Goal: Task Accomplishment & Management: Manage account settings

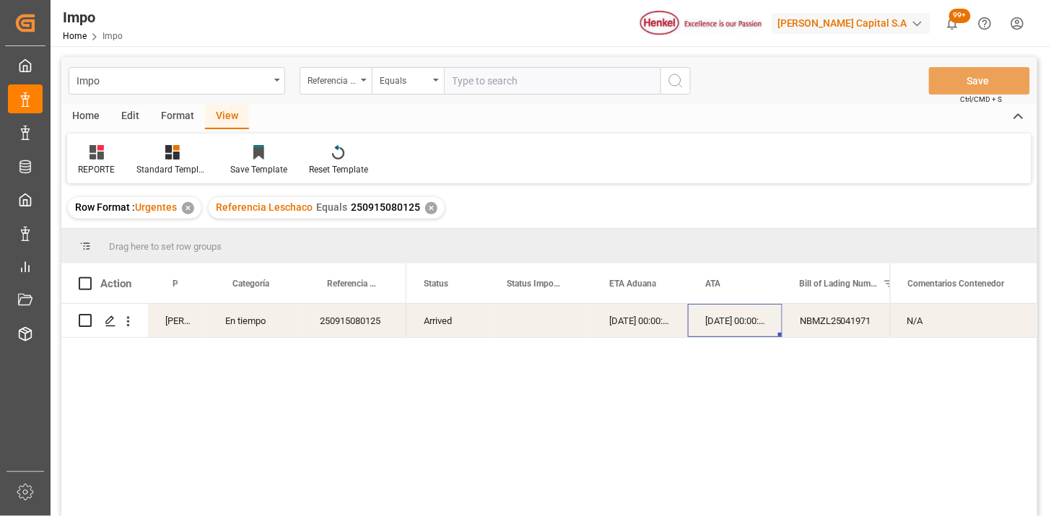
click at [431, 213] on div "✕" at bounding box center [431, 208] width 12 height 12
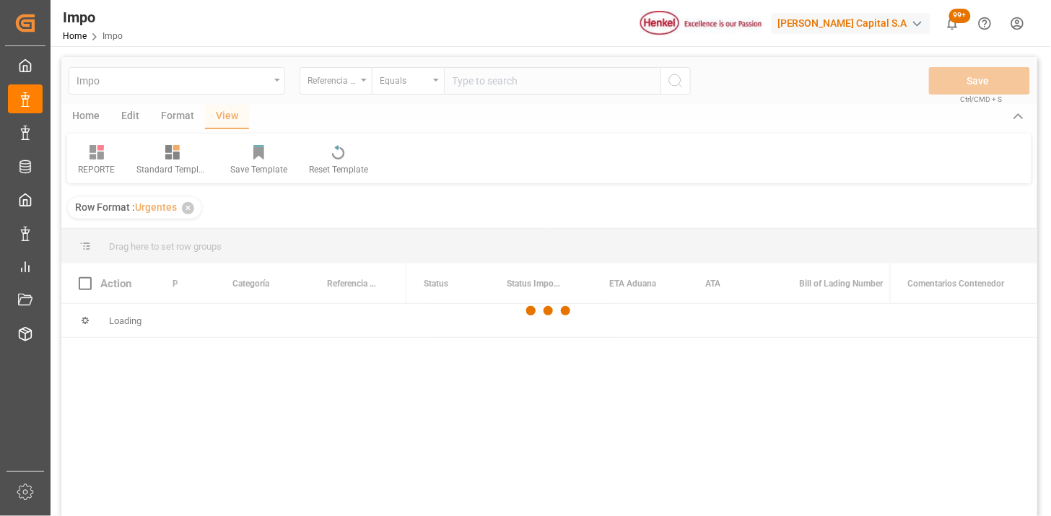
click at [426, 211] on div at bounding box center [549, 310] width 976 height 507
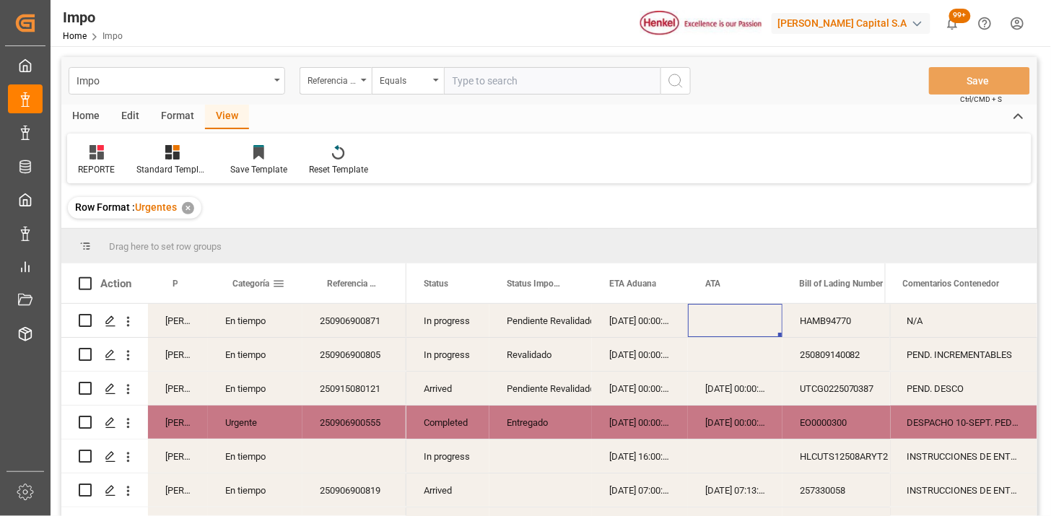
scroll to position [80, 0]
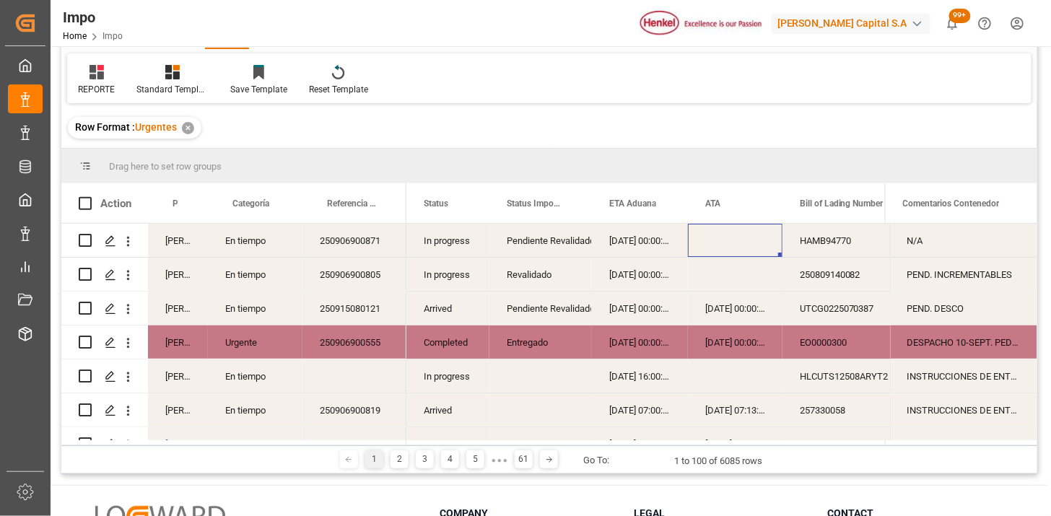
drag, startPoint x: 92, startPoint y: 71, endPoint x: 106, endPoint y: 101, distance: 33.6
click at [92, 72] on icon at bounding box center [96, 72] width 14 height 14
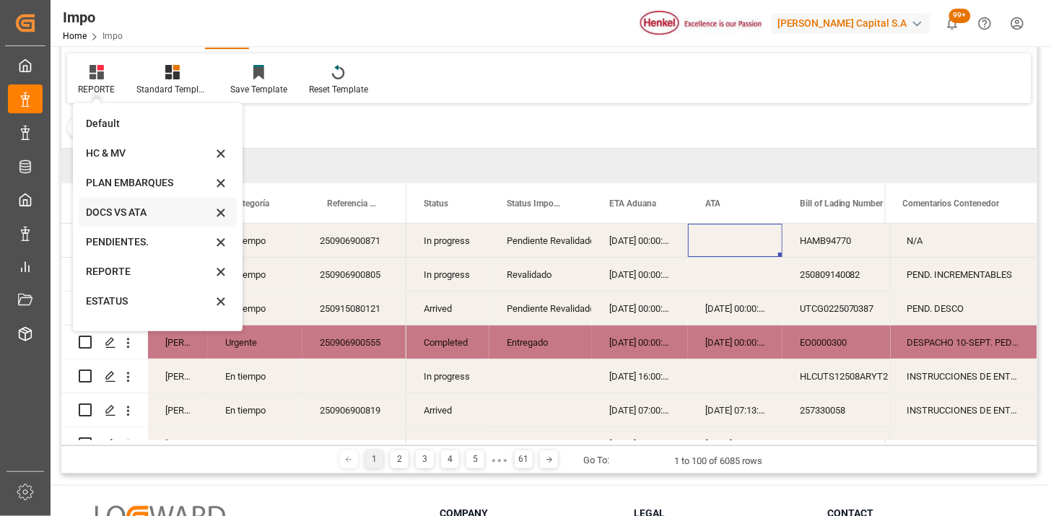
scroll to position [79, 0]
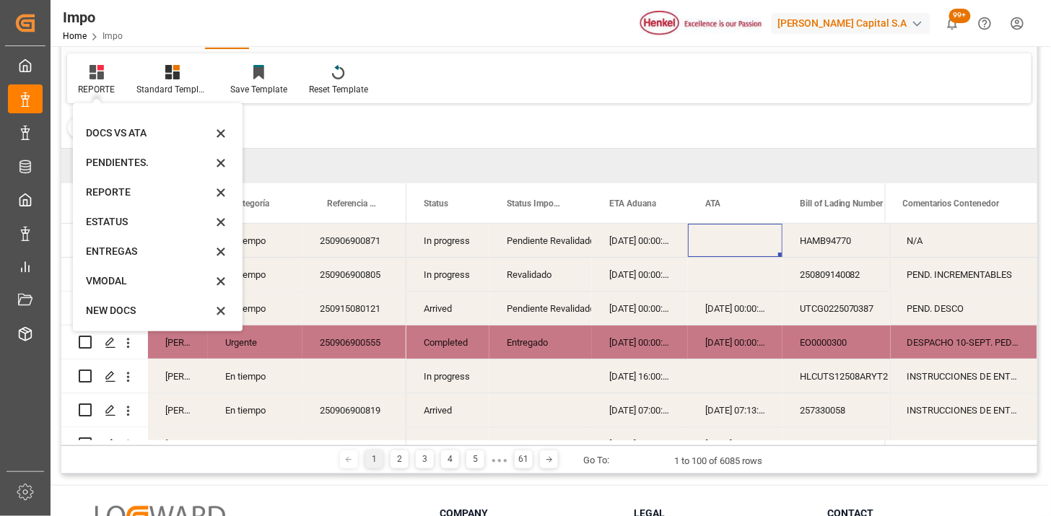
drag, startPoint x: 146, startPoint y: 274, endPoint x: 228, endPoint y: 263, distance: 82.4
click at [146, 275] on div "VMODAL" at bounding box center [149, 280] width 126 height 15
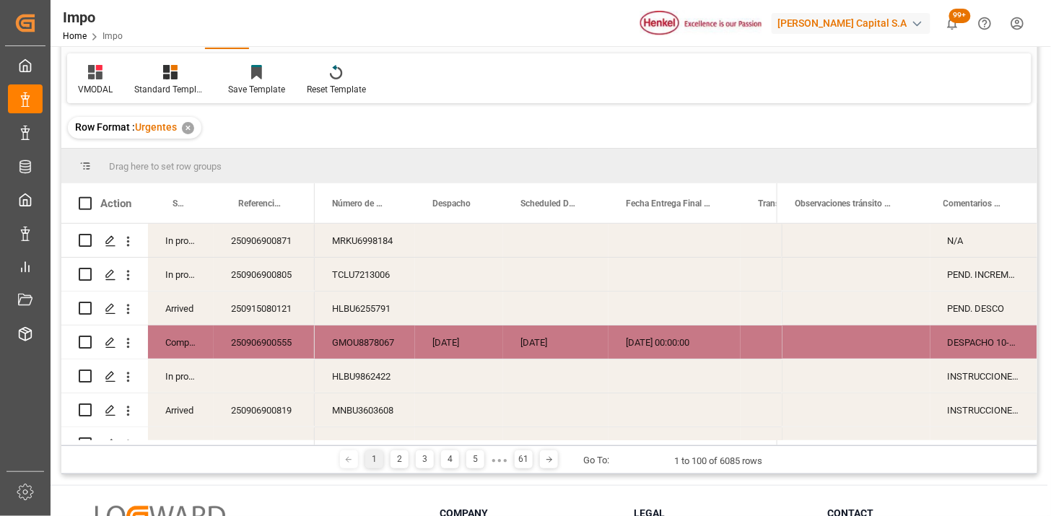
click at [296, 248] on div "250906900871" at bounding box center [264, 240] width 101 height 33
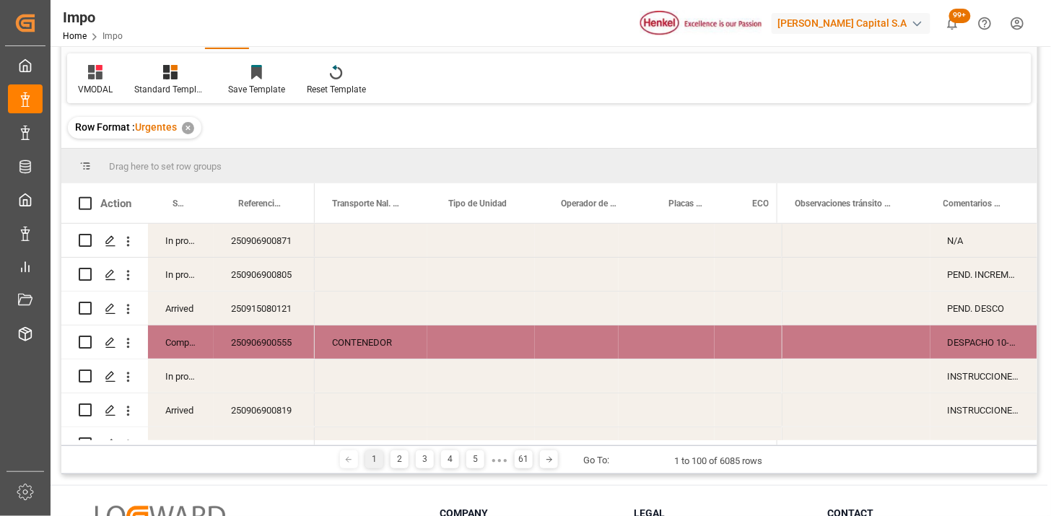
scroll to position [0, 426]
click at [409, 206] on span at bounding box center [406, 203] width 13 height 13
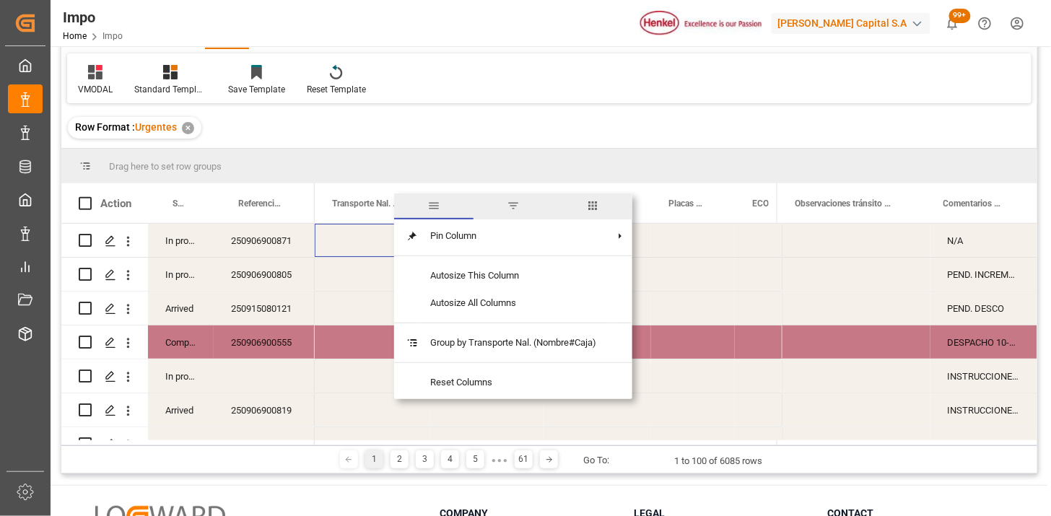
click at [511, 210] on span "filter" at bounding box center [513, 205] width 13 height 13
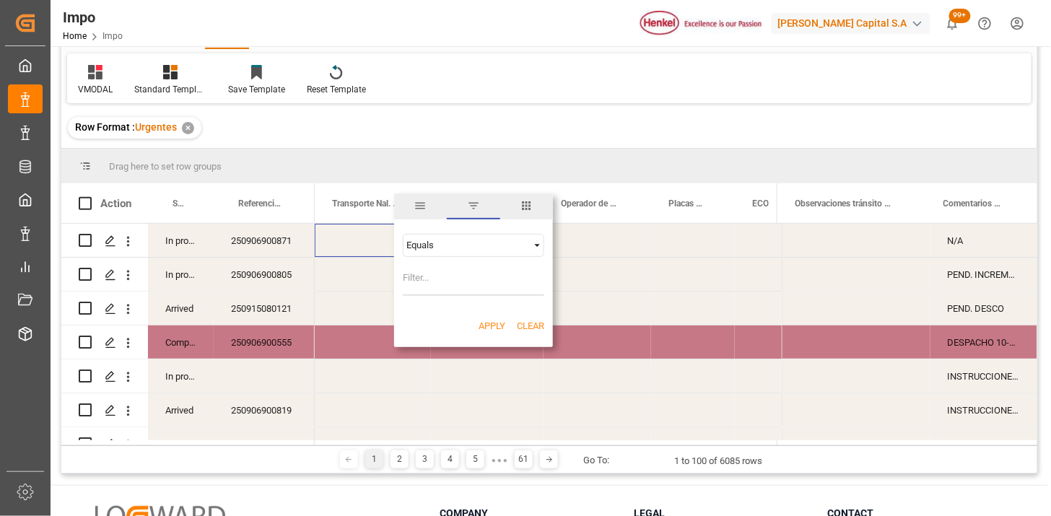
click at [493, 236] on div "Equals" at bounding box center [473, 245] width 141 height 23
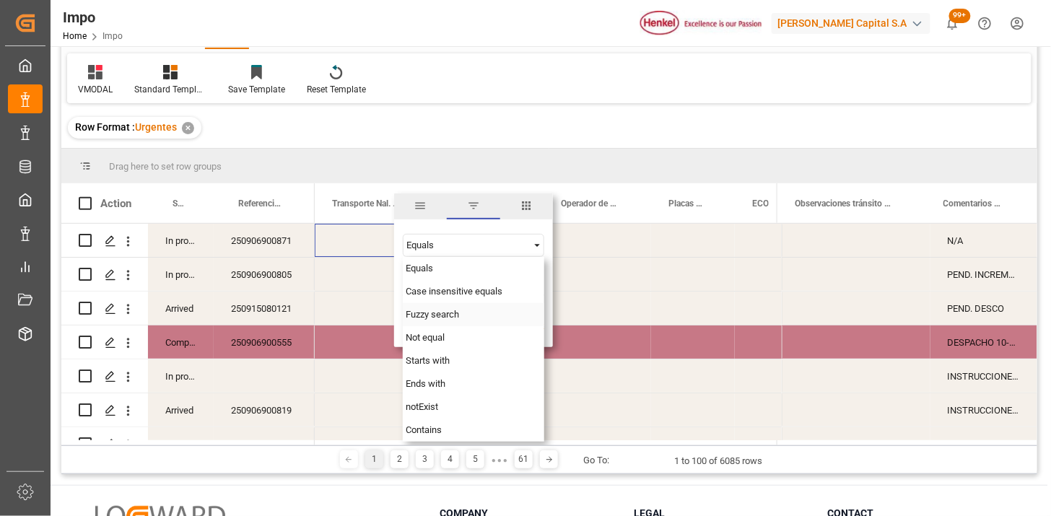
click at [446, 317] on span "Fuzzy search" at bounding box center [432, 314] width 53 height 11
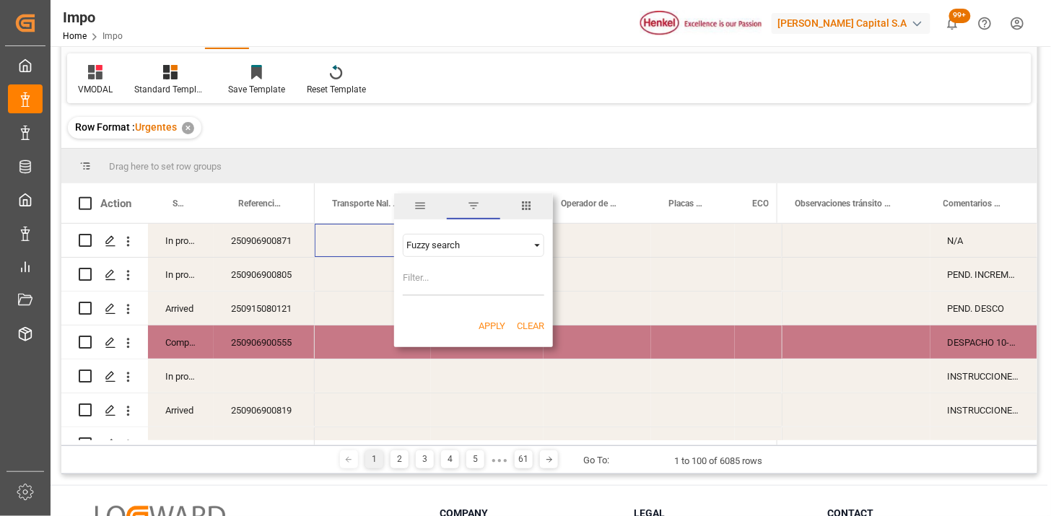
click at [444, 289] on input "Filter Value" at bounding box center [473, 281] width 141 height 29
type input "VMODAL"
click at [482, 325] on button "Apply" at bounding box center [491, 326] width 27 height 14
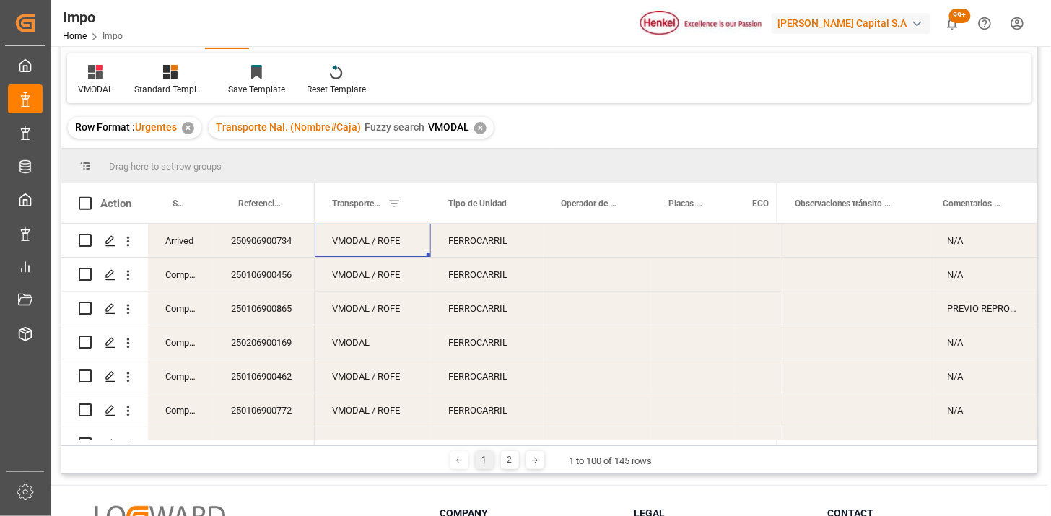
click at [307, 244] on div "250906900734" at bounding box center [264, 240] width 101 height 33
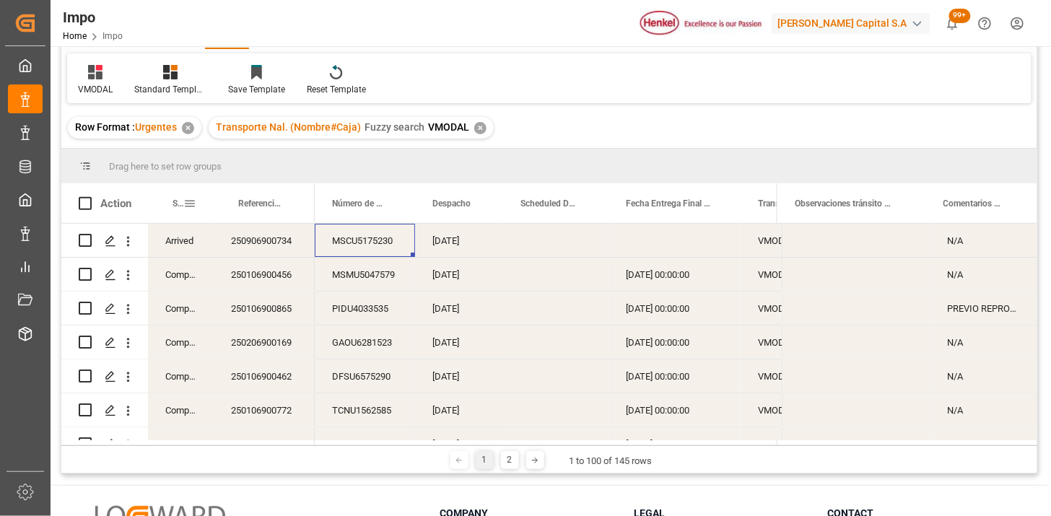
click at [190, 205] on span at bounding box center [189, 203] width 13 height 13
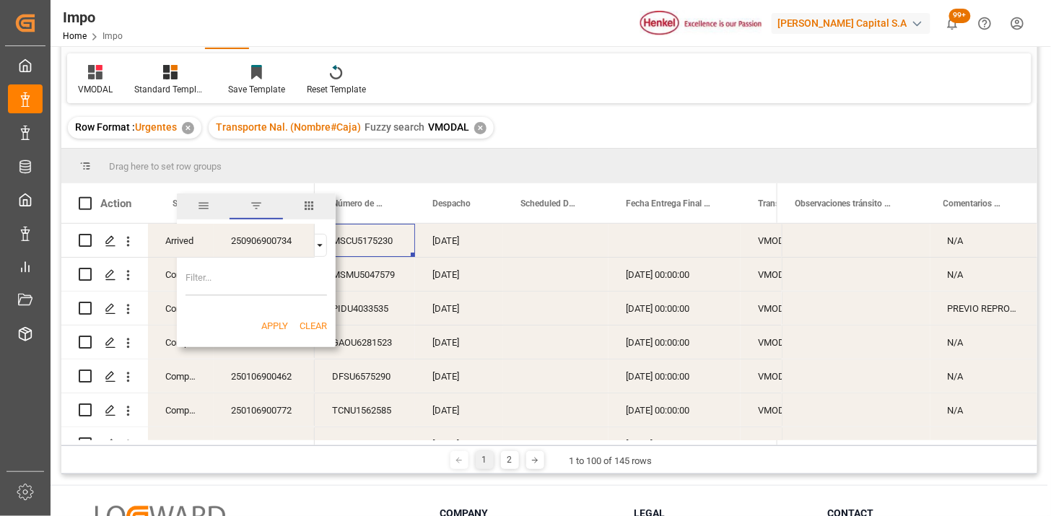
click at [321, 251] on div "Equals" at bounding box center [255, 245] width 141 height 23
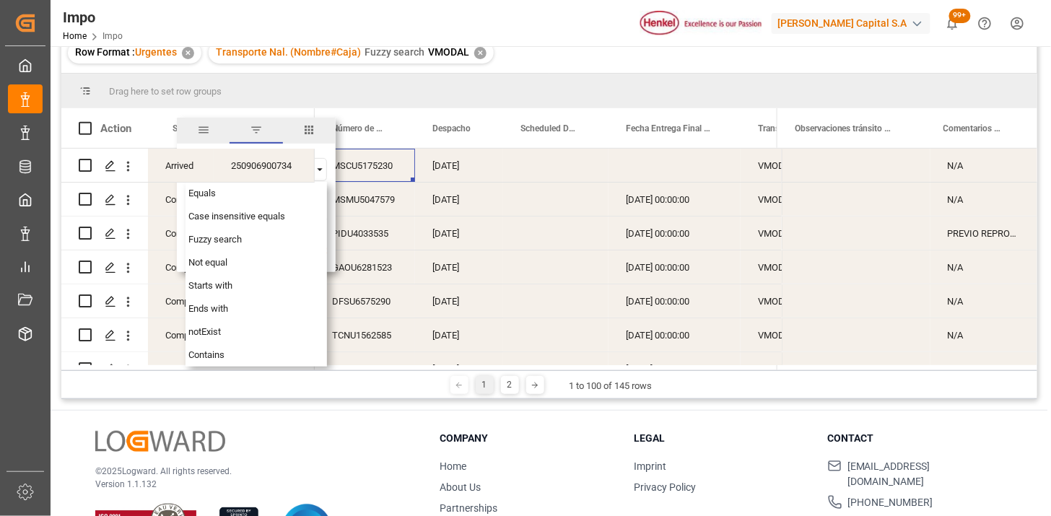
scroll to position [213, 0]
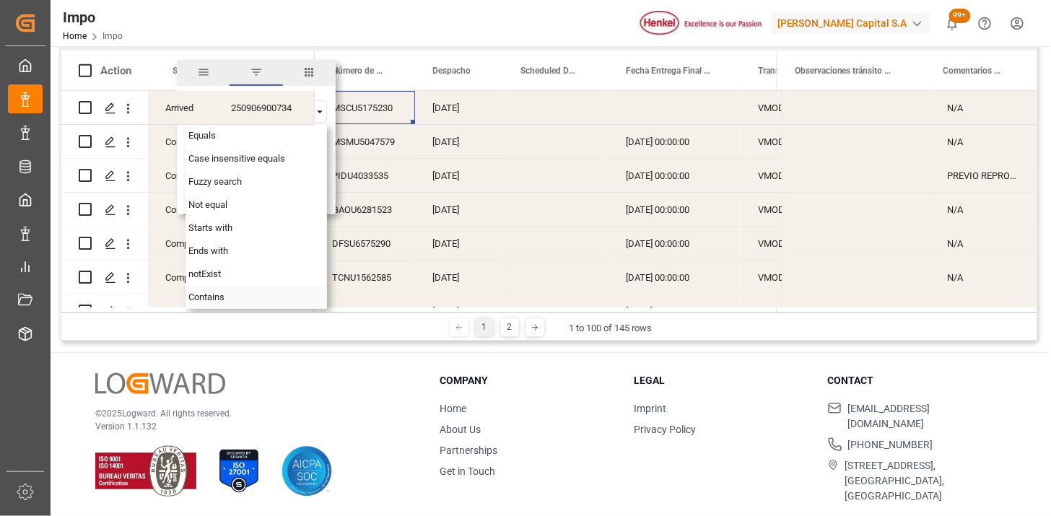
click at [211, 297] on span "Contains" at bounding box center [206, 297] width 36 height 11
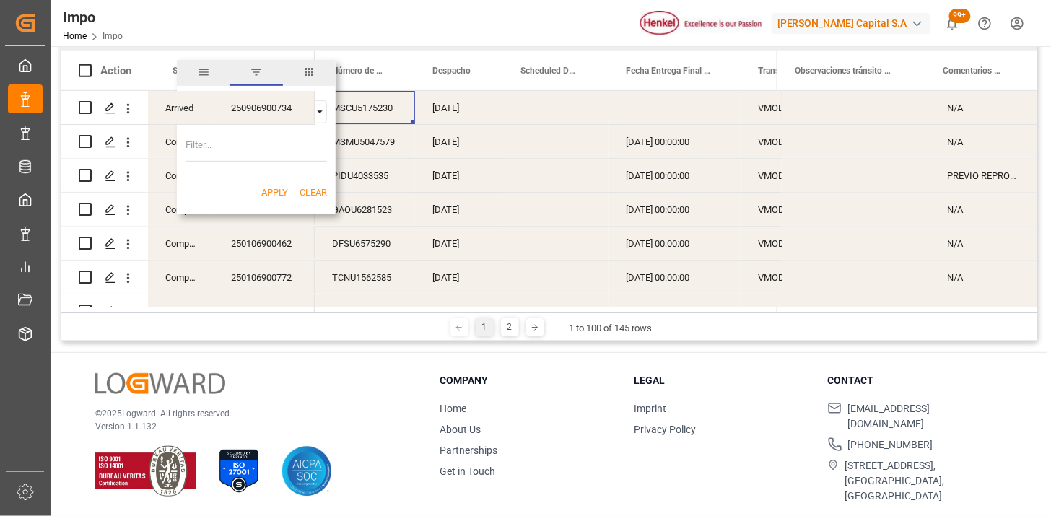
click at [210, 148] on input "Filter Value" at bounding box center [255, 147] width 141 height 29
type input "Arrived,In progress"
click at [278, 193] on button "Apply" at bounding box center [274, 192] width 27 height 14
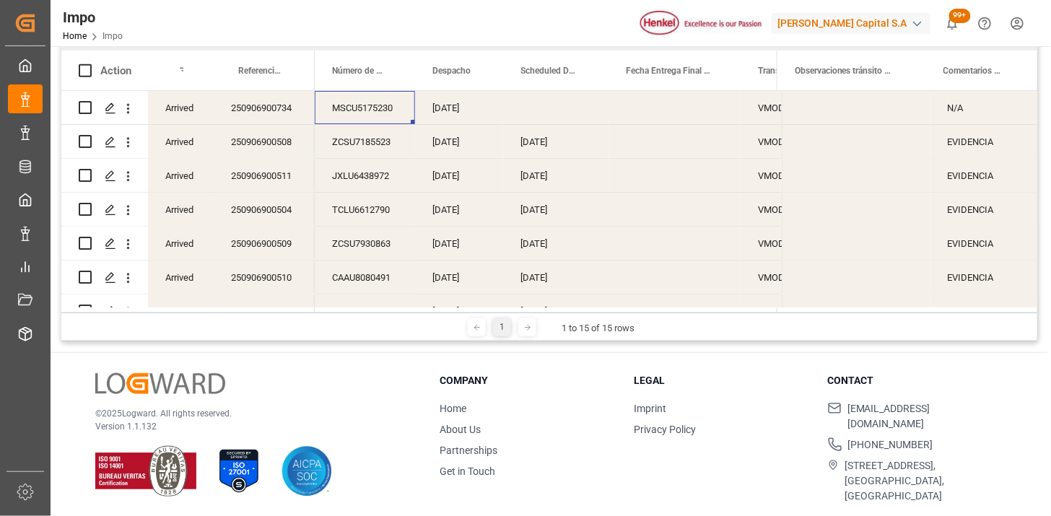
scroll to position [133, 0]
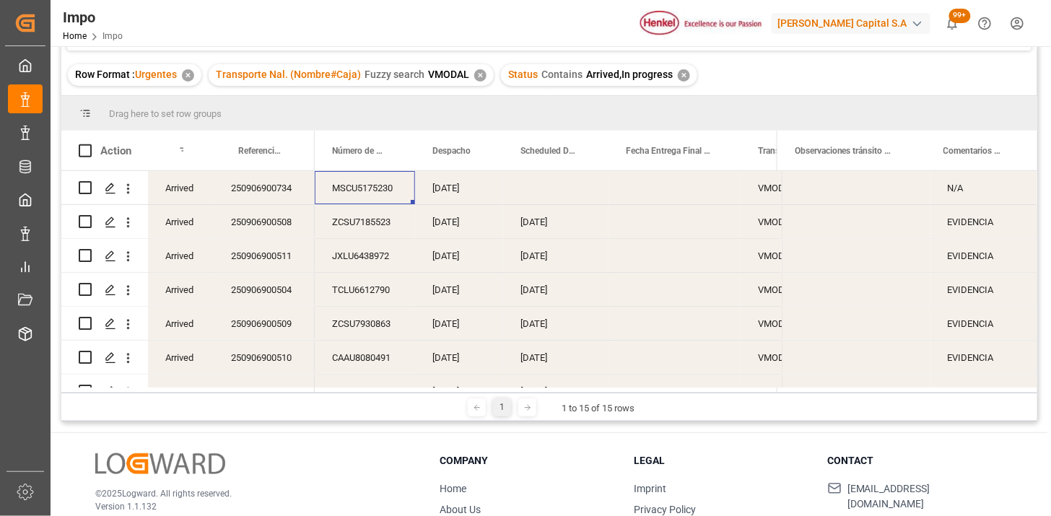
drag, startPoint x: 450, startPoint y: 392, endPoint x: 94, endPoint y: 416, distance: 357.3
click at [94, 416] on div "1 1 to 15 of 15 rows" at bounding box center [549, 407] width 976 height 29
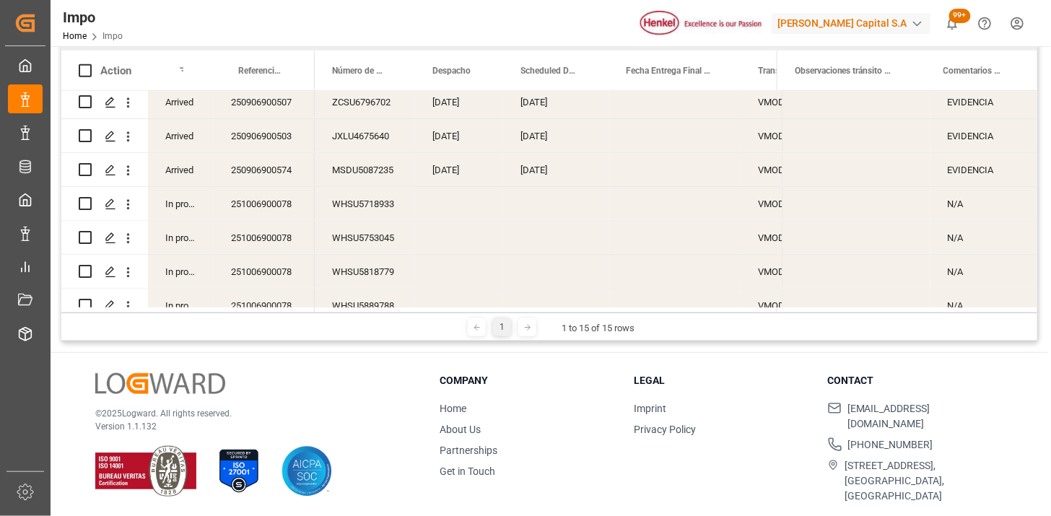
scroll to position [297, 0]
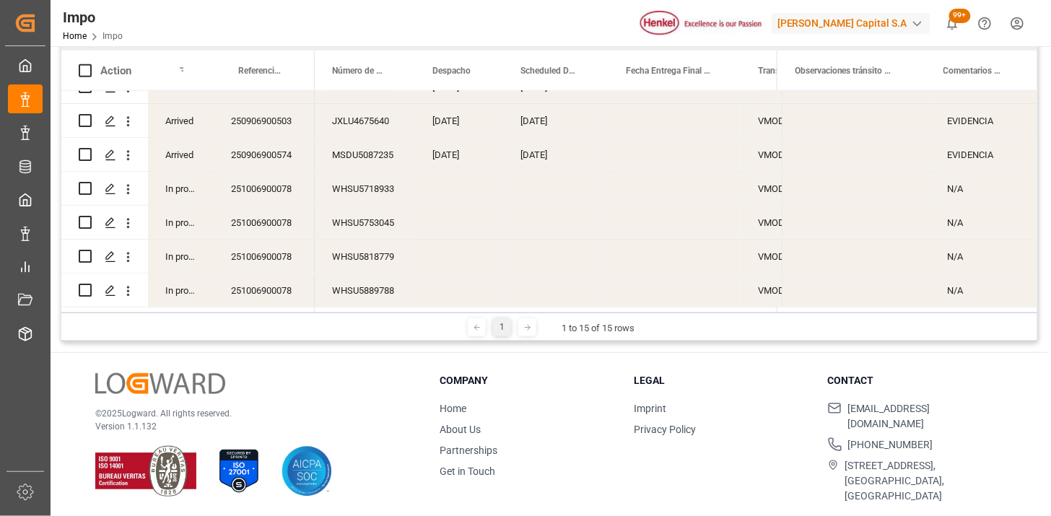
click at [334, 175] on div "WHSU5718933" at bounding box center [365, 188] width 100 height 33
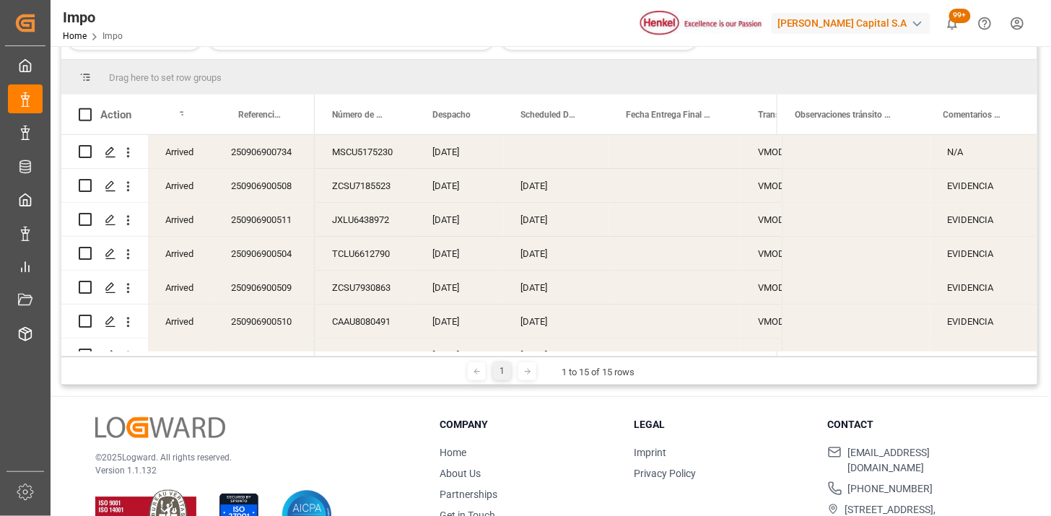
scroll to position [133, 0]
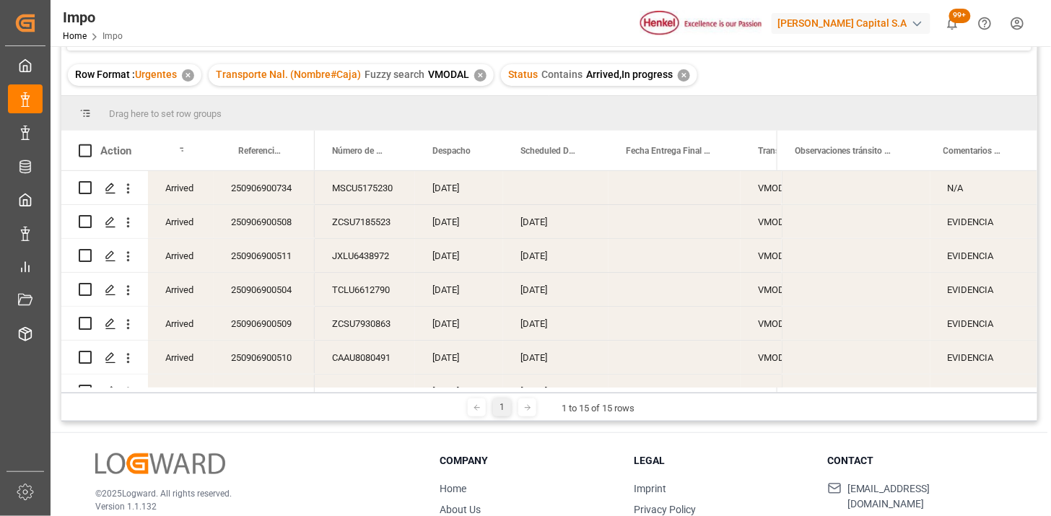
click at [678, 73] on div "✕" at bounding box center [684, 75] width 12 height 12
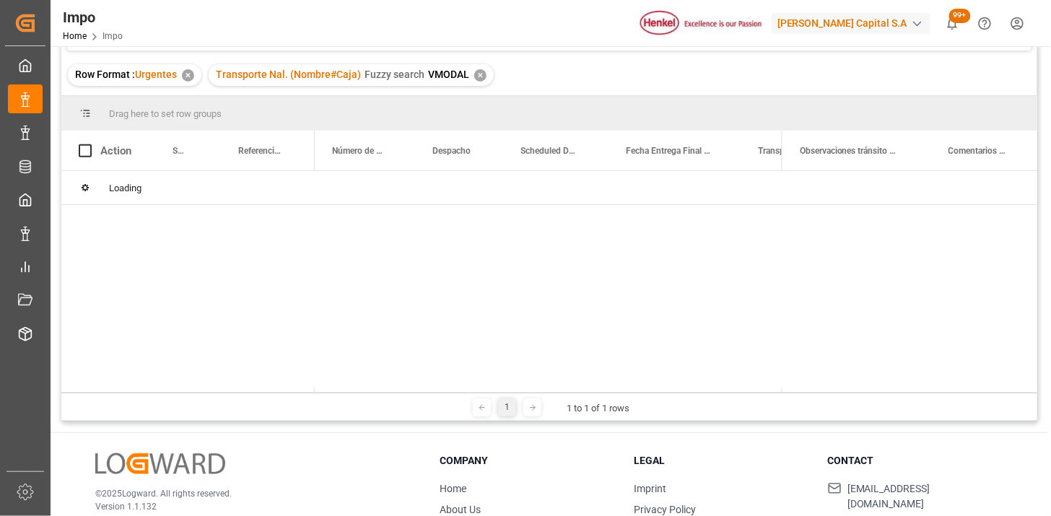
click at [478, 76] on div "✕" at bounding box center [480, 75] width 12 height 12
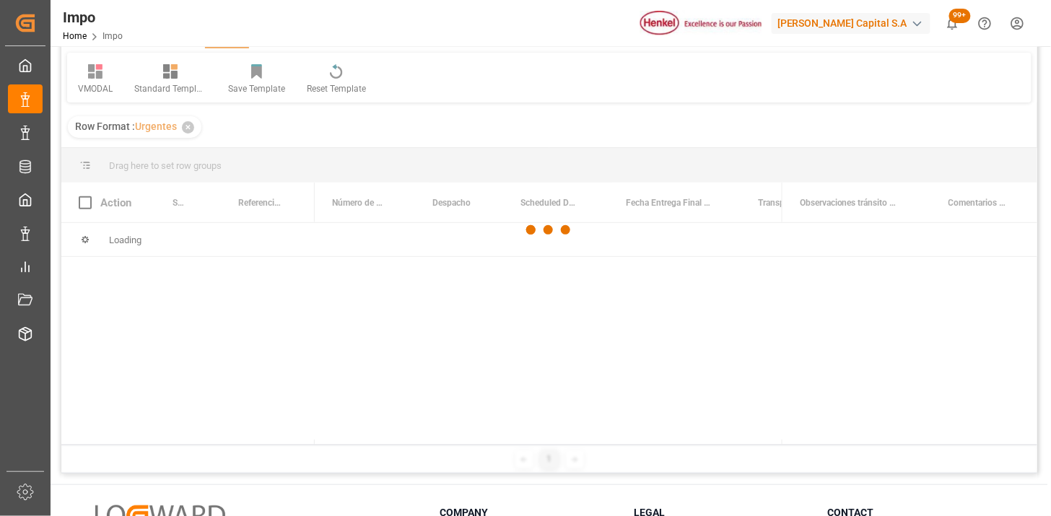
scroll to position [53, 0]
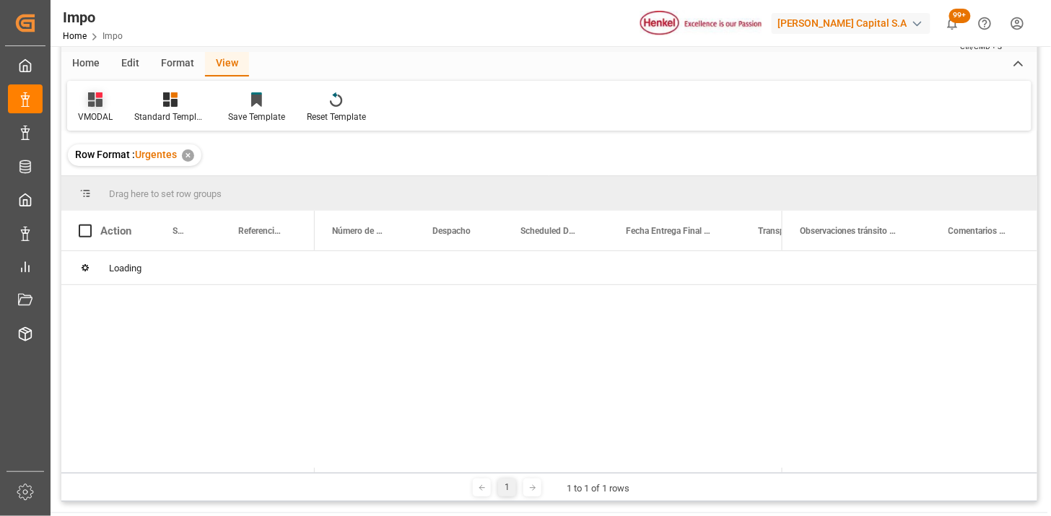
click at [98, 104] on icon at bounding box center [95, 99] width 14 height 14
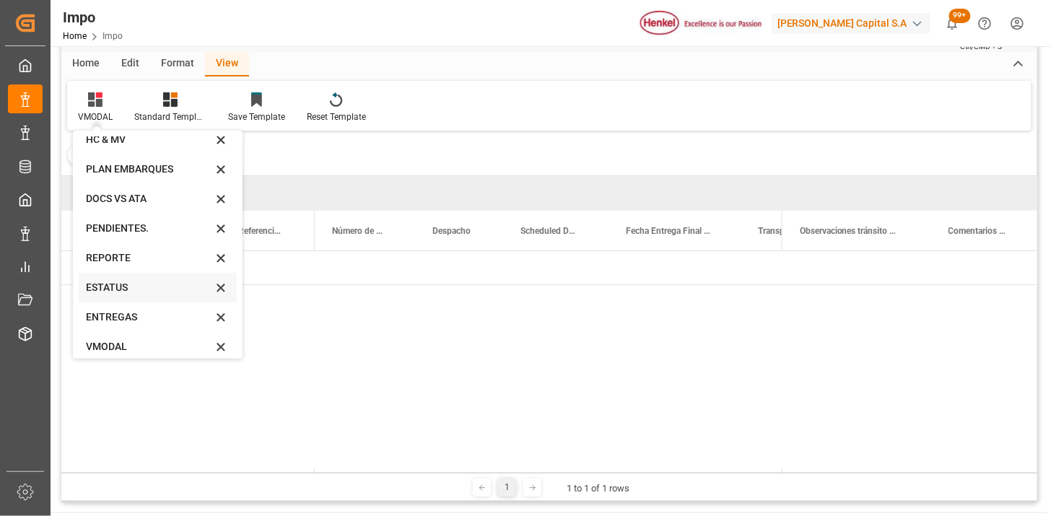
scroll to position [79, 0]
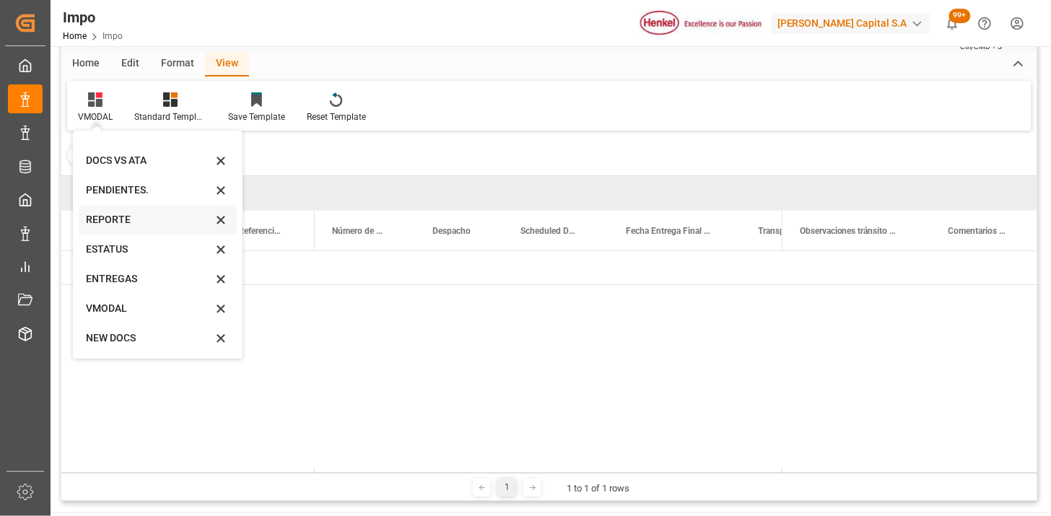
click at [135, 222] on div "REPORTE" at bounding box center [149, 219] width 126 height 15
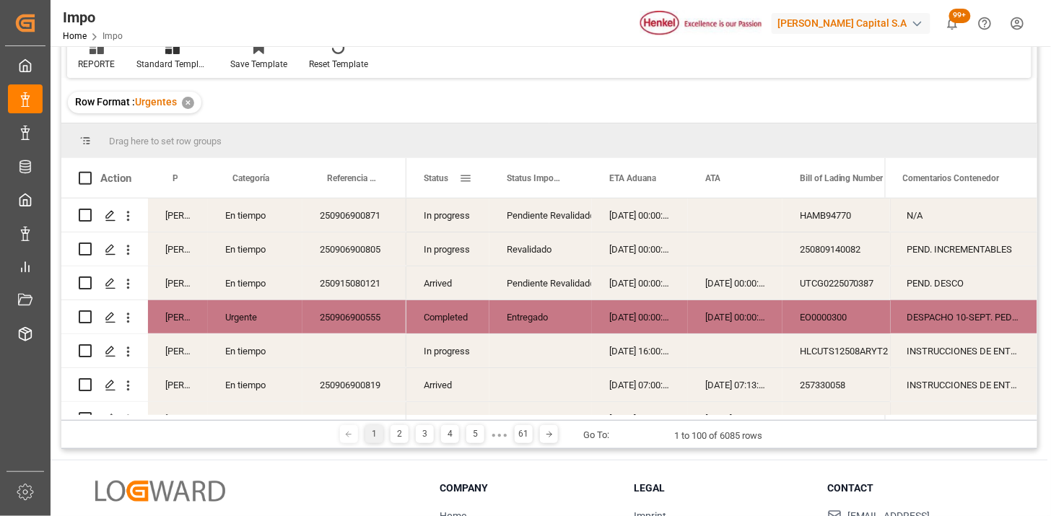
scroll to position [133, 0]
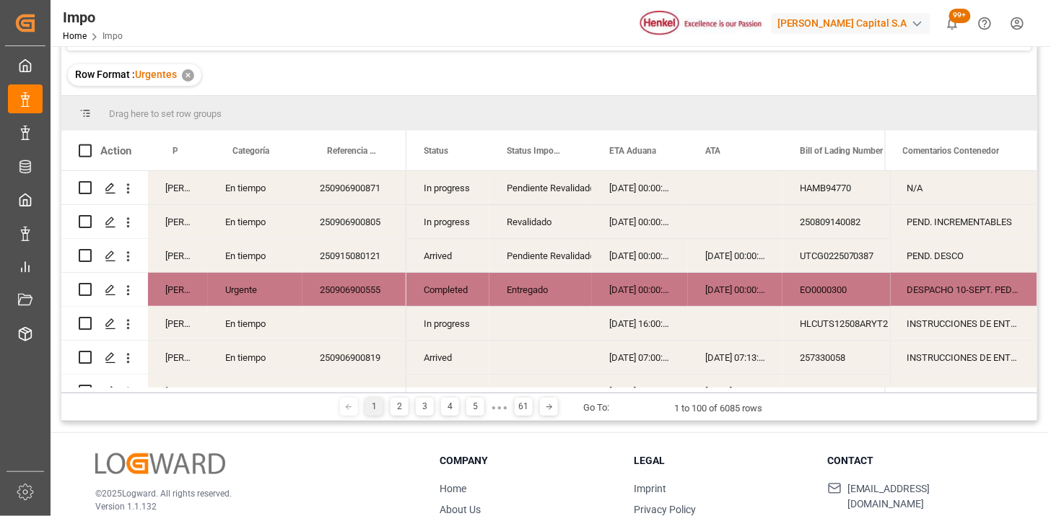
click at [307, 192] on div "250906900871" at bounding box center [354, 187] width 104 height 33
click at [176, 330] on div "Martha Gonzalez" at bounding box center [178, 323] width 60 height 33
click at [188, 150] on span at bounding box center [184, 150] width 13 height 13
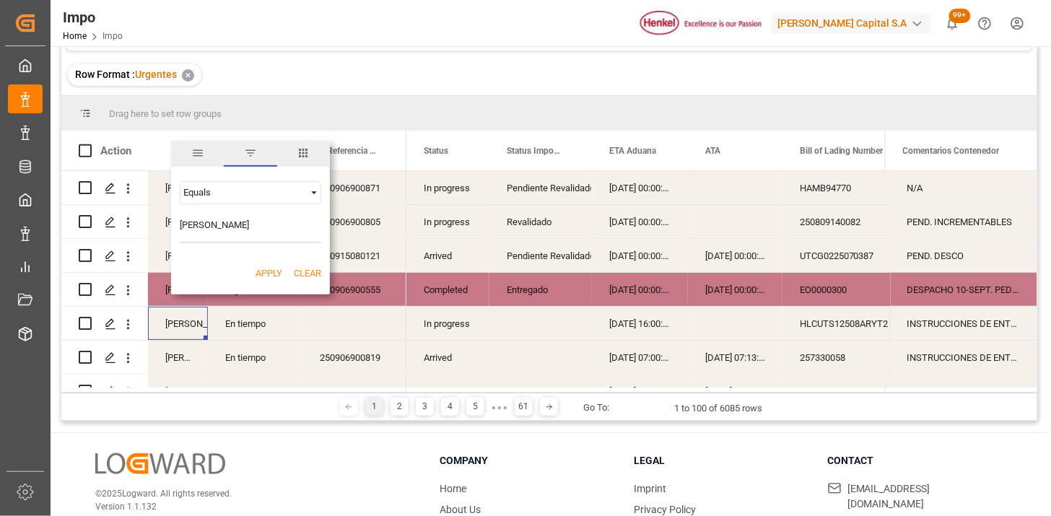
type input "Martha Gonzalez"
click at [266, 268] on button "Apply" at bounding box center [268, 273] width 27 height 14
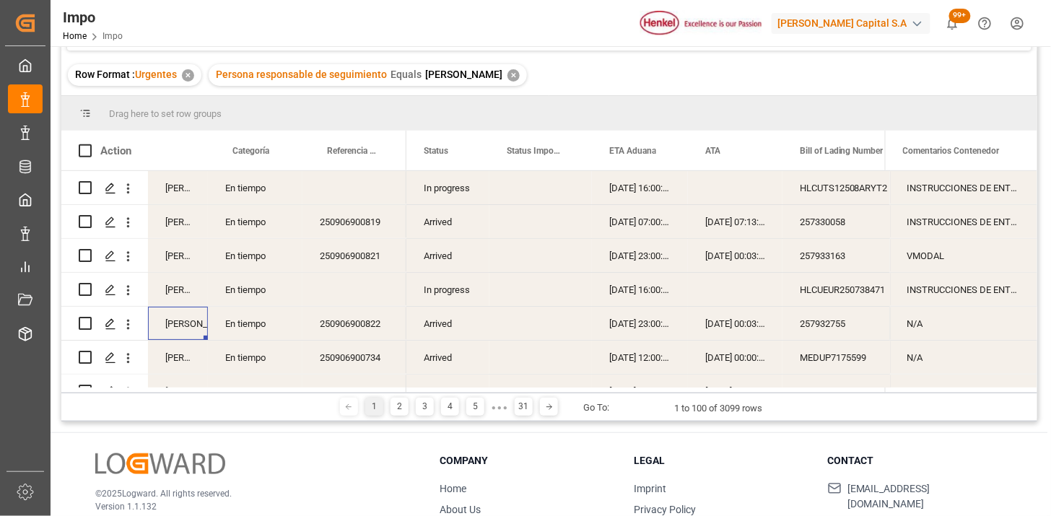
click at [437, 229] on div "Arrived" at bounding box center [447, 221] width 83 height 33
click at [465, 153] on span at bounding box center [465, 150] width 13 height 13
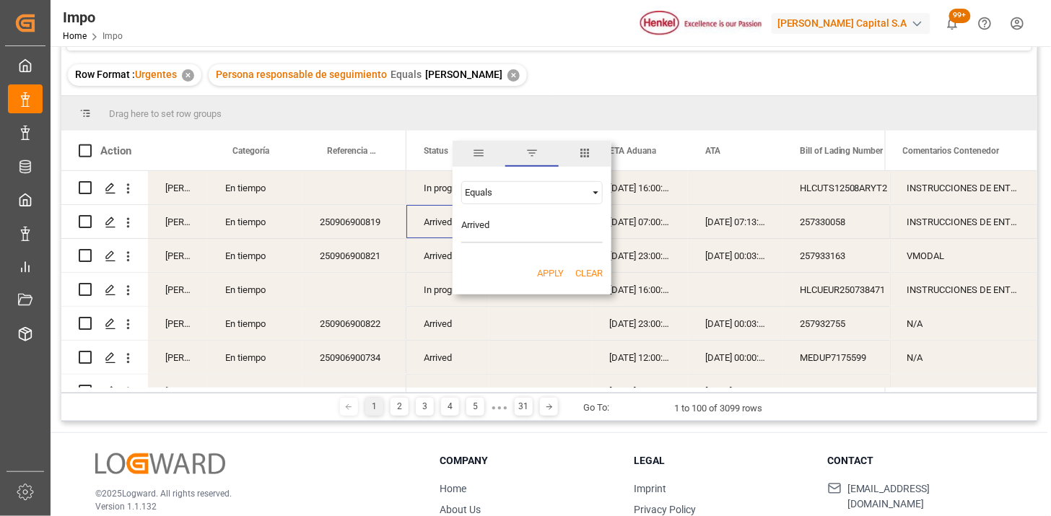
type input "Arrived"
click at [470, 271] on div "Apply Clear" at bounding box center [531, 274] width 159 height 38
click at [538, 269] on button "Apply" at bounding box center [550, 273] width 27 height 14
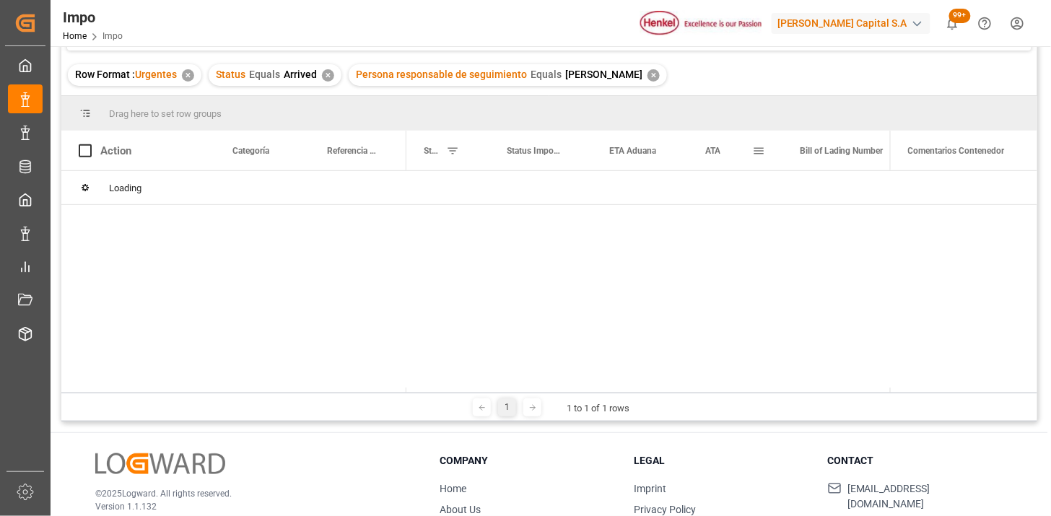
click at [713, 156] on div "ATA" at bounding box center [728, 151] width 47 height 40
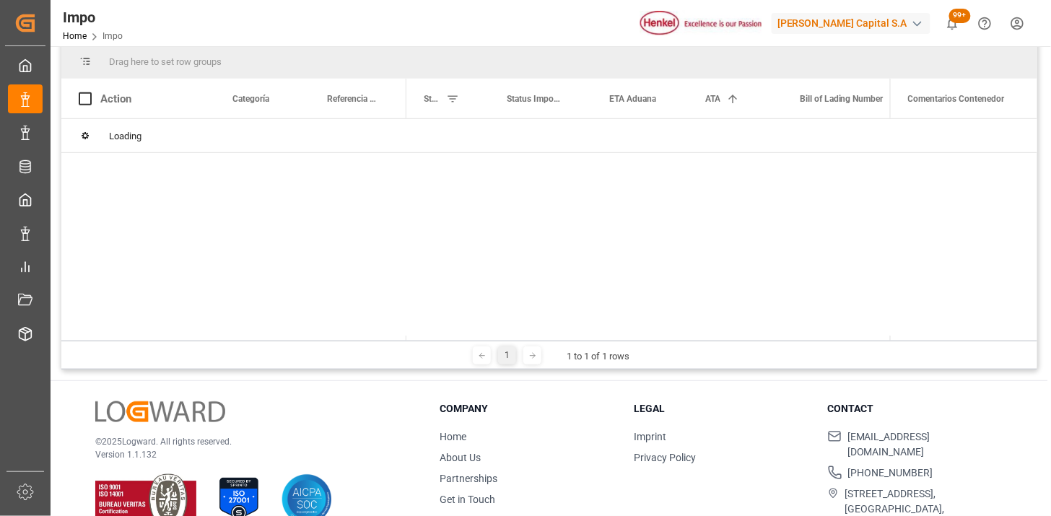
scroll to position [213, 0]
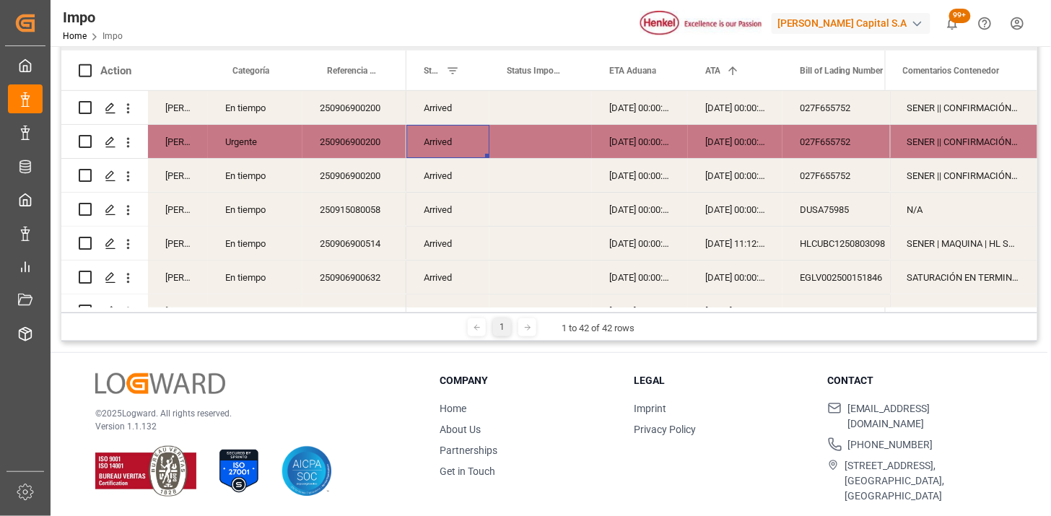
click at [354, 113] on div "250906900200" at bounding box center [354, 107] width 104 height 33
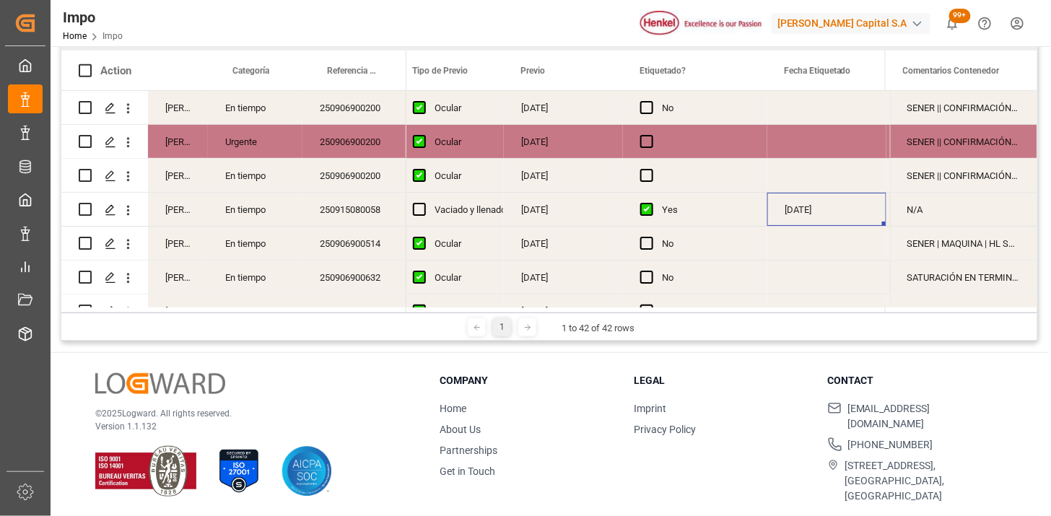
scroll to position [0, 0]
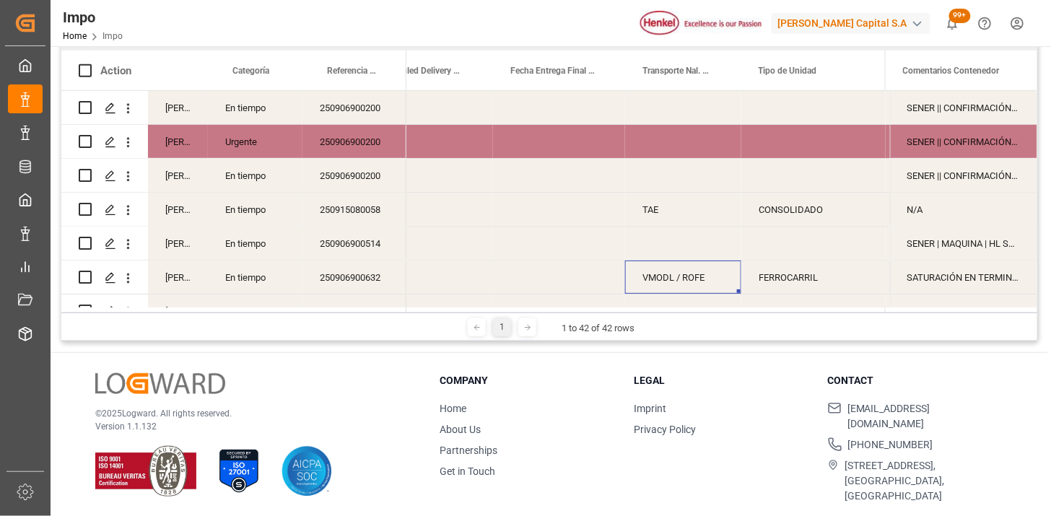
click at [670, 280] on div "VMODL / ROFE" at bounding box center [683, 276] width 116 height 33
click at [673, 285] on input "VMODL / ROFE" at bounding box center [682, 285] width 93 height 27
type input "VMODAL / ROFE"
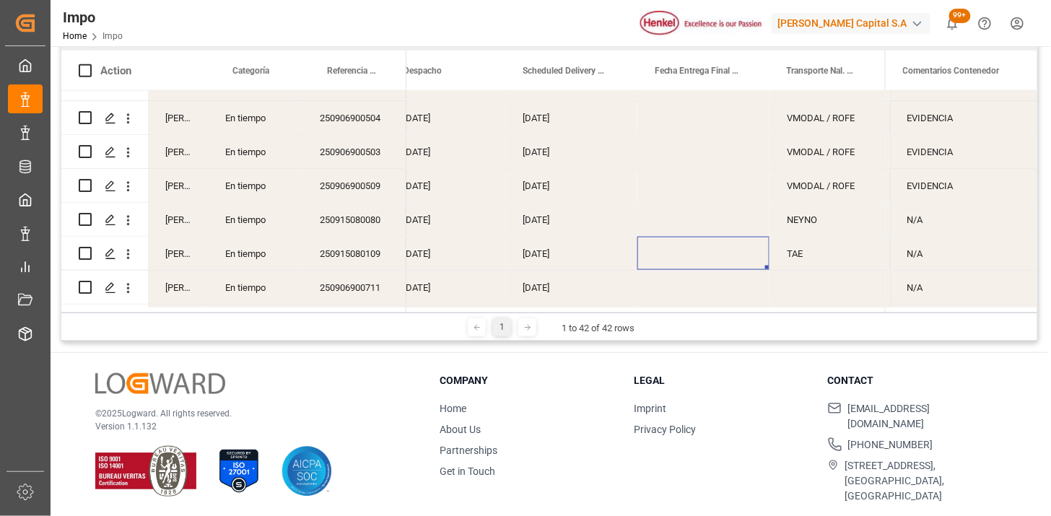
click at [688, 258] on div "Press SPACE to select this row." at bounding box center [703, 253] width 132 height 33
click at [690, 255] on div "Press SPACE to select this row." at bounding box center [703, 253] width 132 height 33
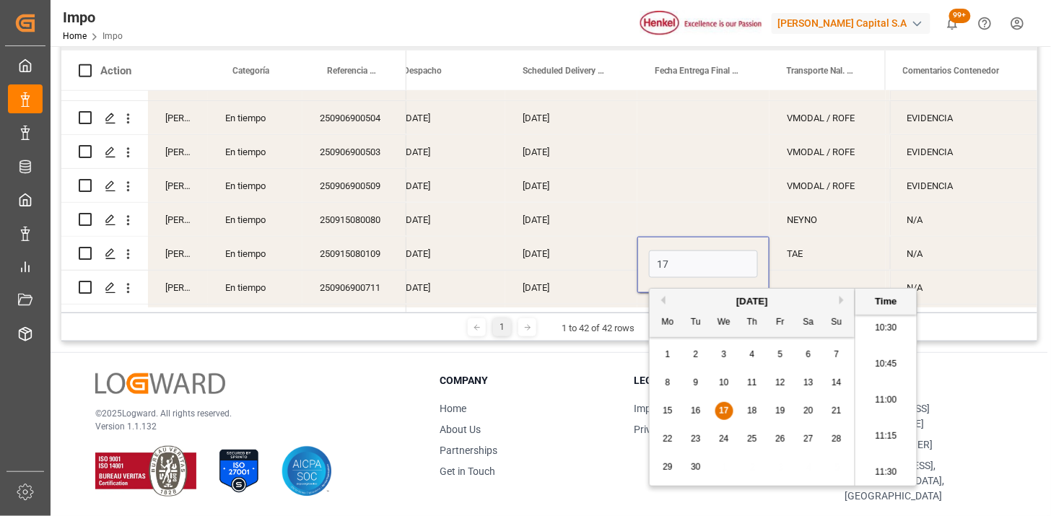
type input "17-09-2025 00:00"
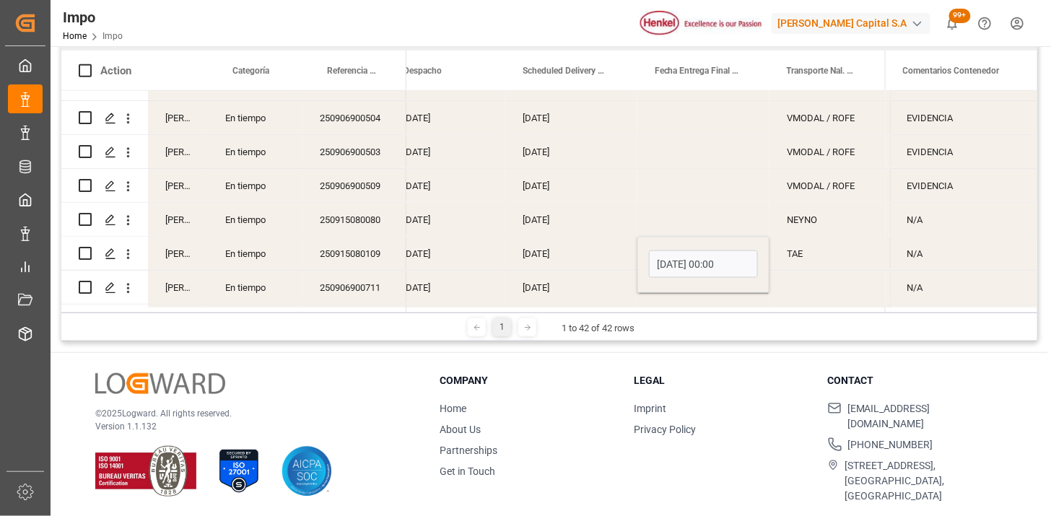
click at [574, 253] on div "[DATE]" at bounding box center [571, 253] width 132 height 33
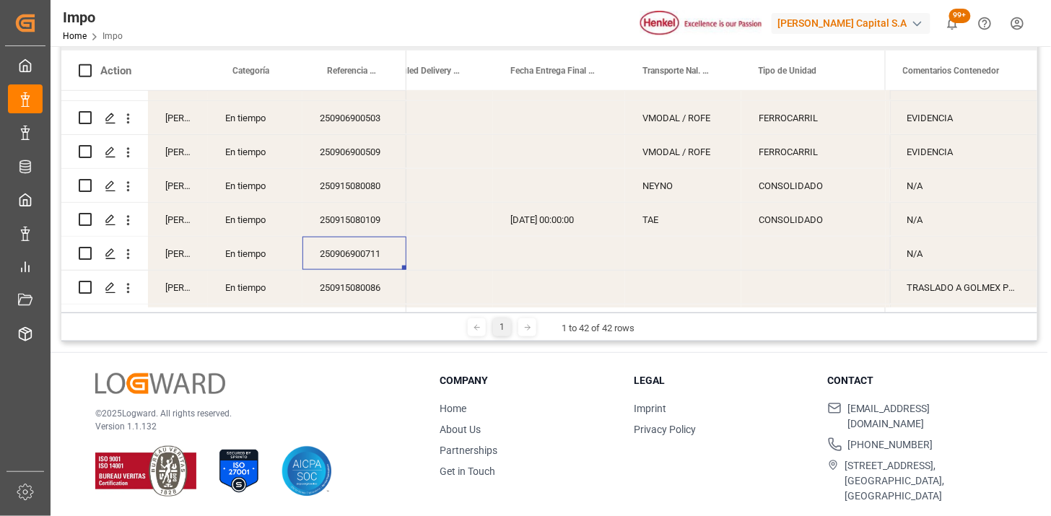
click at [667, 255] on div "Press SPACE to select this row." at bounding box center [683, 253] width 116 height 33
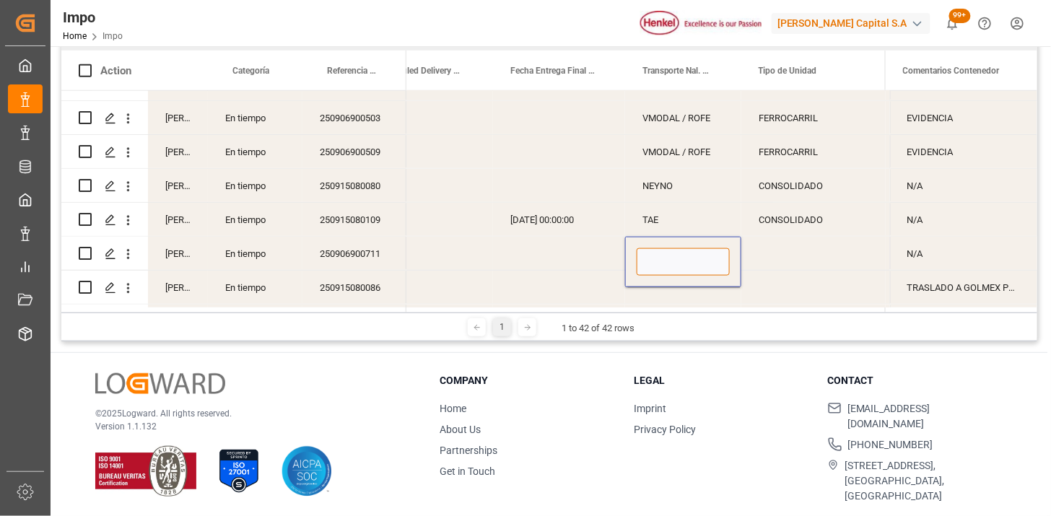
click at [667, 255] on input "Press SPACE to select this row." at bounding box center [682, 261] width 93 height 27
type input "BELCHEZ"
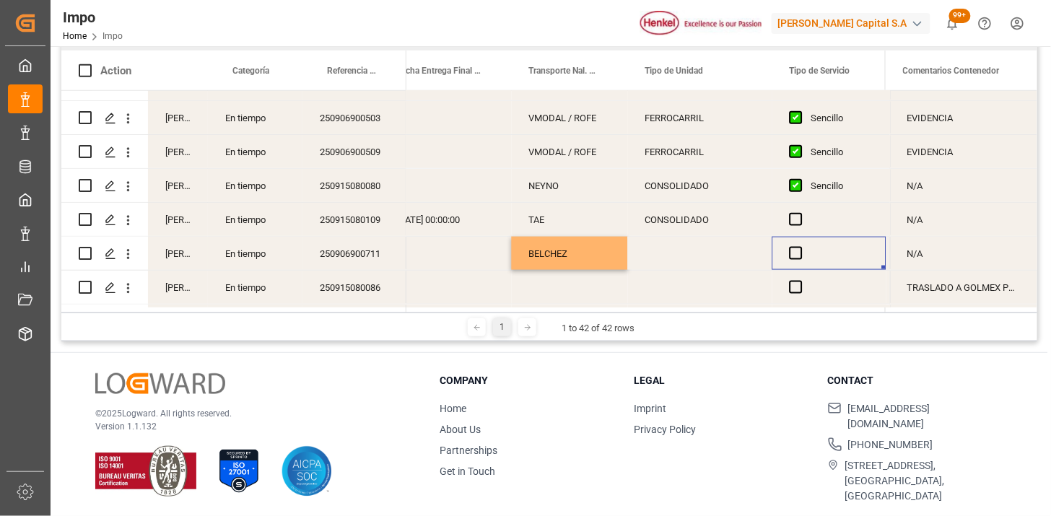
click at [667, 254] on div "Press SPACE to select this row." at bounding box center [700, 253] width 144 height 33
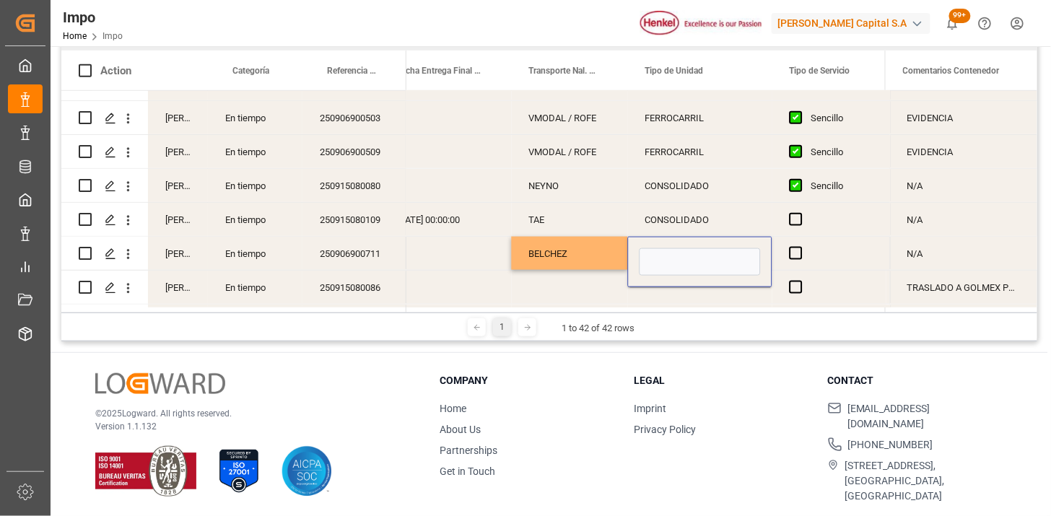
click at [667, 254] on input "Press SPACE to select this row." at bounding box center [699, 261] width 121 height 27
type input "TRAILE"
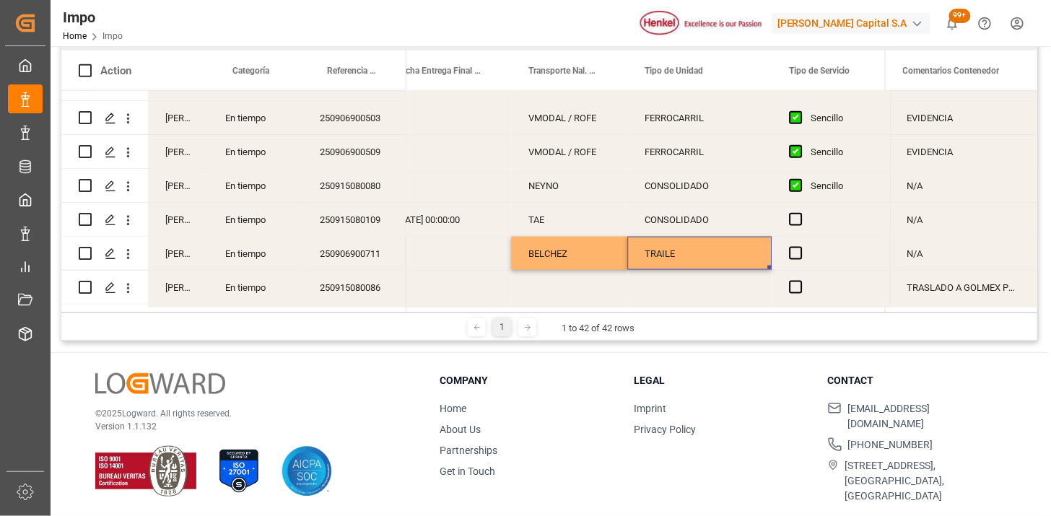
click at [724, 253] on div "TRAILE" at bounding box center [700, 253] width 144 height 33
click at [723, 253] on div "TRAILE" at bounding box center [700, 253] width 144 height 33
click at [722, 253] on input "TRAILE" at bounding box center [699, 261] width 121 height 27
type input "TRAILER"
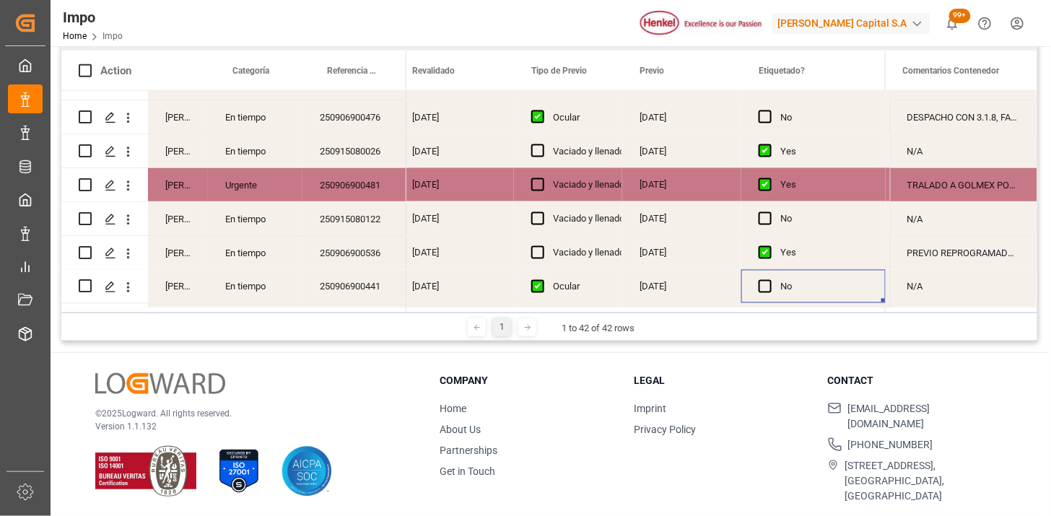
scroll to position [0, 1709]
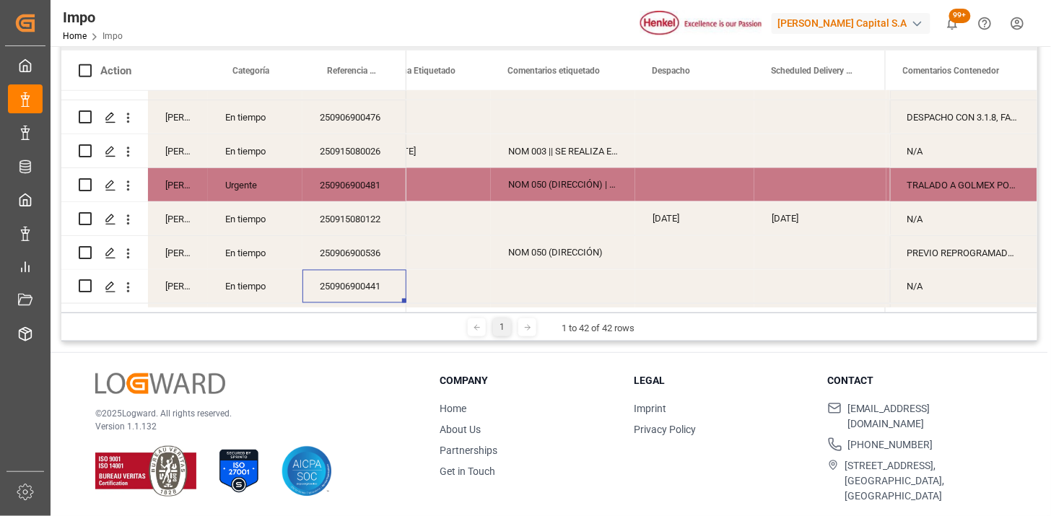
click at [384, 292] on div "250906900441" at bounding box center [354, 286] width 104 height 33
click at [535, 291] on div "Press SPACE to select this row." at bounding box center [563, 286] width 144 height 33
click at [657, 286] on div "Press SPACE to select this row." at bounding box center [694, 286] width 119 height 33
click at [668, 284] on div "Press SPACE to select this row." at bounding box center [694, 286] width 119 height 33
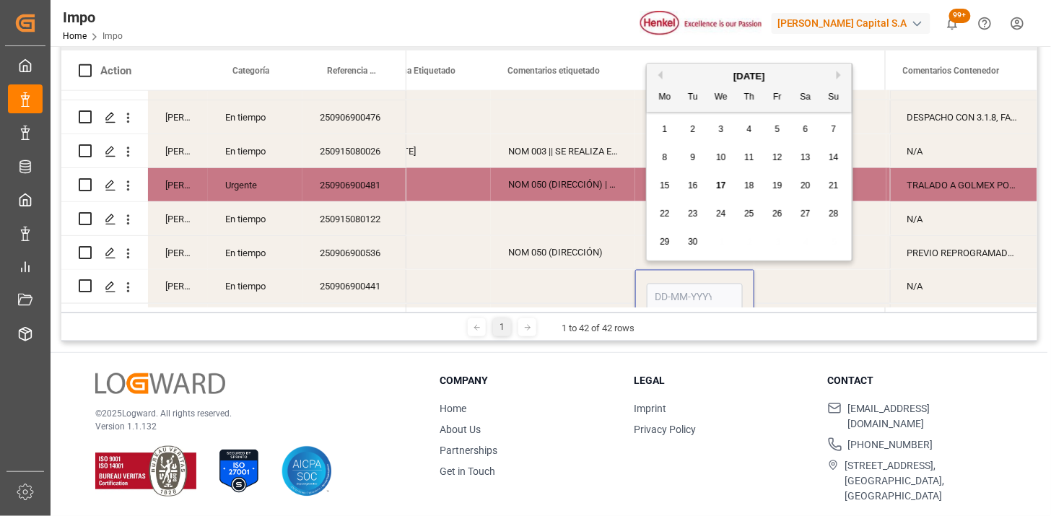
scroll to position [710, 0]
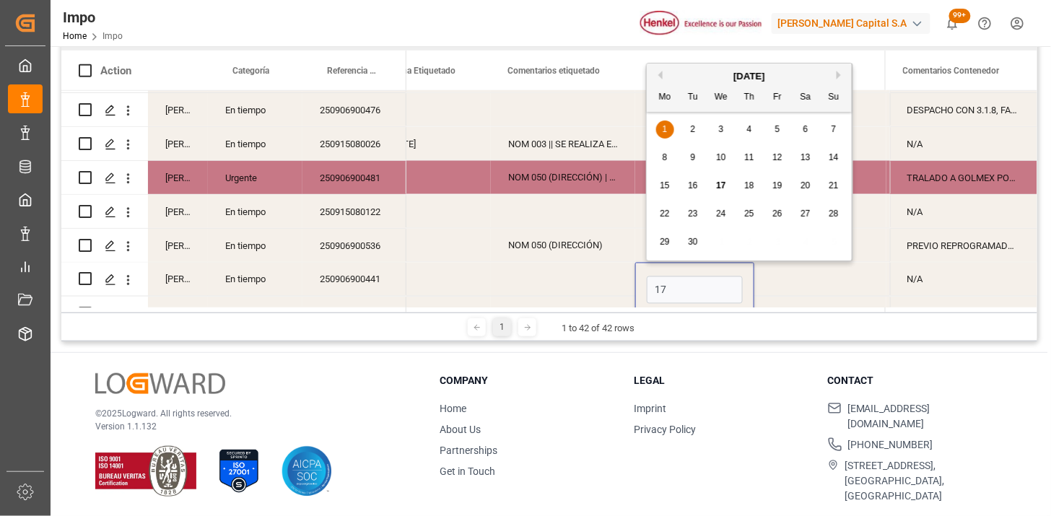
type input "[DATE]"
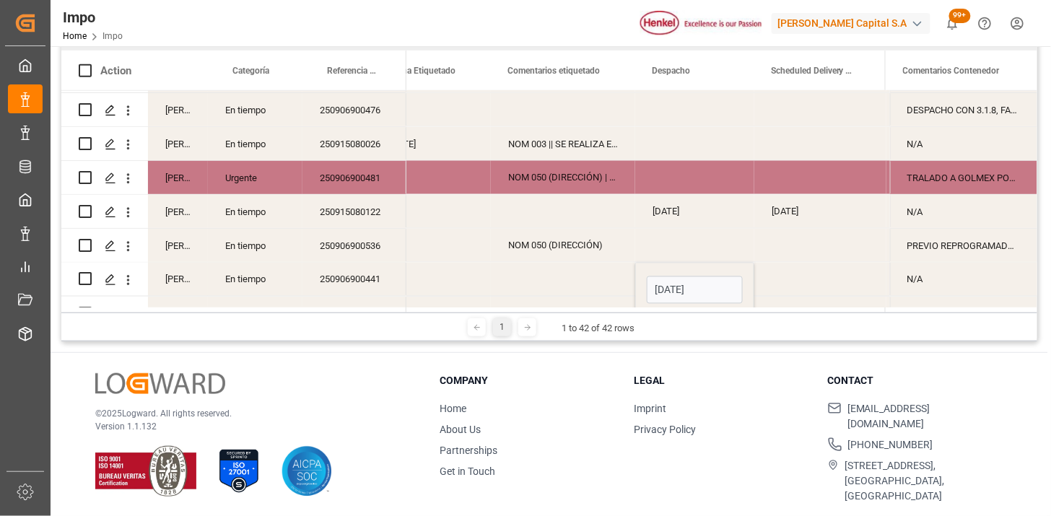
click at [797, 290] on div "Press SPACE to select this row." at bounding box center [820, 279] width 132 height 33
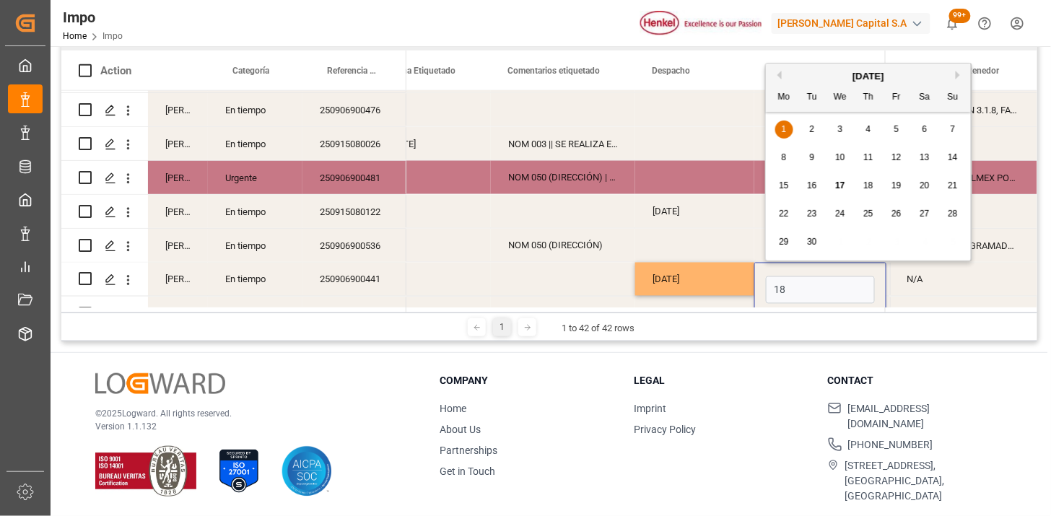
type input "18-09-2025"
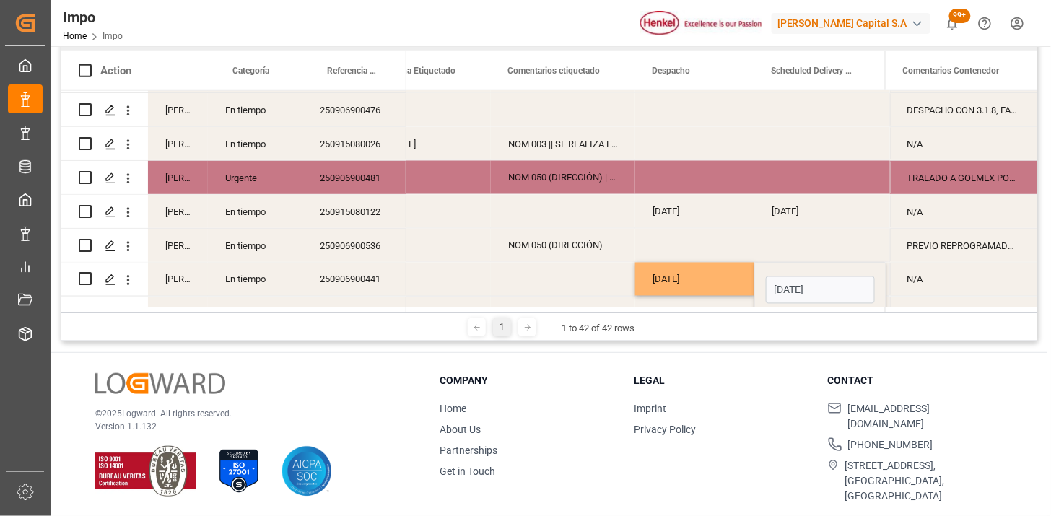
click at [724, 286] on div "[DATE]" at bounding box center [694, 279] width 119 height 33
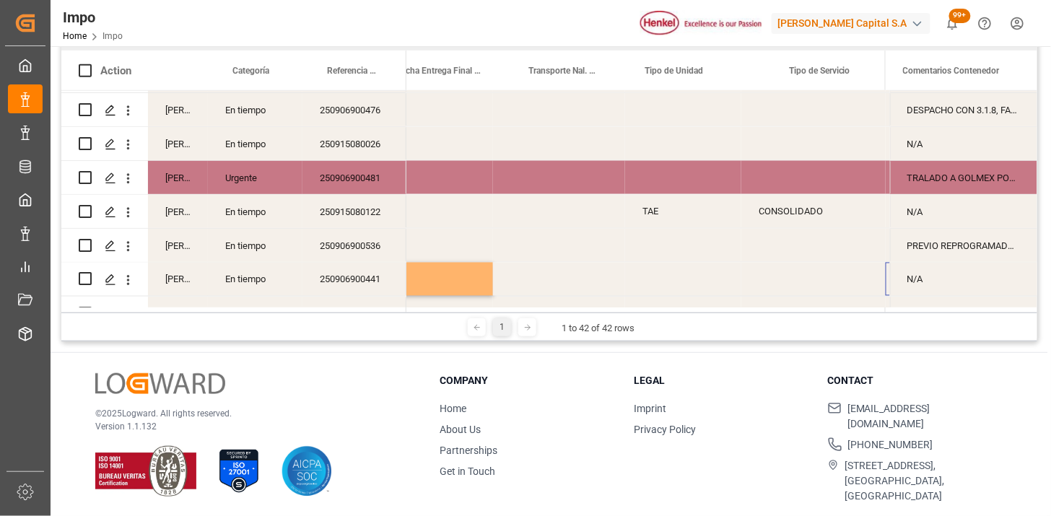
scroll to position [0, 2611]
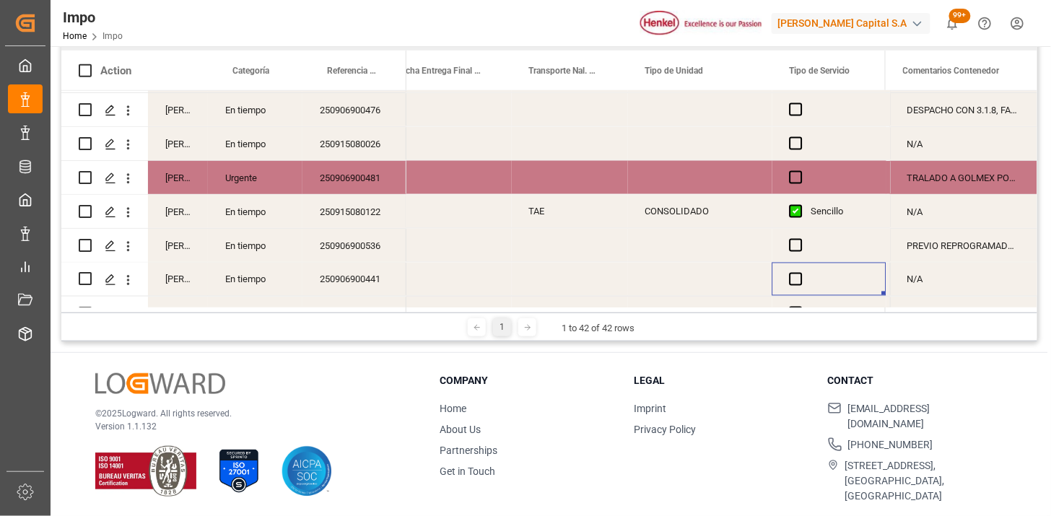
click at [683, 284] on div "Press SPACE to select this row." at bounding box center [700, 279] width 144 height 33
click at [683, 284] on input "Press SPACE to select this row." at bounding box center [699, 287] width 121 height 27
type input "TRAILER"
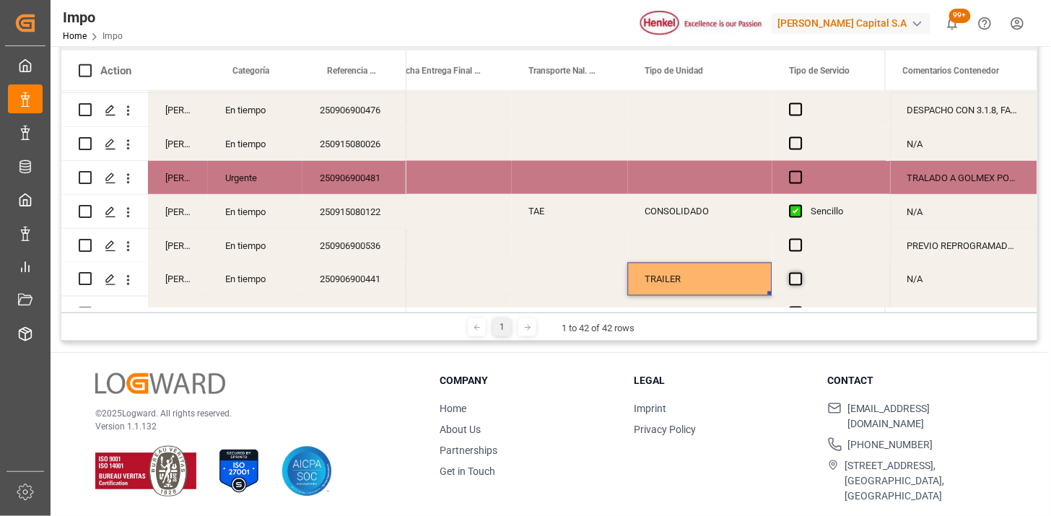
click at [799, 279] on span "Press SPACE to select this row." at bounding box center [795, 279] width 13 height 13
click at [800, 273] on input "Press SPACE to select this row." at bounding box center [800, 273] width 0 height 0
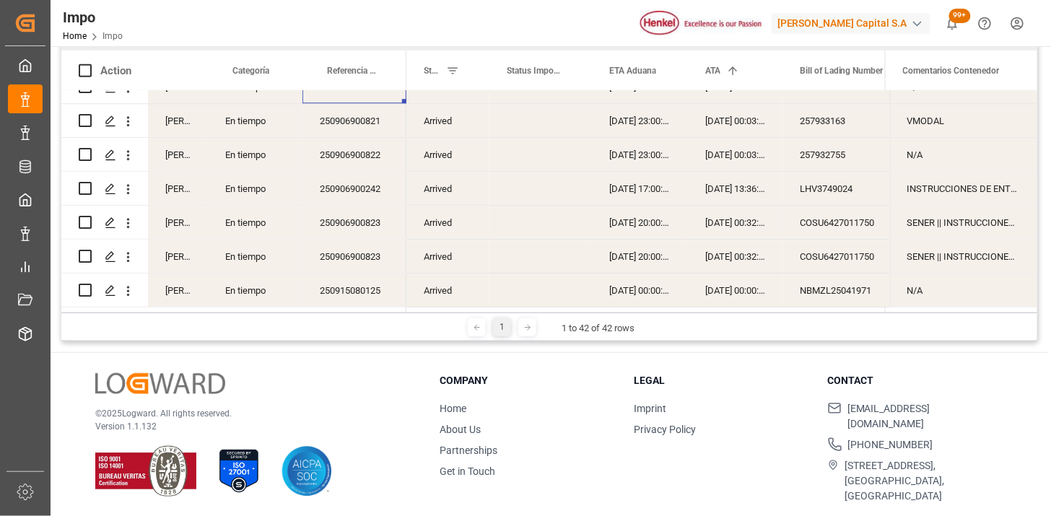
scroll to position [1131, 0]
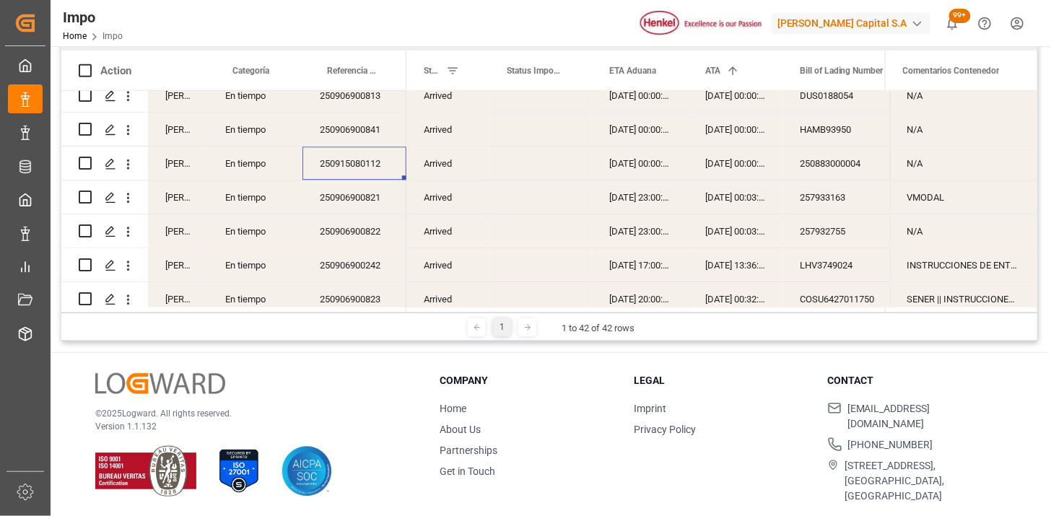
click at [345, 196] on div "250906900821" at bounding box center [354, 196] width 104 height 33
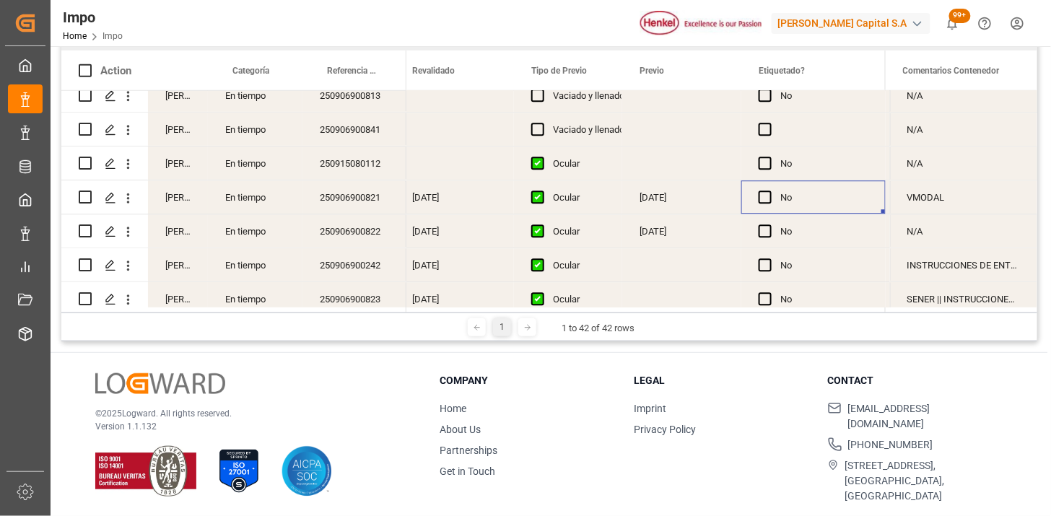
scroll to position [0, 1709]
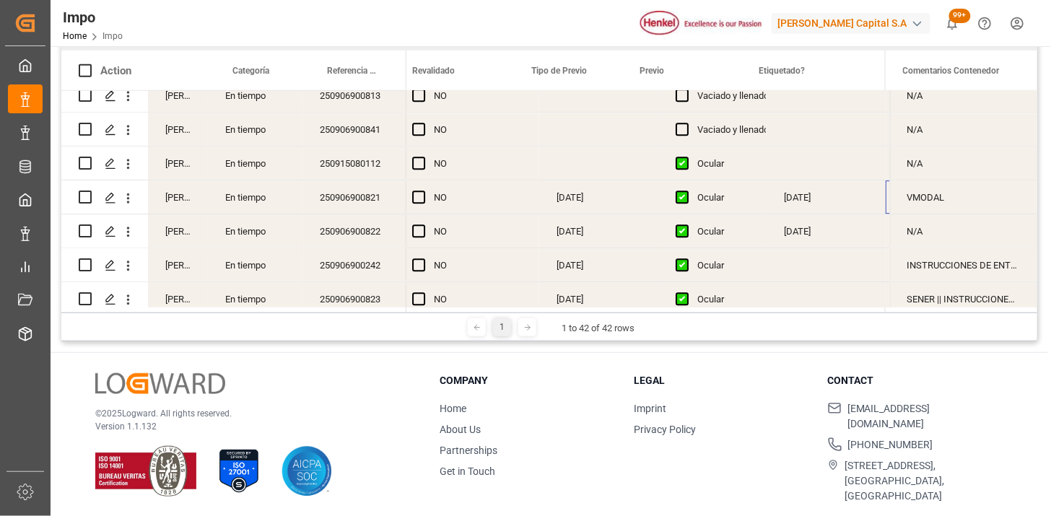
scroll to position [0, 1590]
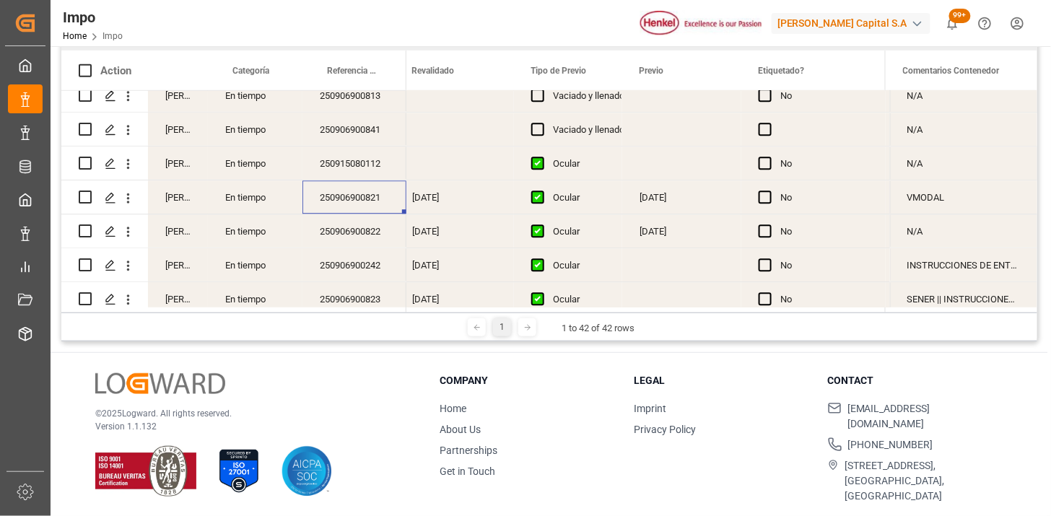
click at [680, 203] on div "[DATE]" at bounding box center [681, 196] width 119 height 33
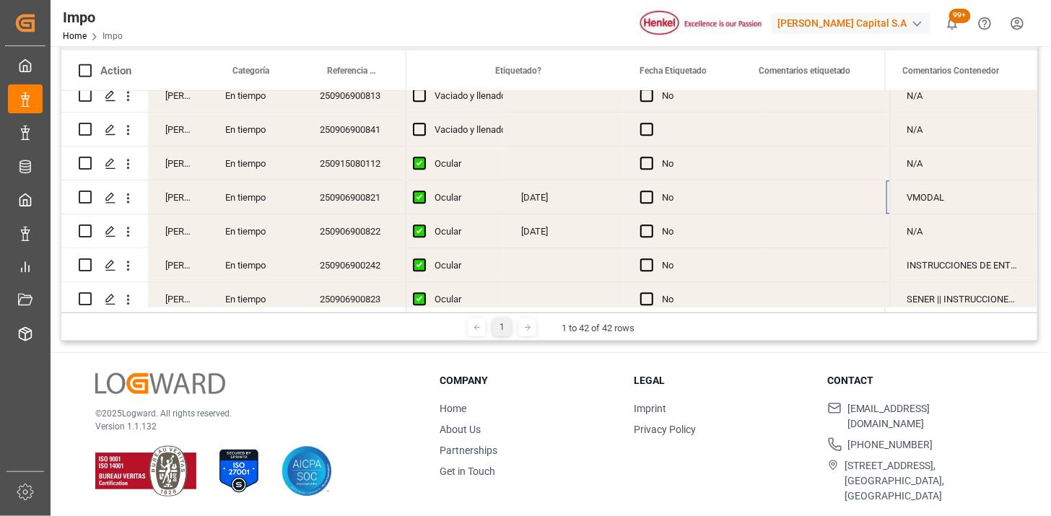
scroll to position [0, 0]
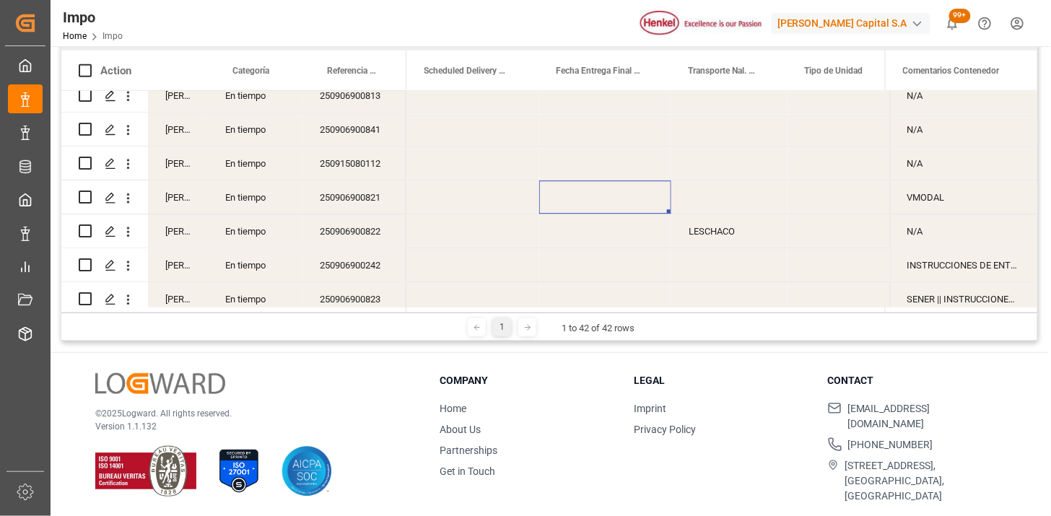
click at [702, 192] on div "Press SPACE to select this row." at bounding box center [729, 196] width 116 height 33
type input "VMODAL / ROFE"
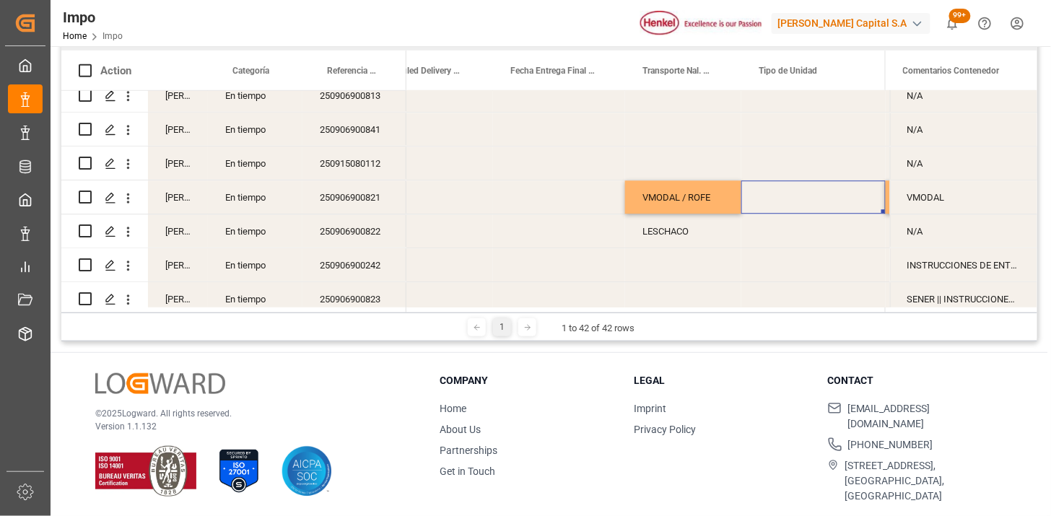
click at [776, 196] on div "Press SPACE to select this row." at bounding box center [813, 196] width 144 height 33
click at [776, 196] on input "Press SPACE to select this row." at bounding box center [813, 205] width 121 height 27
type input "FERROCARRIL"
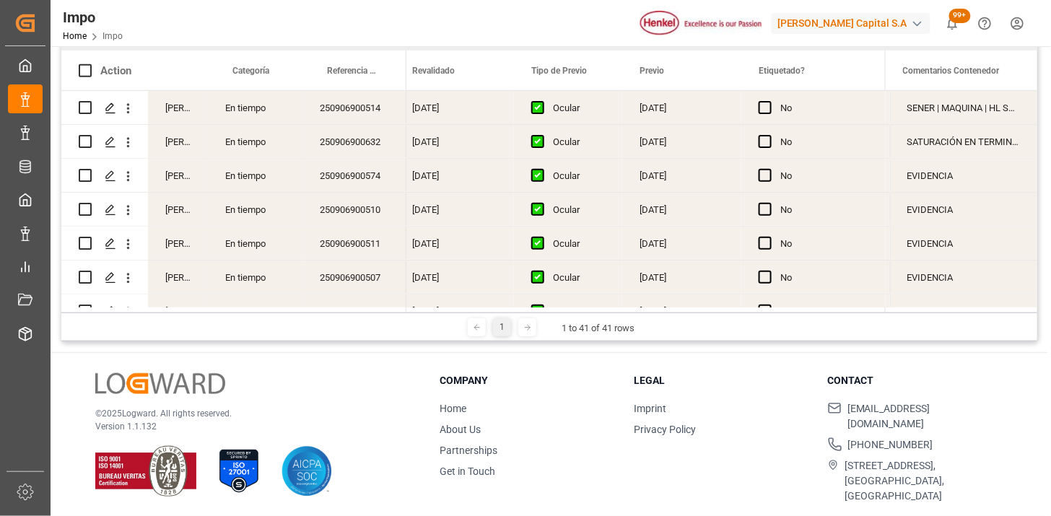
scroll to position [55, 0]
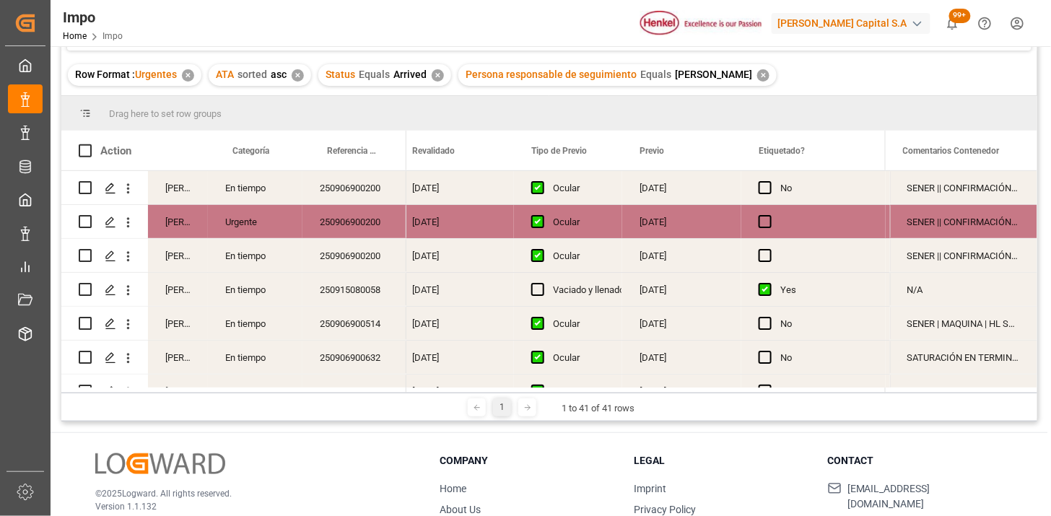
click at [436, 75] on div "✕" at bounding box center [438, 75] width 12 height 12
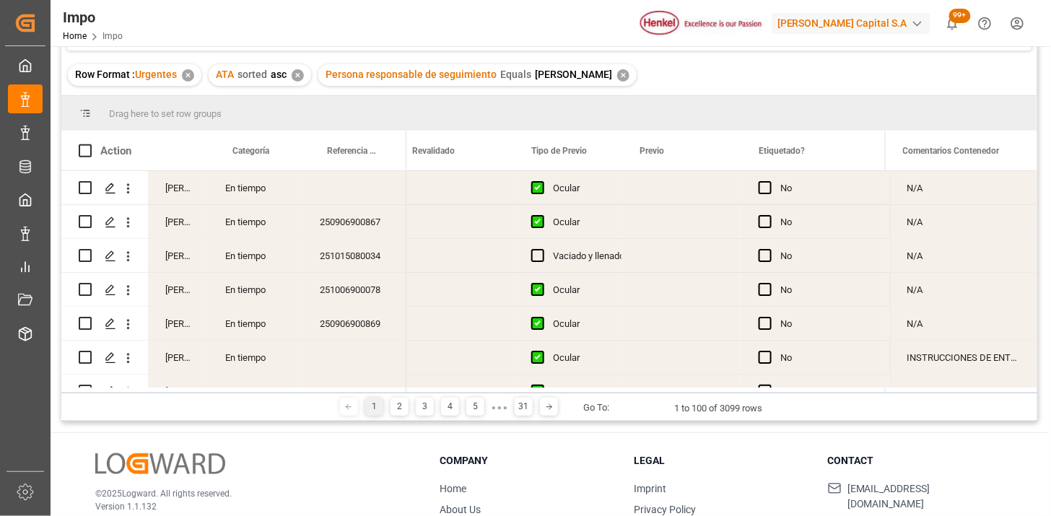
click at [249, 196] on div "En tiempo" at bounding box center [255, 187] width 95 height 33
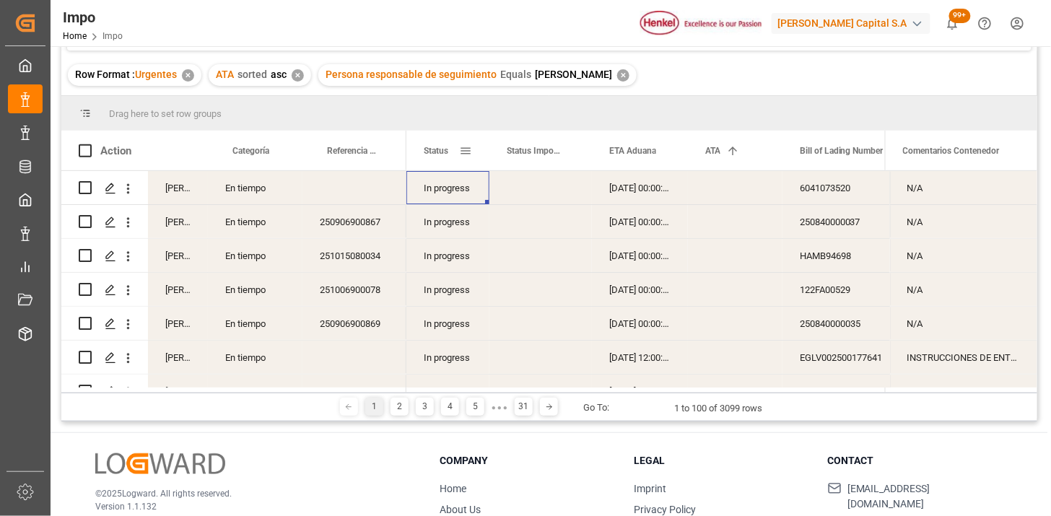
click at [468, 153] on span at bounding box center [465, 150] width 13 height 13
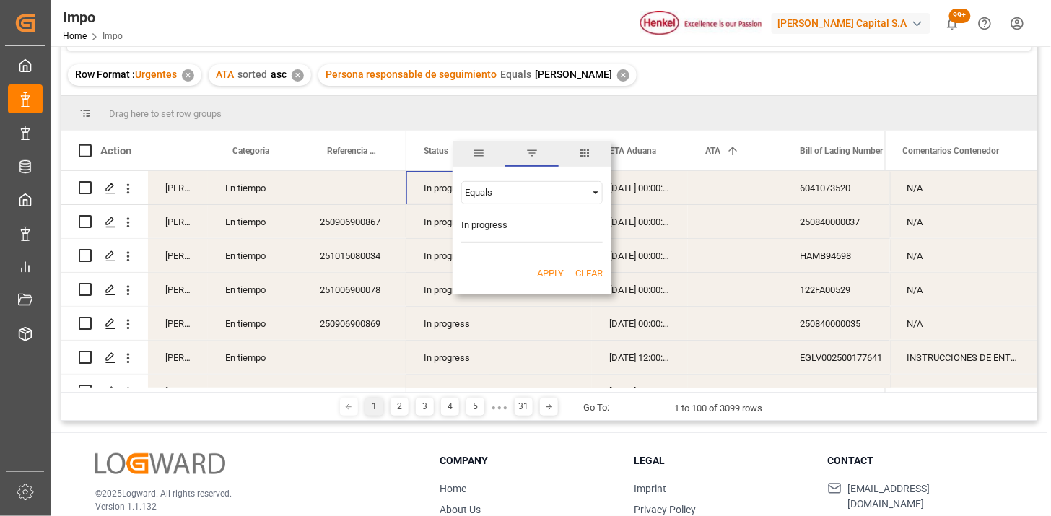
type input "In progress"
click at [539, 270] on button "Apply" at bounding box center [550, 273] width 27 height 14
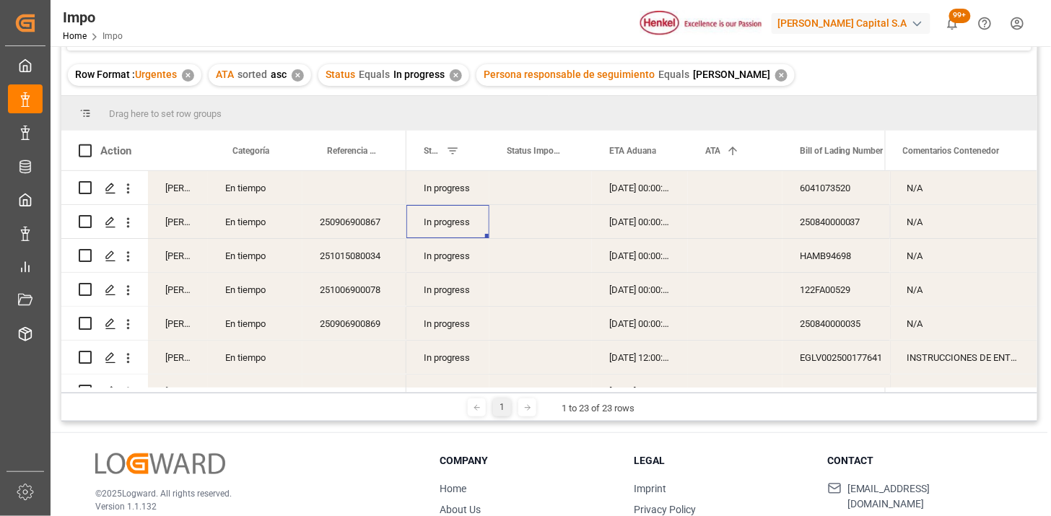
click at [457, 206] on div "In progress" at bounding box center [447, 221] width 83 height 33
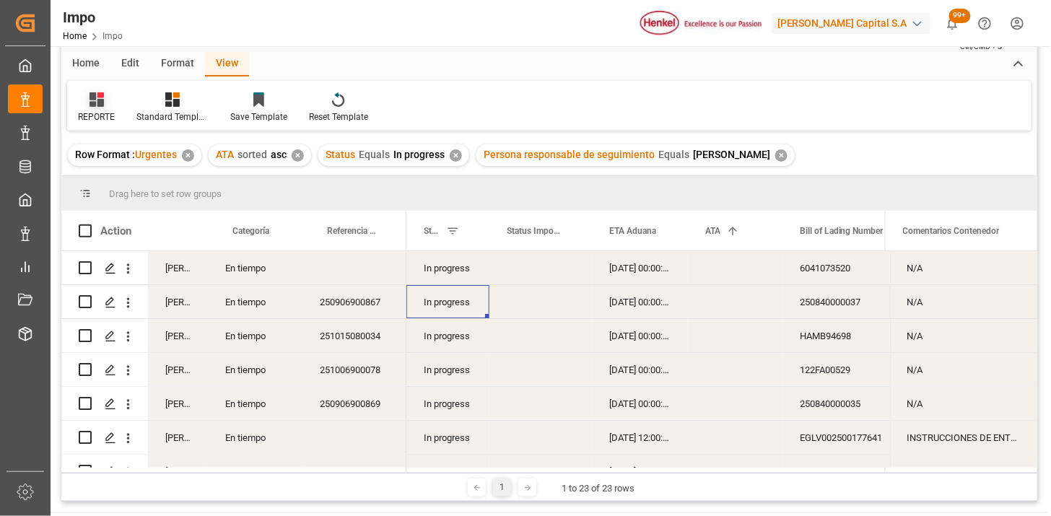
click at [95, 116] on div "REPORTE" at bounding box center [96, 116] width 37 height 13
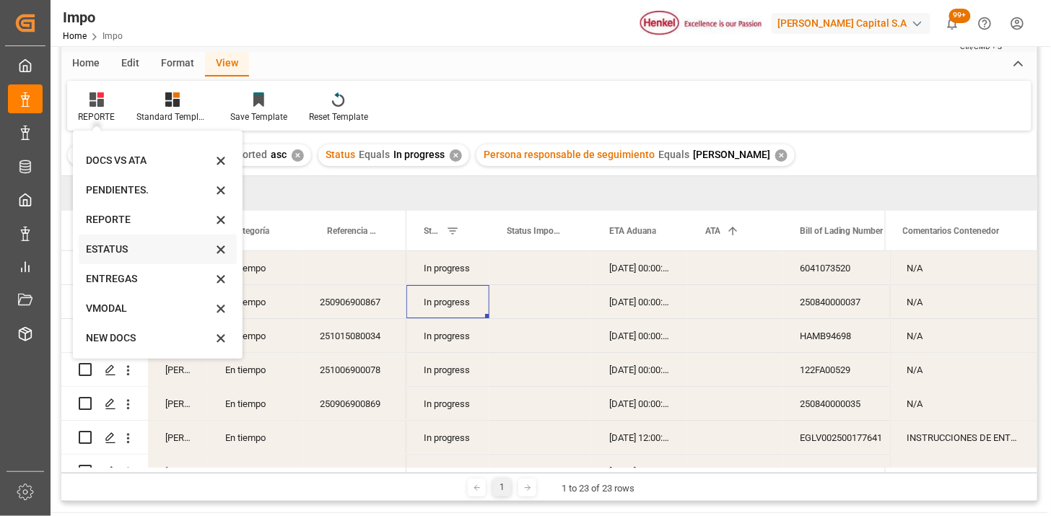
click at [125, 248] on div "ESTATUS" at bounding box center [149, 249] width 126 height 15
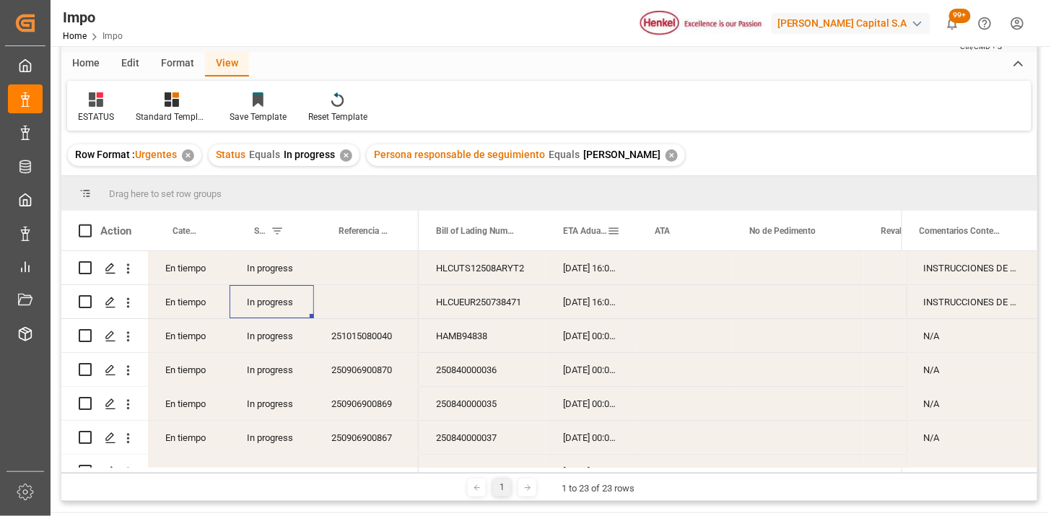
click at [585, 240] on div "ETA Aduana" at bounding box center [585, 231] width 44 height 40
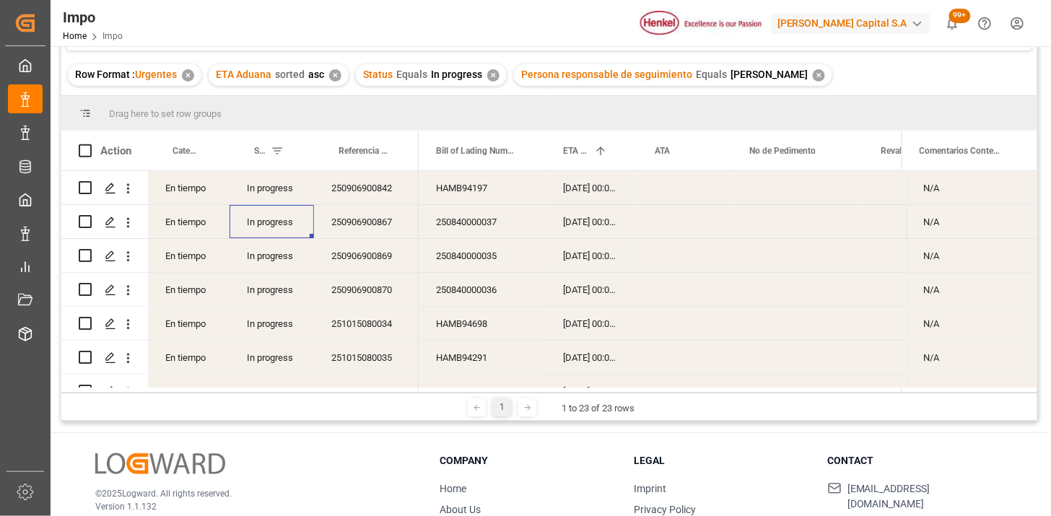
click at [266, 191] on div "In progress" at bounding box center [271, 187] width 84 height 33
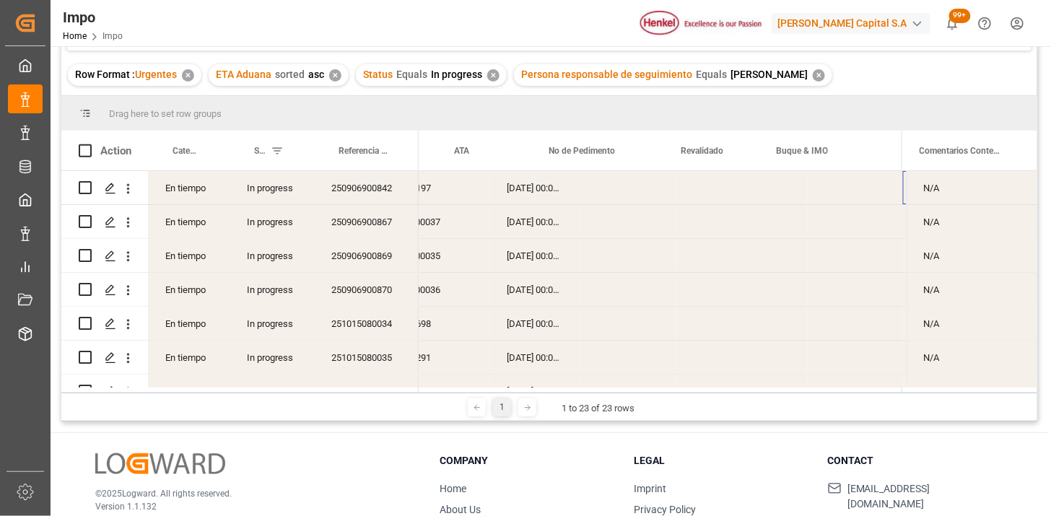
scroll to position [0, 200]
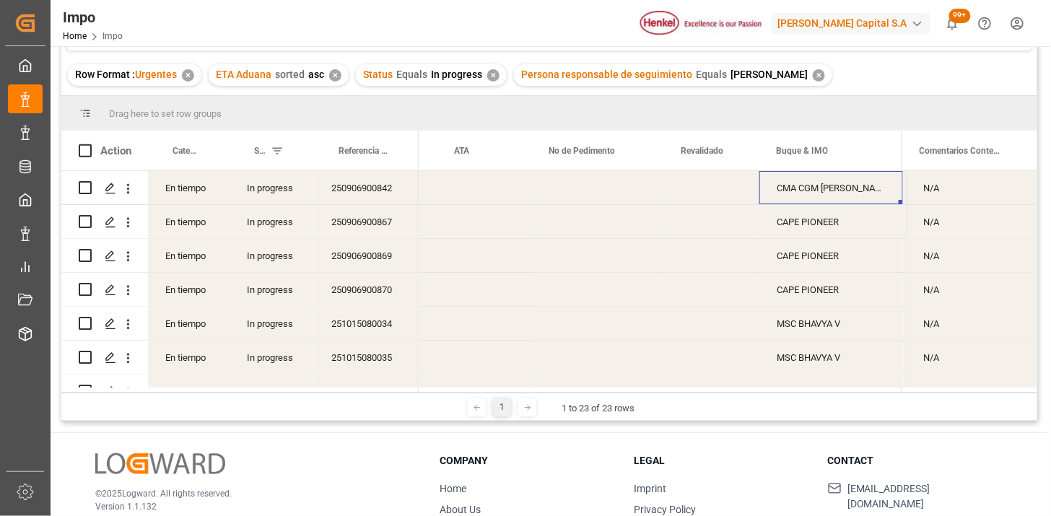
click at [364, 198] on div "250906900842" at bounding box center [366, 187] width 105 height 33
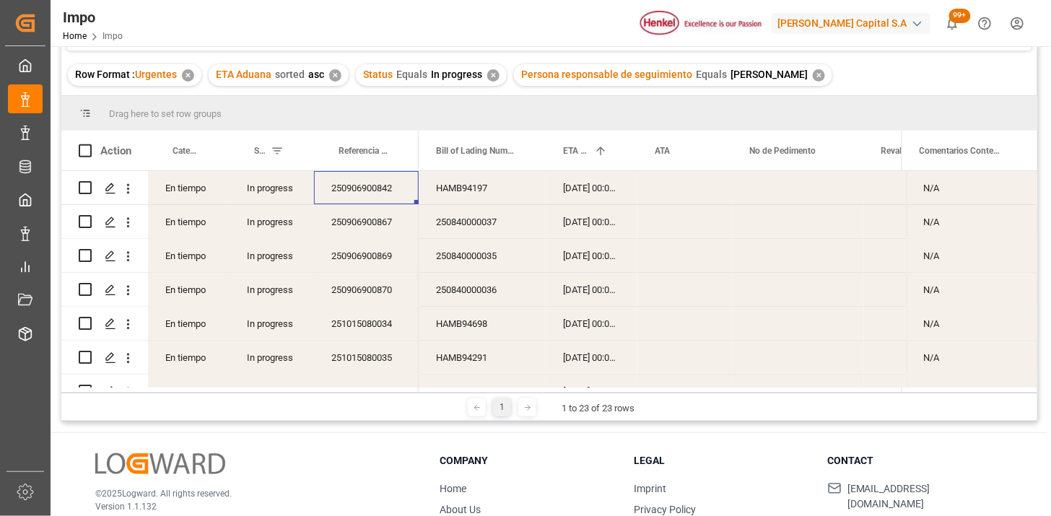
click at [186, 190] on div "En tiempo" at bounding box center [189, 187] width 82 height 33
click at [211, 197] on button "En tiempo" at bounding box center [188, 196] width 58 height 27
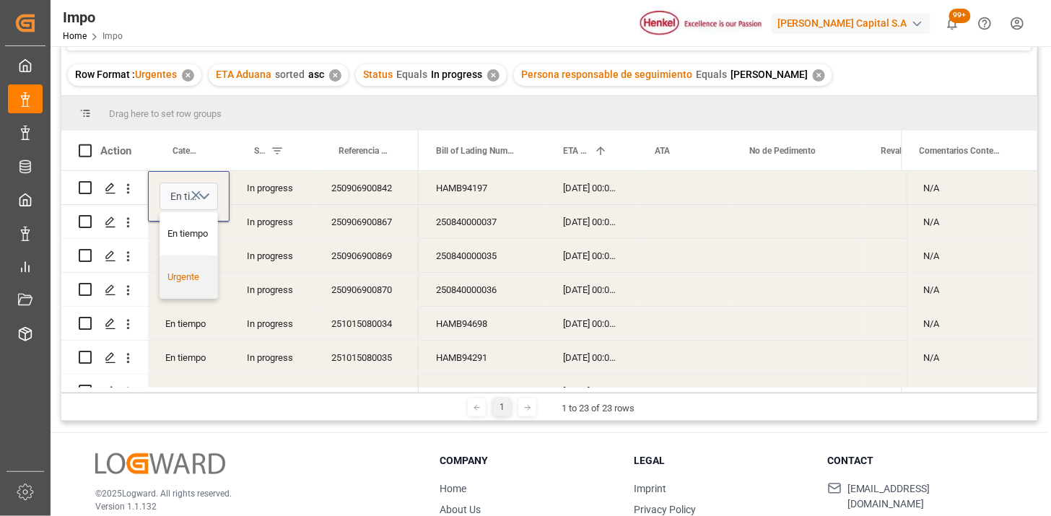
drag, startPoint x: 196, startPoint y: 289, endPoint x: 270, endPoint y: 218, distance: 102.6
click at [209, 271] on div "Urgente" at bounding box center [188, 276] width 57 height 43
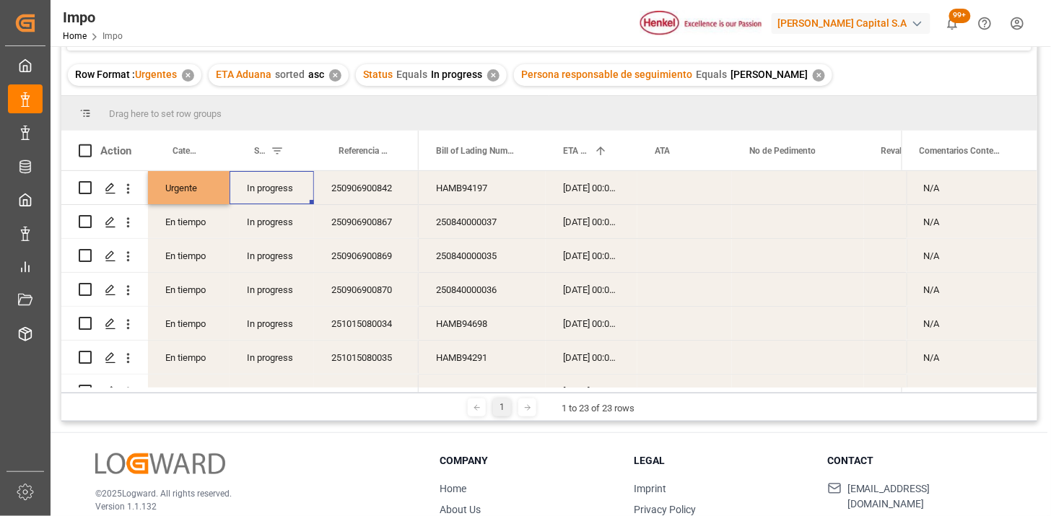
click at [280, 179] on div "In progress" at bounding box center [271, 187] width 84 height 33
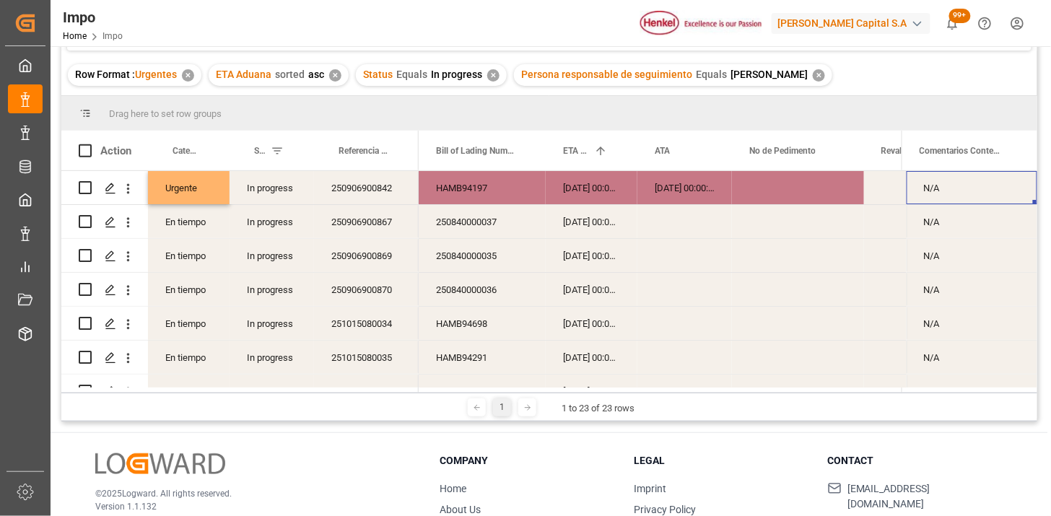
click at [956, 188] on div "N/A" at bounding box center [971, 187] width 131 height 33
click at [956, 186] on input "N/A" at bounding box center [972, 196] width 108 height 27
type input "CONFIRMAR UVA"
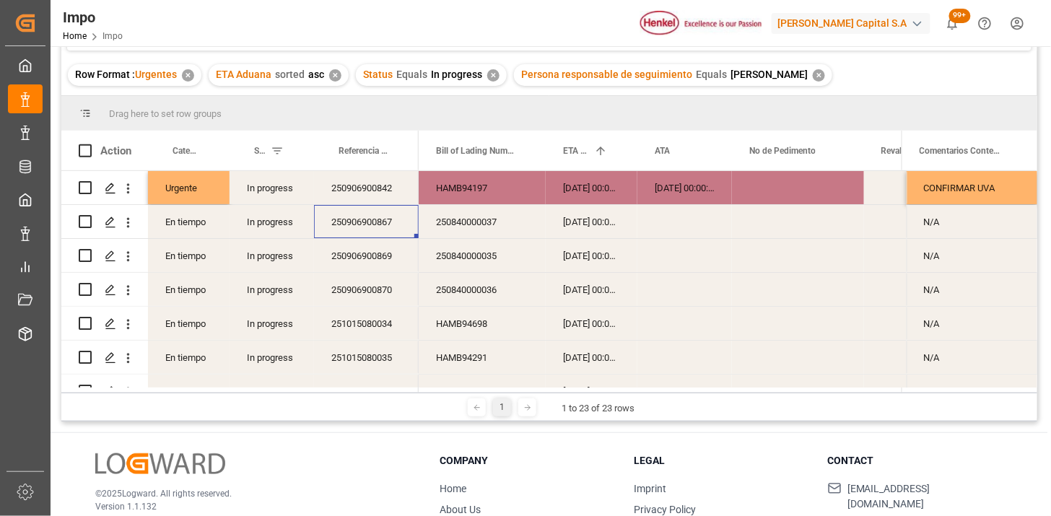
click at [956, 186] on div "CONFIRMAR UVA" at bounding box center [971, 187] width 131 height 33
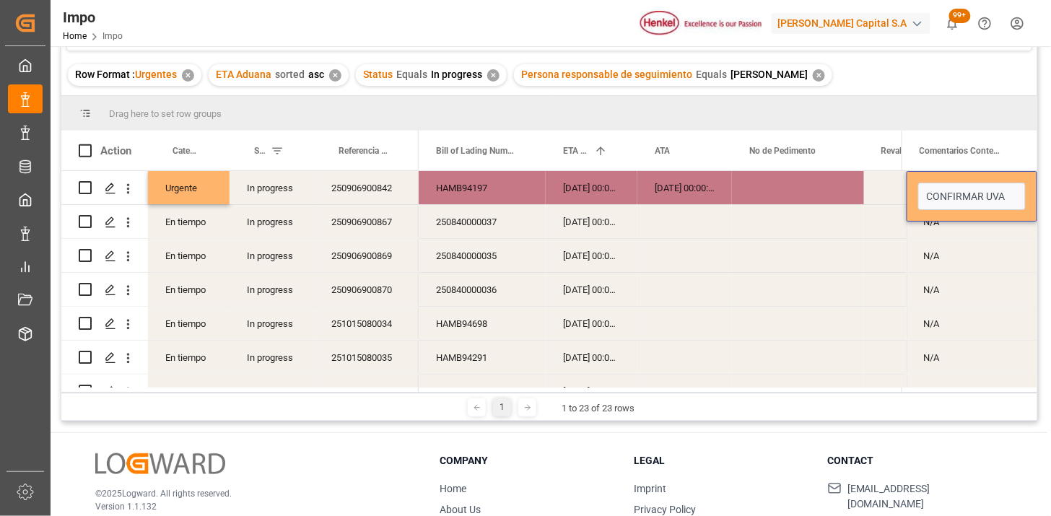
click at [956, 186] on input "CONFIRMAR UVA" at bounding box center [972, 196] width 108 height 27
type input "UVA"
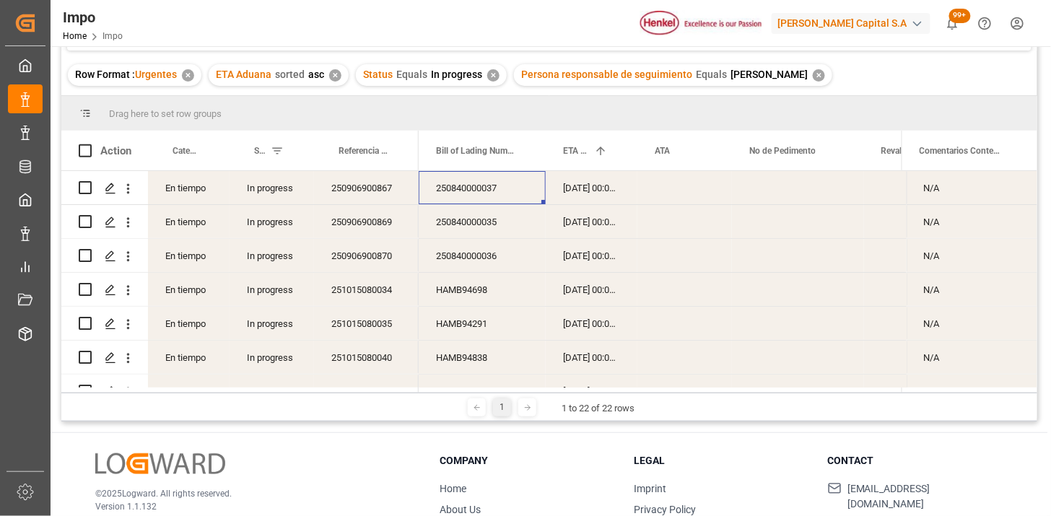
scroll to position [53, 0]
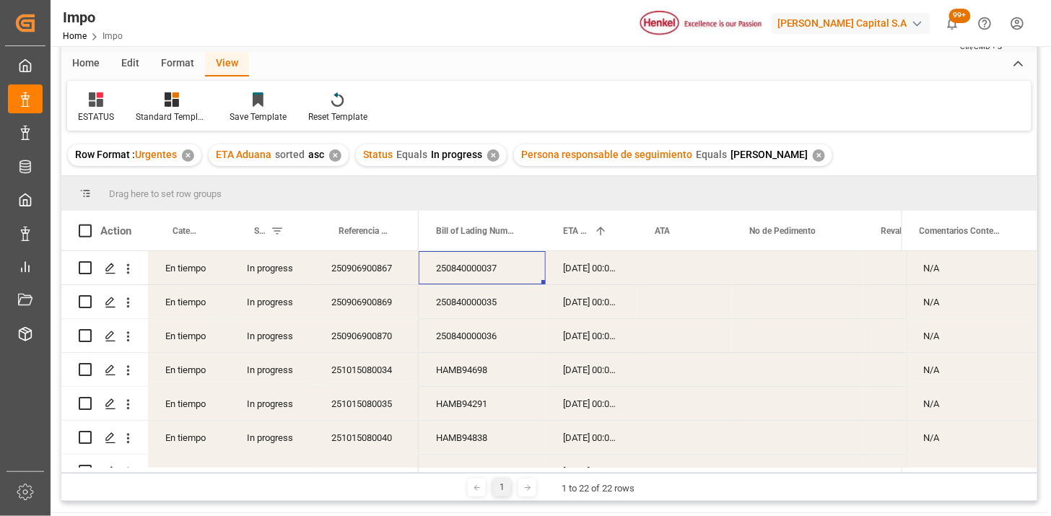
click at [487, 156] on div "✕" at bounding box center [493, 155] width 12 height 12
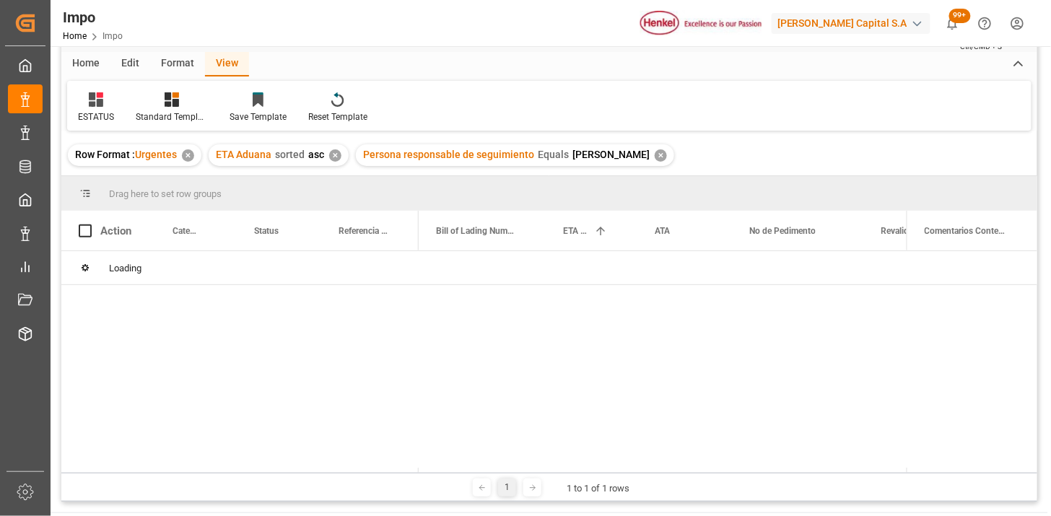
click at [337, 155] on div "✕" at bounding box center [335, 155] width 12 height 12
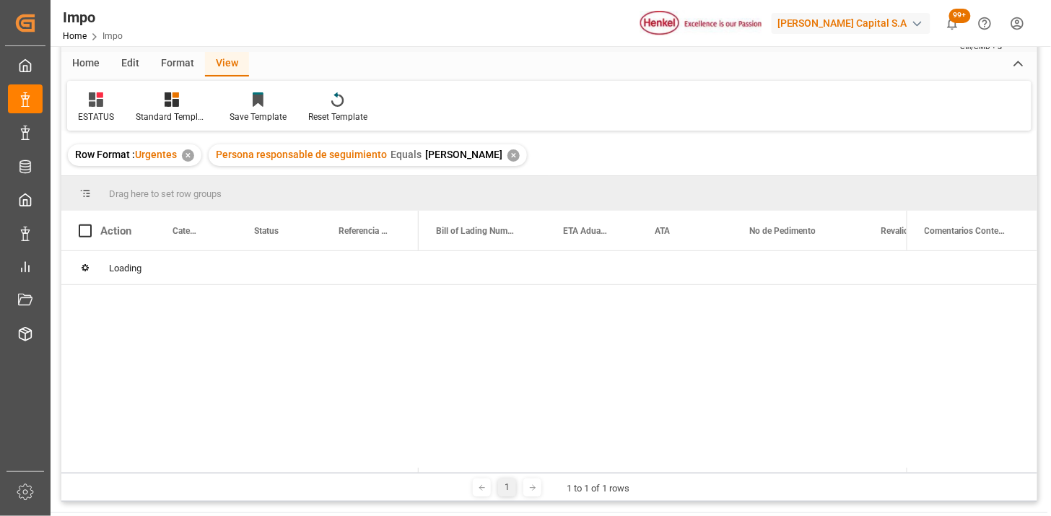
click at [97, 106] on div "ESTATUS" at bounding box center [96, 108] width 58 height 32
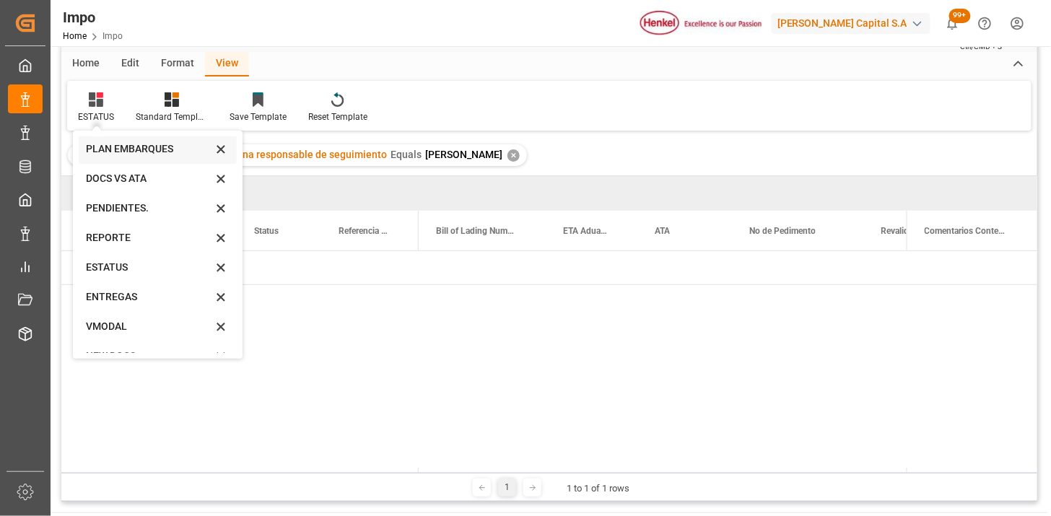
scroll to position [79, 0]
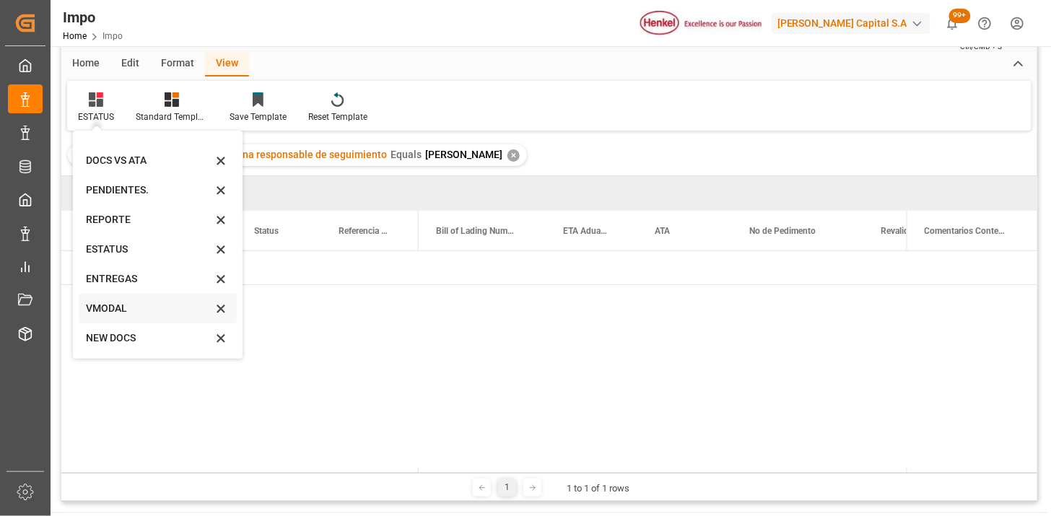
click at [121, 303] on div "VMODAL" at bounding box center [149, 308] width 126 height 15
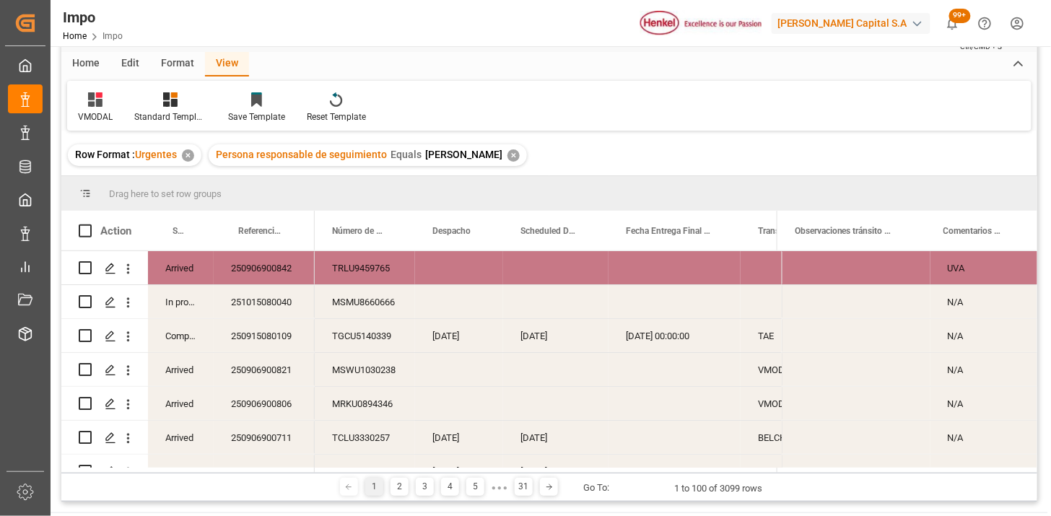
click at [284, 273] on div "250906900842" at bounding box center [264, 267] width 101 height 33
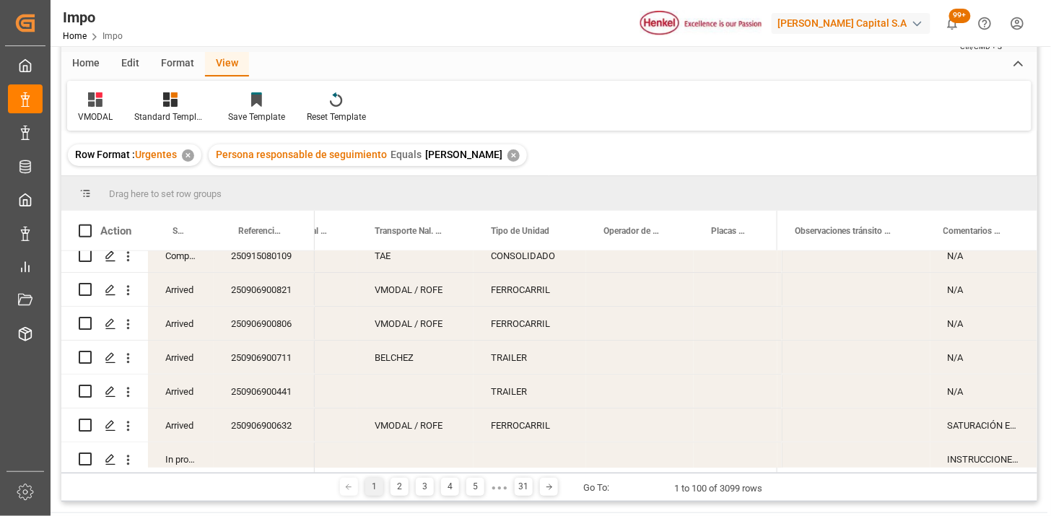
scroll to position [0, 0]
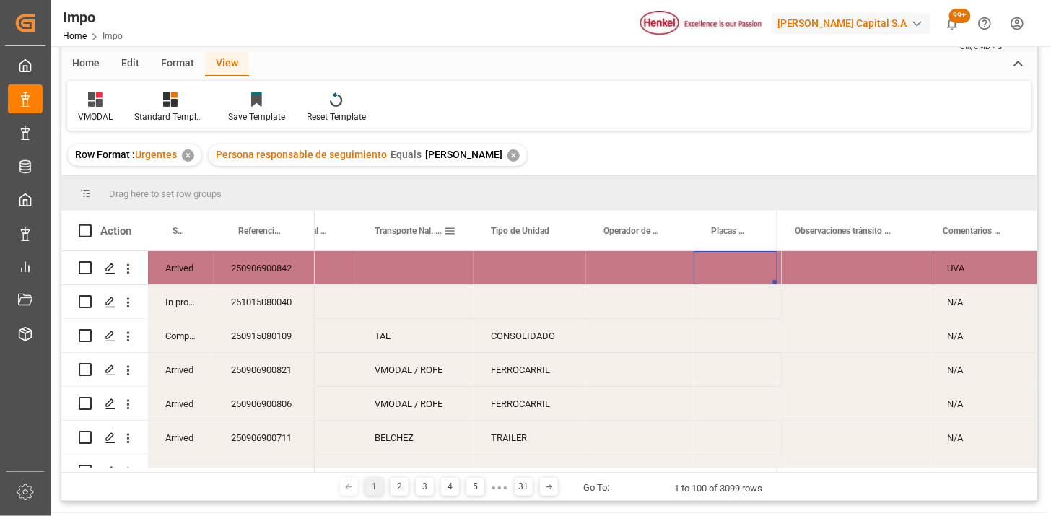
click at [455, 232] on span at bounding box center [449, 230] width 13 height 13
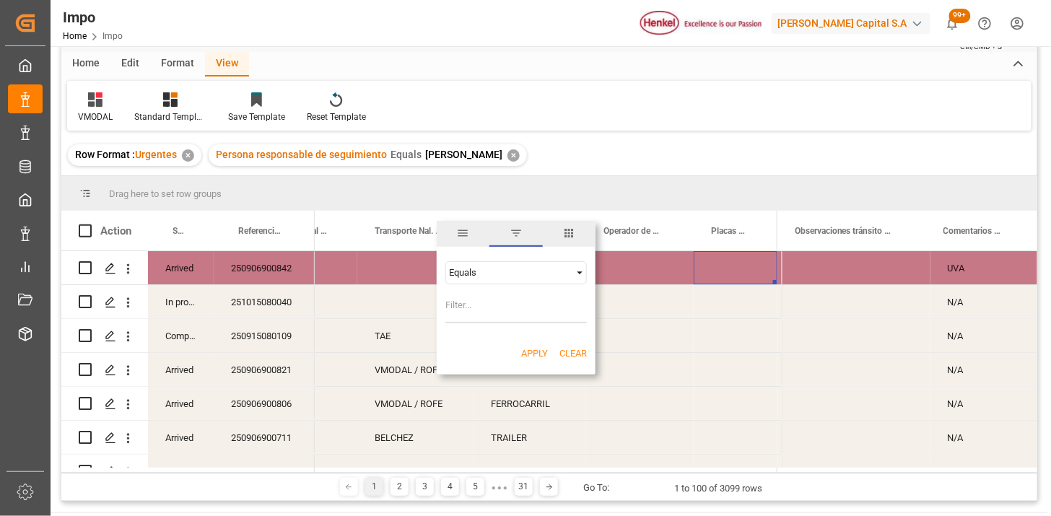
click at [489, 276] on div "Equals" at bounding box center [509, 272] width 121 height 11
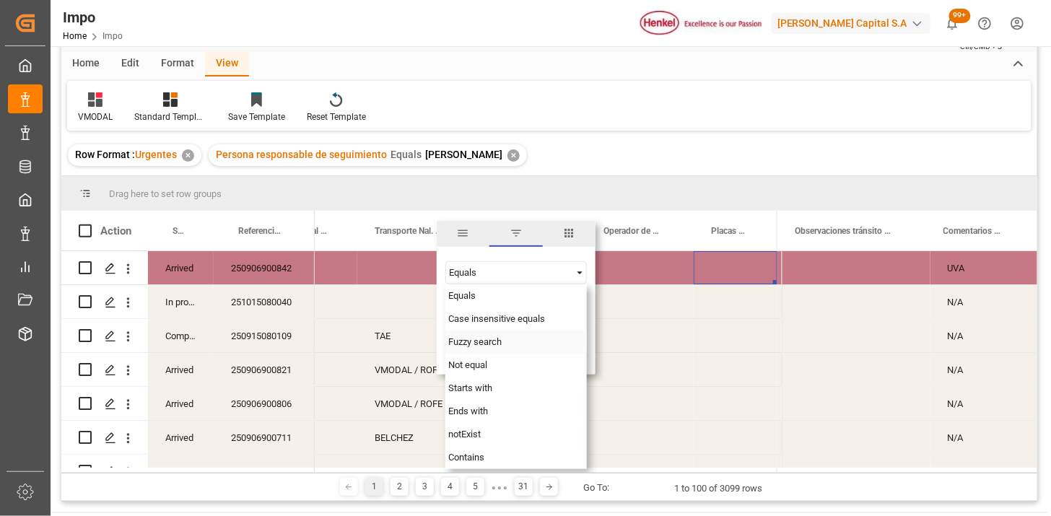
click at [482, 345] on span "Fuzzy search" at bounding box center [474, 341] width 53 height 11
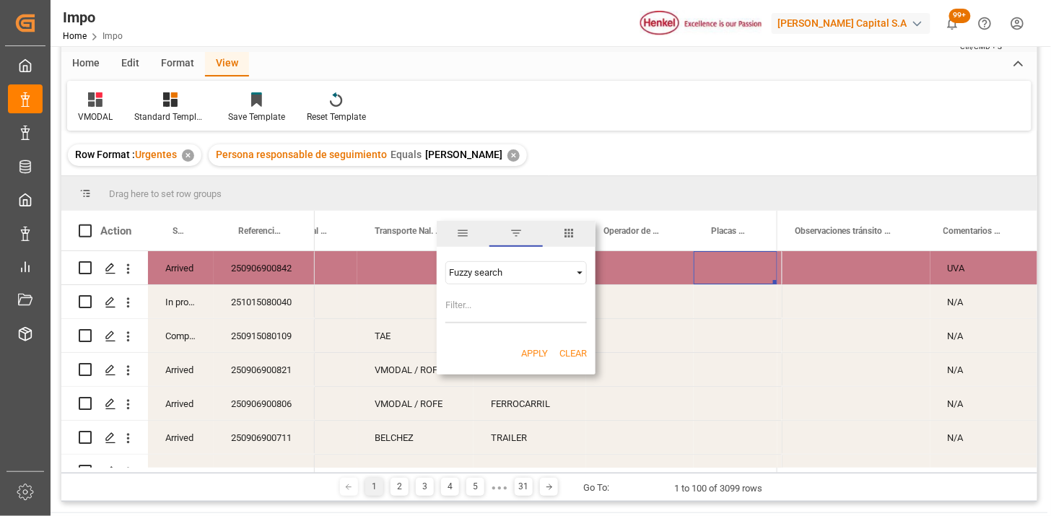
click at [460, 305] on input "Filter Value" at bounding box center [515, 308] width 141 height 29
type input "VMODAL"
click at [534, 355] on button "Apply" at bounding box center [534, 353] width 27 height 14
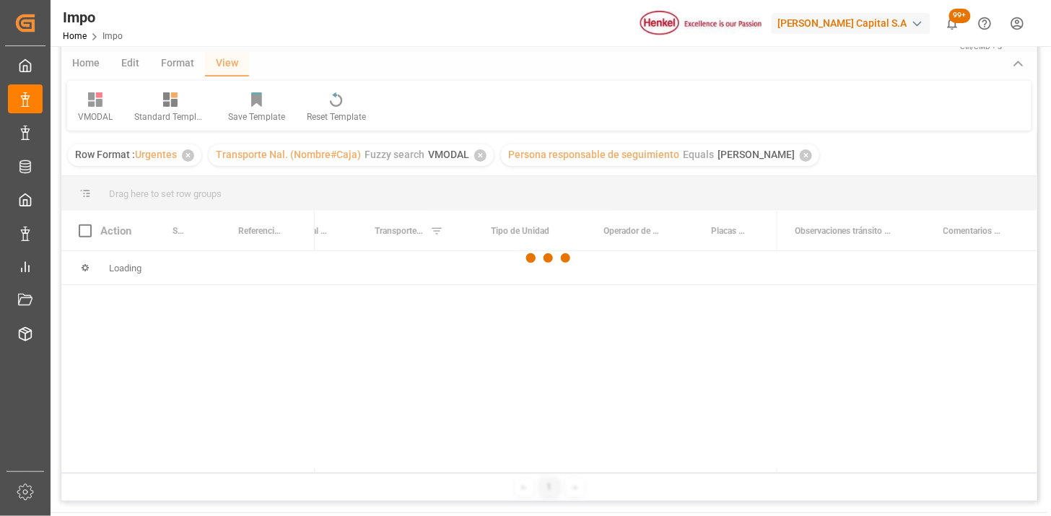
scroll to position [133, 0]
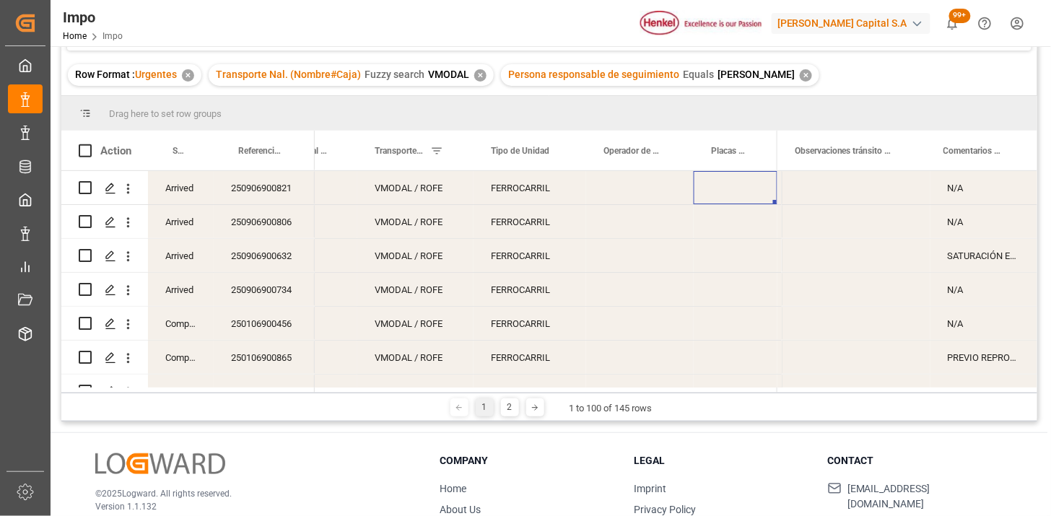
click at [284, 203] on div "250906900821" at bounding box center [264, 187] width 101 height 33
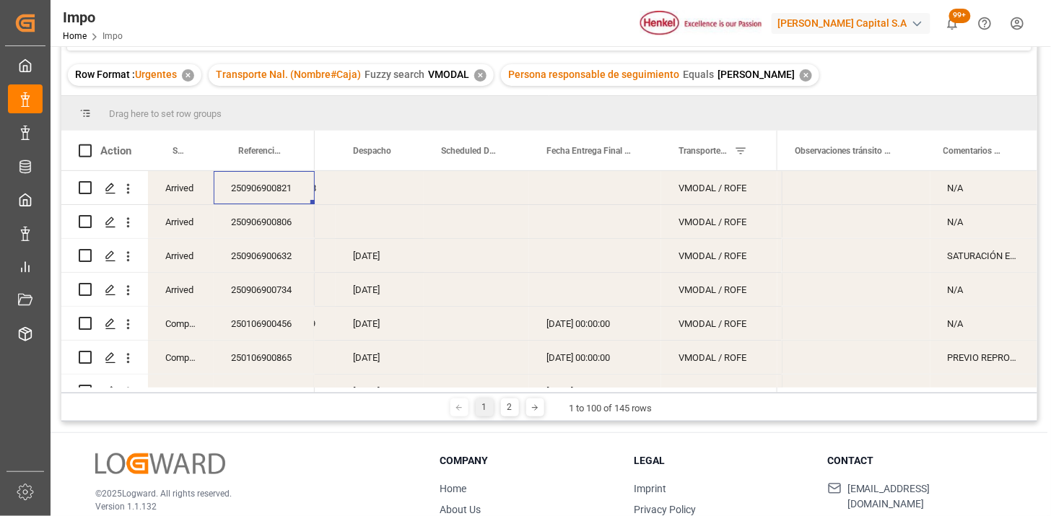
scroll to position [0, 0]
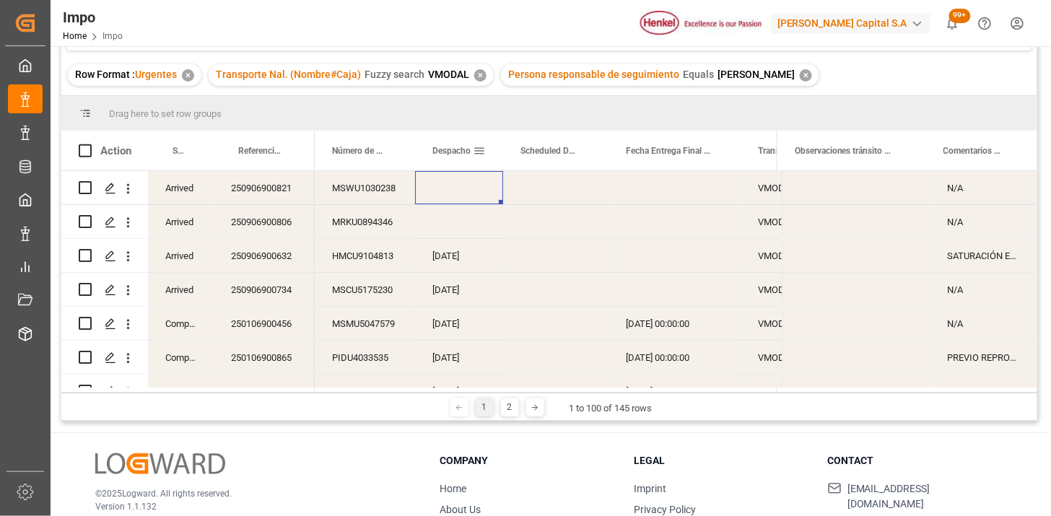
click at [452, 154] on span "Despacho" at bounding box center [451, 151] width 38 height 10
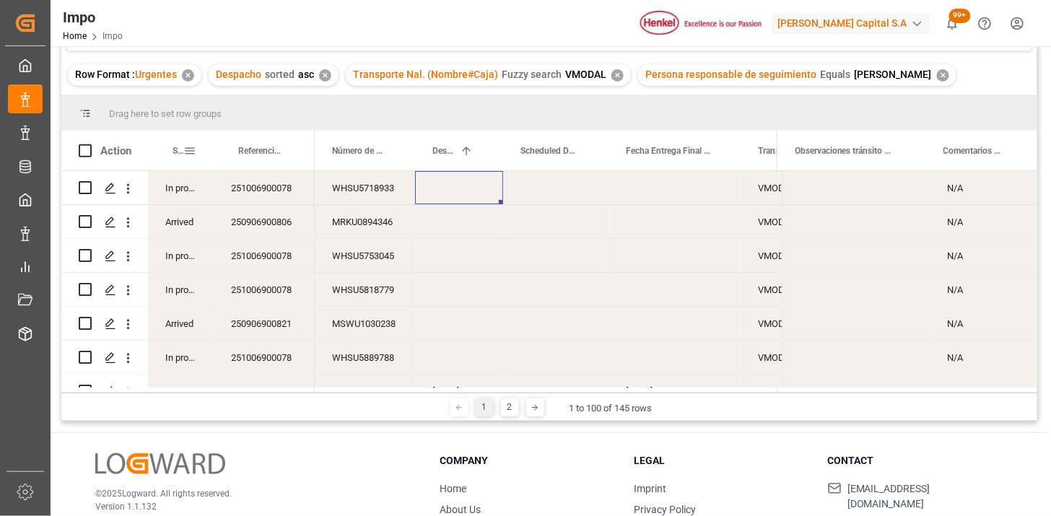
click at [190, 153] on span at bounding box center [189, 150] width 13 height 13
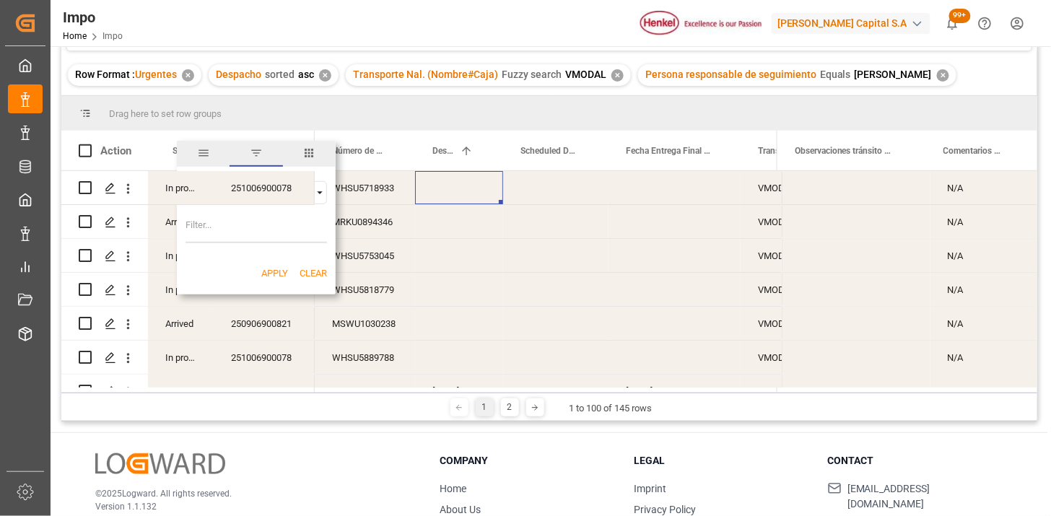
click at [323, 199] on div "Equals" at bounding box center [255, 192] width 141 height 23
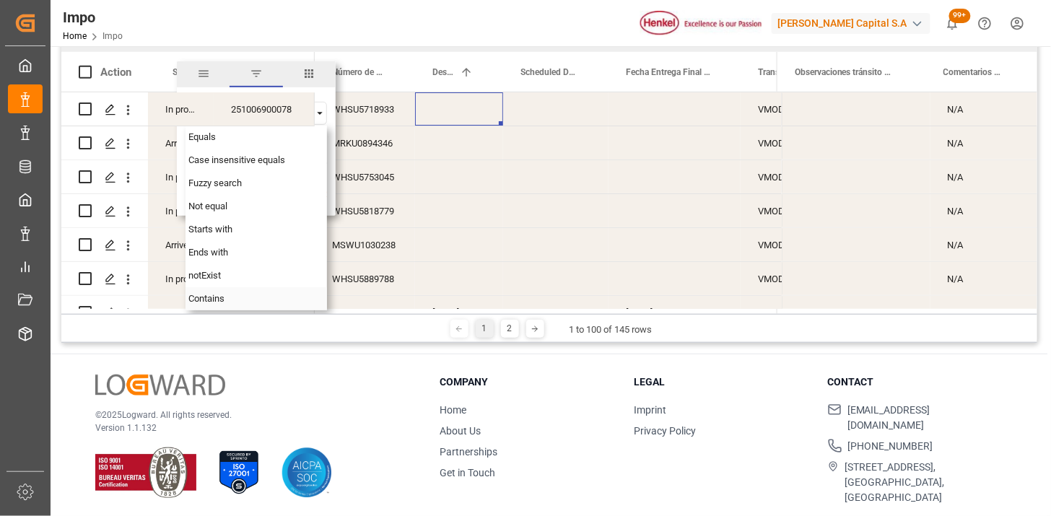
scroll to position [213, 0]
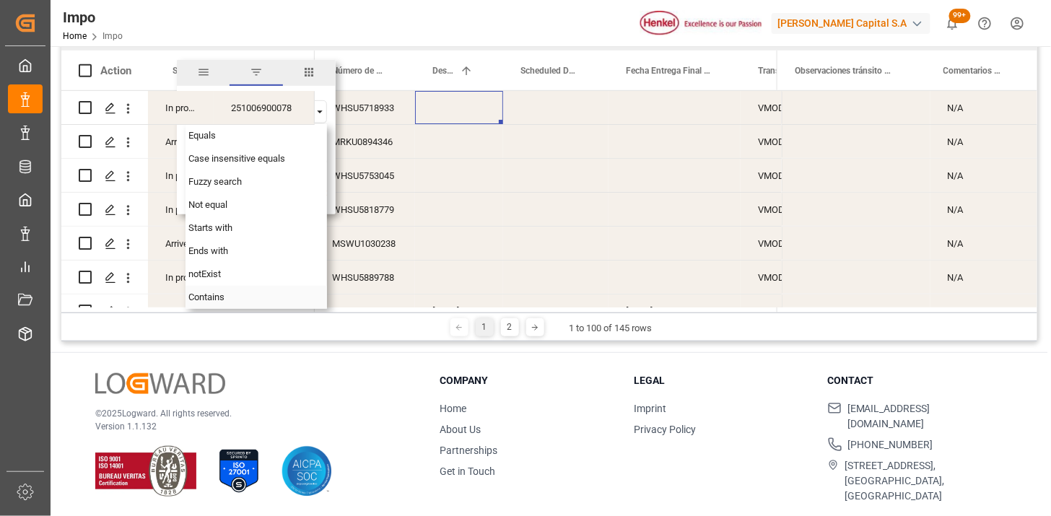
click at [229, 299] on div "Contains" at bounding box center [255, 297] width 141 height 23
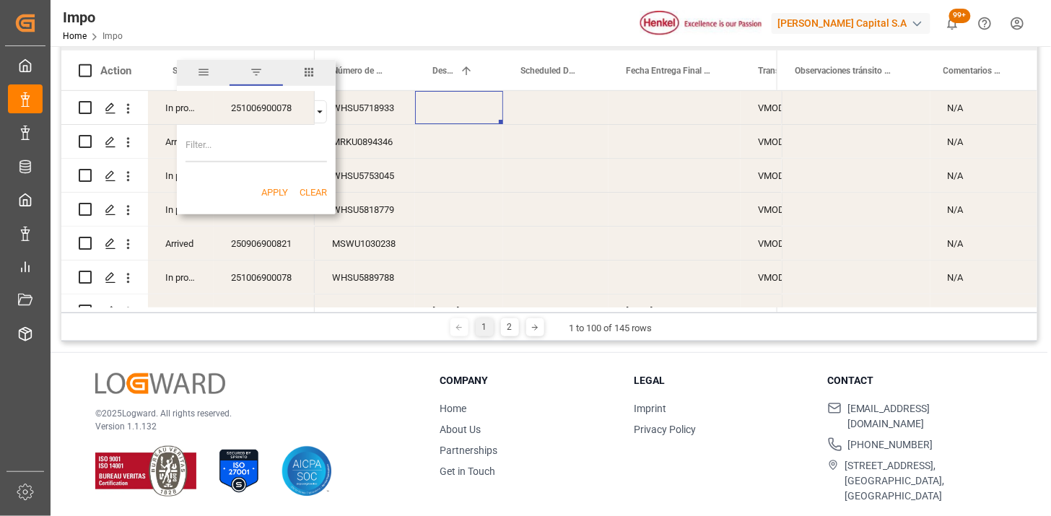
click at [203, 150] on input "Filter Value" at bounding box center [255, 147] width 141 height 29
type input "Arrived,In progress"
click at [267, 196] on button "Apply" at bounding box center [274, 192] width 27 height 14
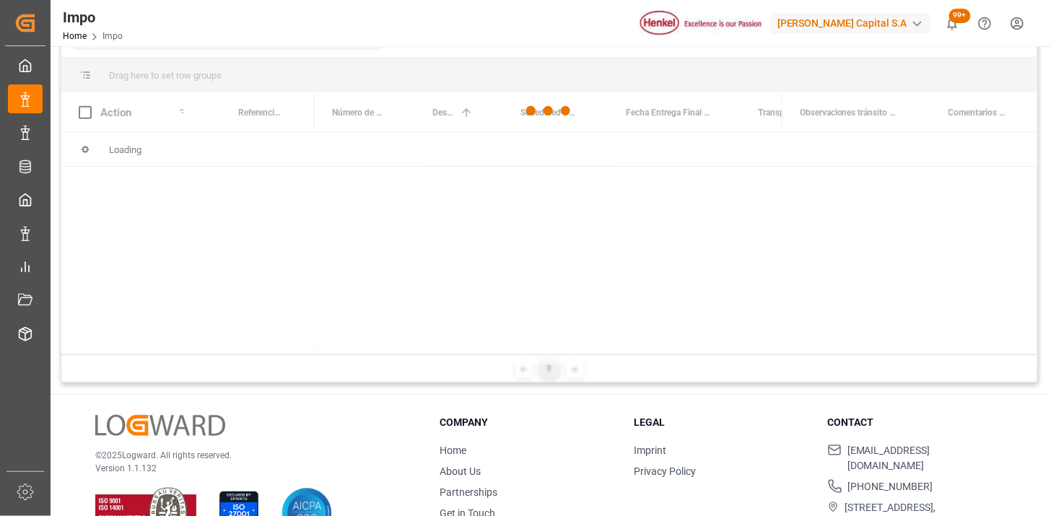
scroll to position [162, 0]
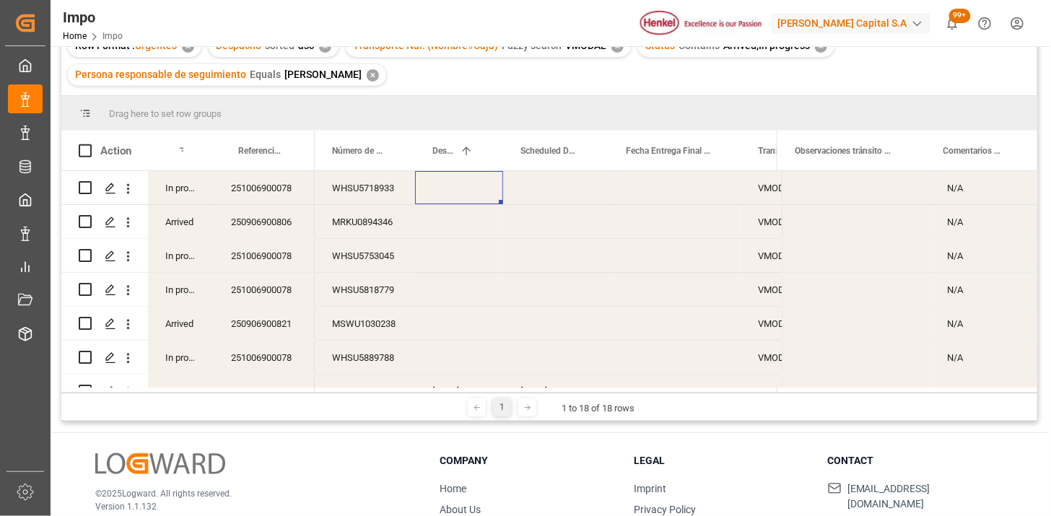
click at [369, 197] on div "WHSU5718933" at bounding box center [365, 187] width 100 height 33
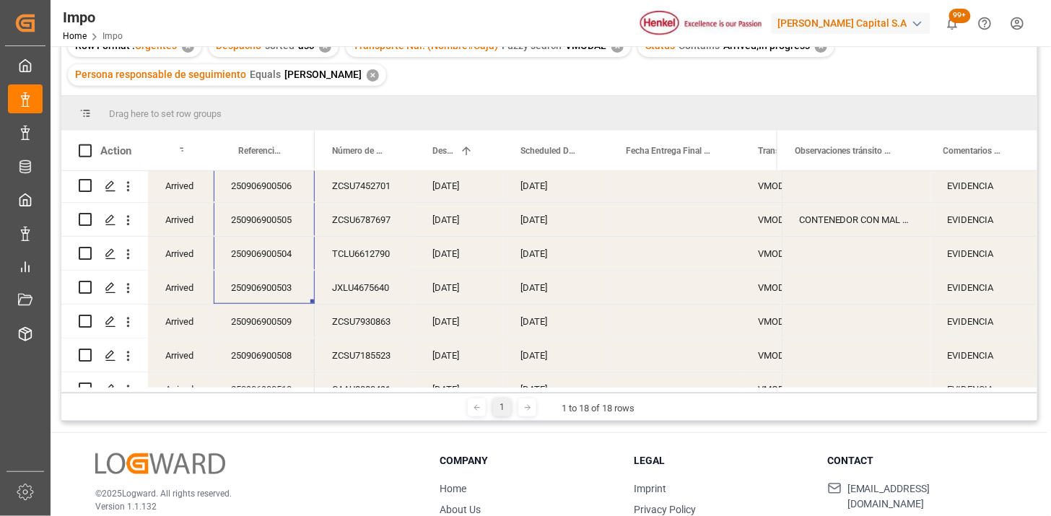
scroll to position [320, 0]
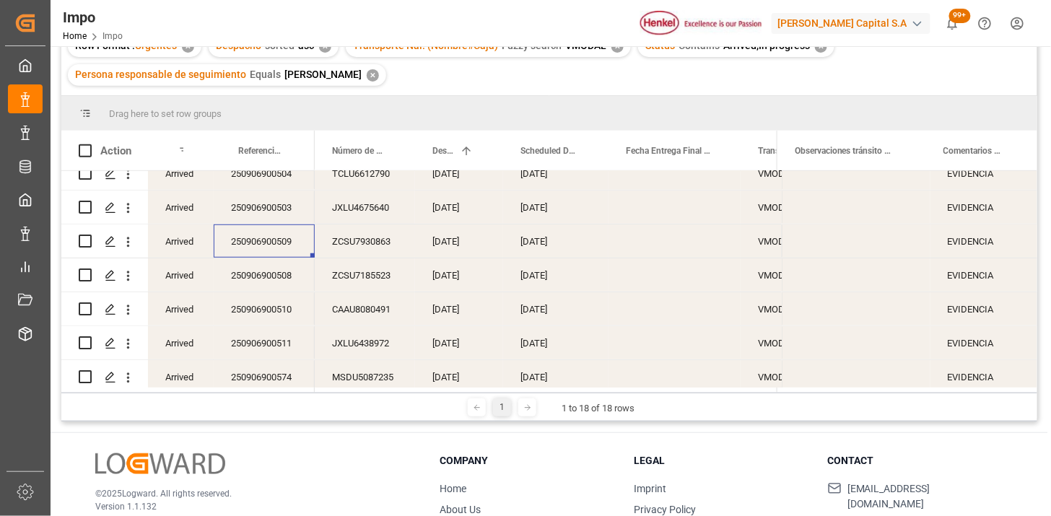
click at [272, 240] on div "250906900509" at bounding box center [264, 240] width 101 height 33
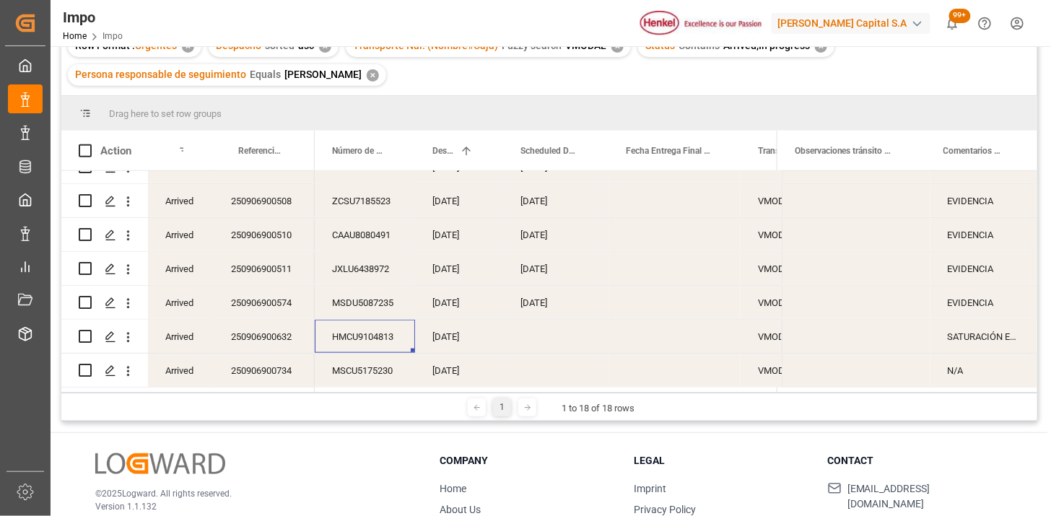
click at [262, 325] on div "250906900632" at bounding box center [264, 336] width 101 height 33
drag, startPoint x: 89, startPoint y: 333, endPoint x: 87, endPoint y: 354, distance: 21.7
click at [89, 334] on input "Press Space to toggle row selection (unchecked)" at bounding box center [85, 336] width 13 height 13
checkbox input "true"
click at [84, 365] on input "Press Space to toggle row selection (unchecked)" at bounding box center [85, 370] width 13 height 13
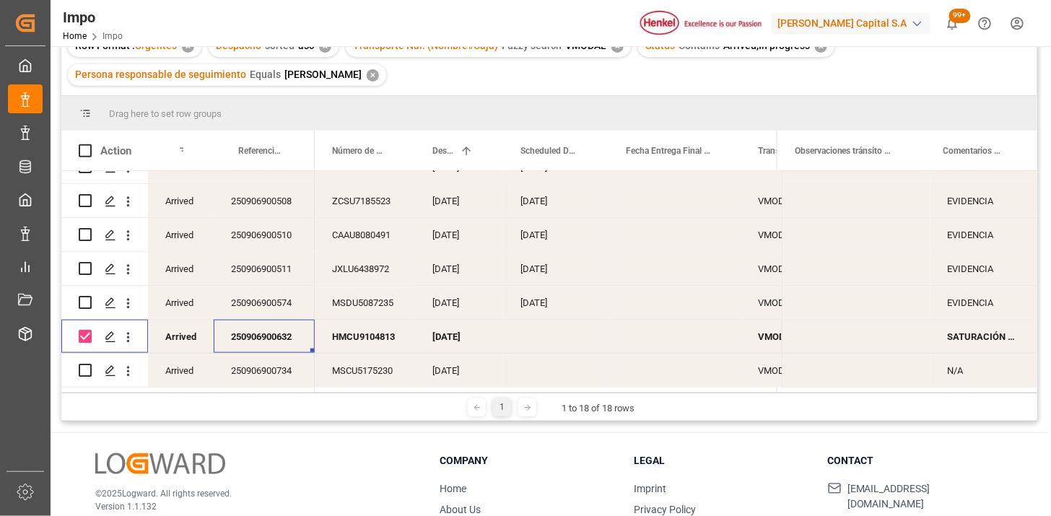
checkbox input "true"
click at [395, 146] on span at bounding box center [391, 150] width 13 height 13
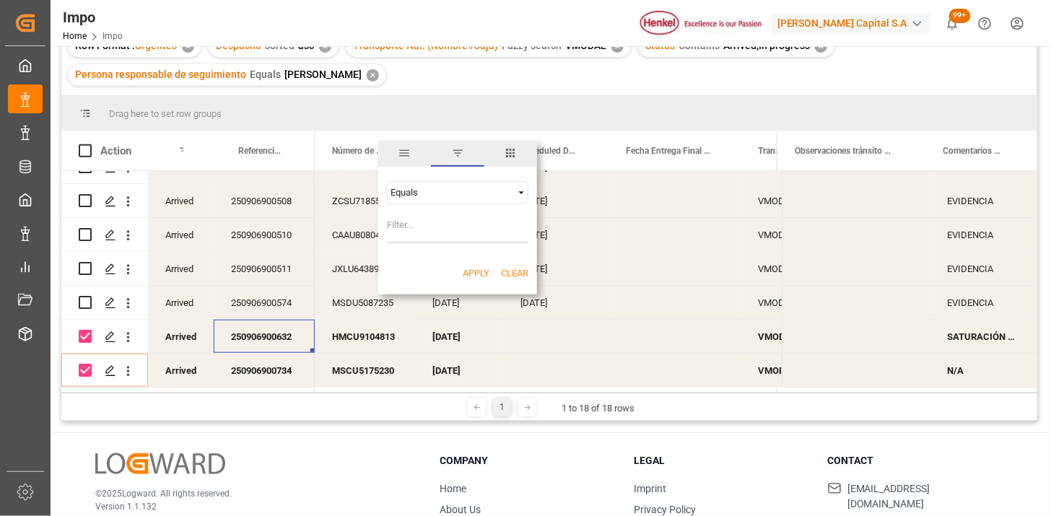
click at [511, 154] on span "columns" at bounding box center [510, 152] width 13 height 13
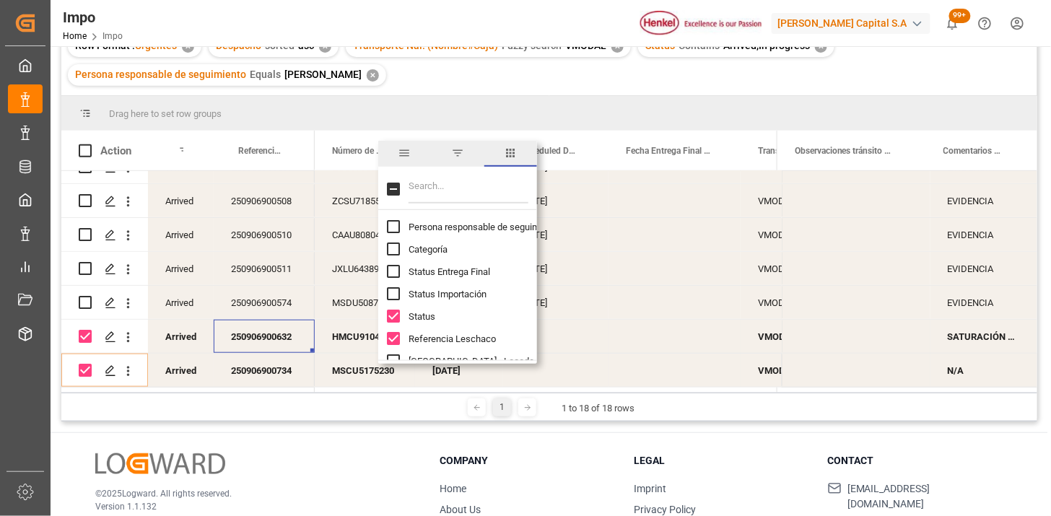
click at [467, 186] on input "Filter Columns Input" at bounding box center [468, 189] width 120 height 29
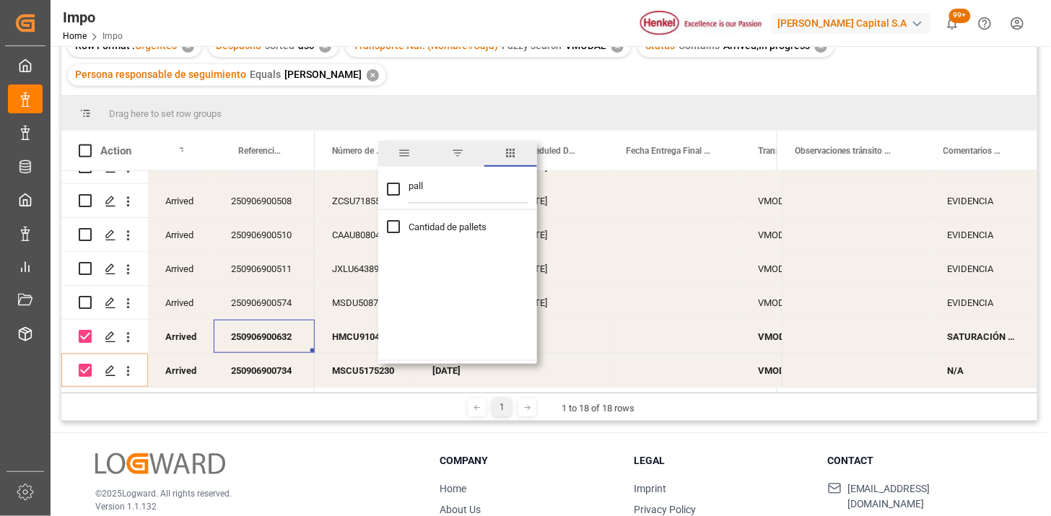
type input "pall"
click at [456, 225] on span "Cantidad de pallets" at bounding box center [447, 227] width 78 height 11
checkbox input "true"
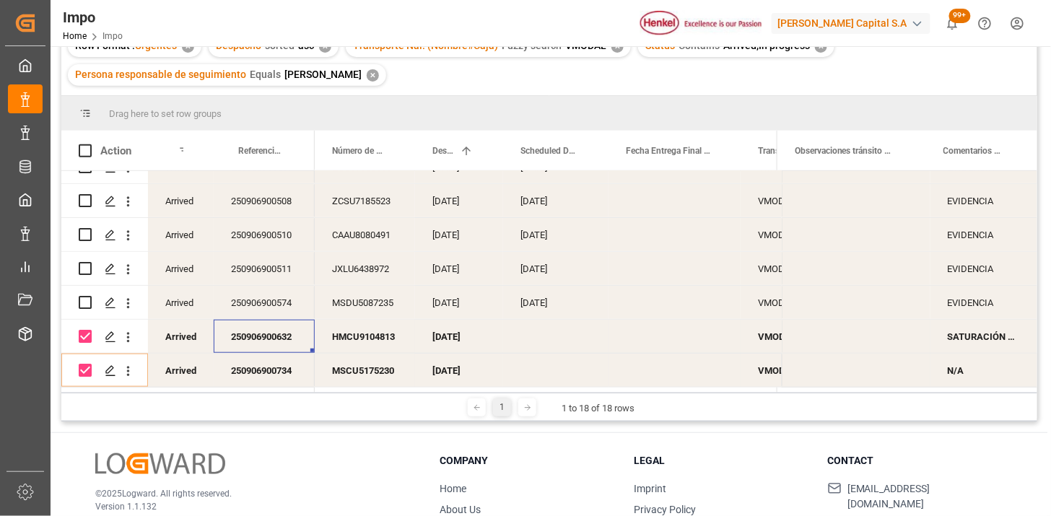
click at [661, 84] on div "Row Format : Urgentes ✕ Despacho sorted asc ✕ Transporte Nal. (Nombre#Caja) Fuz…" at bounding box center [549, 60] width 976 height 69
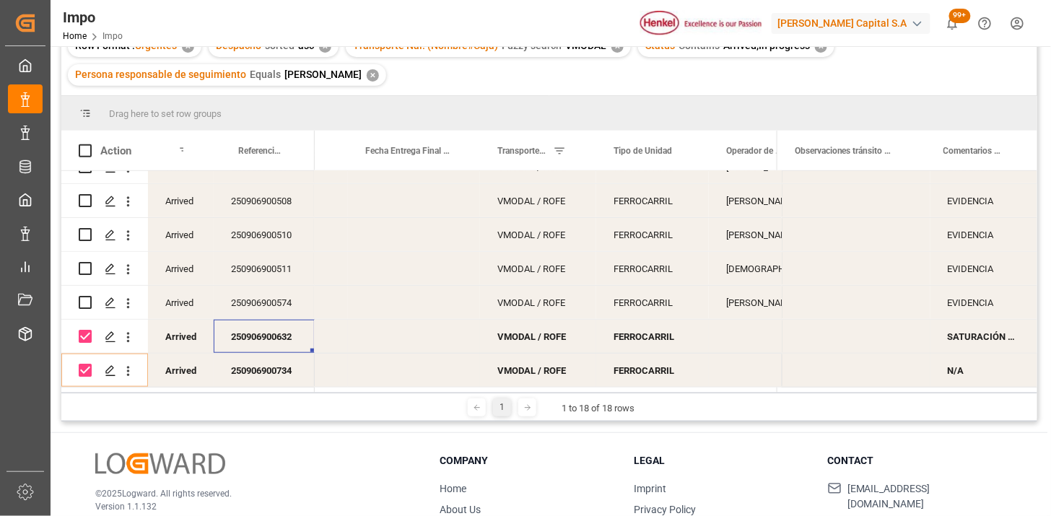
scroll to position [0, 0]
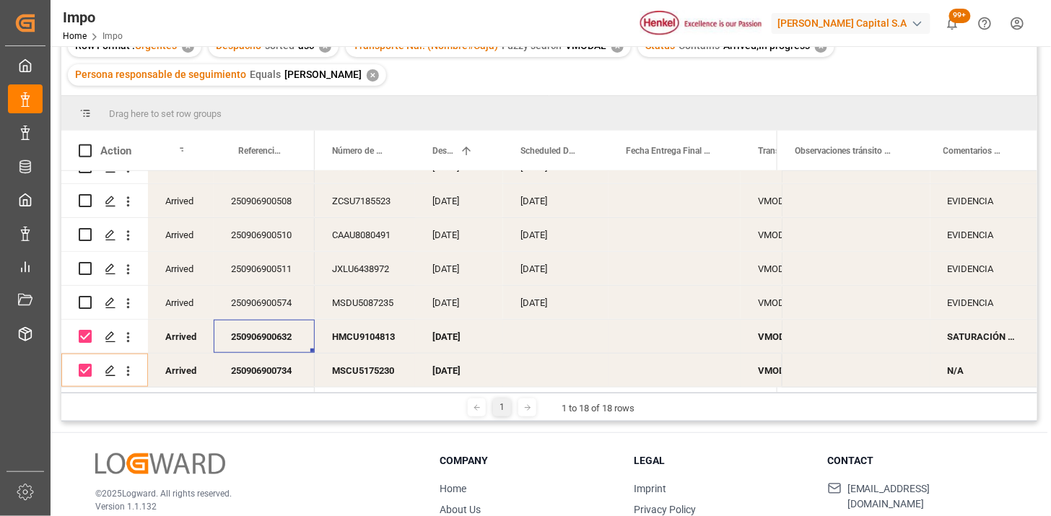
drag, startPoint x: 433, startPoint y: 387, endPoint x: 504, endPoint y: 385, distance: 70.7
click at [504, 385] on div "Action Status Referencia Leschaco Despacho 1" at bounding box center [549, 262] width 976 height 262
click at [722, 152] on span at bounding box center [716, 150] width 13 height 13
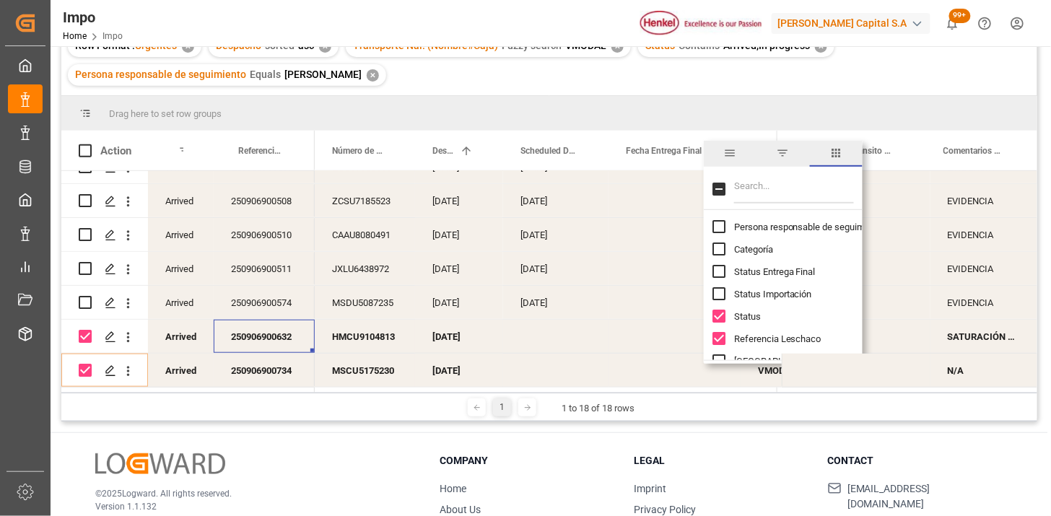
click at [779, 185] on input "Filter Columns Input" at bounding box center [794, 189] width 120 height 29
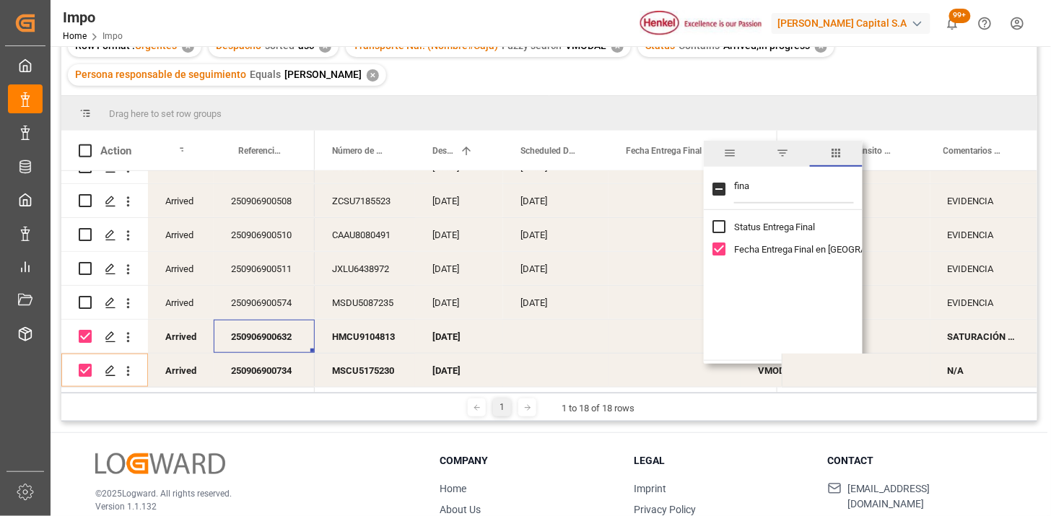
type input "fina"
click at [753, 248] on span "Fecha Entrega Final en [GEOGRAPHIC_DATA]" at bounding box center [825, 249] width 183 height 11
checkbox input "false"
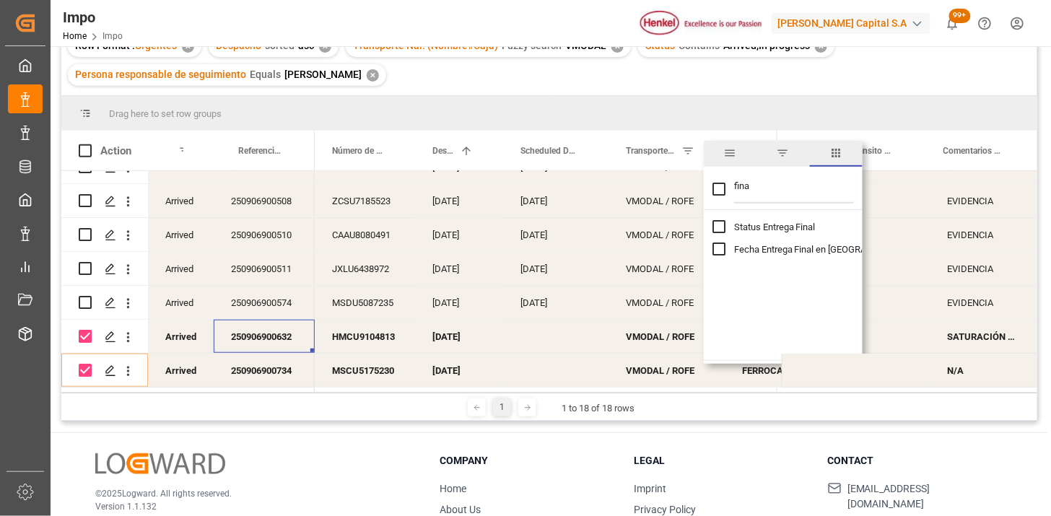
click at [775, 184] on input "fina" at bounding box center [794, 189] width 120 height 29
type input "tran"
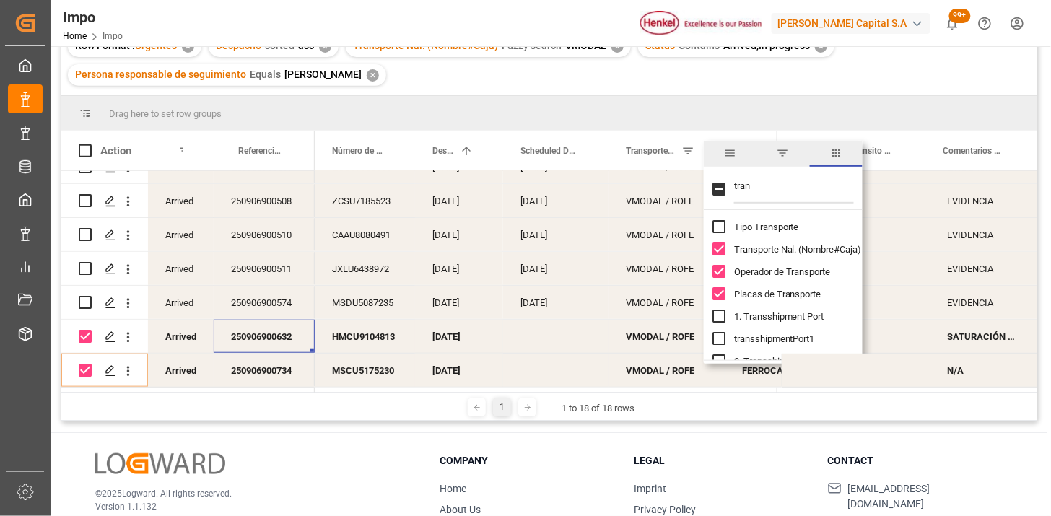
checkbox input "false"
type input "tran"
click at [761, 250] on span "Transporte Nal. (Nombre#Caja)" at bounding box center [798, 249] width 128 height 11
checkbox input "false"
drag, startPoint x: 759, startPoint y: 268, endPoint x: 759, endPoint y: 280, distance: 12.3
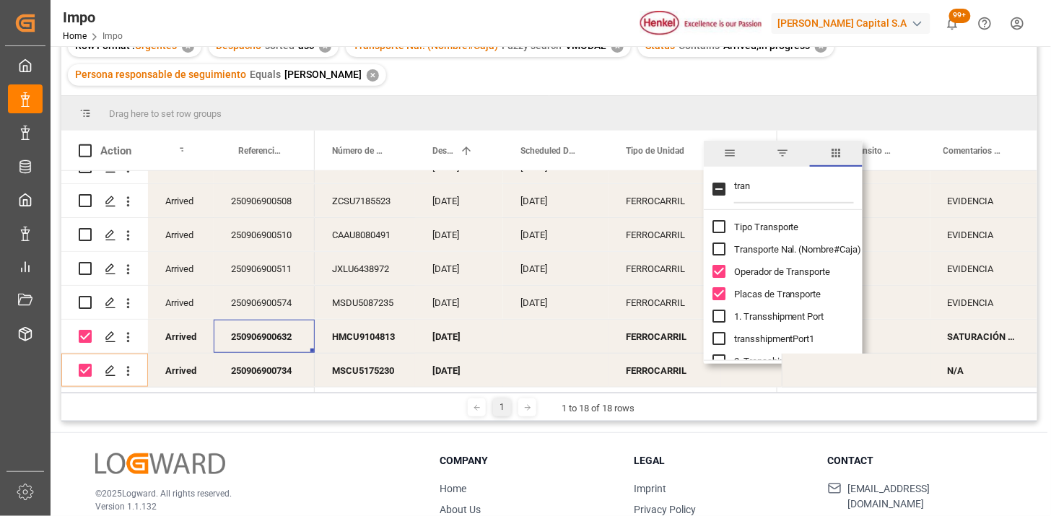
click at [759, 268] on span "Operador de Transporte" at bounding box center [782, 271] width 97 height 11
checkbox input "false"
click at [760, 293] on span "Placas de Transporte" at bounding box center [777, 294] width 87 height 11
checkbox input "false"
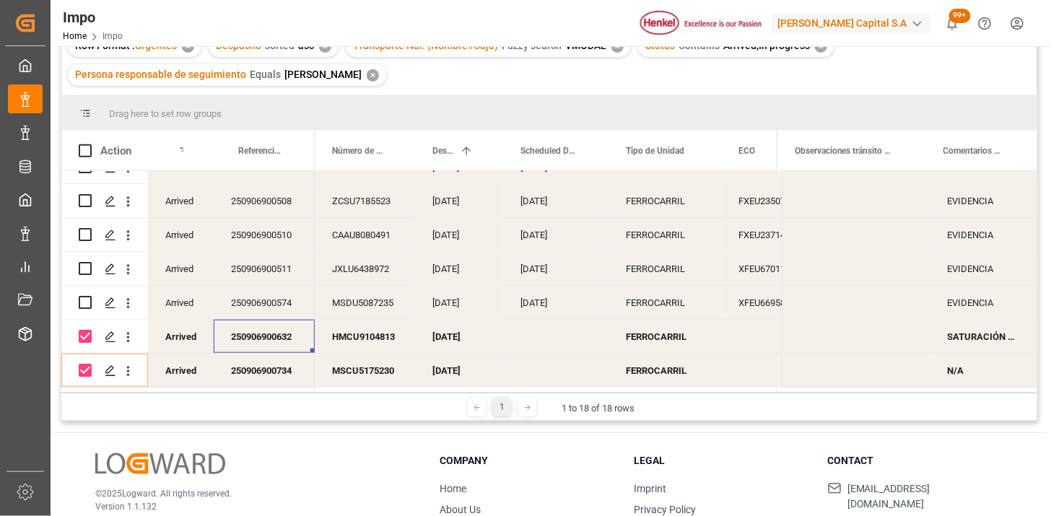
drag, startPoint x: 730, startPoint y: 74, endPoint x: 725, endPoint y: 88, distance: 14.4
click at [730, 74] on div "Row Format : Urgentes ✕ Despacho sorted asc ✕ Transporte Nal. (Nombre#Caja) Fuz…" at bounding box center [549, 60] width 976 height 69
click at [585, 149] on span at bounding box center [584, 150] width 13 height 13
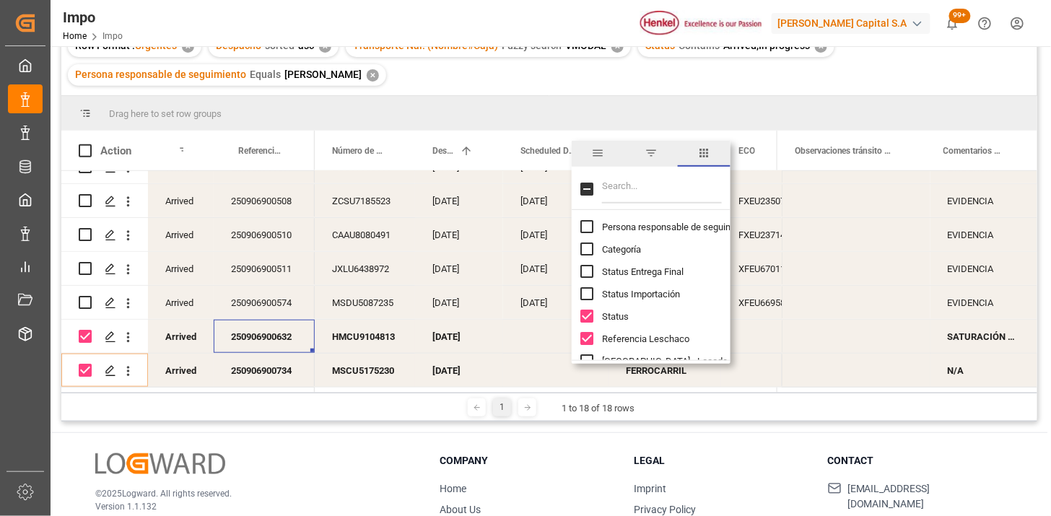
click at [609, 182] on input "Filter Columns Input" at bounding box center [662, 189] width 120 height 29
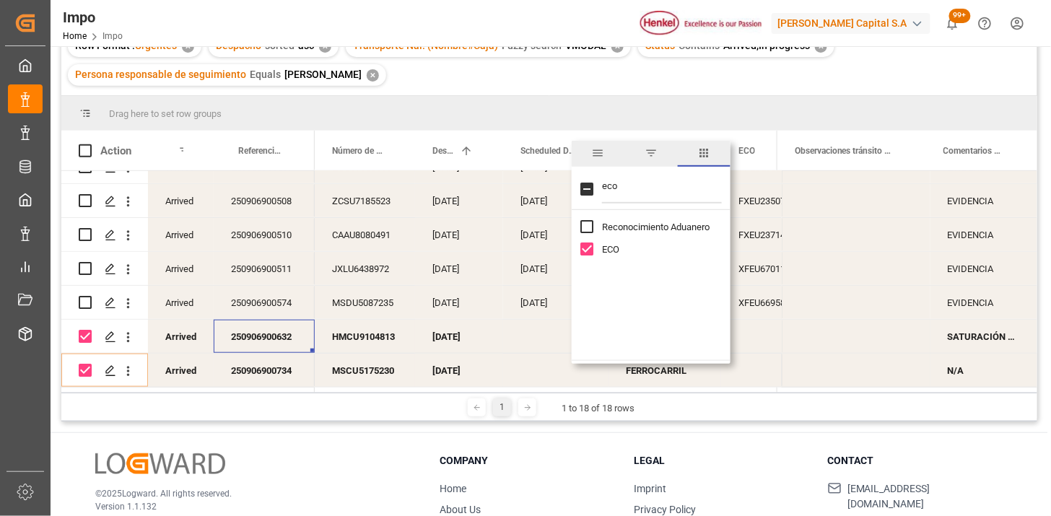
type input "eco"
drag, startPoint x: 608, startPoint y: 247, endPoint x: 616, endPoint y: 235, distance: 14.6
click at [607, 246] on span "ECO" at bounding box center [610, 249] width 17 height 11
checkbox input "false"
click at [638, 188] on input "eco" at bounding box center [662, 189] width 120 height 29
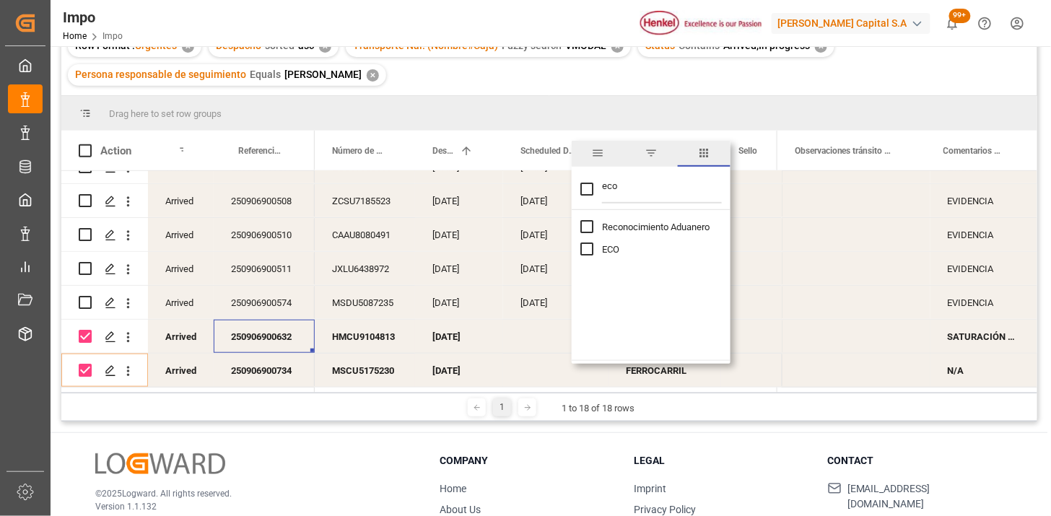
click at [638, 188] on input "eco" at bounding box center [662, 189] width 120 height 29
type input "op"
click at [644, 227] on span "Operador de Transporte" at bounding box center [650, 227] width 97 height 11
checkbox input "true"
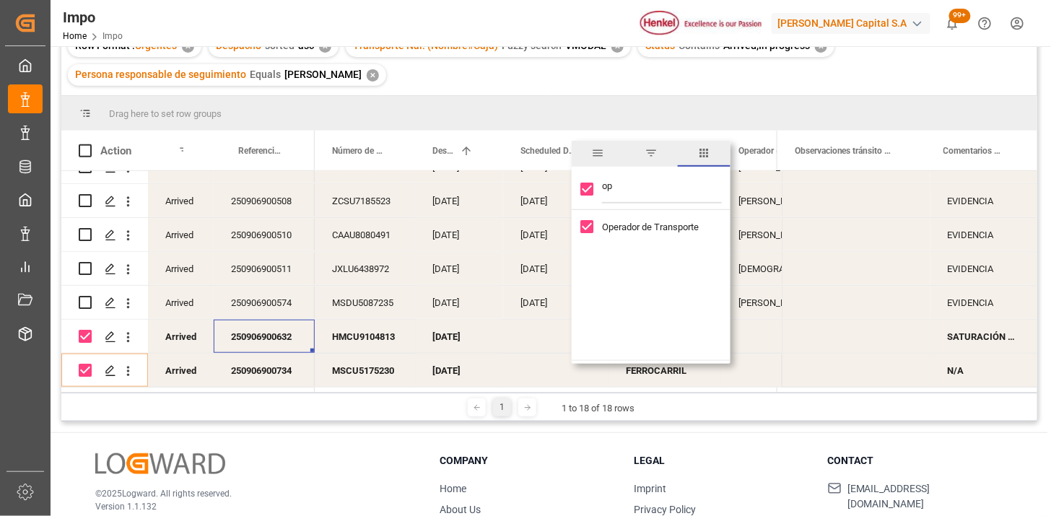
click at [644, 227] on span "Operador de Transporte" at bounding box center [650, 227] width 97 height 11
checkbox input "false"
click at [637, 193] on input "op" at bounding box center [662, 189] width 120 height 29
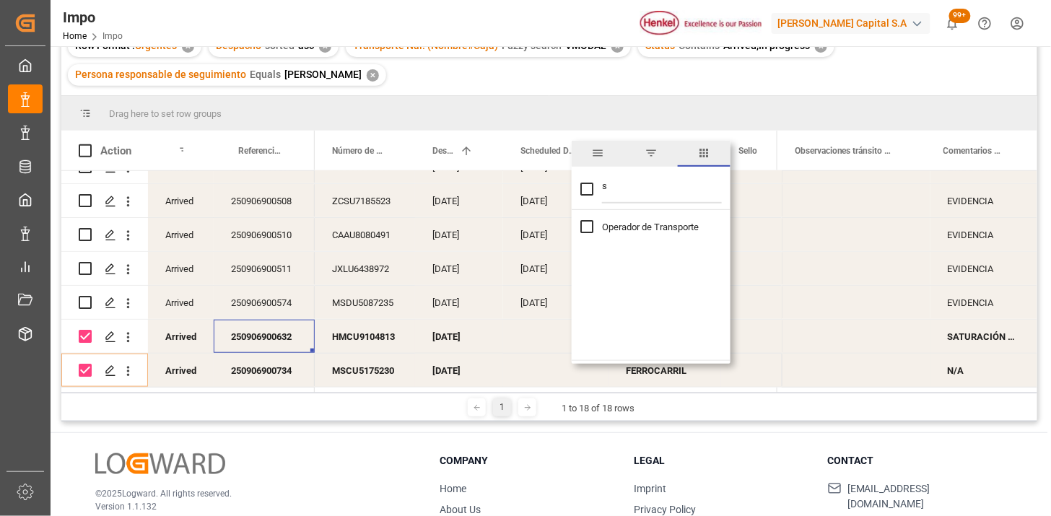
type input "se"
checkbox input "false"
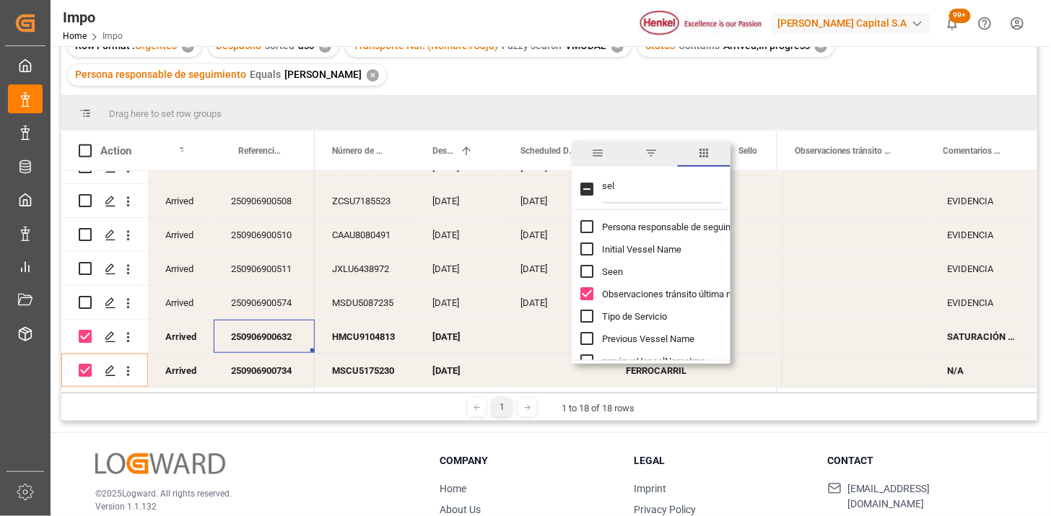
type input "sell"
checkbox input "true"
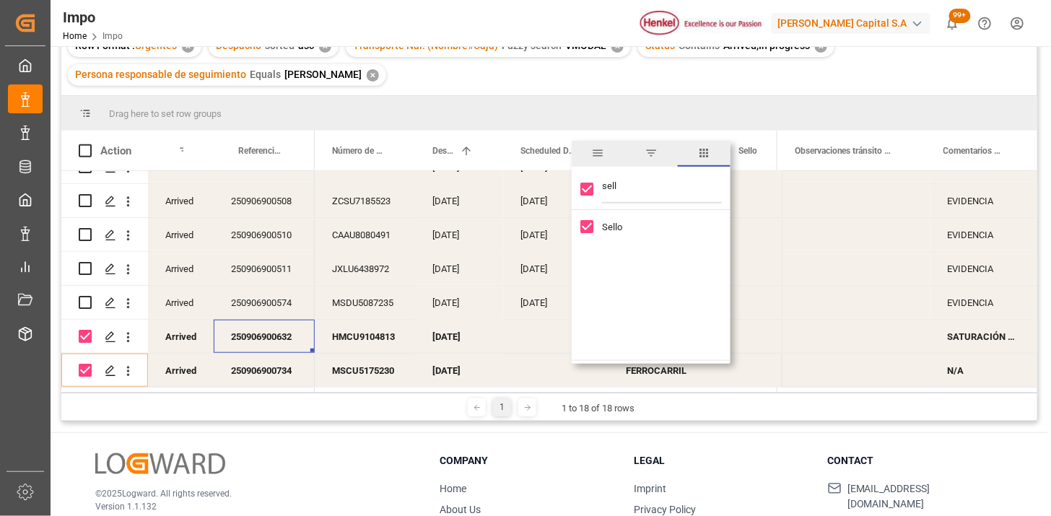
type input "sell"
click at [613, 222] on span "Sello" at bounding box center [612, 227] width 20 height 11
checkbox input "false"
drag, startPoint x: 592, startPoint y: 68, endPoint x: 593, endPoint y: 84, distance: 15.9
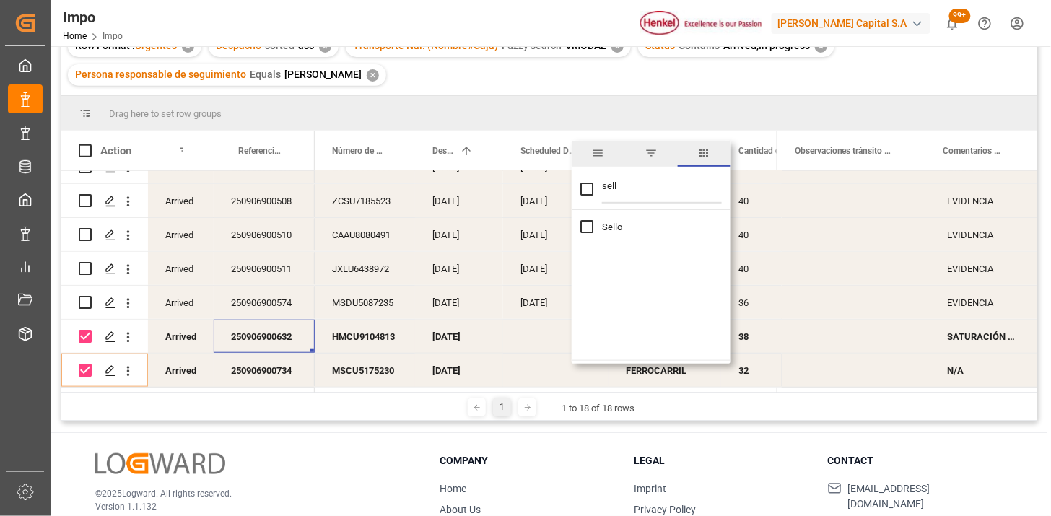
click at [592, 69] on div "Row Format : Urgentes ✕ Despacho sorted asc ✕ Transporte Nal. (Nombre#Caja) Fuz…" at bounding box center [549, 60] width 976 height 69
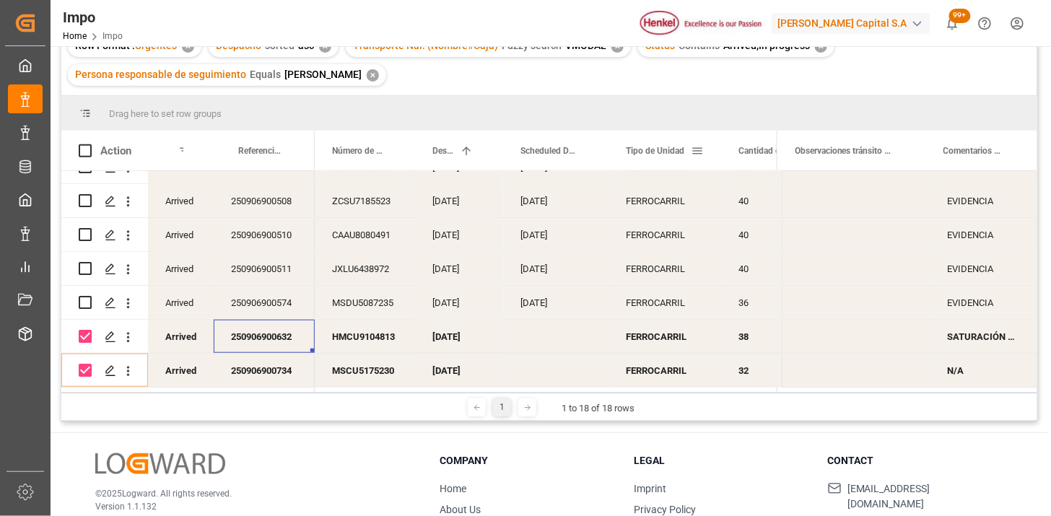
click at [698, 152] on span at bounding box center [697, 150] width 13 height 13
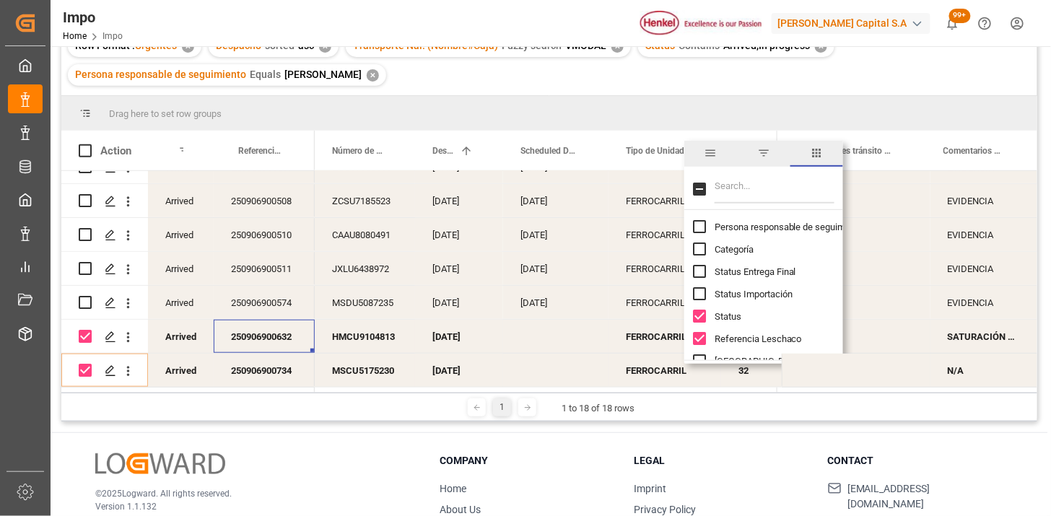
click at [753, 185] on input "Filter Columns Input" at bounding box center [774, 189] width 120 height 29
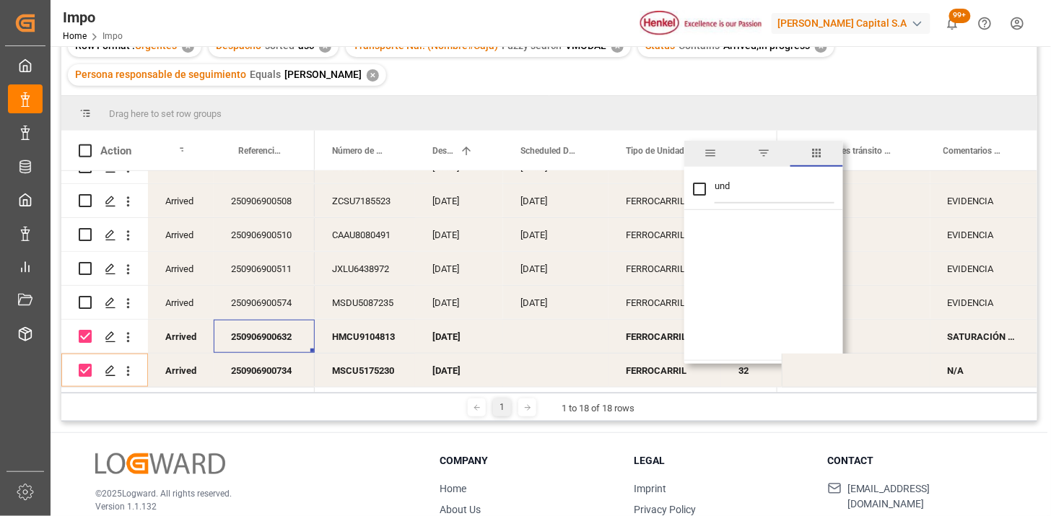
type input "un"
checkbox input "false"
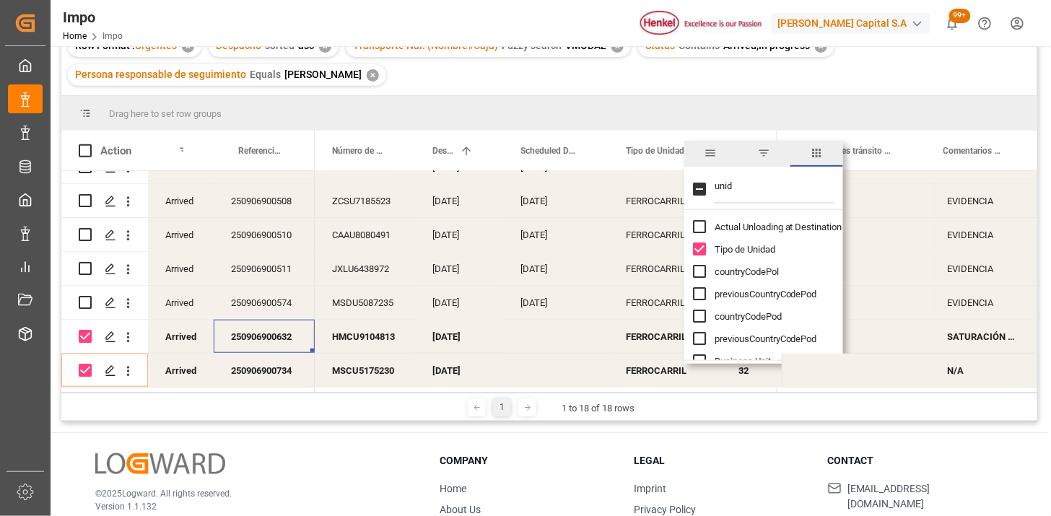
type input "unida"
checkbox input "true"
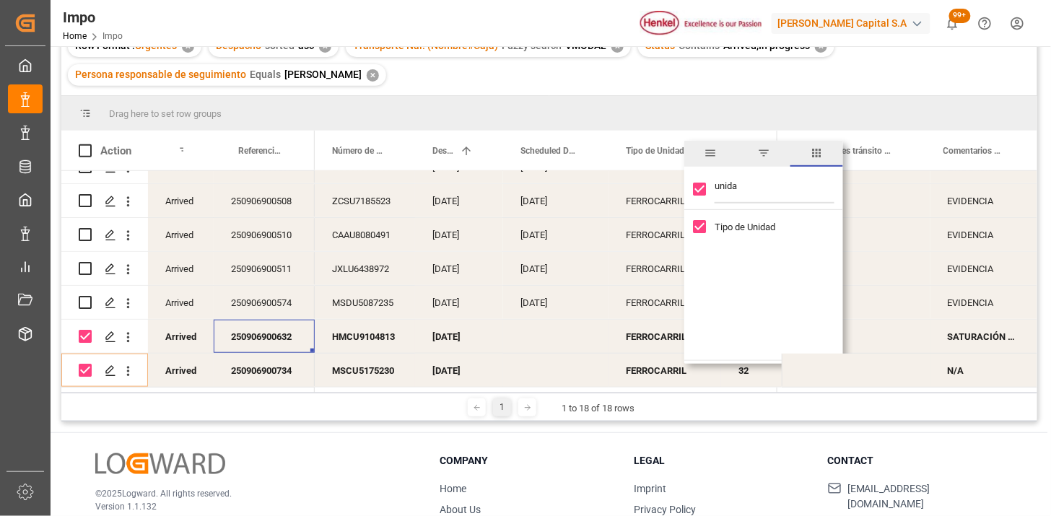
type input "unida"
drag, startPoint x: 733, startPoint y: 227, endPoint x: 725, endPoint y: 232, distance: 9.0
click at [732, 227] on span "Tipo de Unidad" at bounding box center [744, 227] width 61 height 11
checkbox input "false"
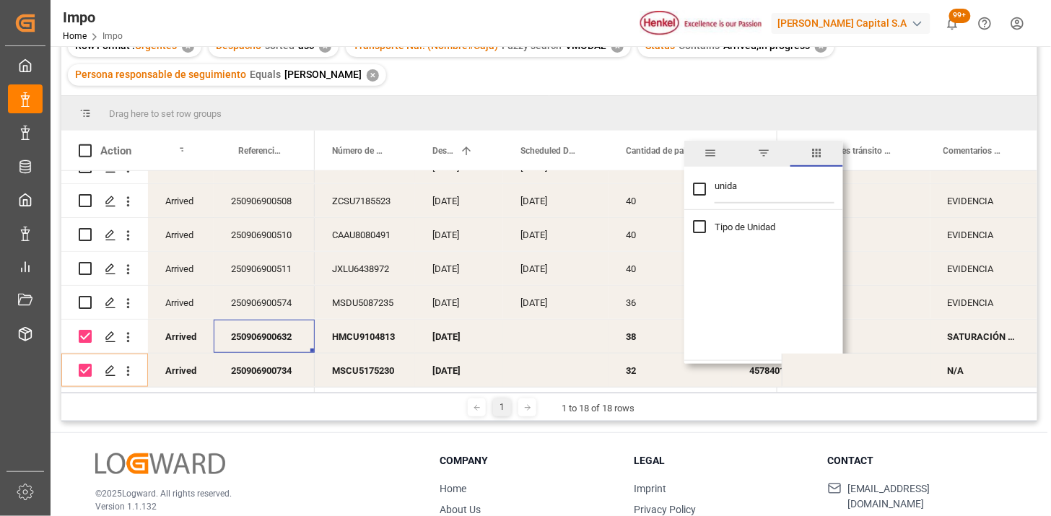
click at [649, 84] on div "Row Format : Urgentes ✕ Despacho sorted asc ✕ Transporte Nal. (Nombre#Caja) Fuz…" at bounding box center [549, 60] width 976 height 69
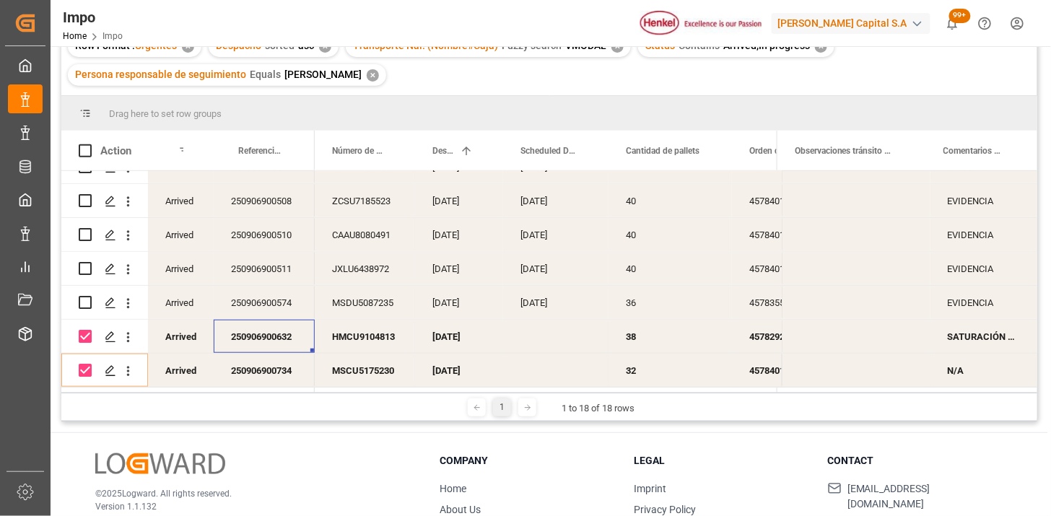
drag, startPoint x: 575, startPoint y: 387, endPoint x: 618, endPoint y: 392, distance: 43.6
click at [618, 392] on div "Drag here to set row groups Drag here to set column labels Action Status Refere…" at bounding box center [549, 258] width 976 height 325
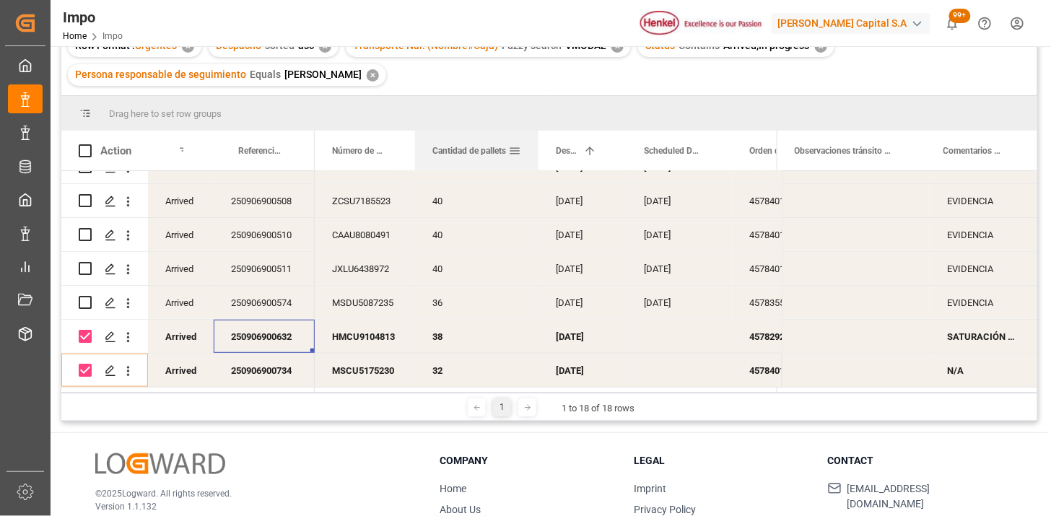
drag, startPoint x: 654, startPoint y: 152, endPoint x: 514, endPoint y: 208, distance: 149.9
click at [460, 150] on span "Cantidad de pallets" at bounding box center [469, 151] width 74 height 10
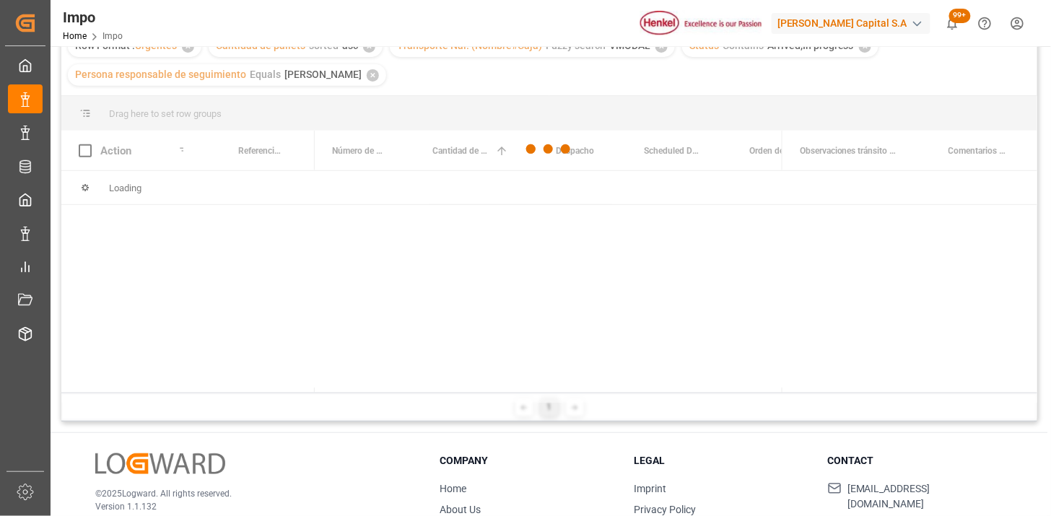
scroll to position [82, 0]
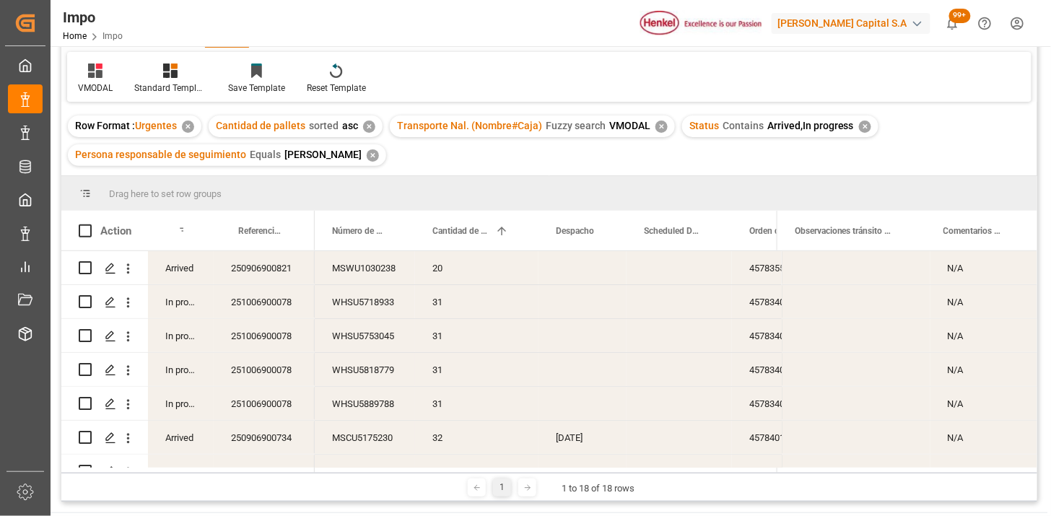
click at [364, 125] on div "✕" at bounding box center [369, 127] width 12 height 12
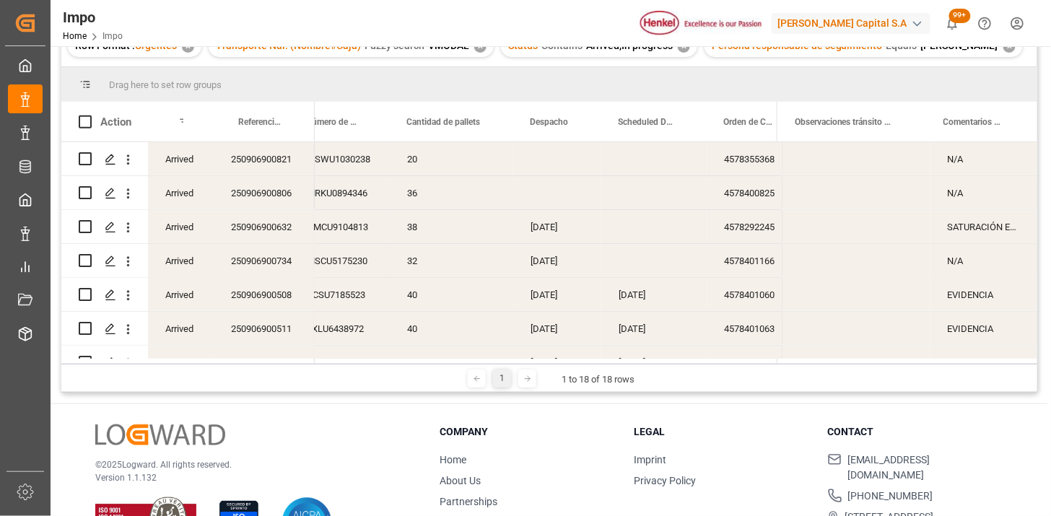
scroll to position [0, 69]
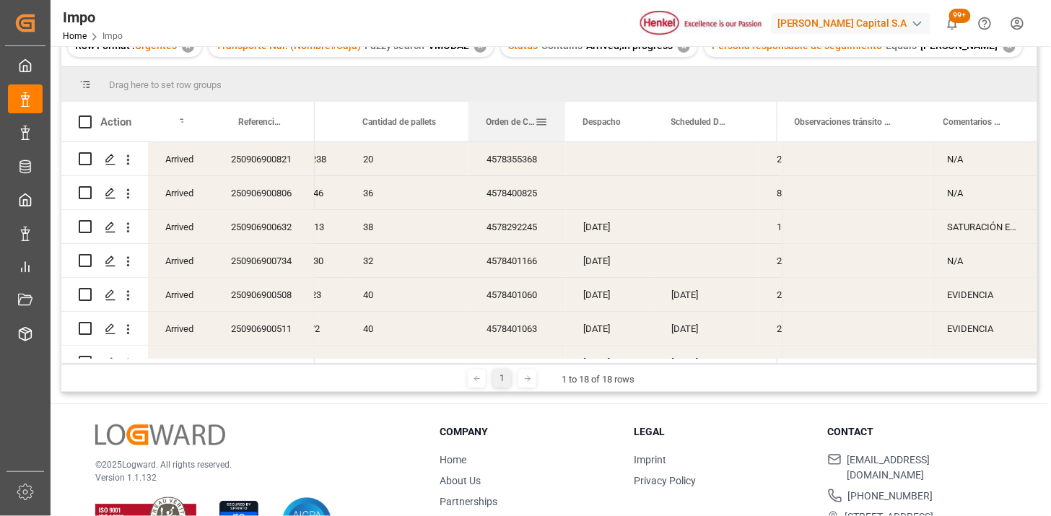
drag, startPoint x: 688, startPoint y: 130, endPoint x: 522, endPoint y: 121, distance: 166.9
click at [522, 121] on div "Orden de Compra drv" at bounding box center [510, 122] width 49 height 40
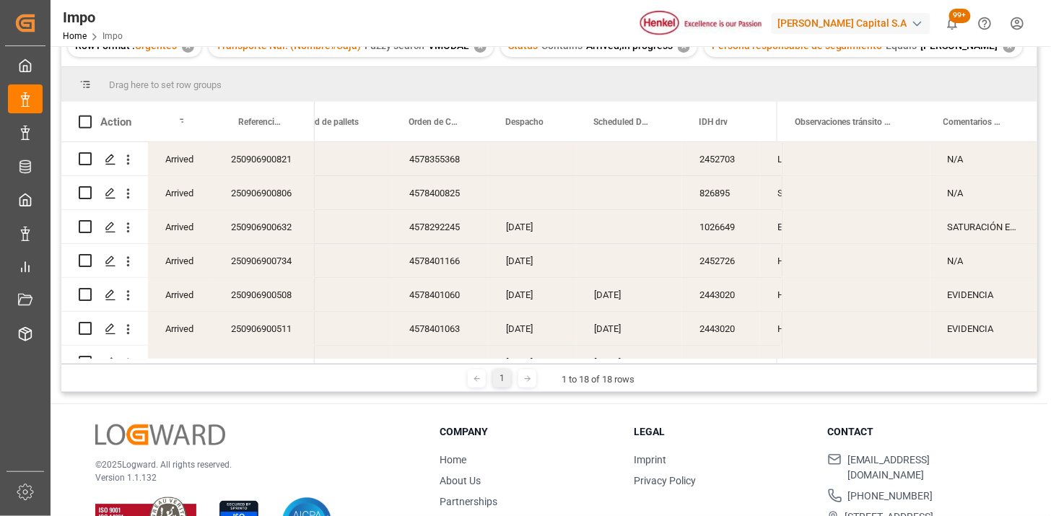
scroll to position [0, 147]
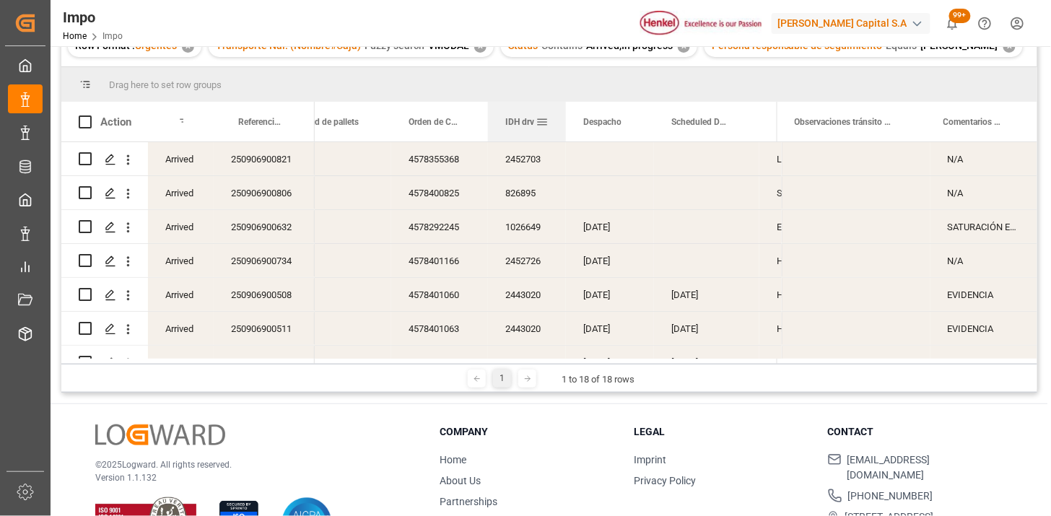
drag, startPoint x: 708, startPoint y: 121, endPoint x: 537, endPoint y: 121, distance: 171.0
click at [537, 121] on div "IDH drv" at bounding box center [526, 122] width 43 height 40
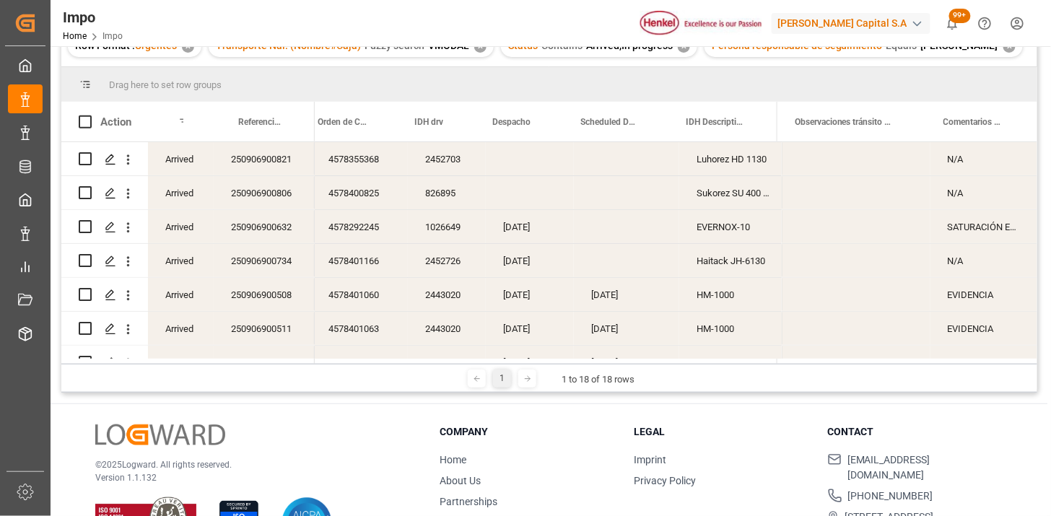
scroll to position [0, 238]
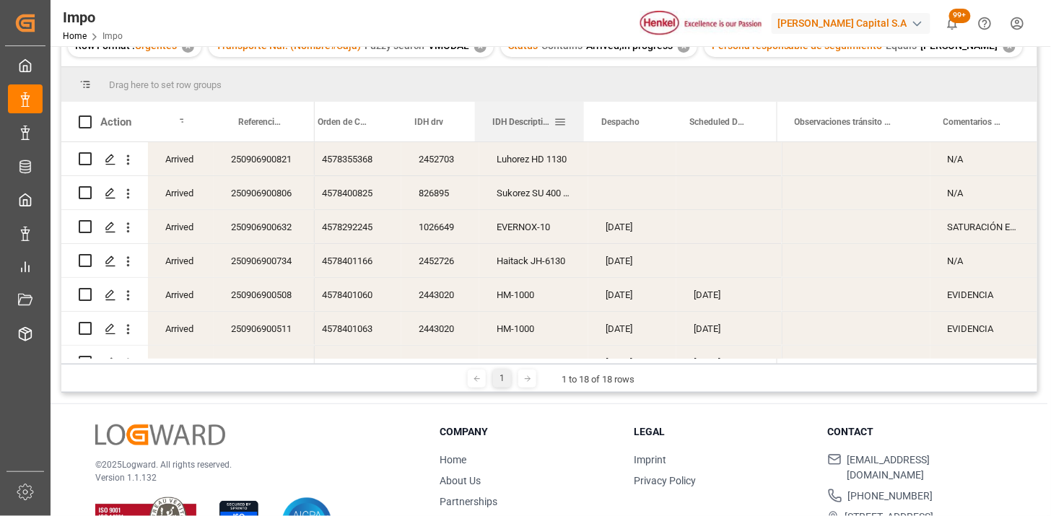
drag, startPoint x: 695, startPoint y: 130, endPoint x: 518, endPoint y: 131, distance: 176.8
click at [518, 131] on div "IDH Description drv" at bounding box center [522, 122] width 61 height 40
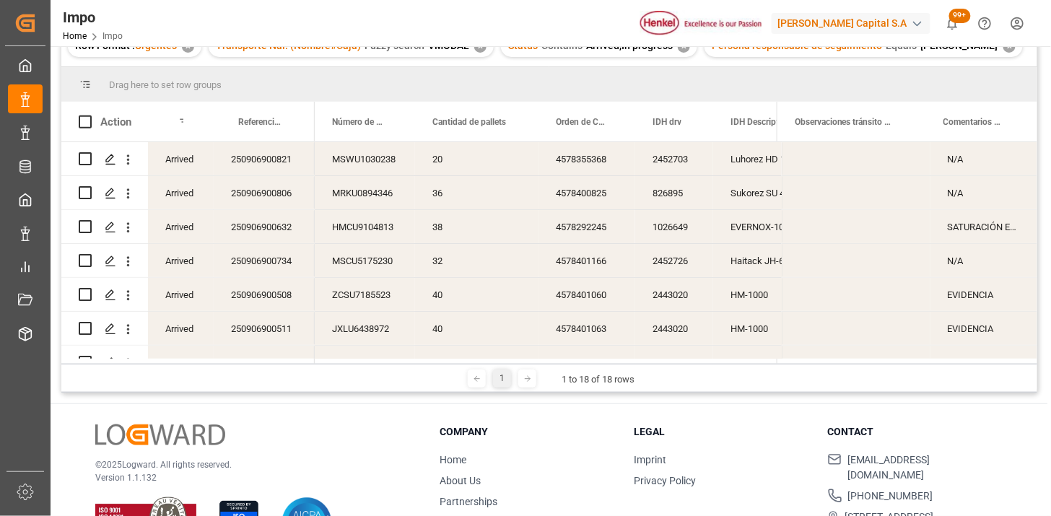
scroll to position [0, 17]
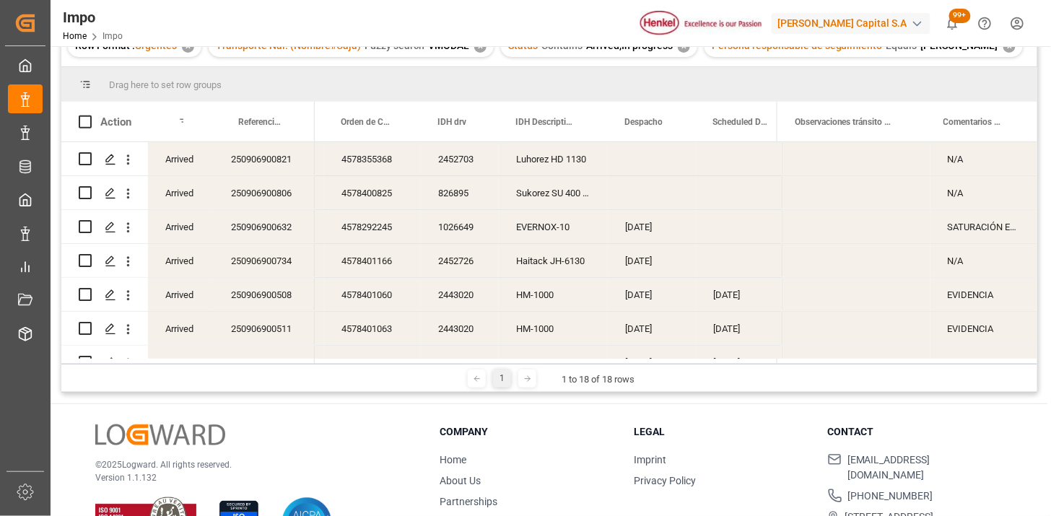
drag, startPoint x: 83, startPoint y: 222, endPoint x: 91, endPoint y: 255, distance: 34.1
click at [83, 224] on input "Press Space to toggle row selection (unchecked)" at bounding box center [85, 226] width 13 height 13
checkbox input "true"
drag, startPoint x: 84, startPoint y: 260, endPoint x: 281, endPoint y: 284, distance: 198.4
click at [84, 260] on input "Press Space to toggle row selection (unchecked)" at bounding box center [85, 260] width 13 height 13
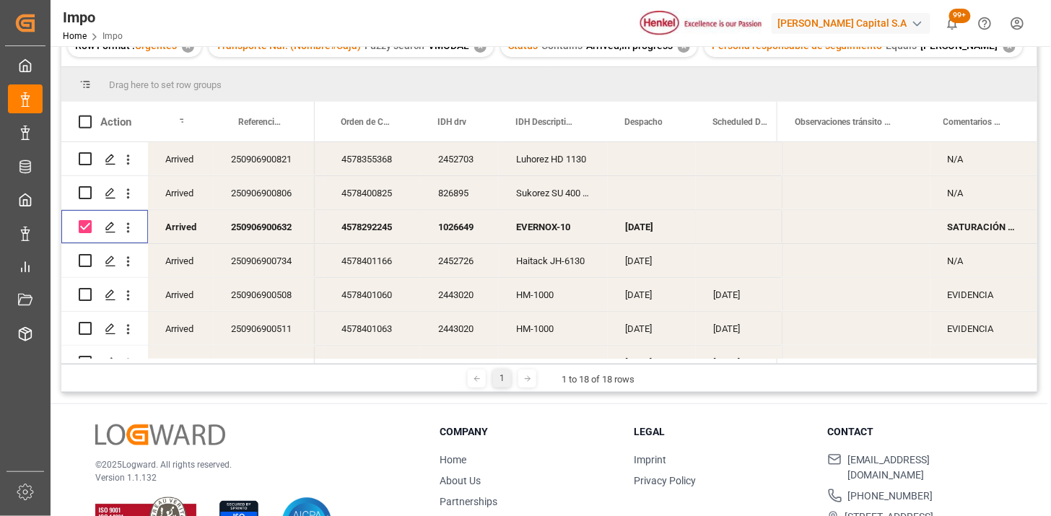
checkbox input "true"
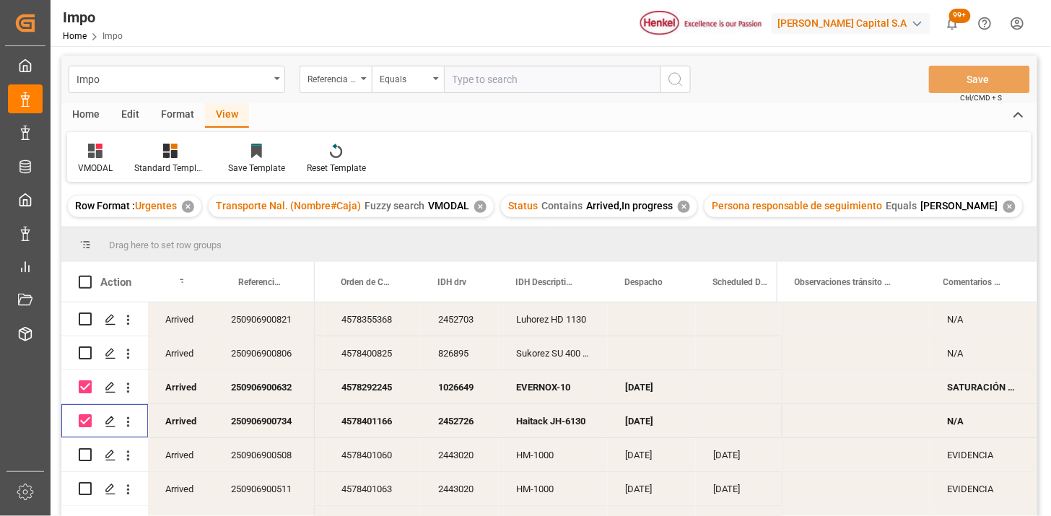
click at [94, 113] on div "Home" at bounding box center [85, 115] width 49 height 25
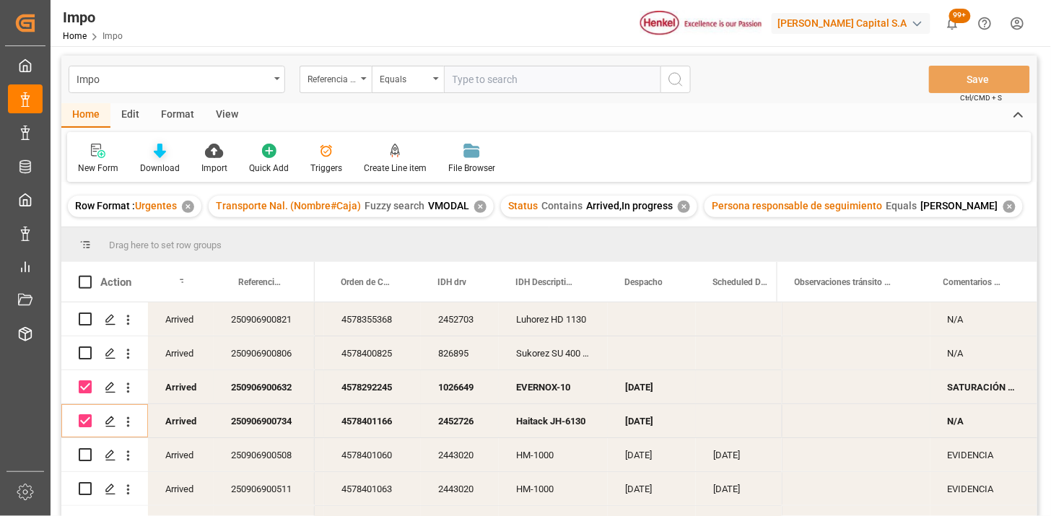
click at [156, 152] on icon at bounding box center [160, 151] width 12 height 14
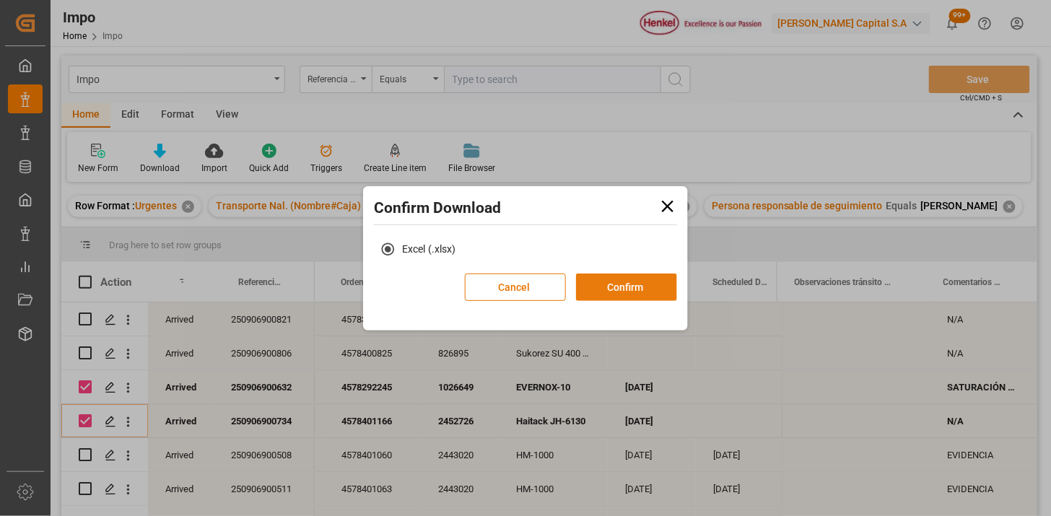
click at [646, 291] on button "Confirm" at bounding box center [626, 286] width 101 height 27
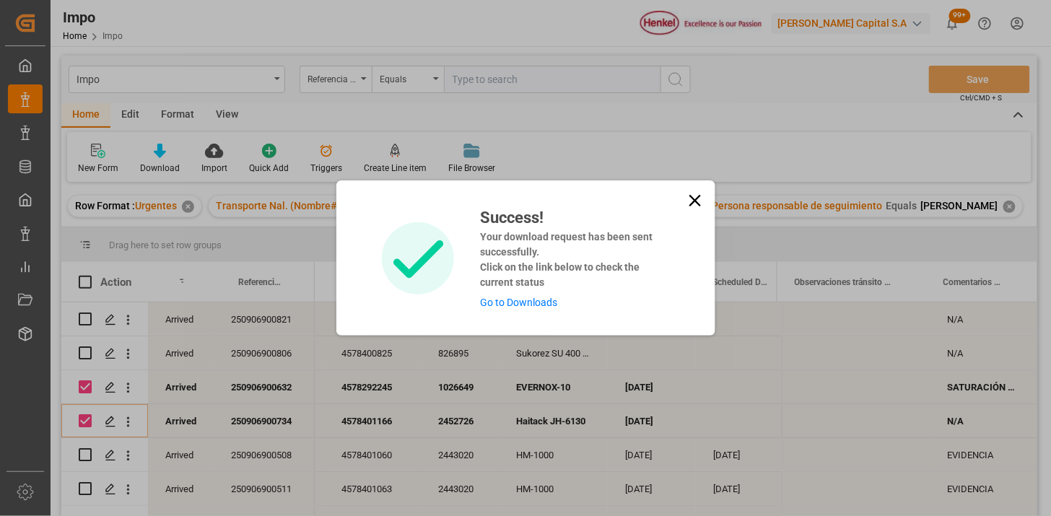
drag, startPoint x: 694, startPoint y: 203, endPoint x: 457, endPoint y: 227, distance: 237.8
click at [693, 203] on icon at bounding box center [695, 200] width 20 height 20
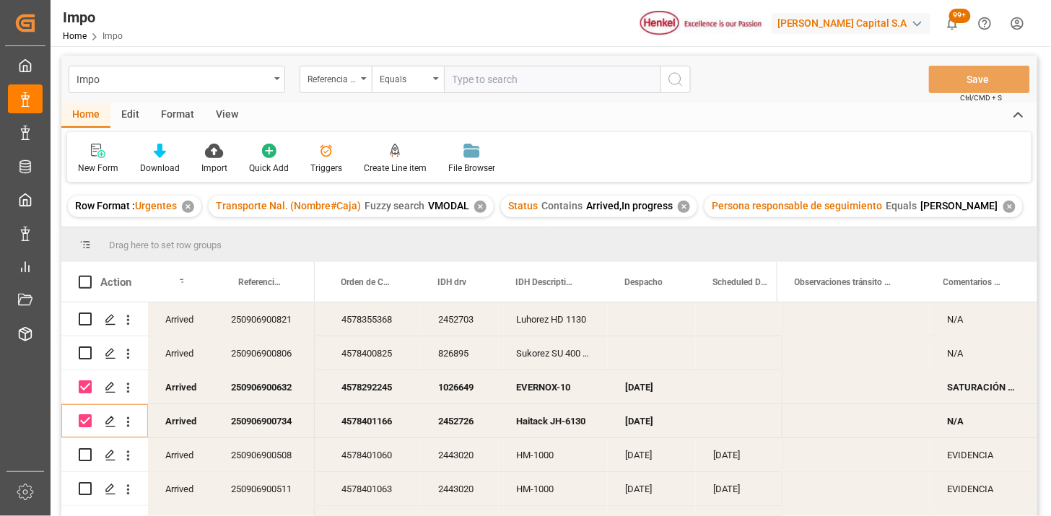
scroll to position [0, 0]
click at [512, 74] on input "text" at bounding box center [552, 80] width 216 height 27
paste input "251015080034"
type input "251015080034"
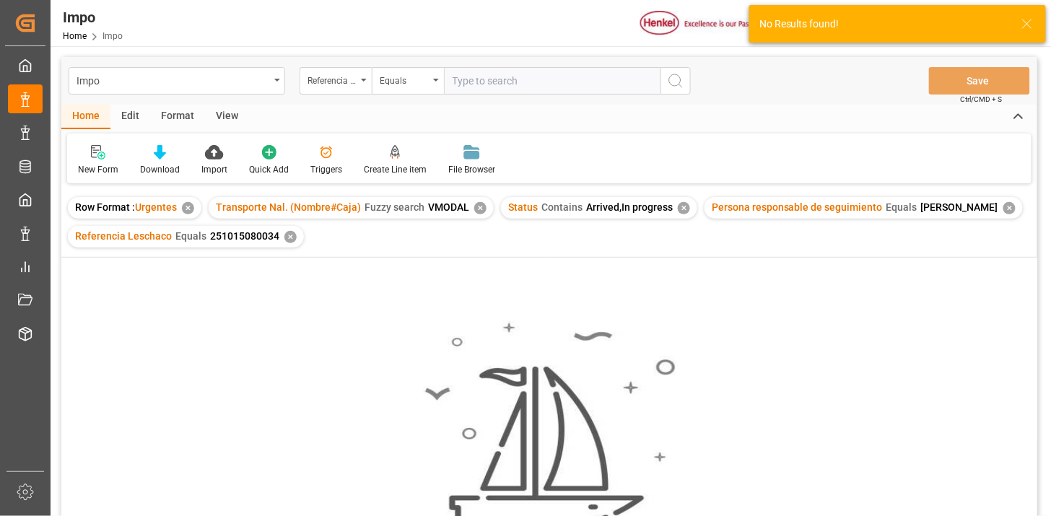
click at [478, 208] on div "✕" at bounding box center [480, 208] width 12 height 12
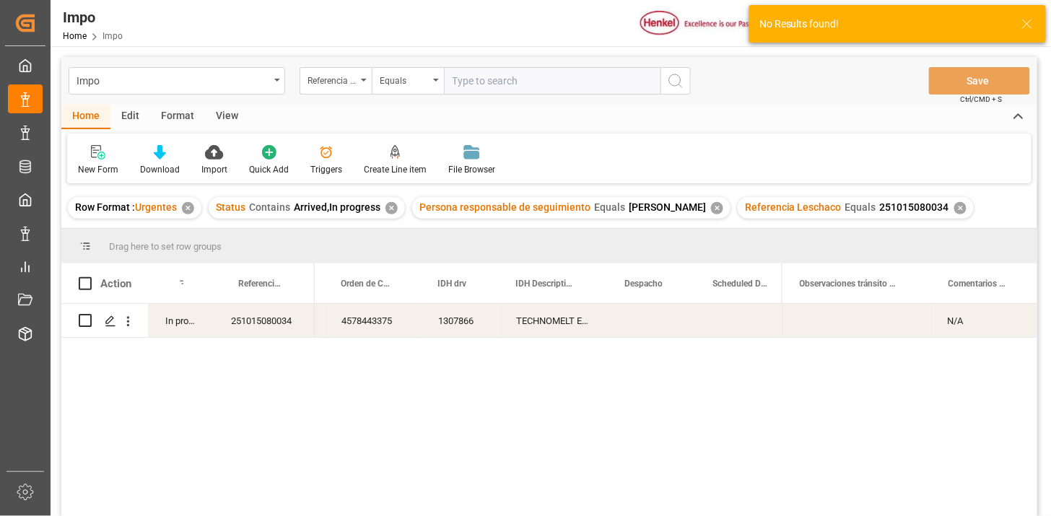
click at [390, 211] on div "✕" at bounding box center [391, 208] width 12 height 12
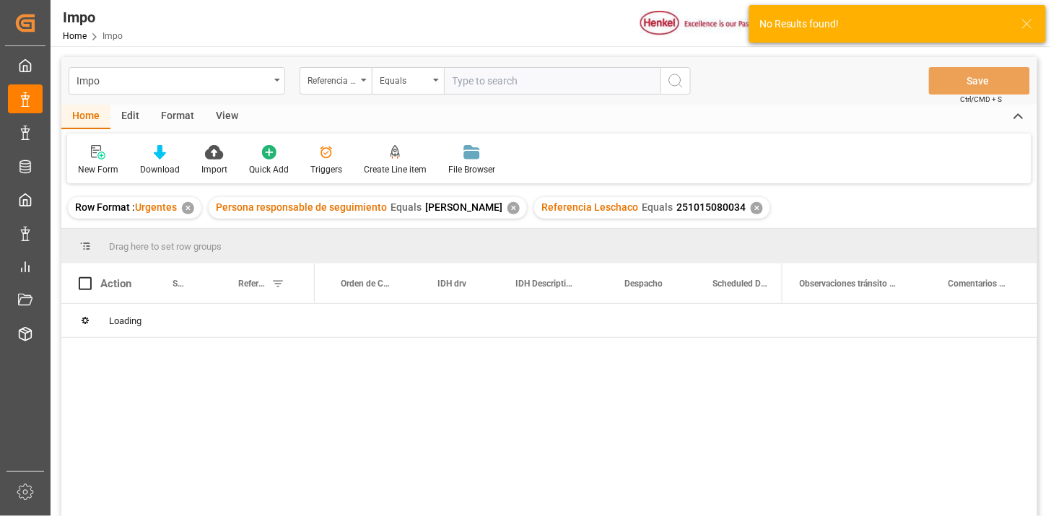
click at [513, 210] on div "✕" at bounding box center [513, 208] width 12 height 12
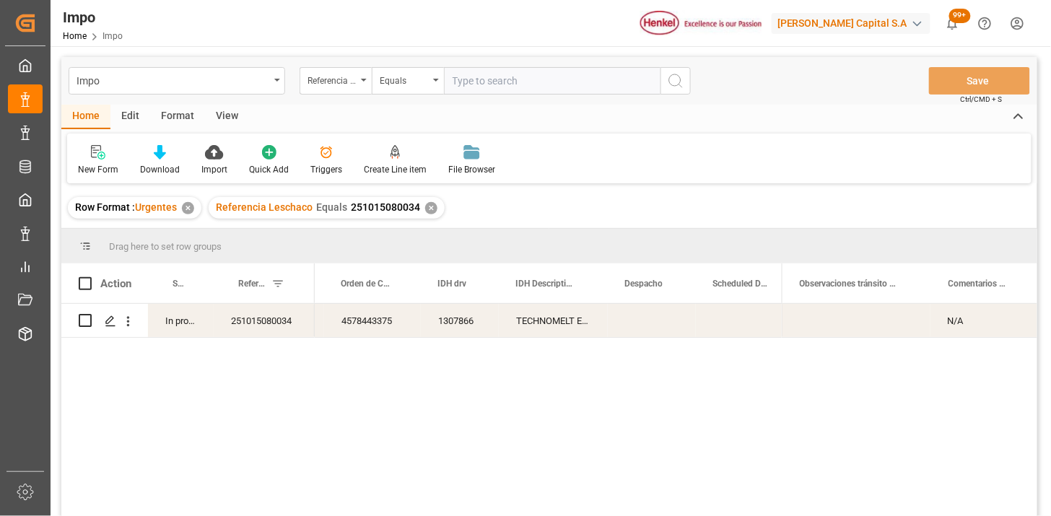
click at [226, 113] on div "View" at bounding box center [227, 117] width 44 height 25
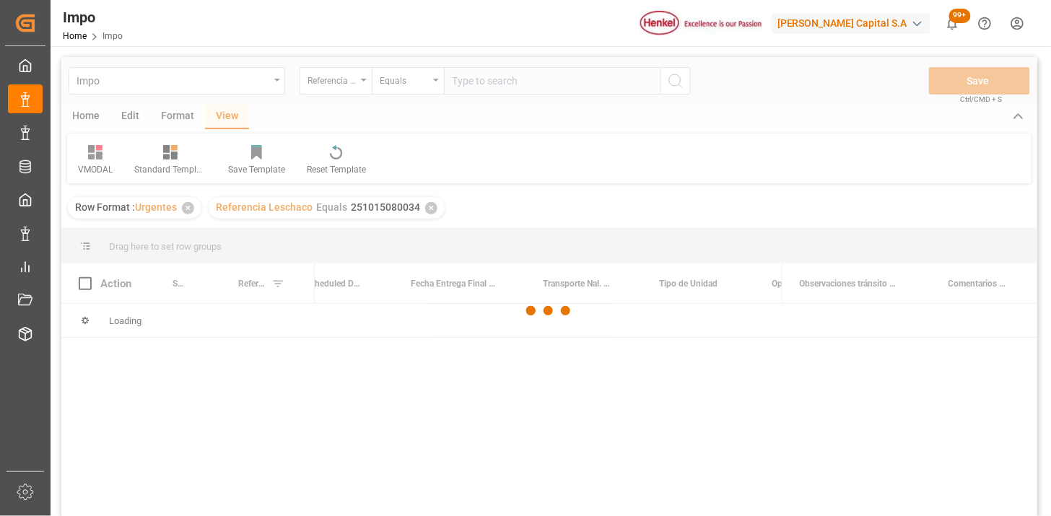
click at [92, 154] on div at bounding box center [549, 310] width 976 height 507
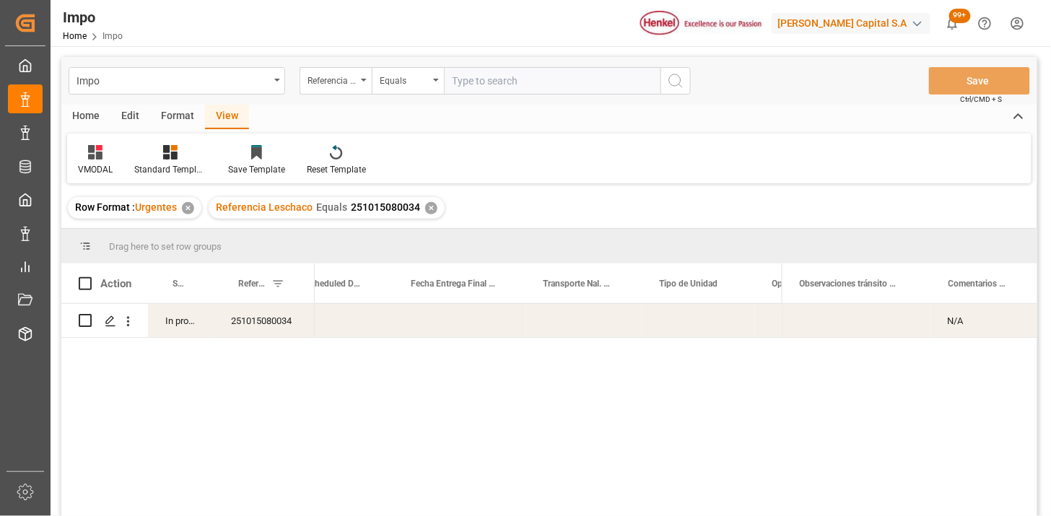
click at [95, 154] on icon at bounding box center [95, 152] width 14 height 14
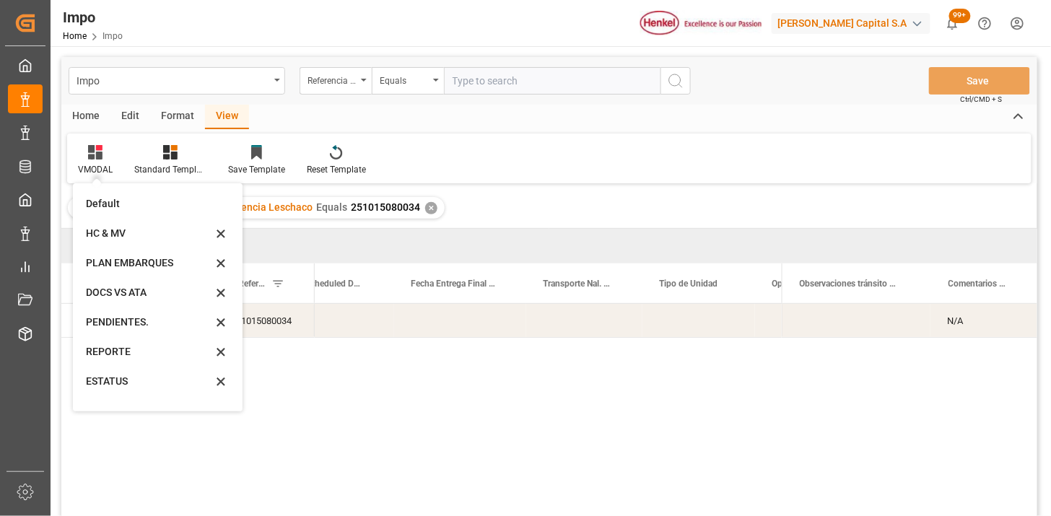
drag, startPoint x: 95, startPoint y: 356, endPoint x: 123, endPoint y: 352, distance: 27.7
click at [95, 357] on div "REPORTE" at bounding box center [149, 351] width 126 height 15
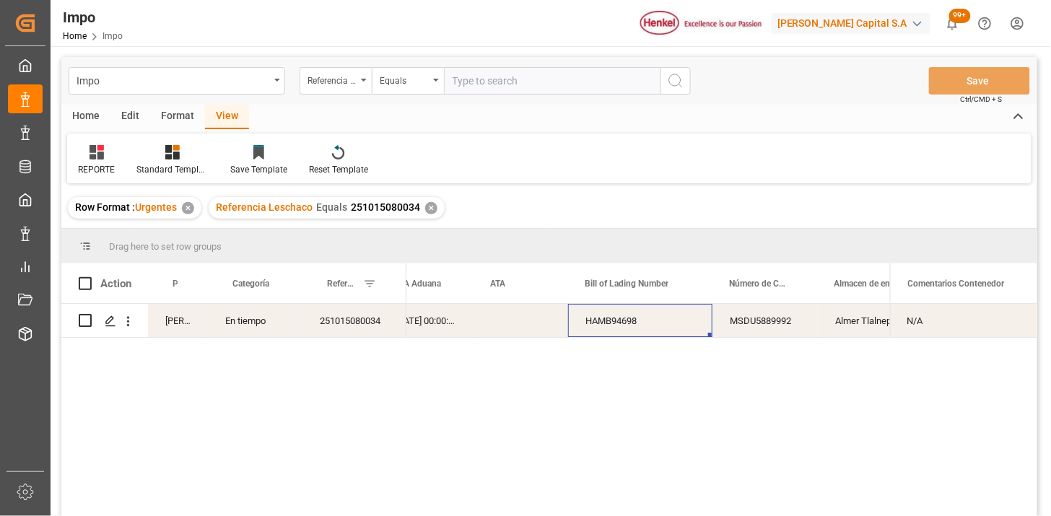
click at [588, 329] on div "HAMB94698" at bounding box center [640, 320] width 144 height 33
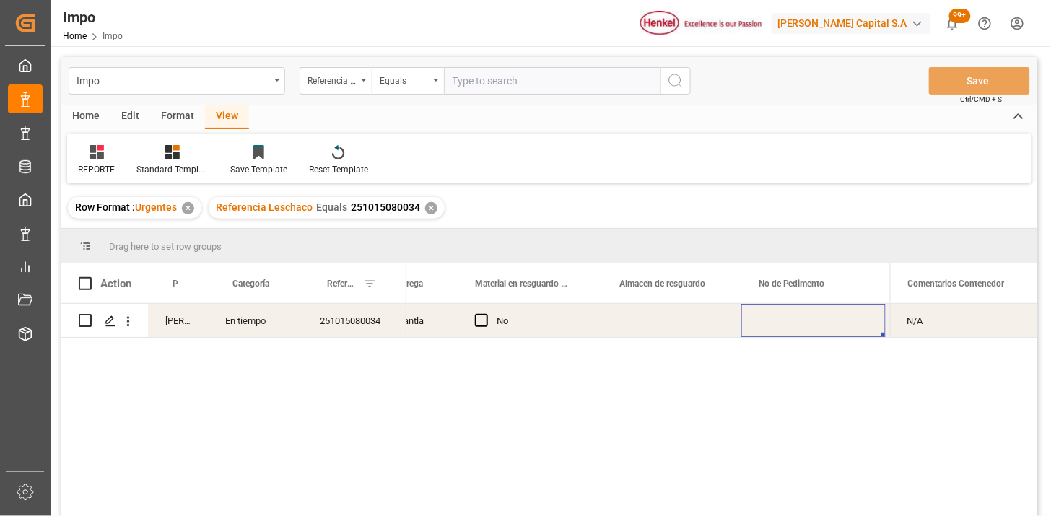
scroll to position [0, 820]
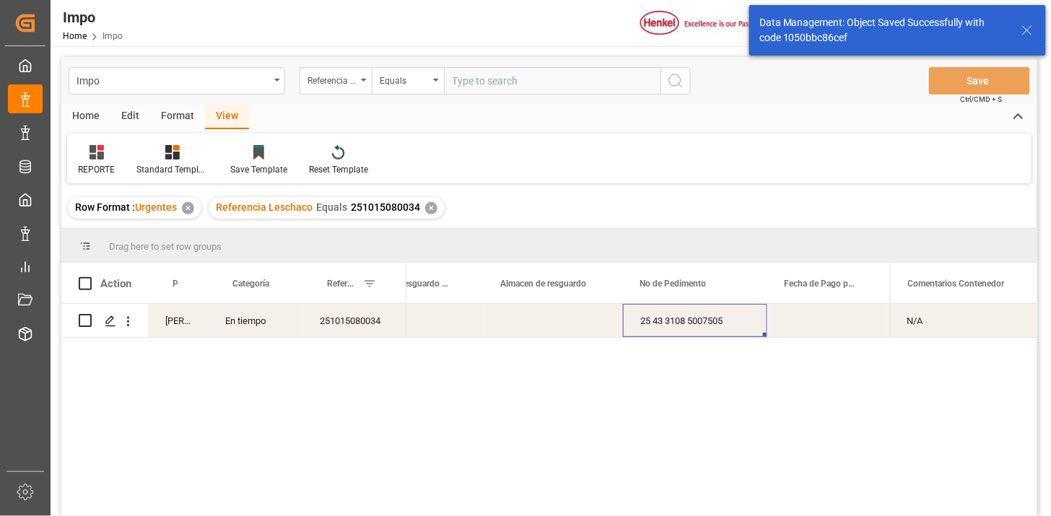
click at [511, 89] on input "text" at bounding box center [552, 80] width 216 height 27
paste input "251015080035"
type input "251015080035"
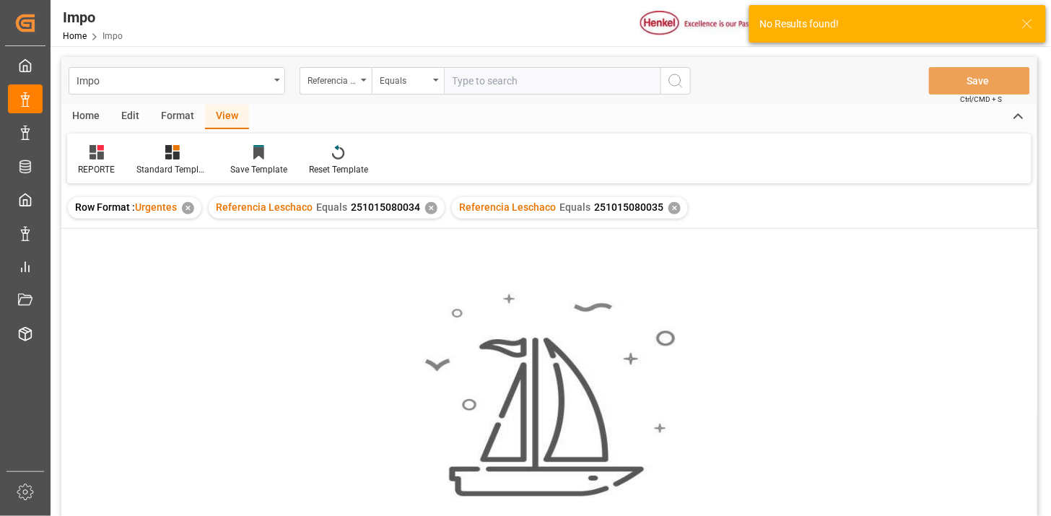
click at [427, 208] on div "✕" at bounding box center [431, 208] width 12 height 12
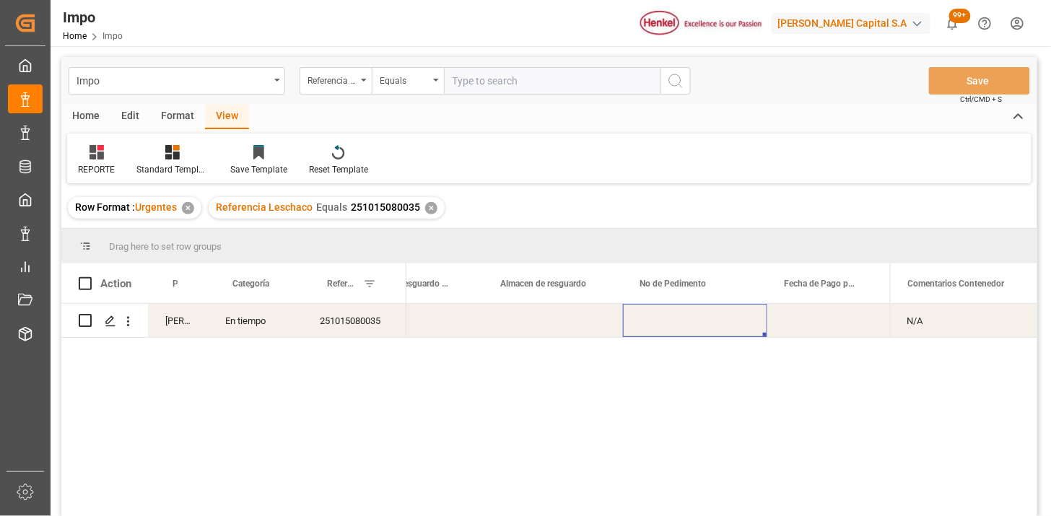
click at [675, 321] on div "Press SPACE to select this row." at bounding box center [695, 320] width 144 height 33
click at [351, 95] on div "Impo Referencia Leschaco Equals Save Ctrl/CMD + S" at bounding box center [549, 81] width 976 height 48
click at [348, 84] on div "Referencia Leschaco" at bounding box center [331, 79] width 49 height 17
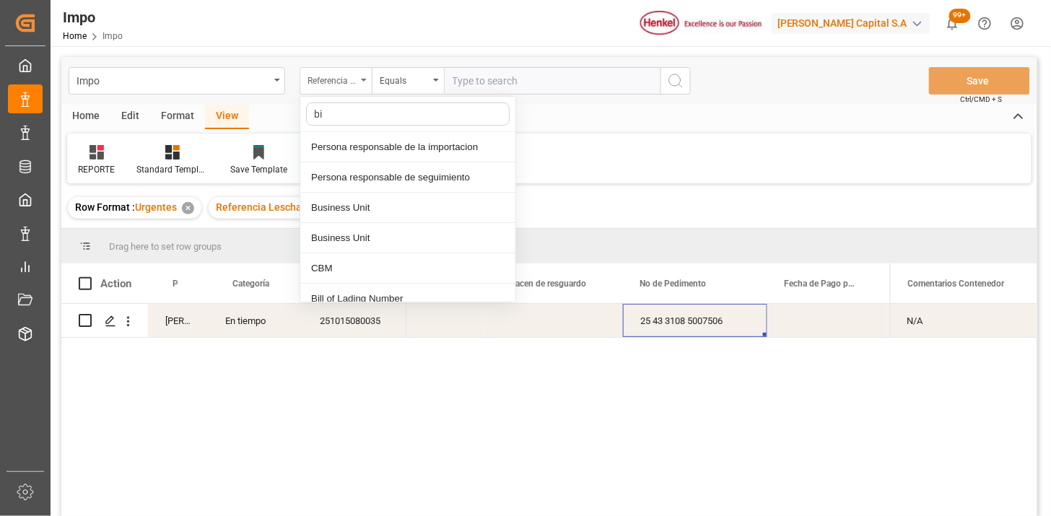
type input "bil"
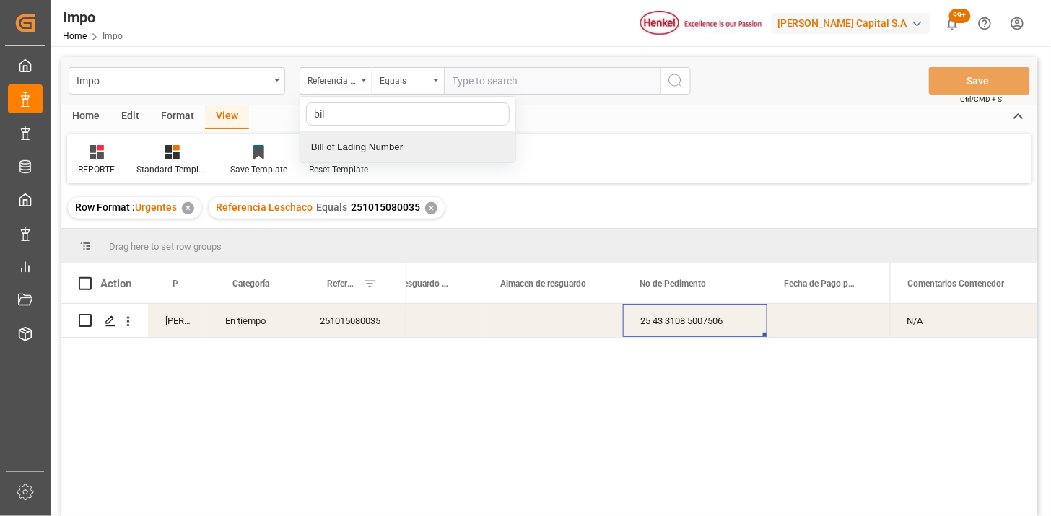
drag, startPoint x: 375, startPoint y: 142, endPoint x: 393, endPoint y: 128, distance: 22.5
click at [377, 142] on div "Bill of Lading Number" at bounding box center [407, 147] width 215 height 30
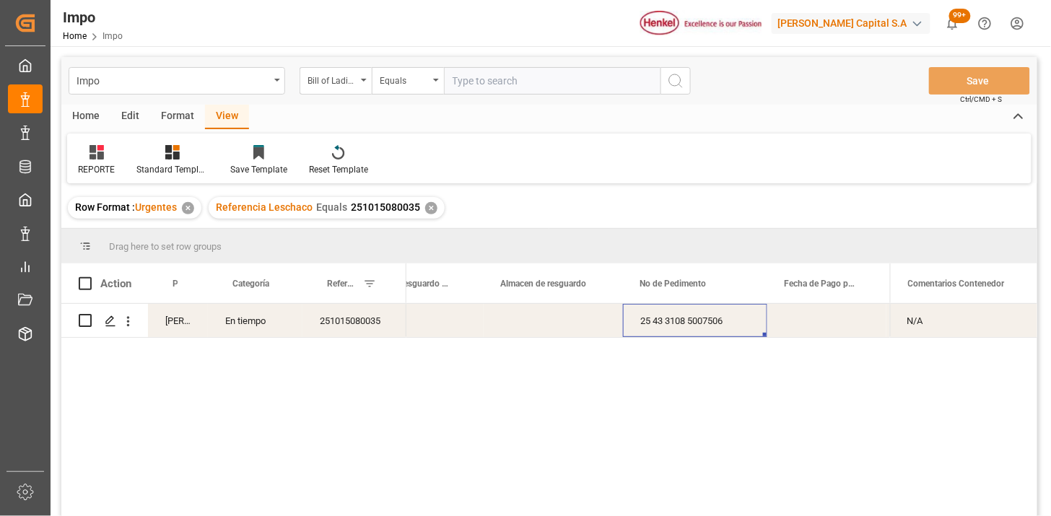
click at [500, 87] on input "text" at bounding box center [552, 80] width 216 height 27
paste input "250840000036"
type input "250840000036"
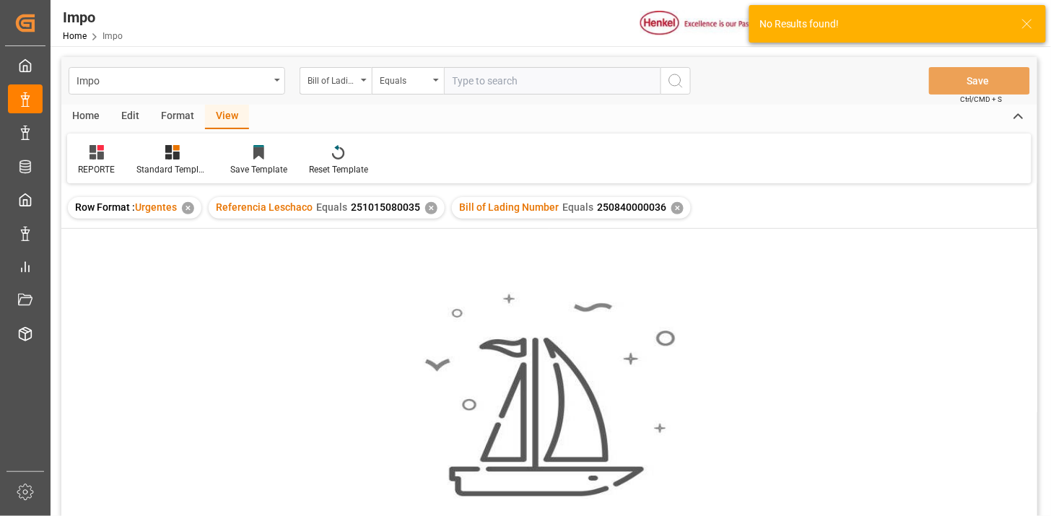
click at [429, 210] on div "✕" at bounding box center [431, 208] width 12 height 12
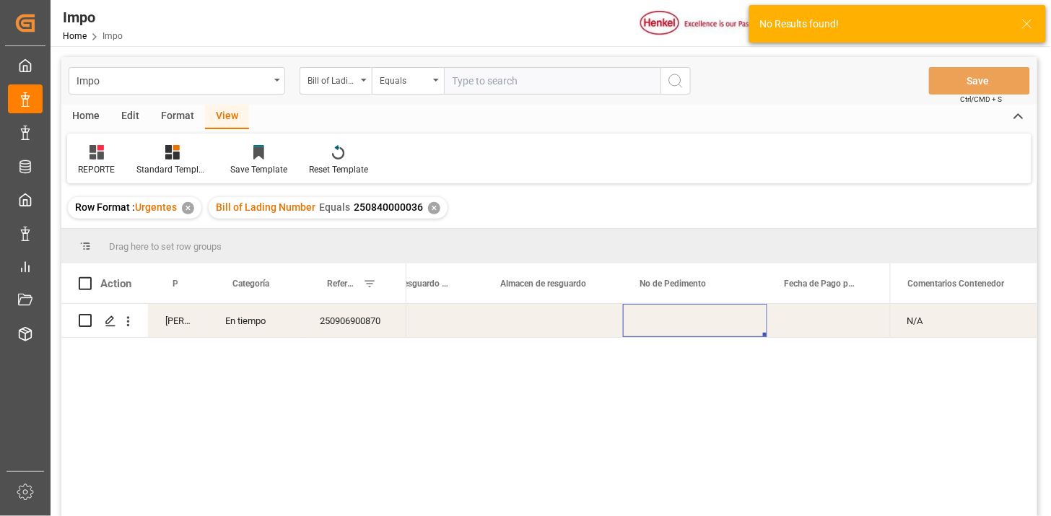
click at [371, 328] on div "250906900870" at bounding box center [354, 320] width 104 height 33
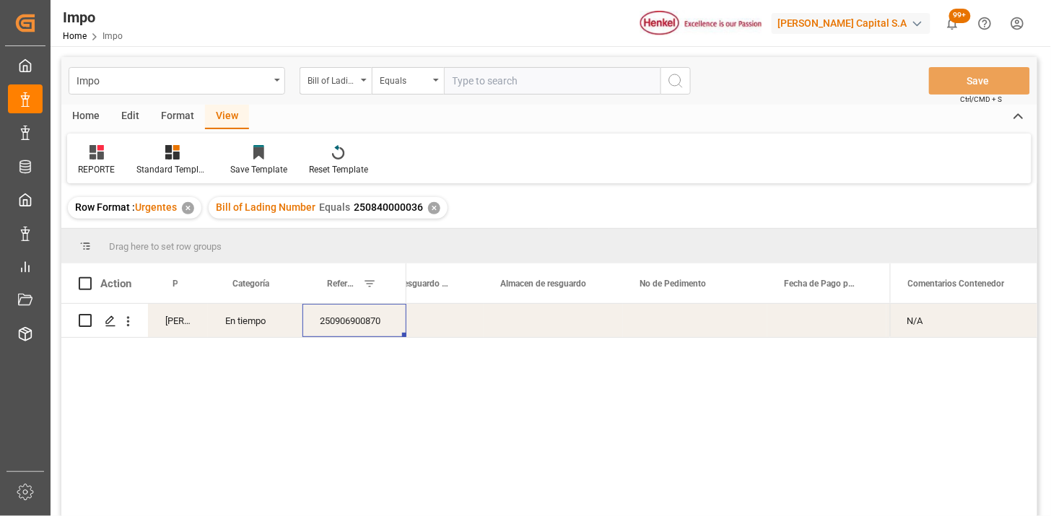
click at [339, 320] on div "250906900870" at bounding box center [354, 320] width 104 height 33
click at [340, 320] on input "250906900870" at bounding box center [354, 328] width 81 height 27
type input "250906900874"
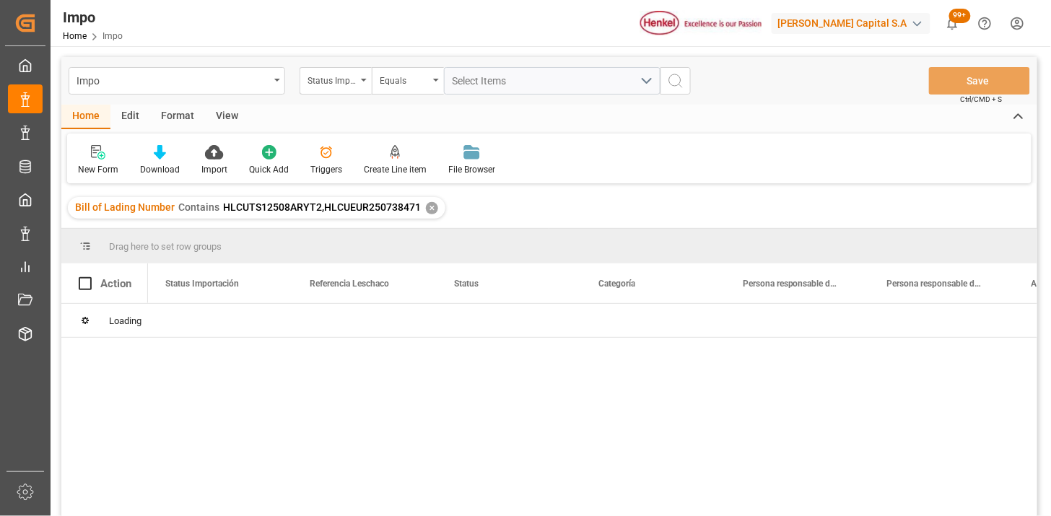
click at [1021, 17] on html "Created by potrace 1.15, written by Peter Selinger 2001-2017 Created by potrace…" at bounding box center [525, 258] width 1051 height 516
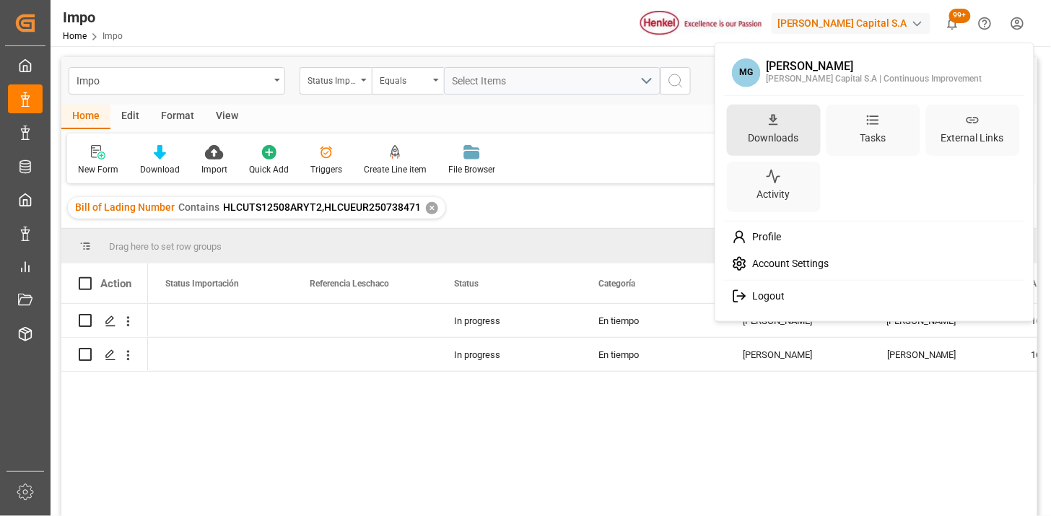
click at [782, 140] on div "Downloads" at bounding box center [773, 137] width 56 height 21
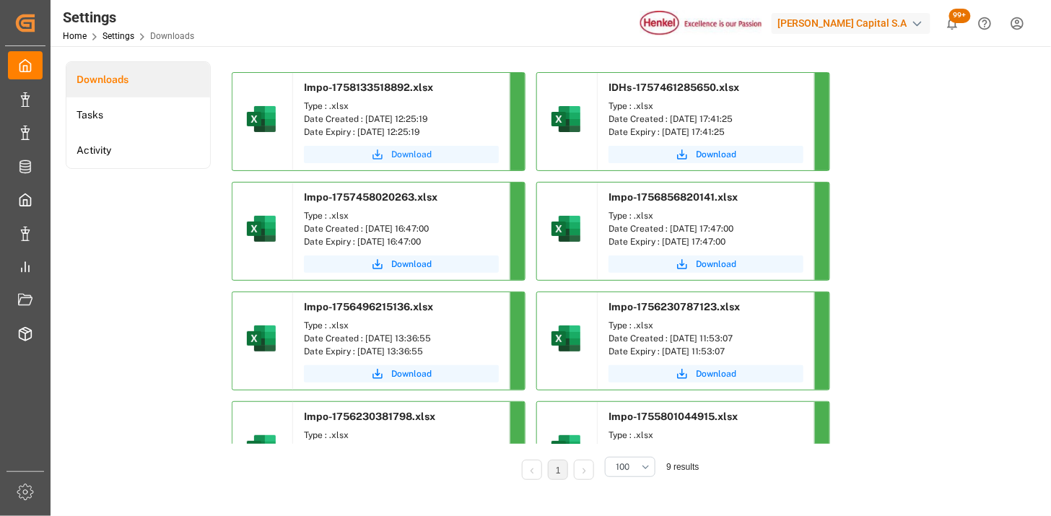
click at [427, 157] on span "Download" at bounding box center [411, 154] width 40 height 13
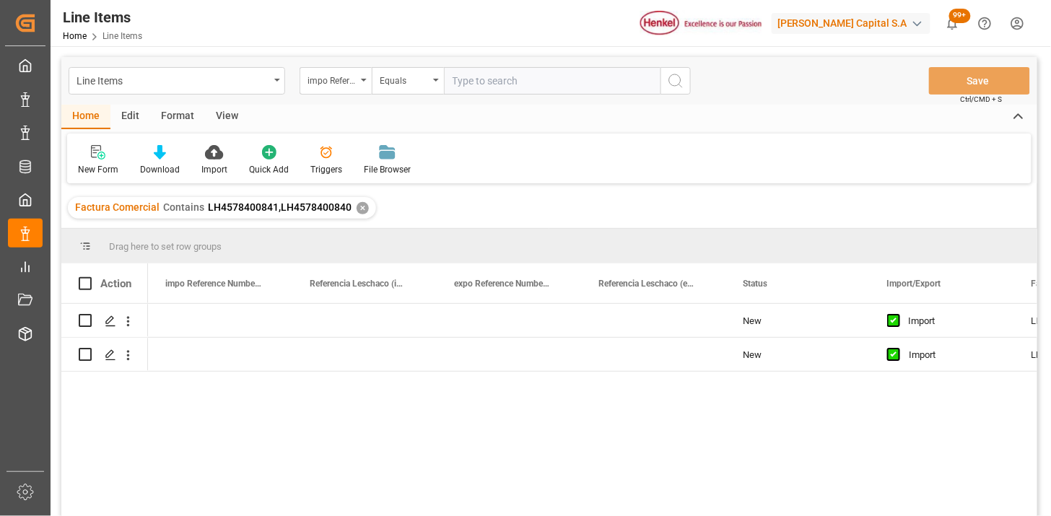
click at [527, 80] on input "text" at bounding box center [552, 80] width 216 height 27
click at [340, 79] on div "impo Reference Number WF" at bounding box center [331, 79] width 49 height 17
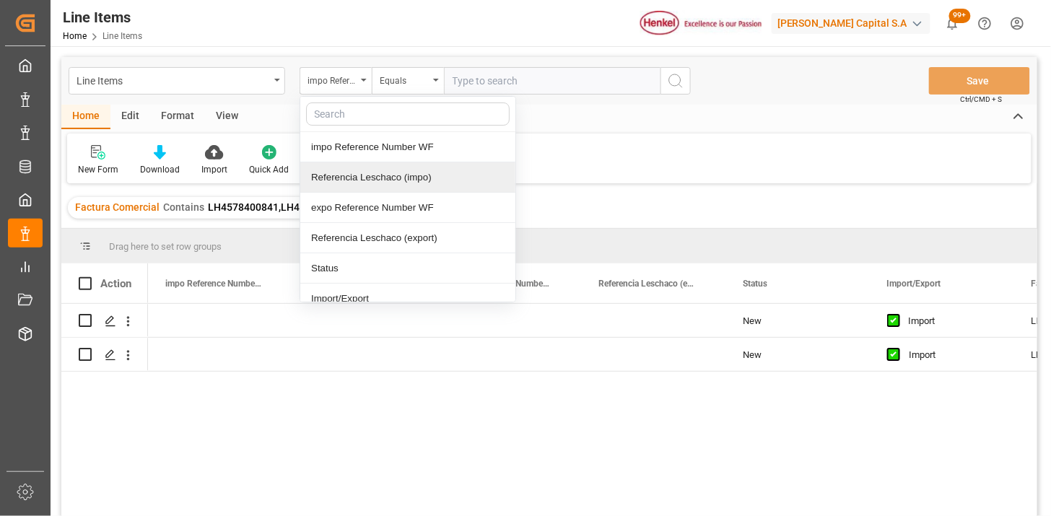
drag, startPoint x: 376, startPoint y: 172, endPoint x: 491, endPoint y: 102, distance: 134.0
click at [386, 169] on div "Referencia Leschaco (impo)" at bounding box center [407, 177] width 215 height 30
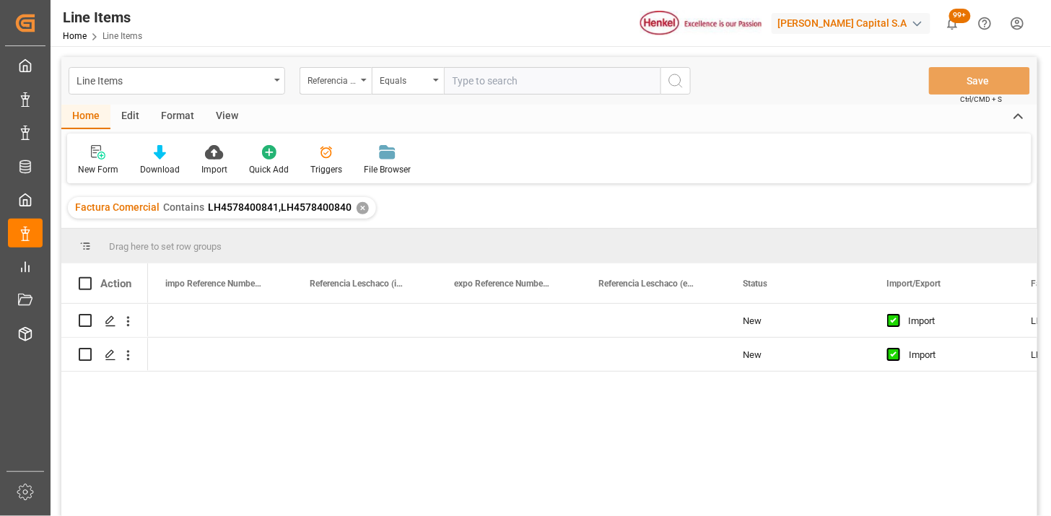
drag, startPoint x: 504, startPoint y: 85, endPoint x: 538, endPoint y: 89, distance: 34.2
click at [506, 87] on input "text" at bounding box center [552, 80] width 216 height 27
paste input "250906900632"
type input "250906900632"
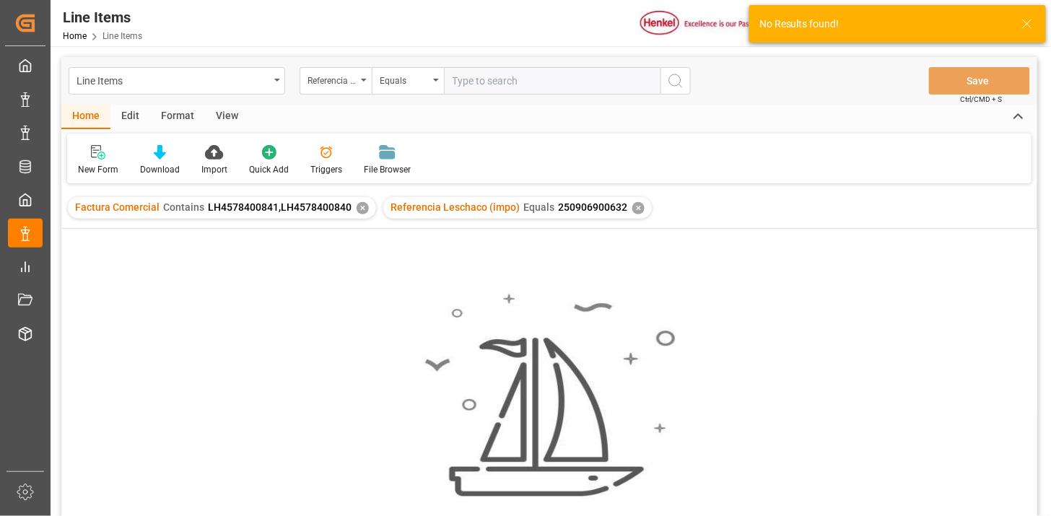
click at [351, 208] on div "Factura Comercial Contains LH4578400841,LH4578400840 ✕" at bounding box center [222, 208] width 308 height 22
click at [359, 206] on div "✕" at bounding box center [362, 208] width 12 height 12
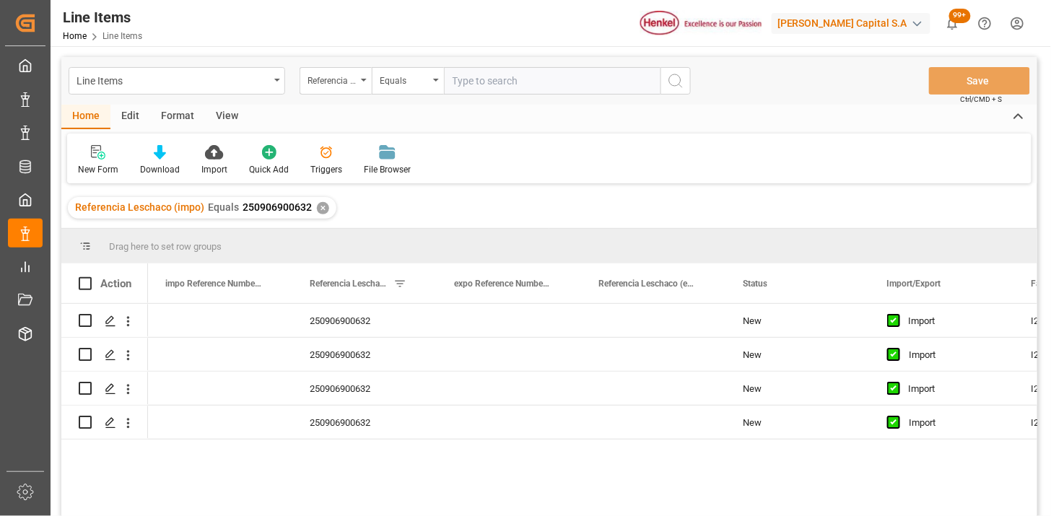
drag, startPoint x: 246, startPoint y: 113, endPoint x: 238, endPoint y: 118, distance: 9.4
click at [243, 115] on div "View" at bounding box center [227, 117] width 44 height 25
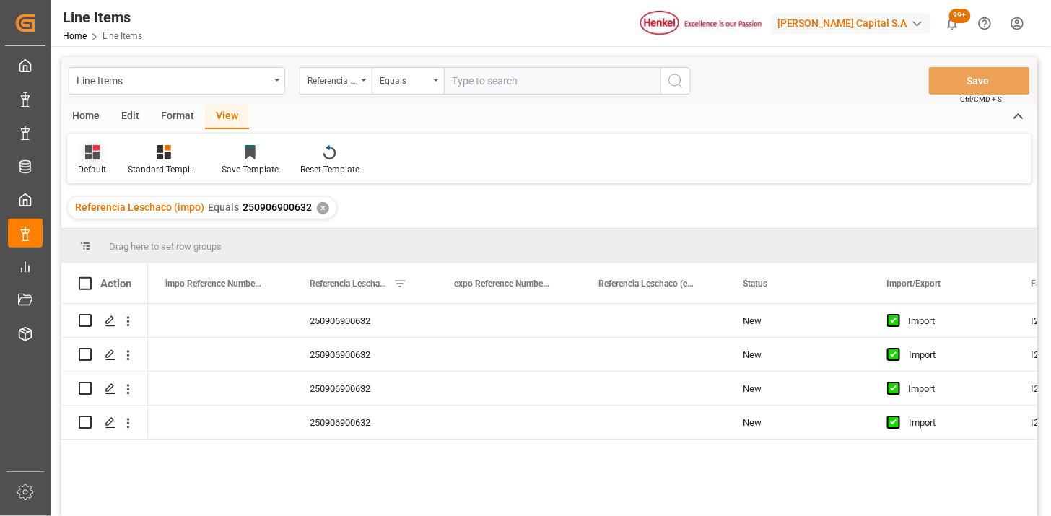
click at [76, 167] on div "Default" at bounding box center [92, 160] width 50 height 32
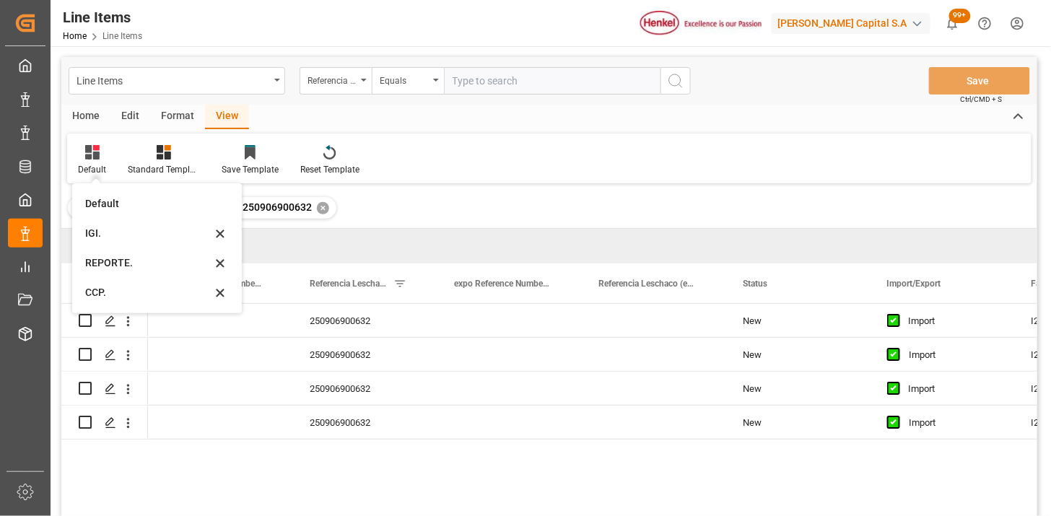
drag, startPoint x: 127, startPoint y: 257, endPoint x: 393, endPoint y: 182, distance: 275.9
click at [128, 257] on div "REPORTE." at bounding box center [148, 262] width 126 height 15
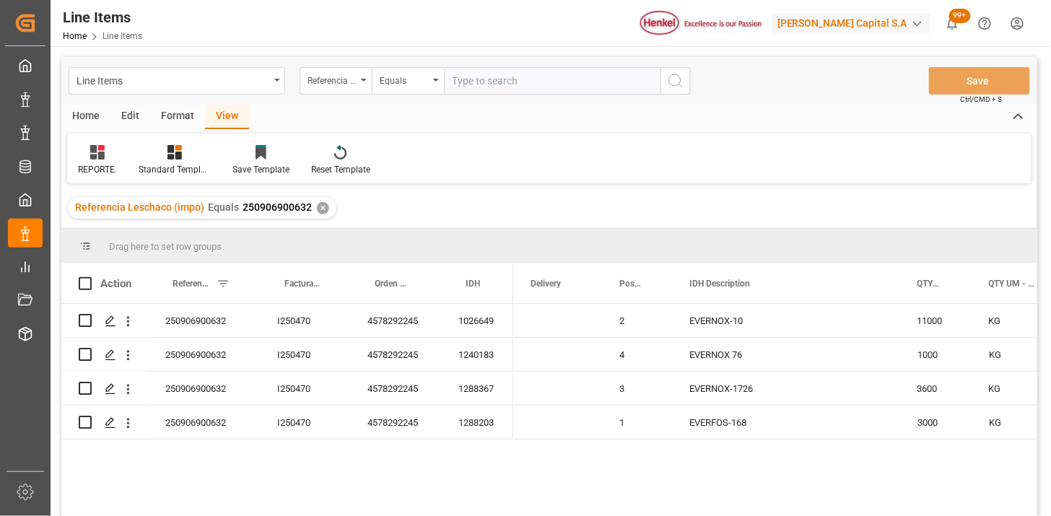
scroll to position [80, 0]
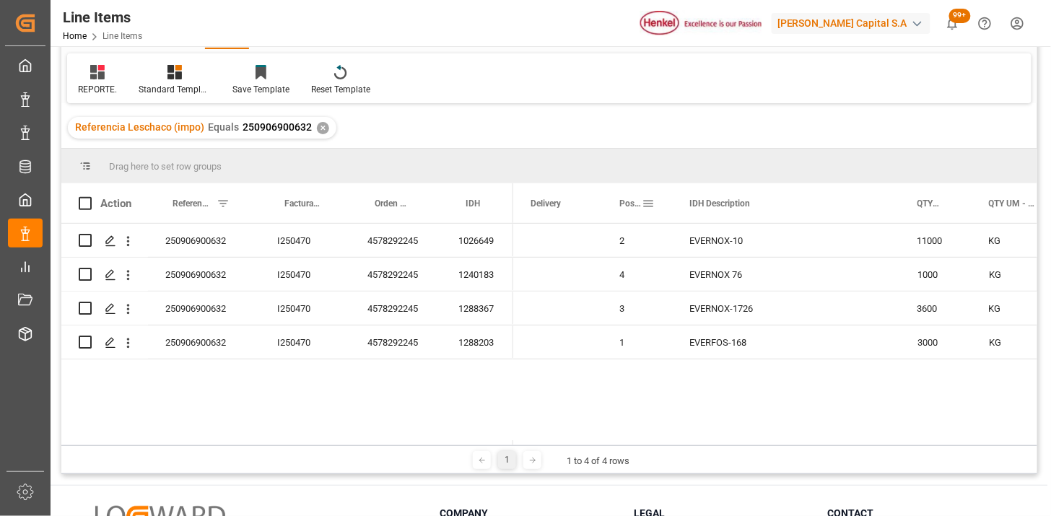
click at [625, 207] on span "Posición" at bounding box center [630, 203] width 22 height 10
click at [420, 250] on div "4578292245" at bounding box center [395, 240] width 91 height 33
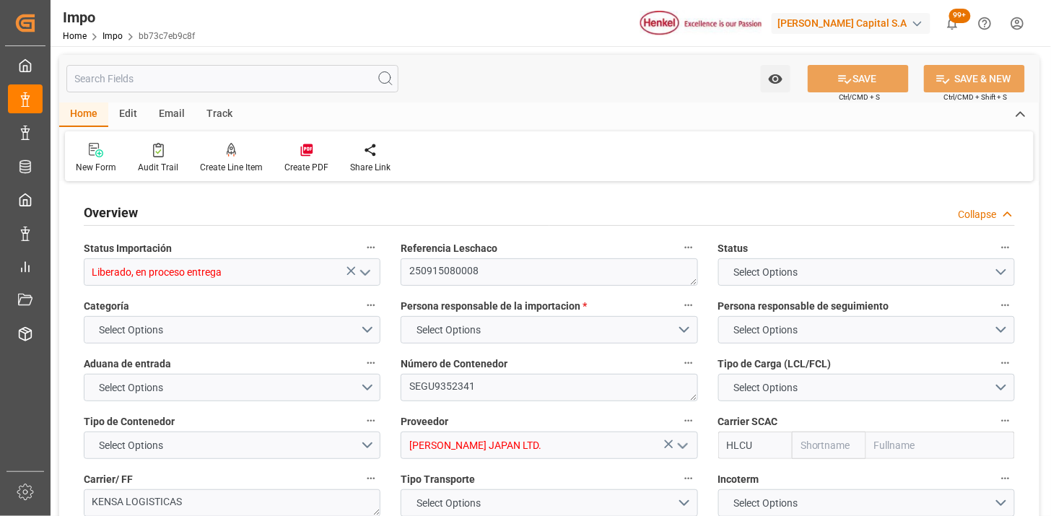
type input "Hapag Lloyd"
type input "Hapag Lloyd Aktiengesellschaft"
type input "1"
type input "1.053"
type input "1"
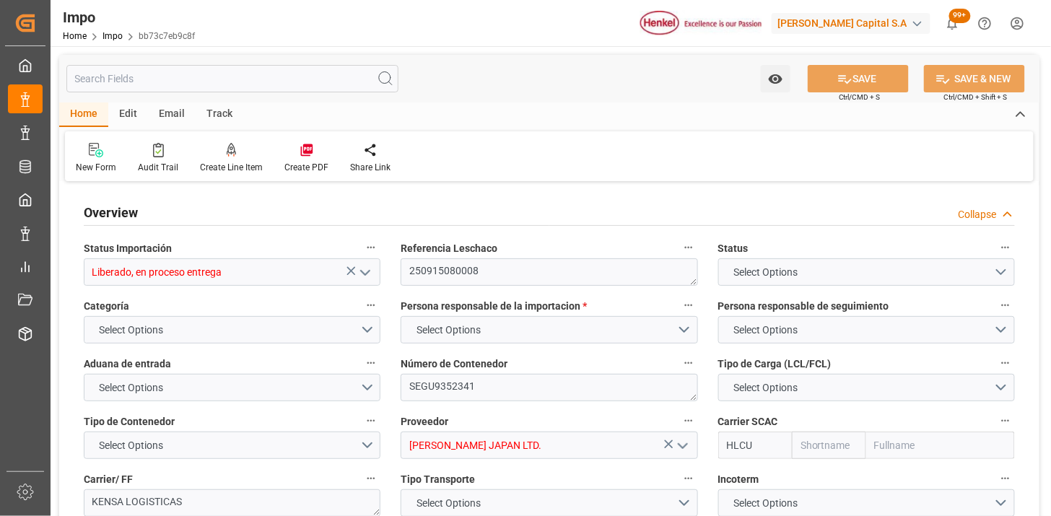
type input "9498690"
type input "JPUKB"
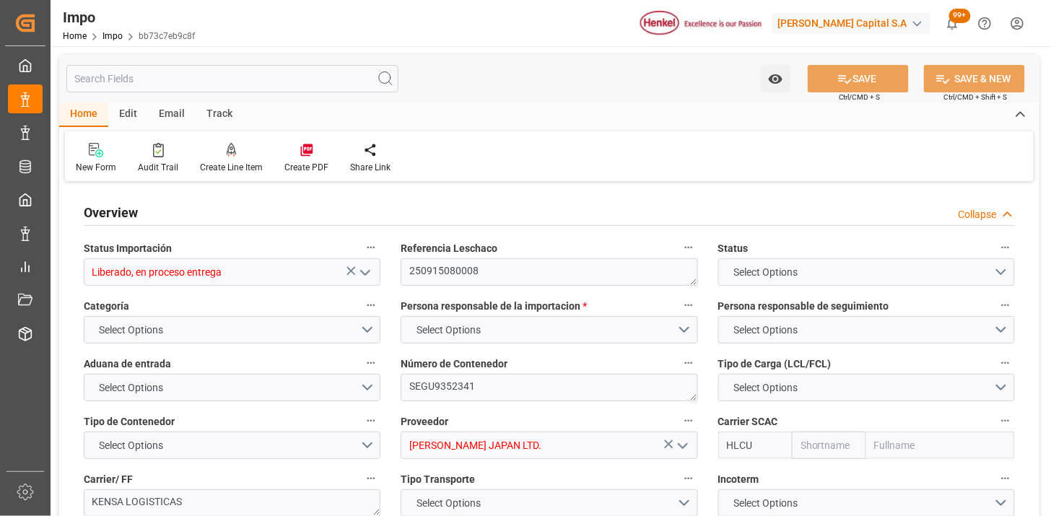
type input "MXZLO"
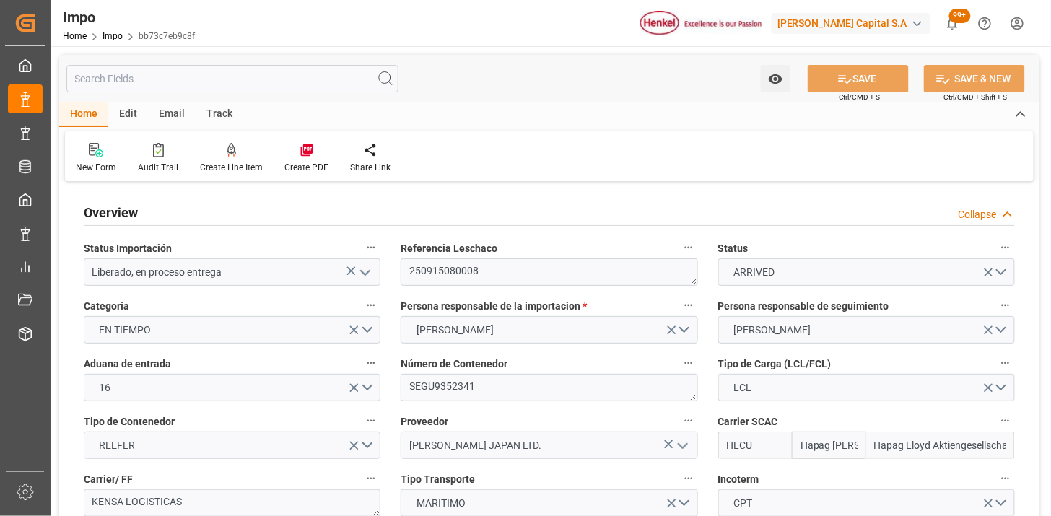
type input "[DATE]"
type input "25-08-2025 00:00"
type input "07-08-2025 00:00"
type input "25-08-2025 00:00"
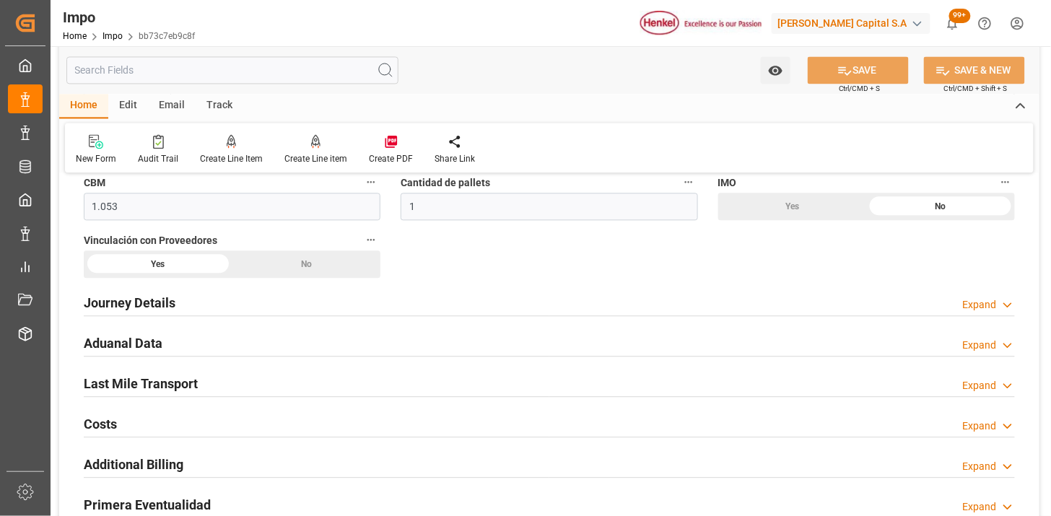
scroll to position [882, 0]
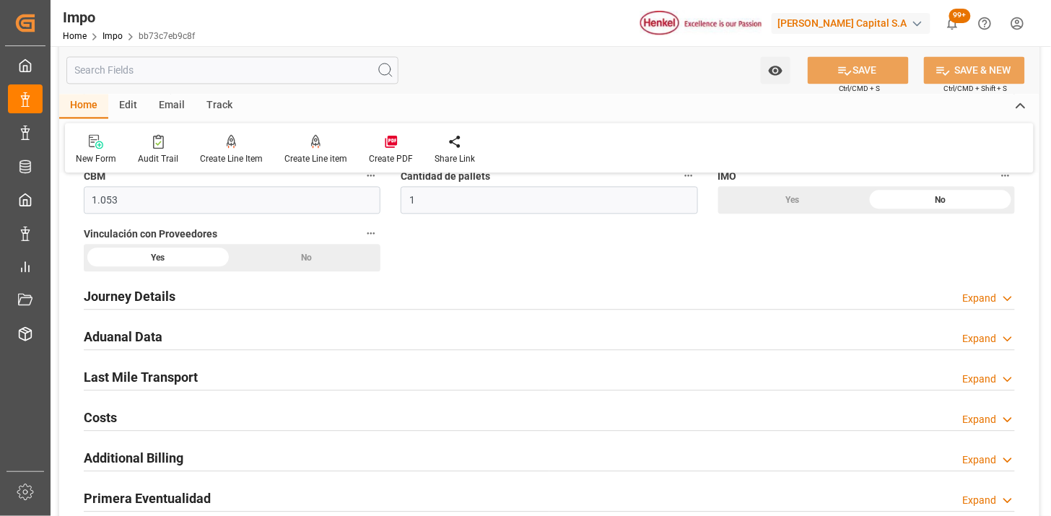
click at [285, 300] on div "Journey Details Expand" at bounding box center [549, 294] width 931 height 27
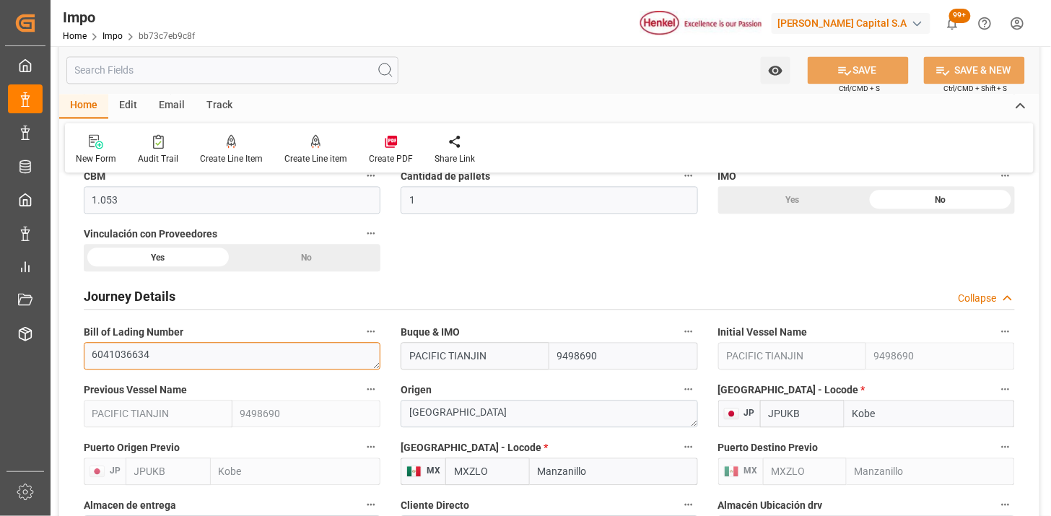
click at [247, 349] on textarea "6041036634" at bounding box center [232, 355] width 297 height 27
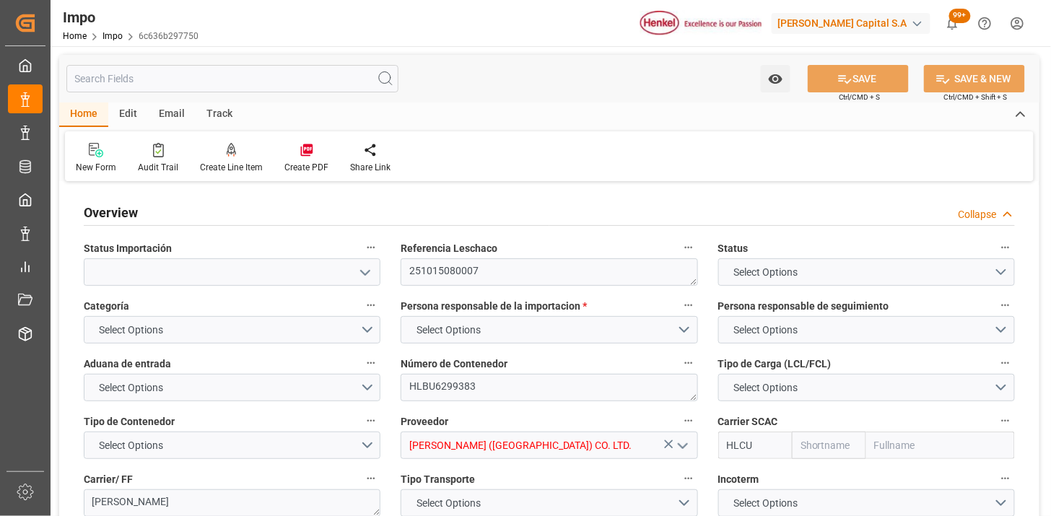
type input "Hapag [PERSON_NAME]"
type input "Hapag Lloyd Aktiengesellschaft"
type input "1"
type input "9"
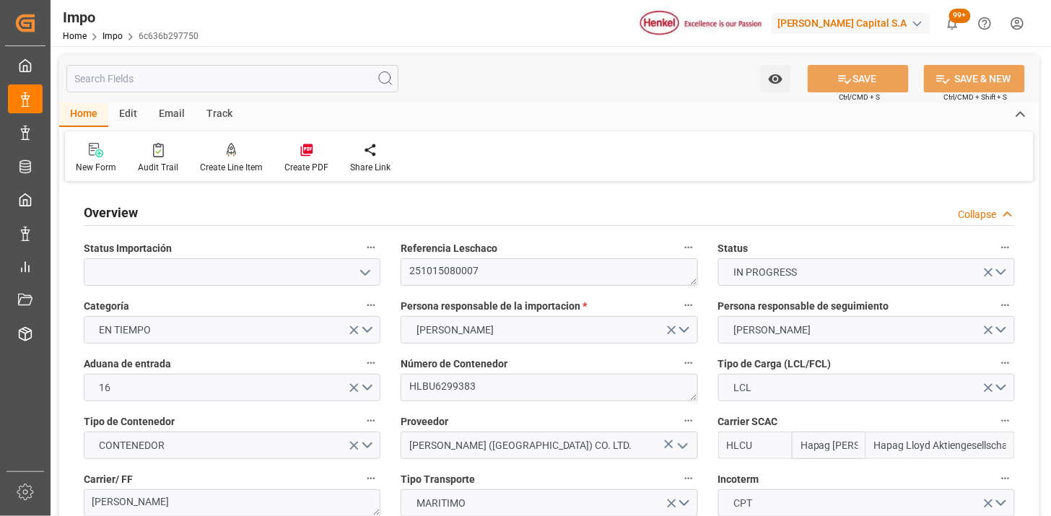
type input "[DATE]"
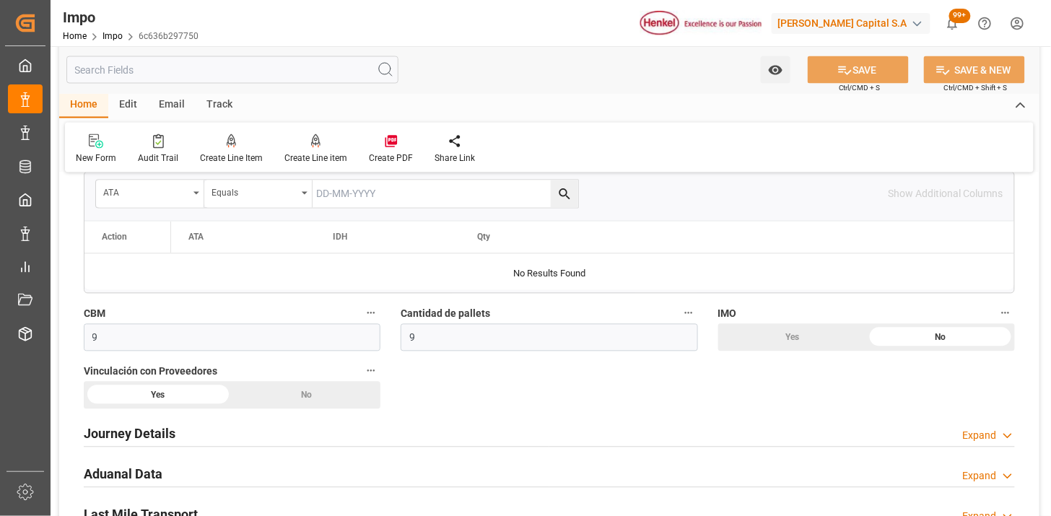
scroll to position [802, 0]
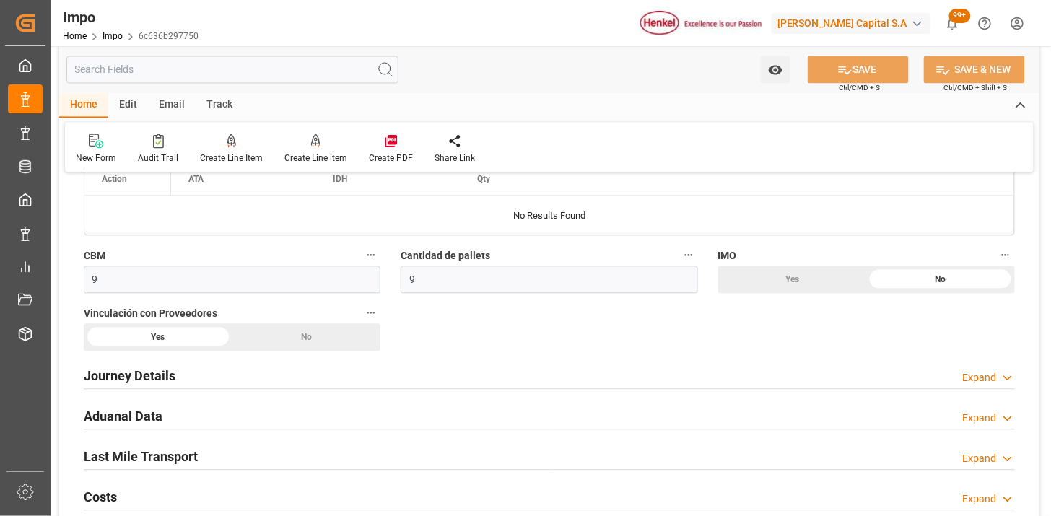
click at [214, 378] on div "Journey Details Expand" at bounding box center [549, 375] width 931 height 27
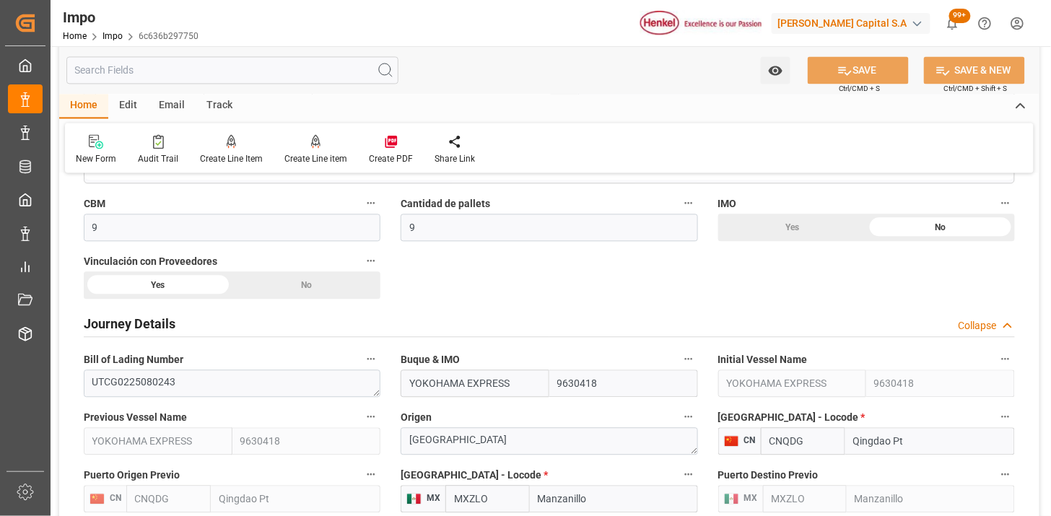
scroll to position [882, 0]
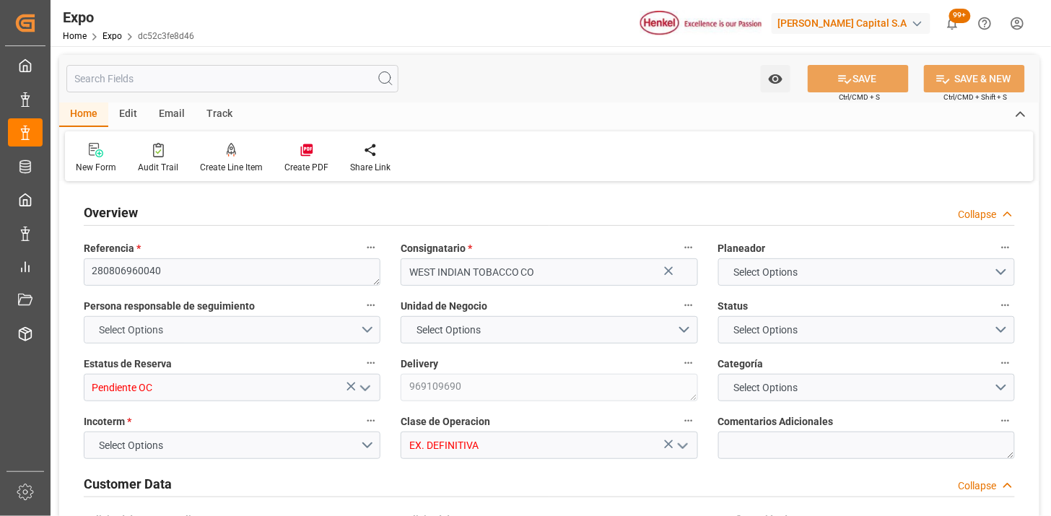
type input "2000"
type input "2128.105"
type input "2"
type input "9664275"
type input "9406922"
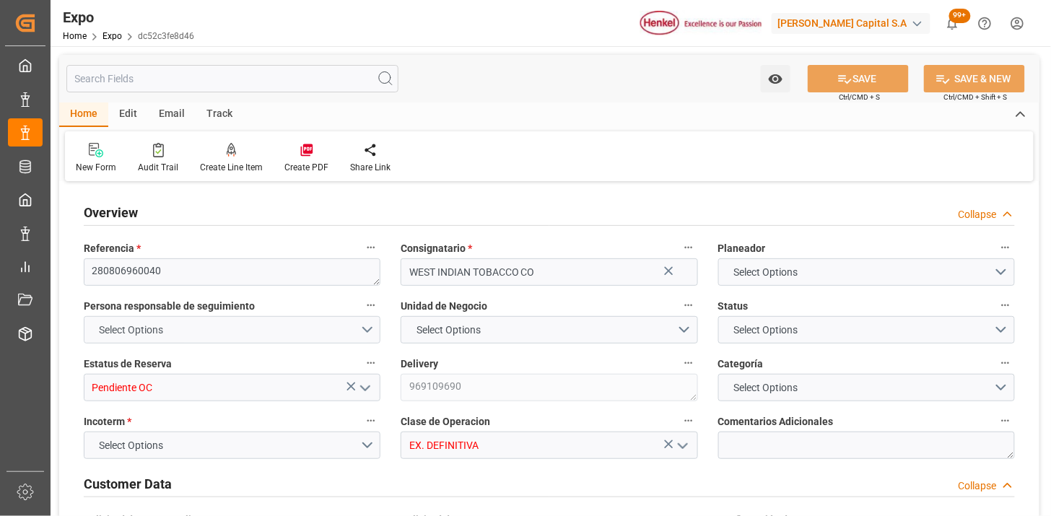
type input "9406922"
type input "MXVER"
type input "TTPOS"
type input "30-07-2025"
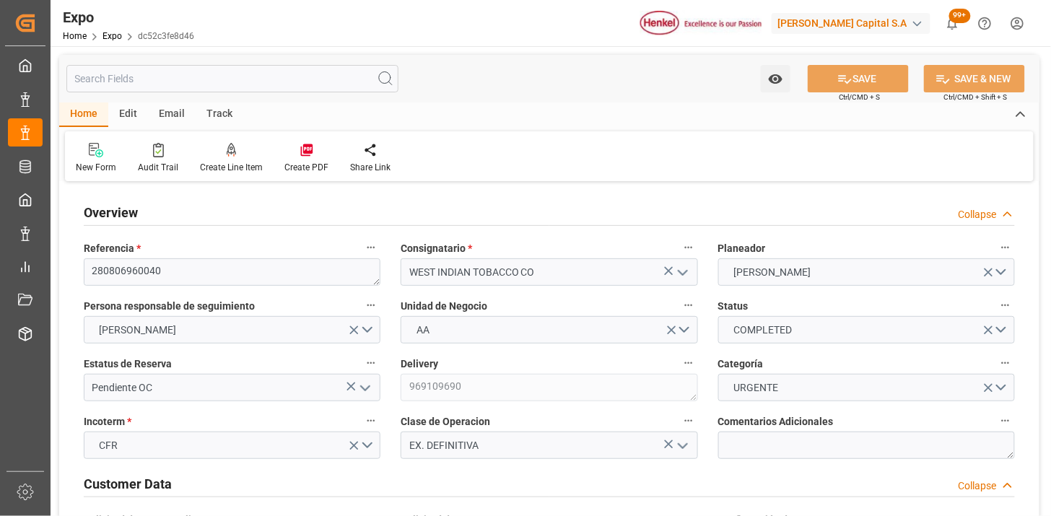
type input "06-08-2025"
type input "08-08-2025"
type input "12-08-2025"
type input "05-08-2025"
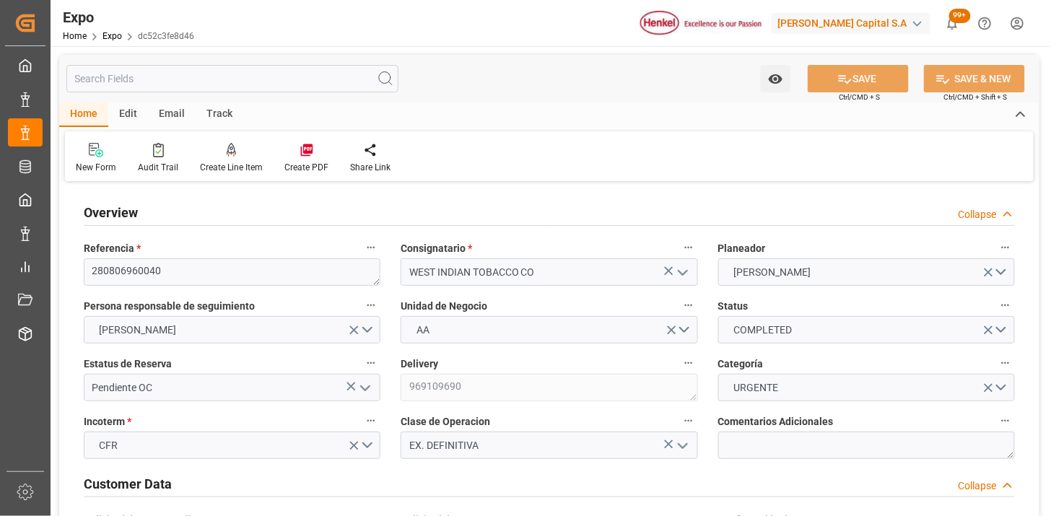
type input "08-08-2025 00:00"
type input "09-08-2025"
type input "08-08-2025 00:00"
type input "15-08-2025"
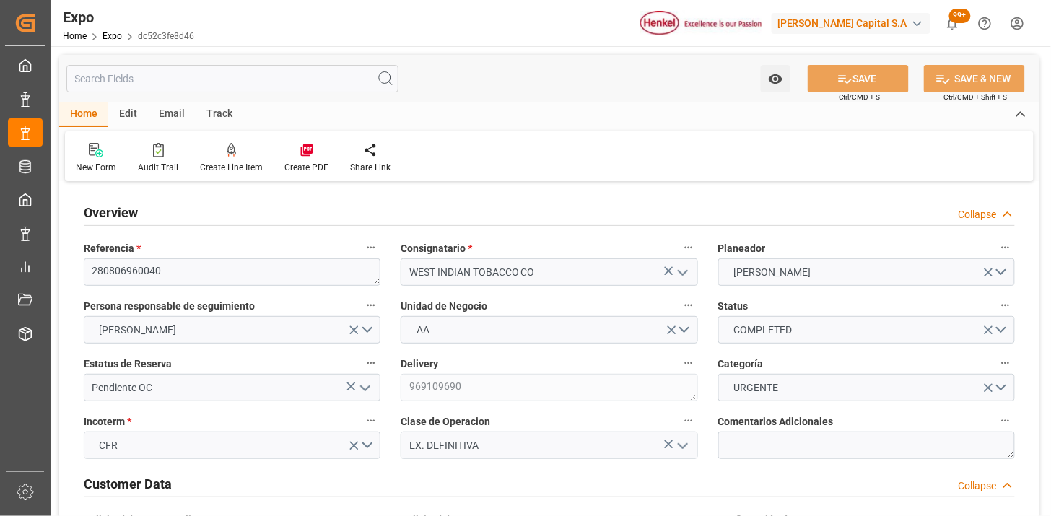
type input "[DATE]"
type input "16-08-2025"
type input "18-08-2025"
type input "25-08-2025 00:00"
type input "18-08-2025 00:00"
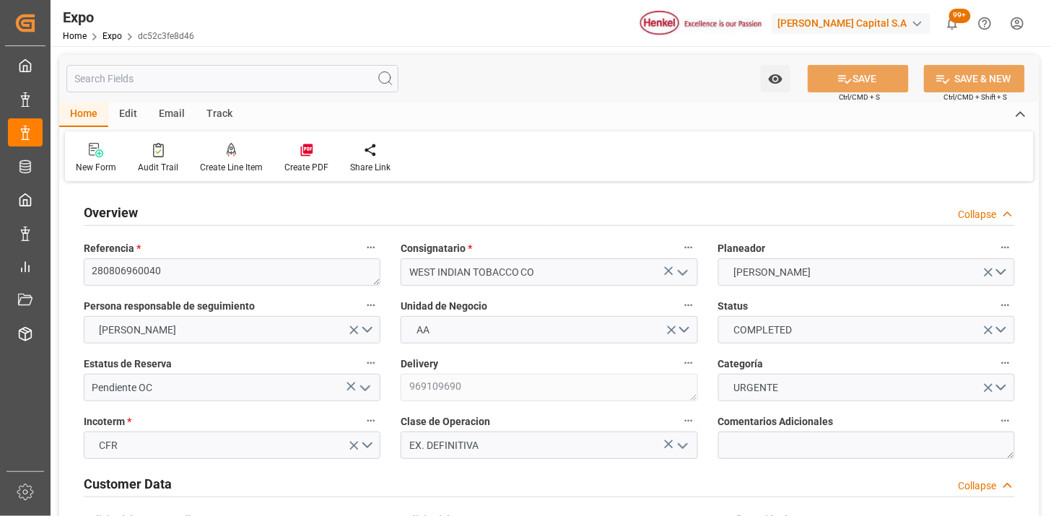
type input "01-09-2025 00:00"
type input "15-09-2025 00:00"
type input "01-09-2025 00:00"
type input "14-09-2025 00:00"
type input "15-09-2025 04:46"
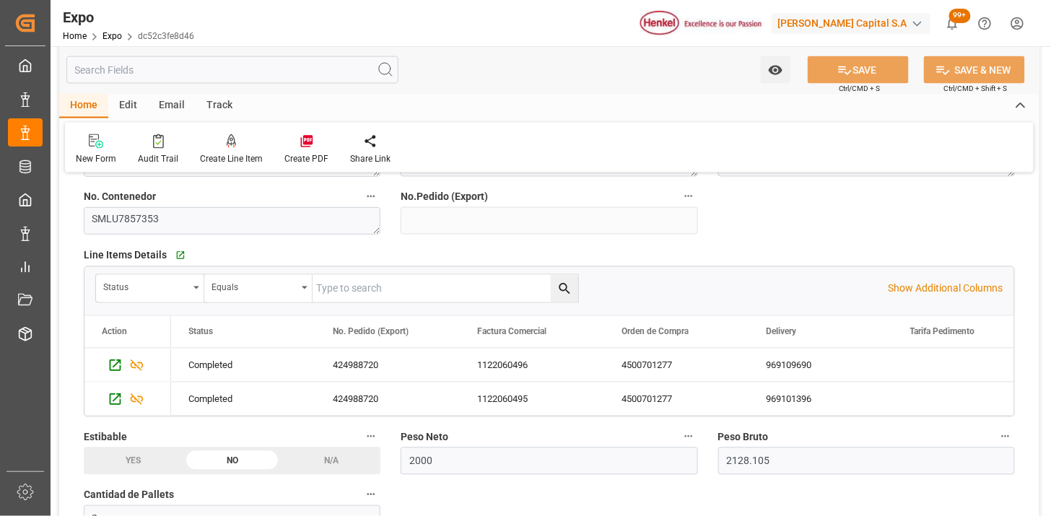
scroll to position [561, 0]
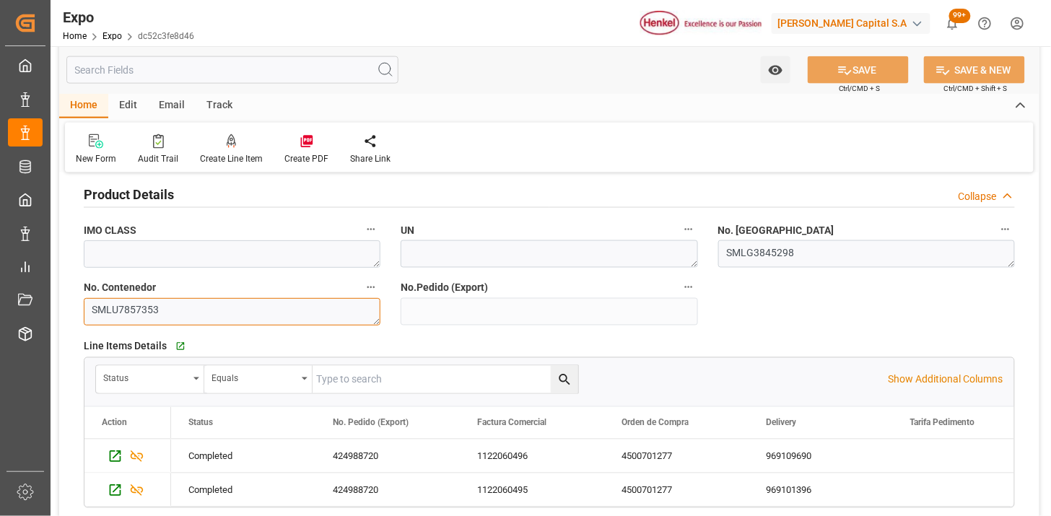
click at [311, 298] on textarea "SMLU7857353" at bounding box center [232, 311] width 297 height 27
click at [247, 71] on input "text" at bounding box center [232, 69] width 332 height 27
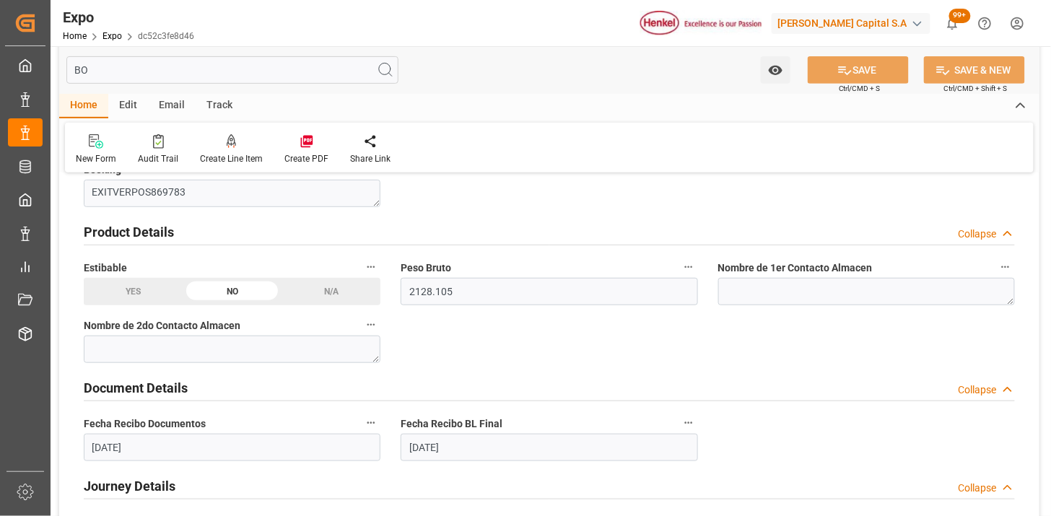
type input "BOO"
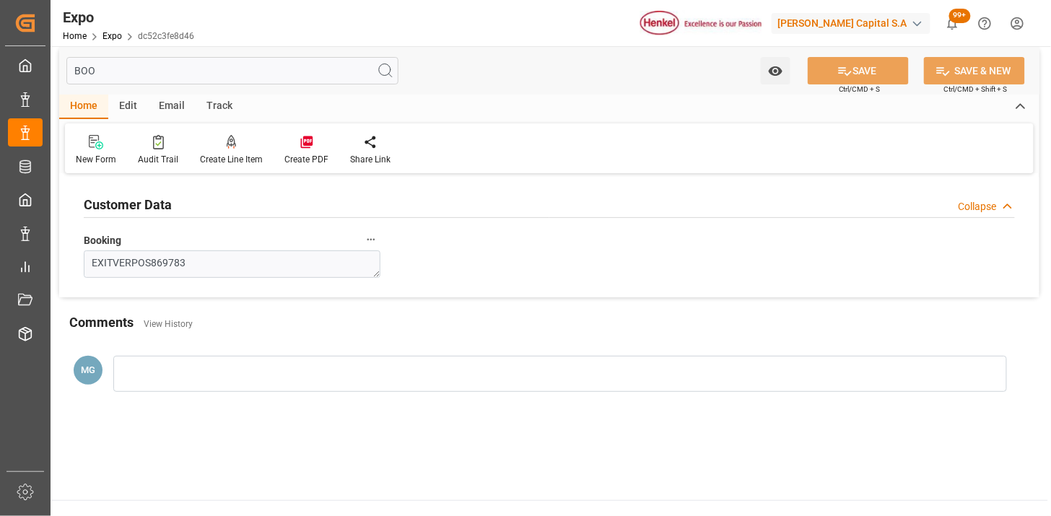
scroll to position [0, 0]
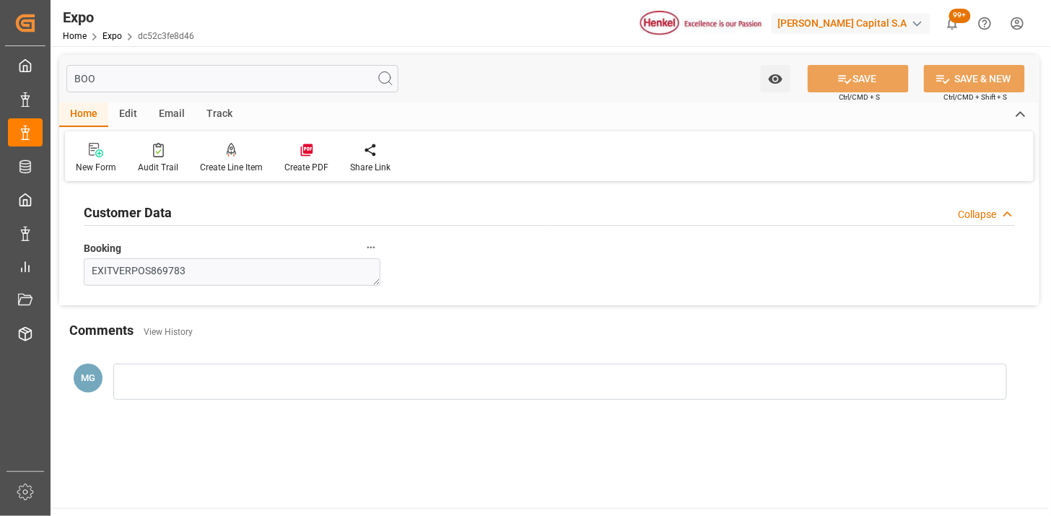
click at [163, 74] on input "BOO" at bounding box center [232, 78] width 332 height 27
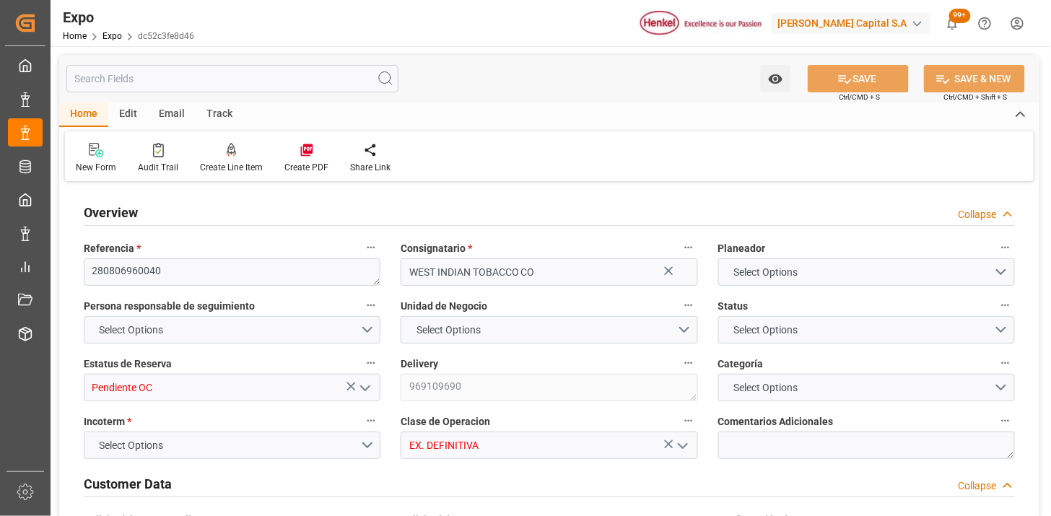
type textarea "280806960040"
type input "WEST INDIAN TOBACCO CO"
type input "Pendiente OC"
type textarea "969109690"
type input "EX. DEFINITIVA"
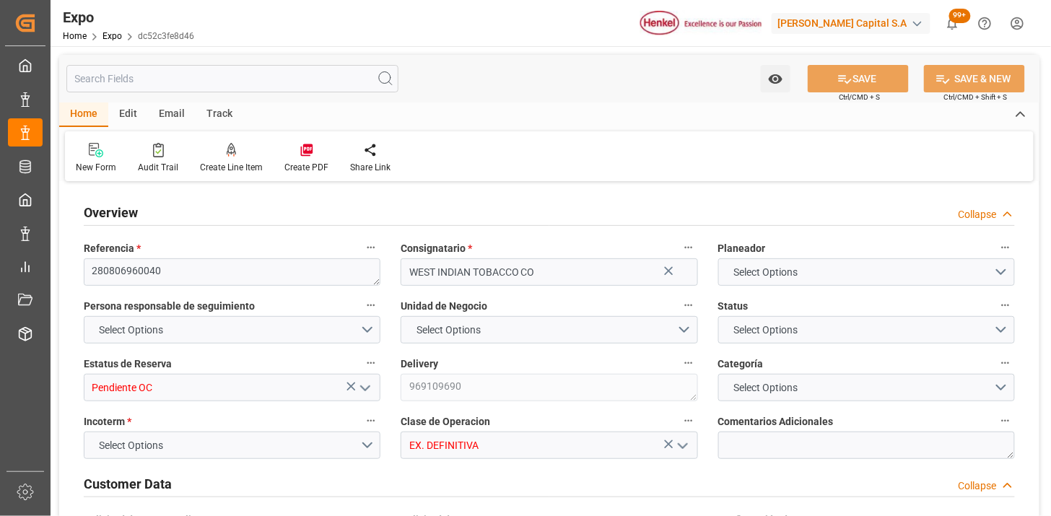
type textarea "SMLG3845298"
type textarea "SMLU7857353"
type input "Toluca"
type textarea "25 43 3108 5006717"
type input "CONTSHIP ART"
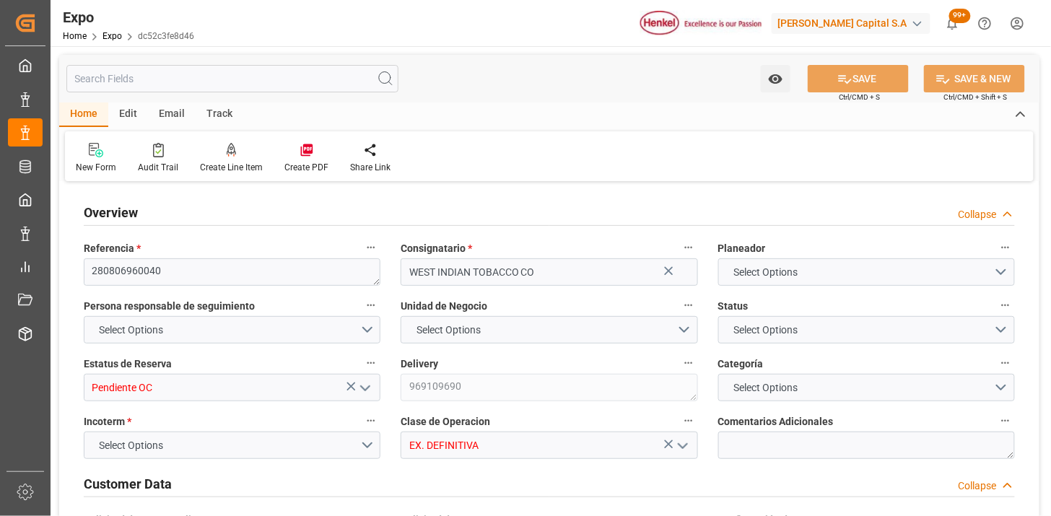
type input "Pacific Trader"
type textarea "198"
type textarea "123E"
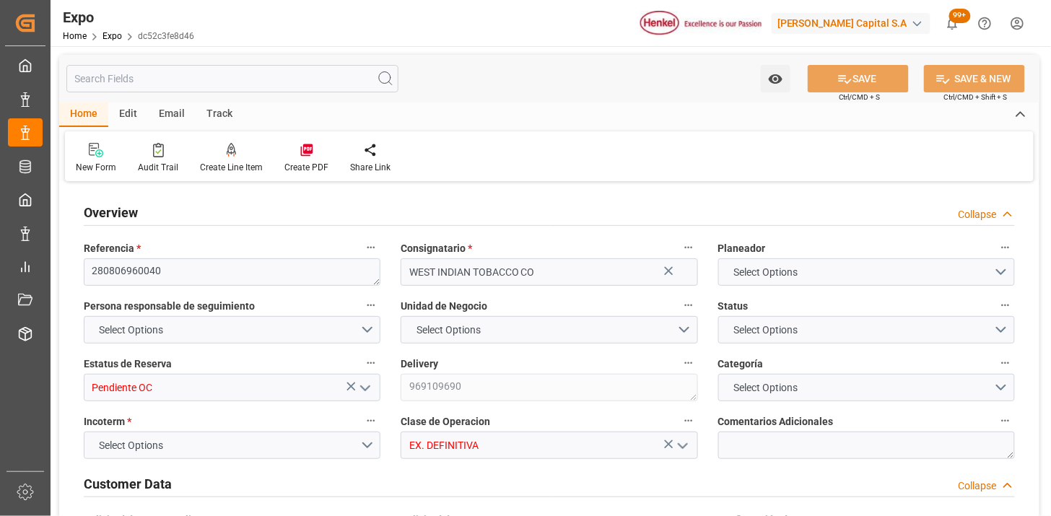
type input "Seaboard"
type input "Veracruz"
type input "Port-of-Spain"
type input "Ingreso Tardío"
type textarea "Ingreso posterior al cierre, no se brindó late"
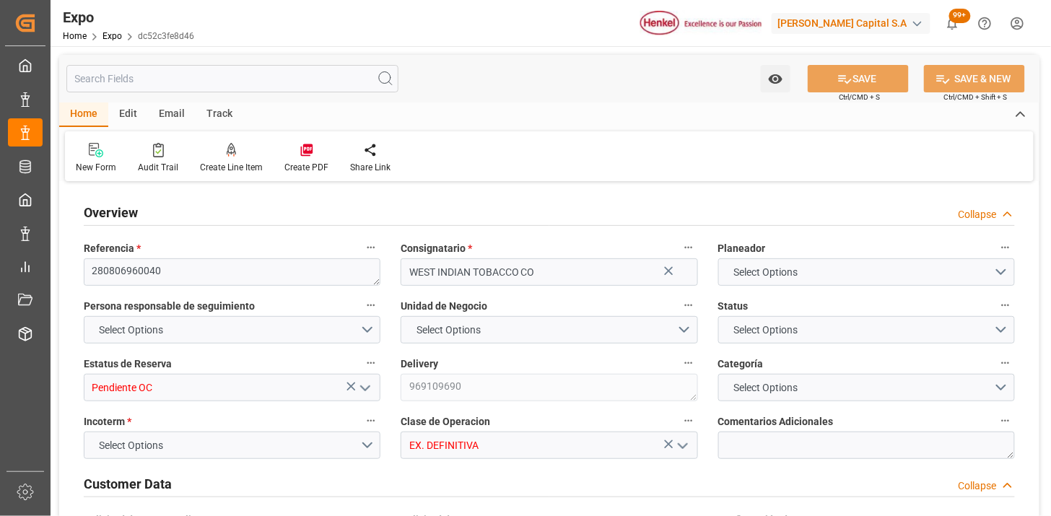
type input "TAE TRANSPORTES ALEMÁN ESTRELLA SA DE CV"
type textarea "CHRISTIAN IVAN ATILANO SALCEDO"
type textarea "86 AM 5N"
type textarea "Evelyn Aceves"
type input "2000"
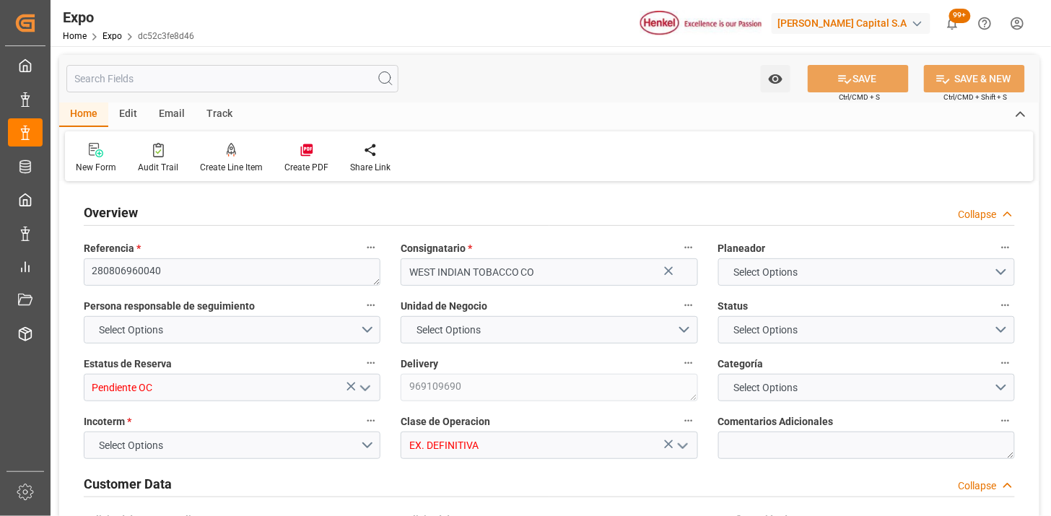
type input "2128.105"
type input "2"
type input "9664275"
type input "9406922"
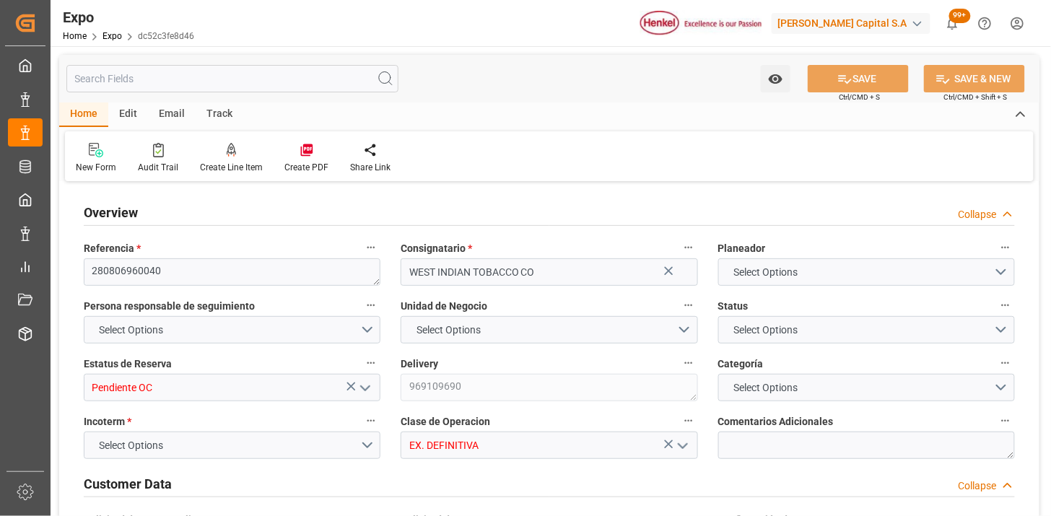
type input "MXVER"
type input "TTPOS"
type input "30-07-2025"
type input "06-08-2025"
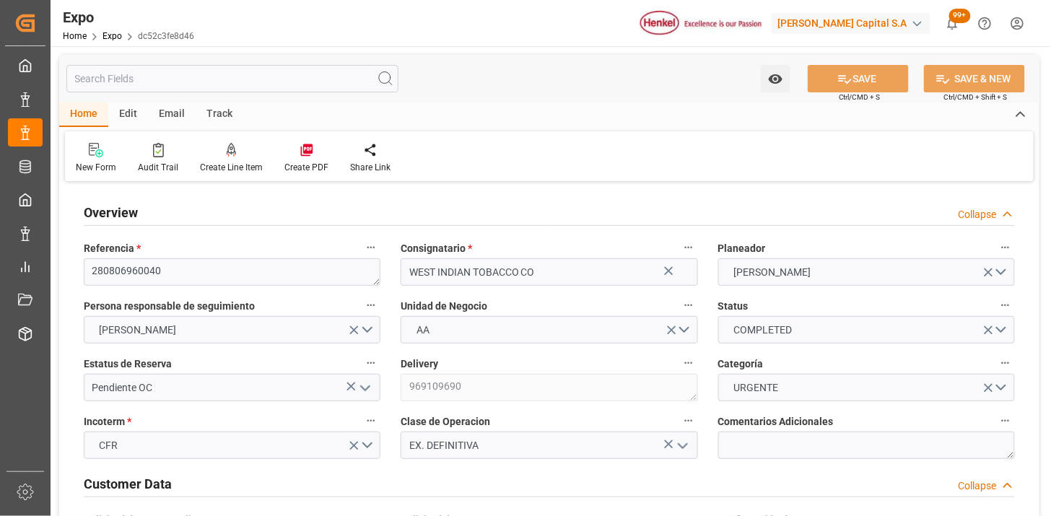
type input "06-08-2025"
type input "08-08-2025"
type input "12-08-2025"
type input "05-08-2025"
type input "08-08-2025 00:00"
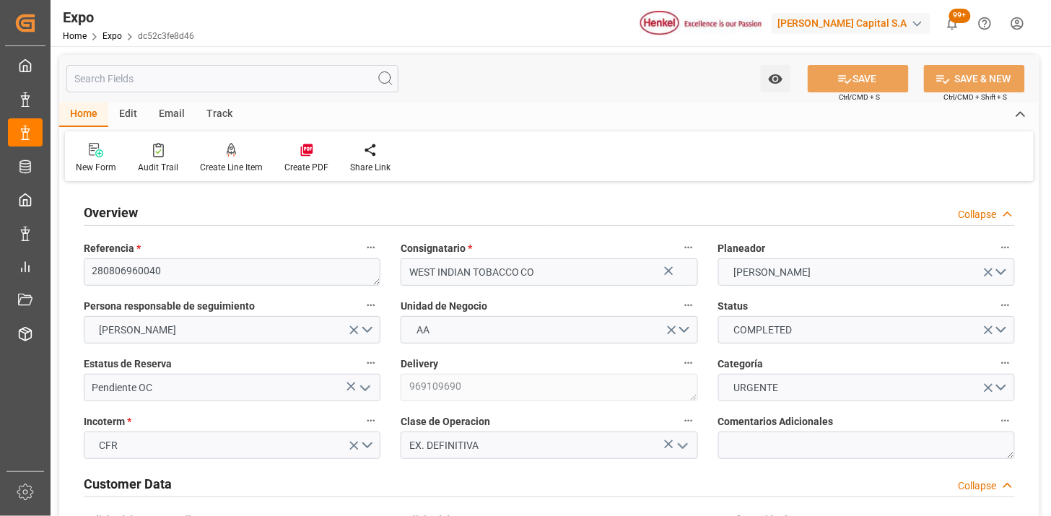
type input "09-08-2025"
type input "08-08-2025 00:00"
type input "15-08-2025"
type input "02-09-2025"
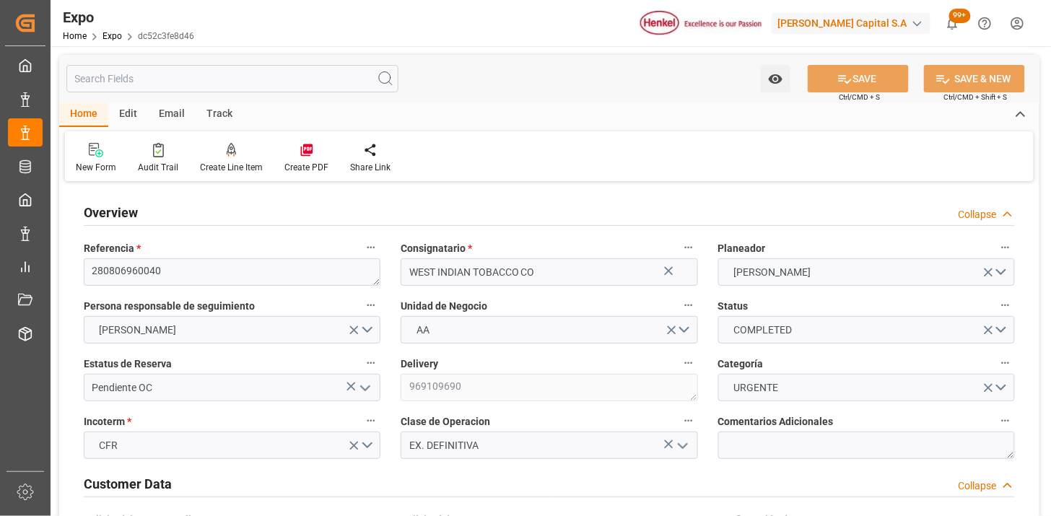
type input "16-08-2025"
type input "18-08-2025"
type input "25-08-2025 00:00"
type input "18-08-2025 00:00"
type input "01-09-2025 00:00"
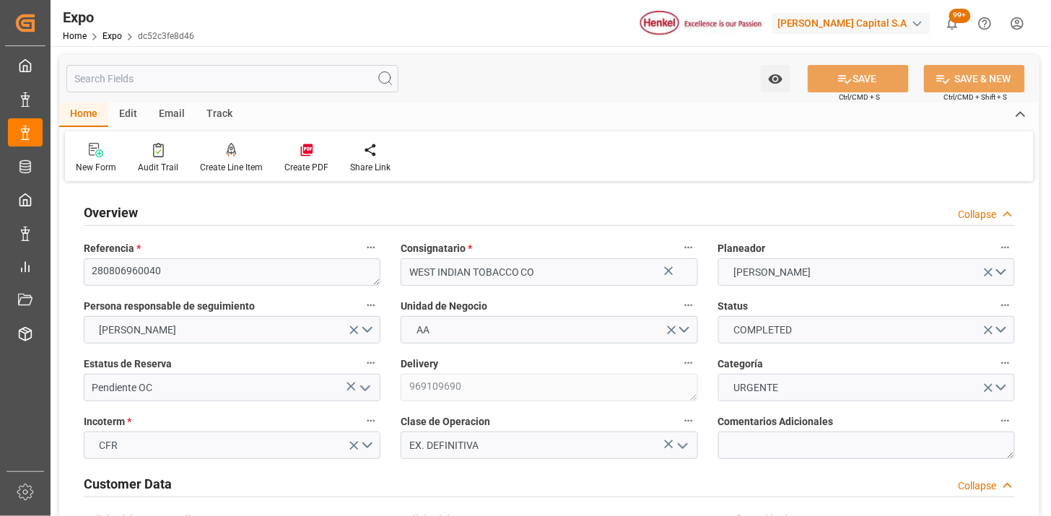
type input "[DATE] 00:00"
type input "01-09-2025 00:00"
type input "[DATE] 00:00"
type input "15-09-2025 04:46"
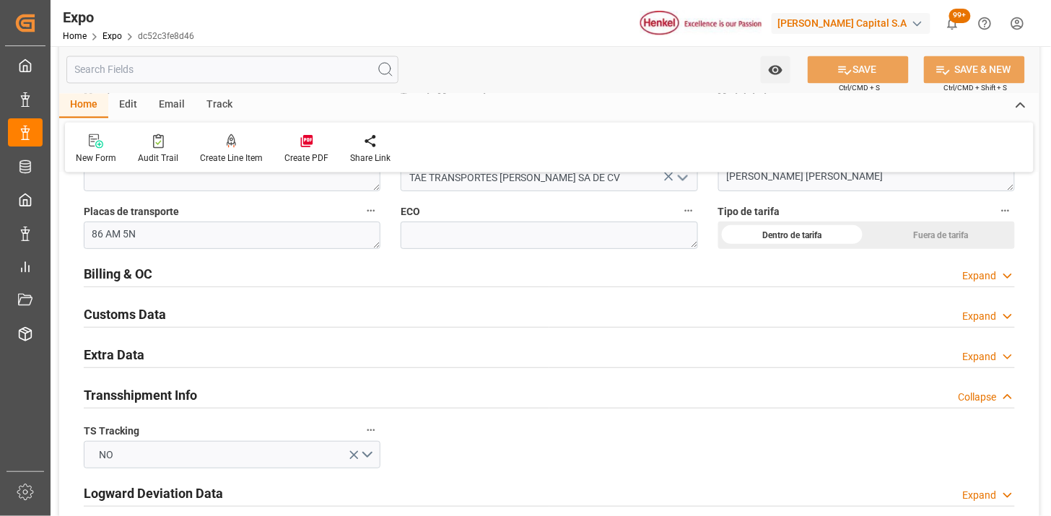
scroll to position [2485, 0]
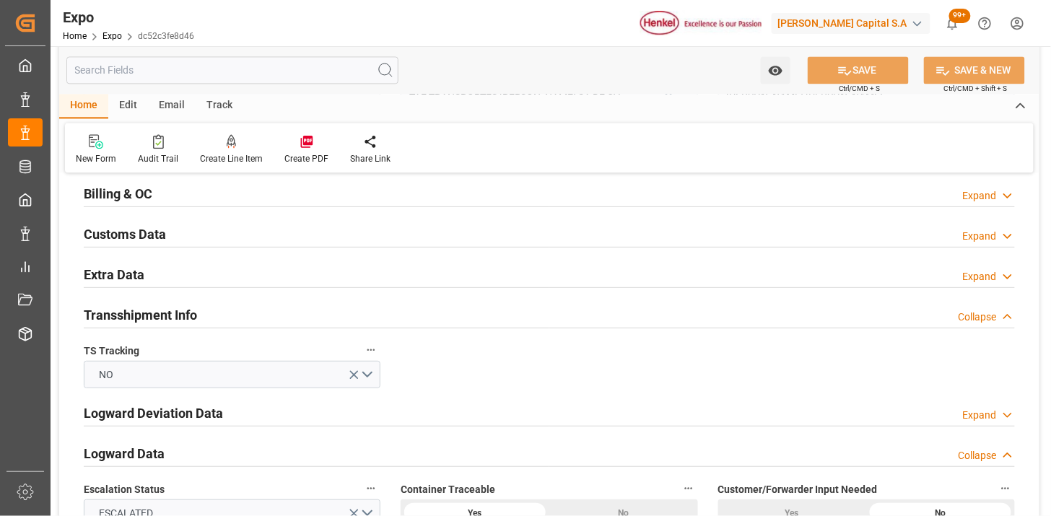
click at [325, 276] on div "Extra Data Expand" at bounding box center [549, 273] width 931 height 27
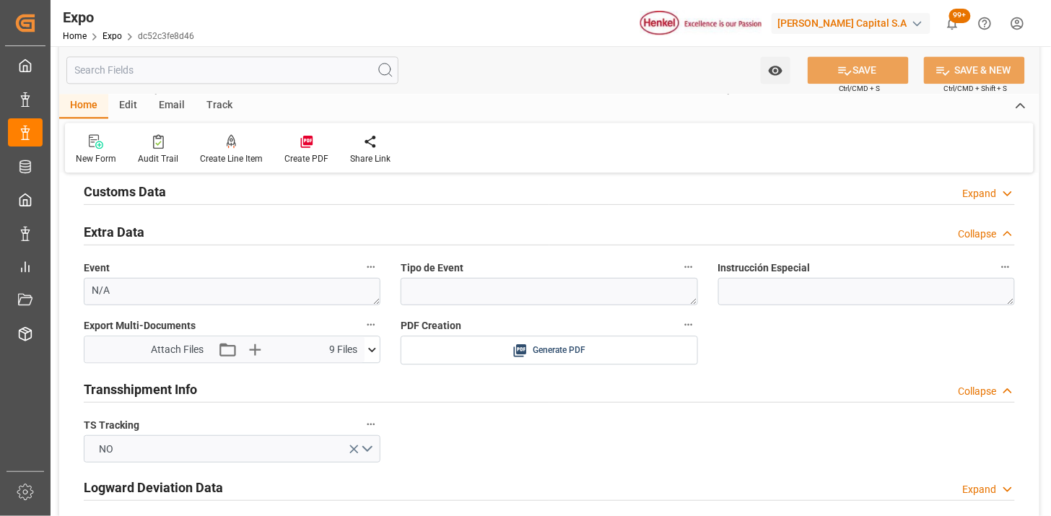
scroll to position [2565, 0]
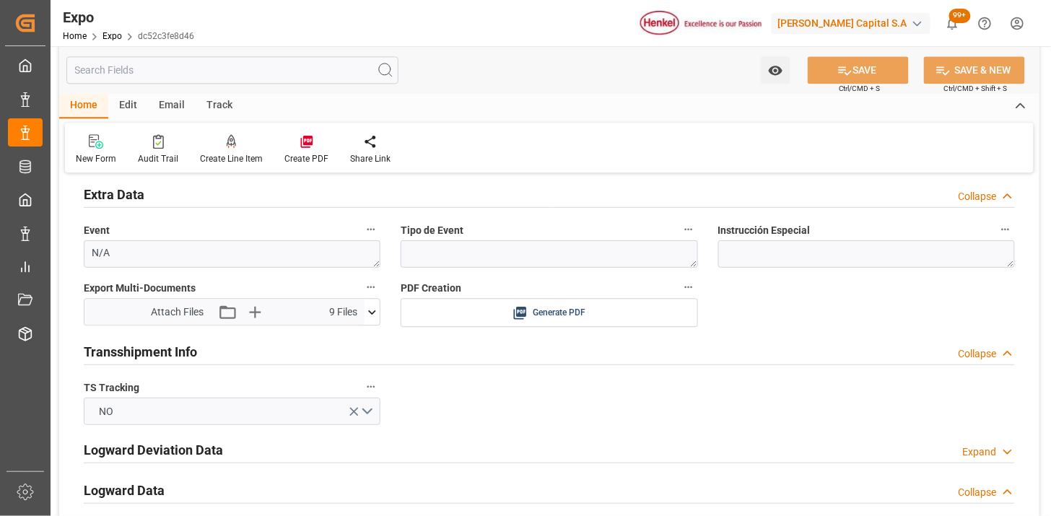
click at [377, 309] on icon at bounding box center [371, 312] width 15 height 15
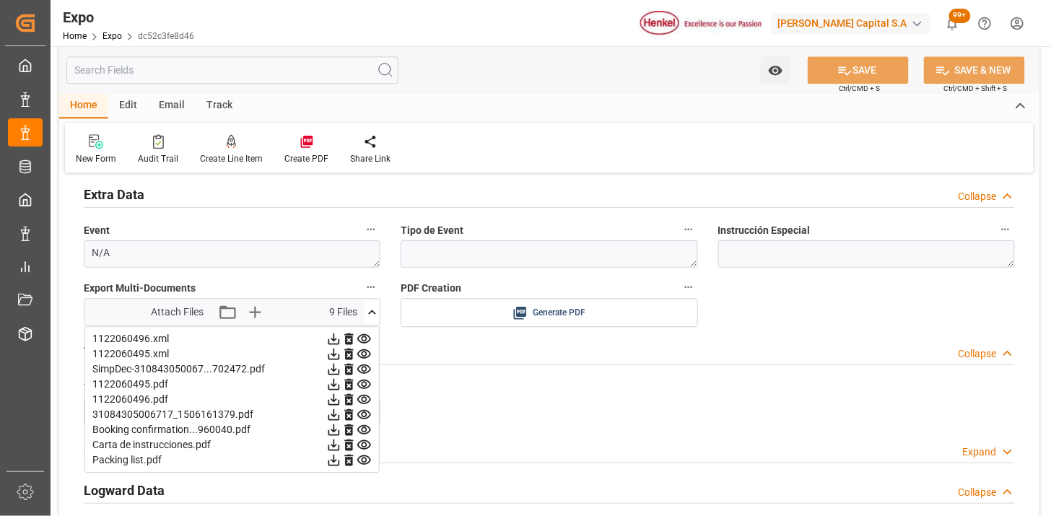
click at [366, 429] on icon at bounding box center [364, 429] width 14 height 9
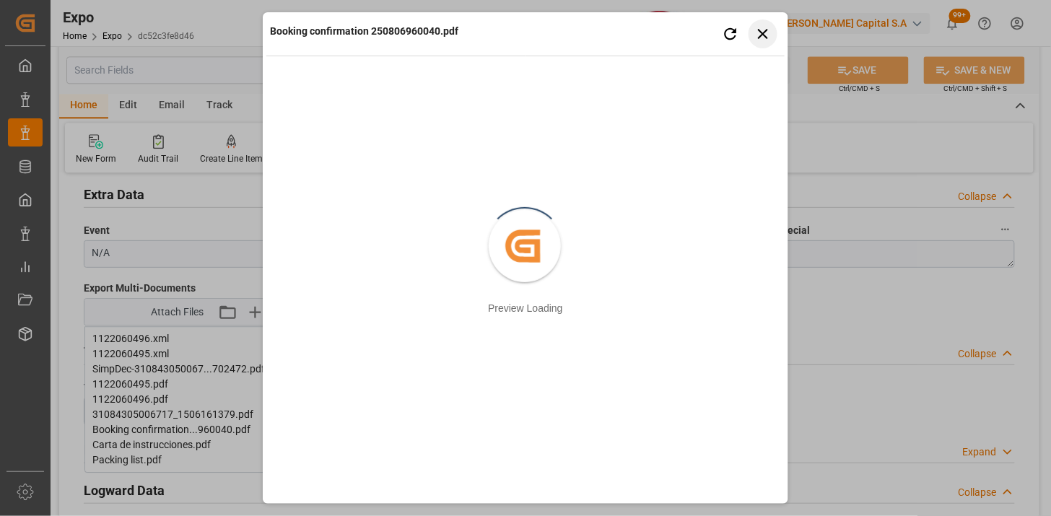
click at [768, 30] on icon "button" at bounding box center [763, 34] width 18 height 18
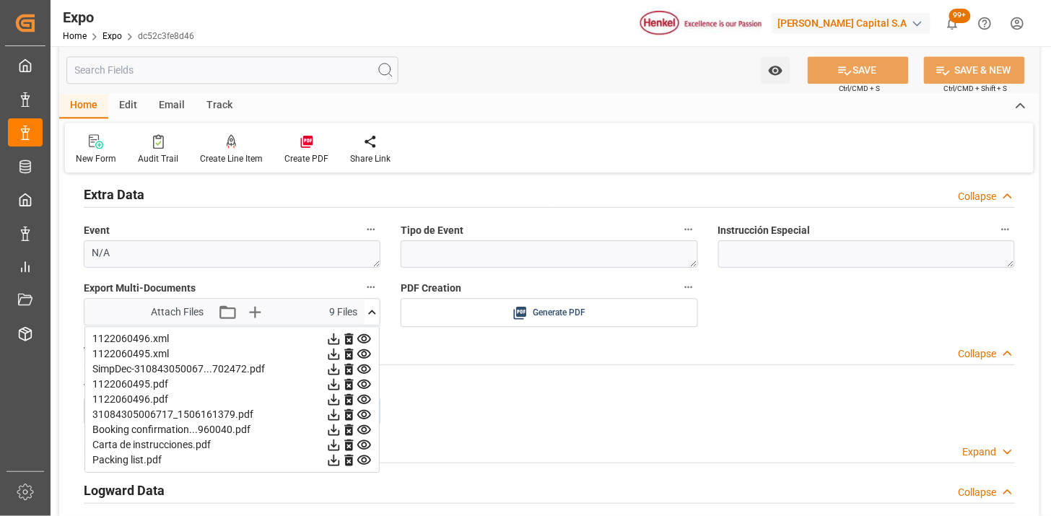
click at [366, 410] on icon at bounding box center [364, 414] width 14 height 9
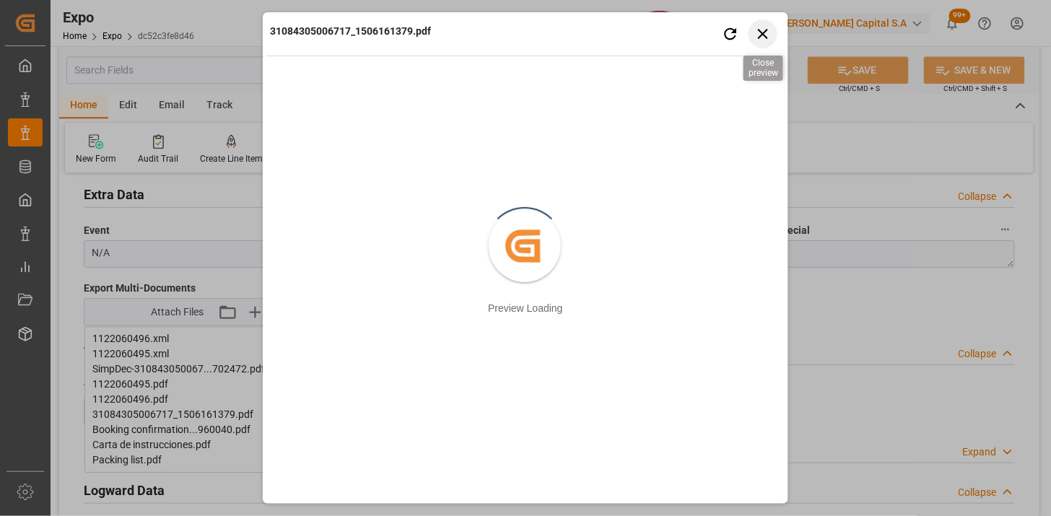
click at [761, 37] on icon "button" at bounding box center [763, 34] width 18 height 18
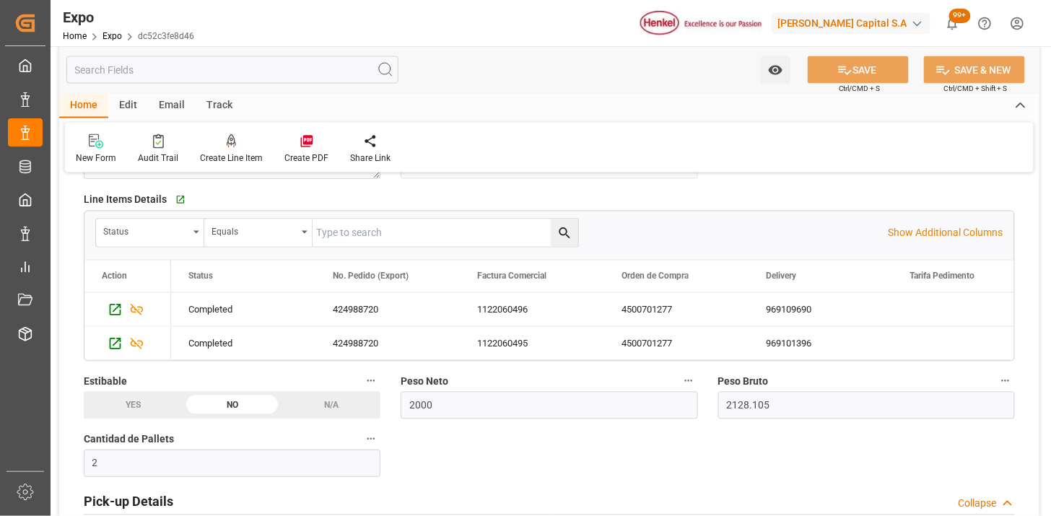
scroll to position [641, 0]
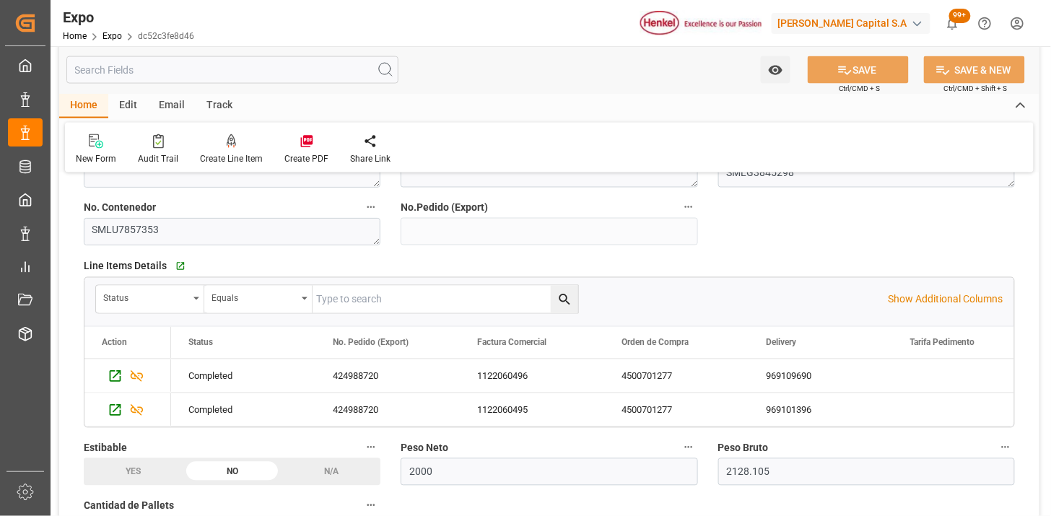
click at [271, 69] on input "text" at bounding box center [232, 69] width 332 height 27
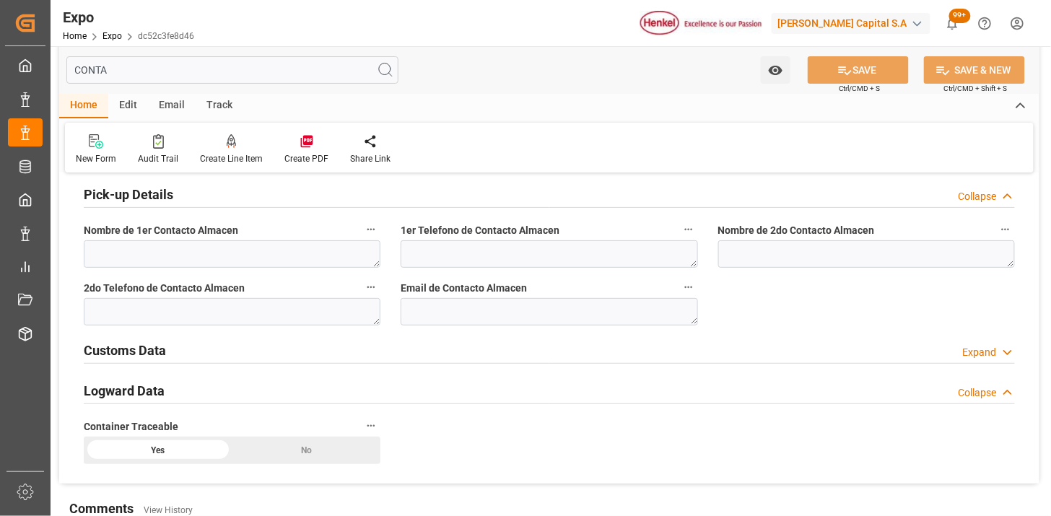
scroll to position [0, 0]
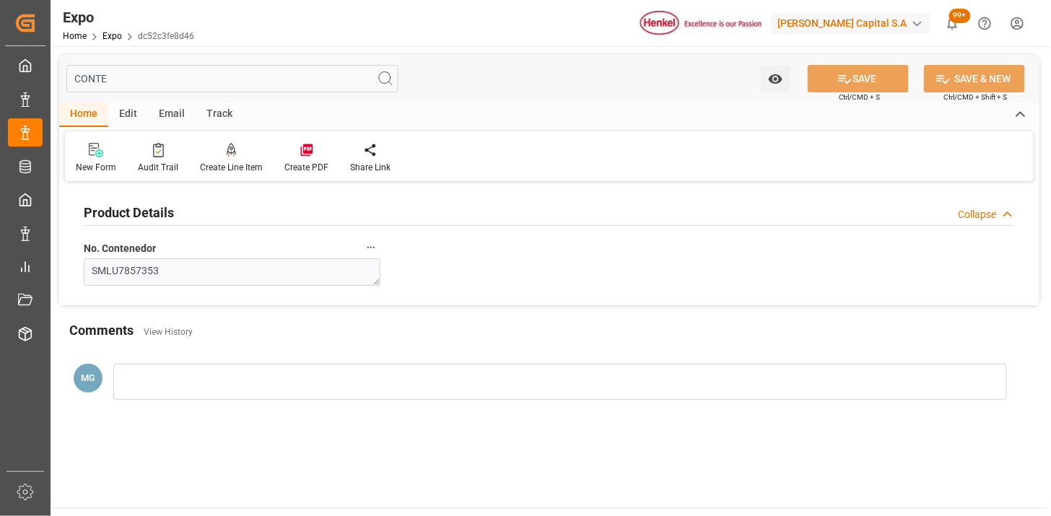
type input "CONTE"
click at [300, 276] on textarea "SMLU7857353" at bounding box center [232, 271] width 297 height 27
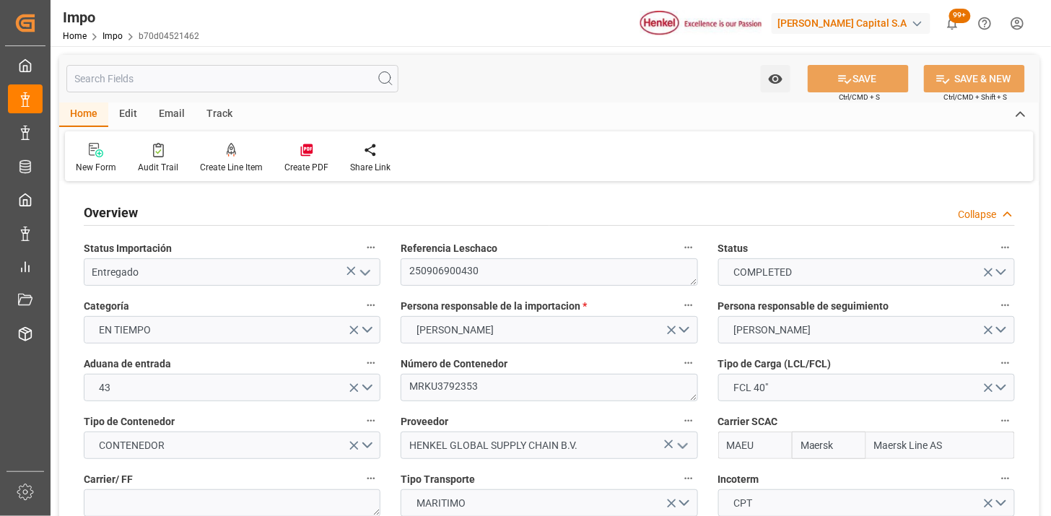
type input "Maersk"
type input "Maersk Line AS"
type input "3"
type input "50"
type input "24"
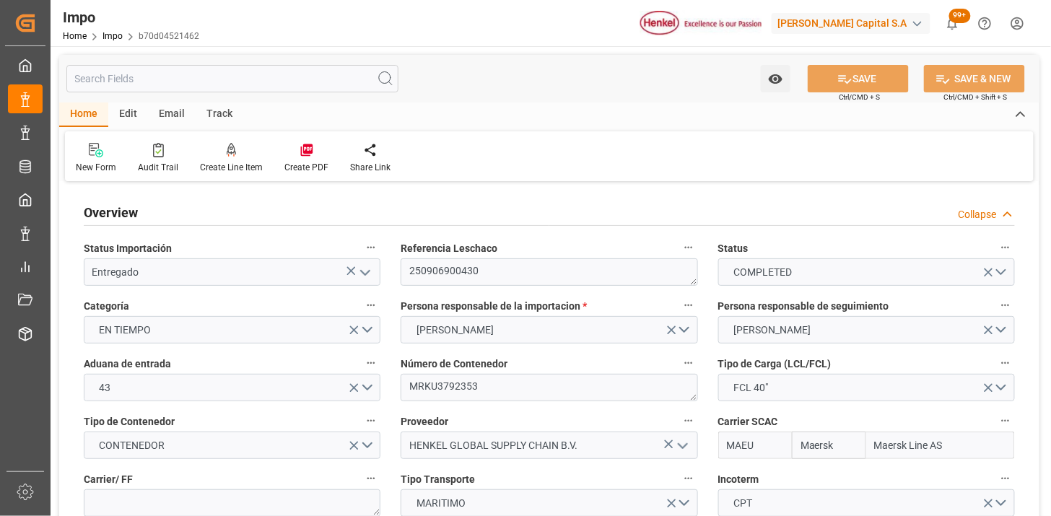
type input "[DATE]"
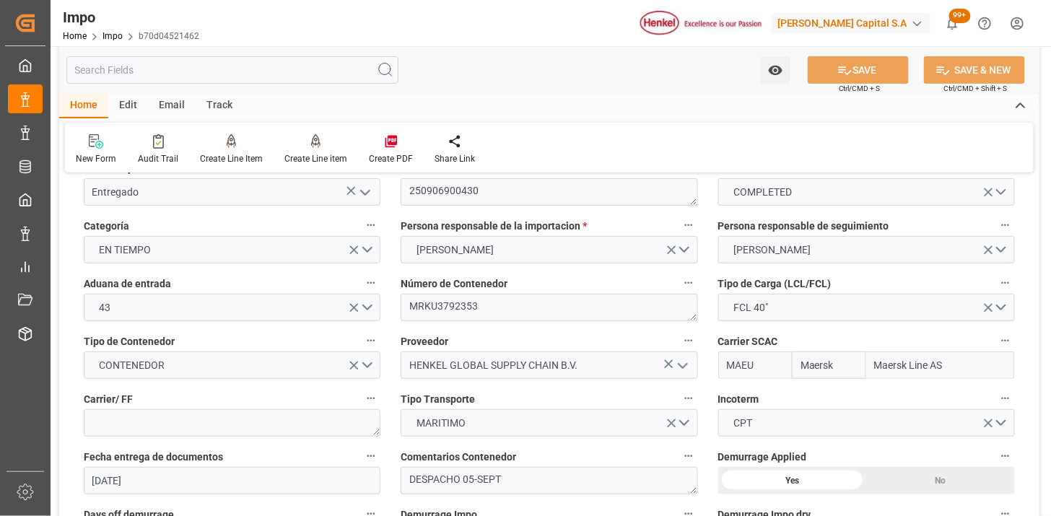
scroll to position [160, 0]
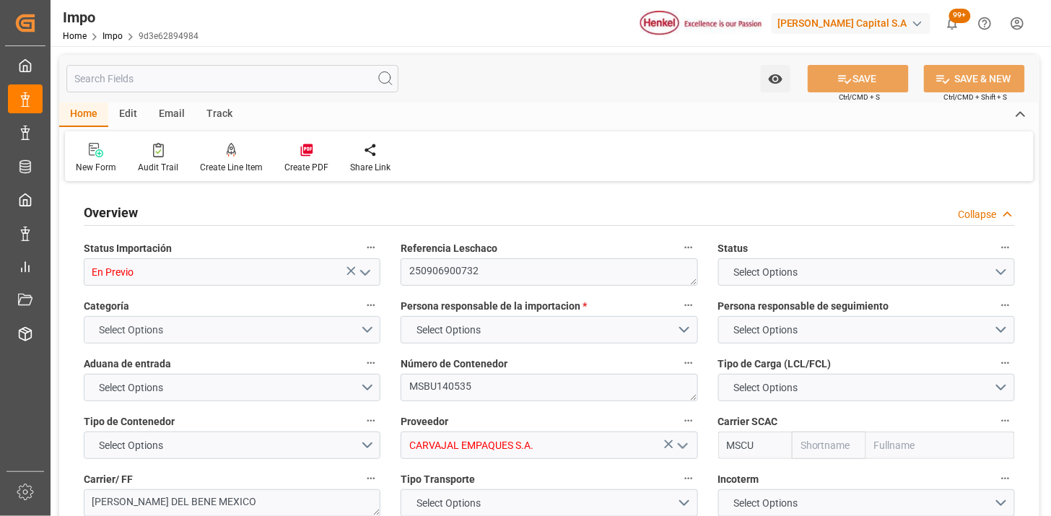
type input "En Previo"
type textarea "250906900732"
type textarea "MSBU140535"
type input "CARVAJAL EMPAQUES S.A."
type input "MSCU"
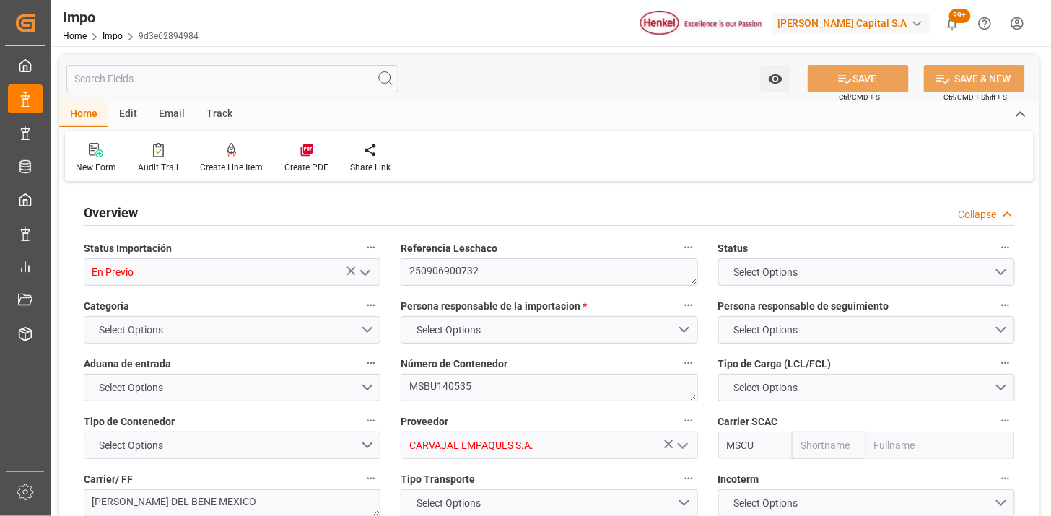
type textarea "[PERSON_NAME] DEL BENE MEXICO"
type textarea "PREVIO 17-09"
type input "AA"
type textarea "AA"
type input "MSC"
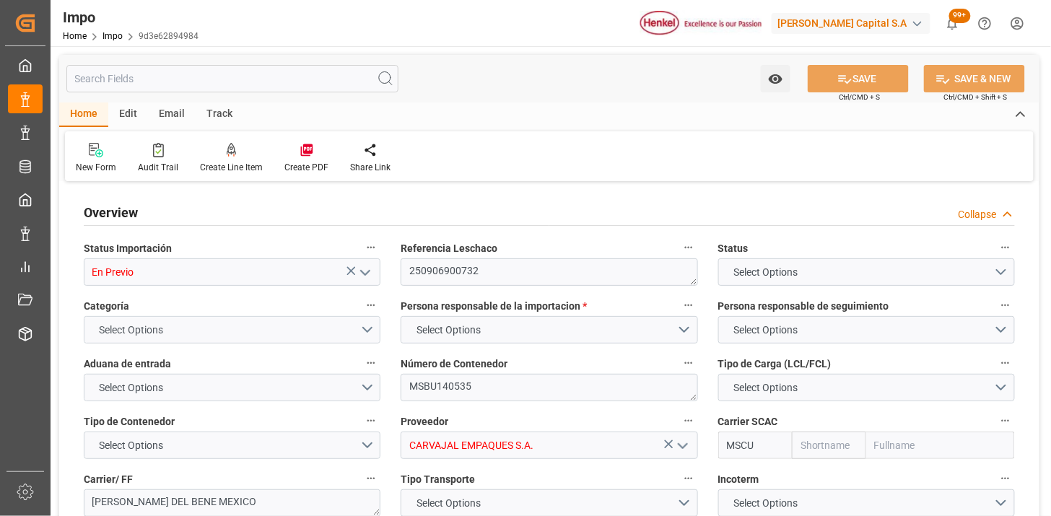
type input "Mediterranean Shipping Company"
type input "2"
type input "4.04"
type input "9"
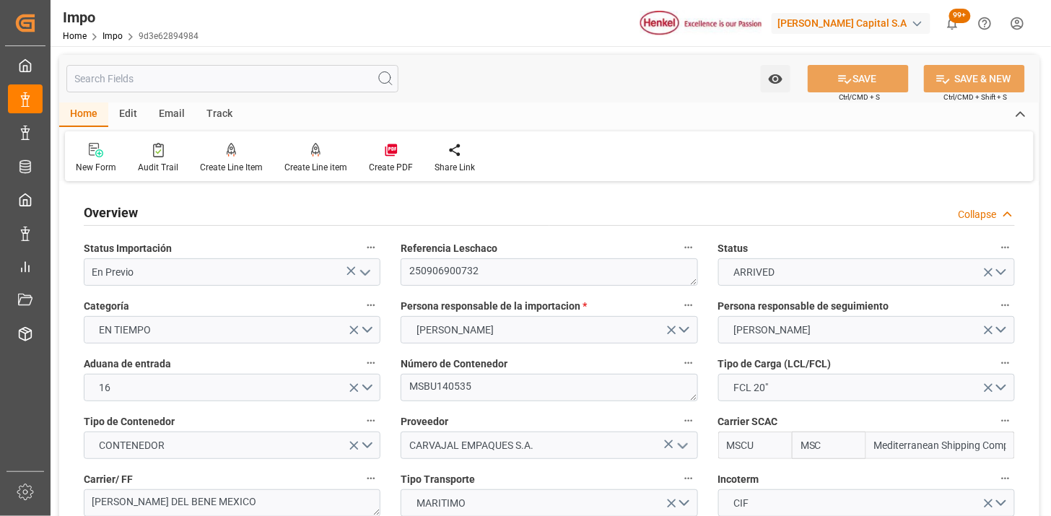
type input "[DATE]"
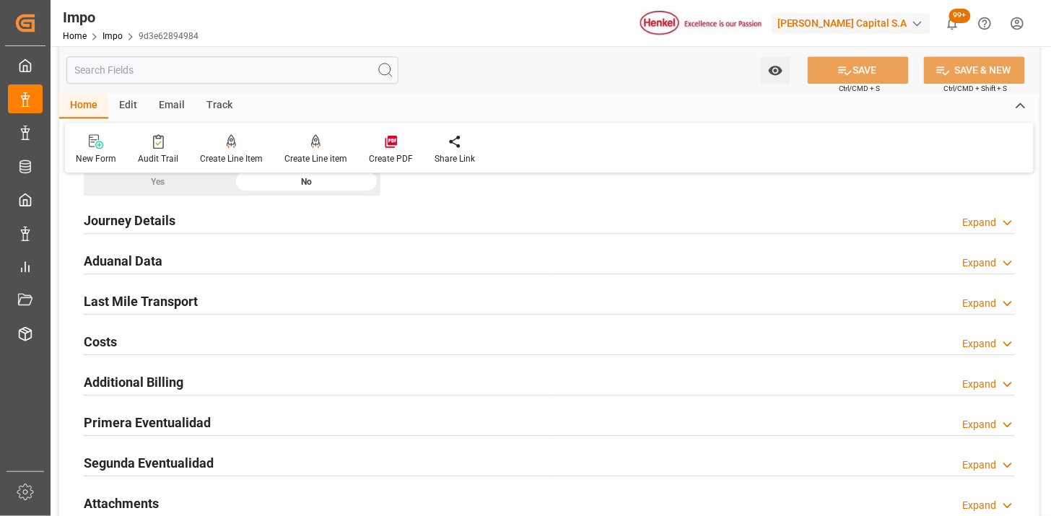
scroll to position [962, 0]
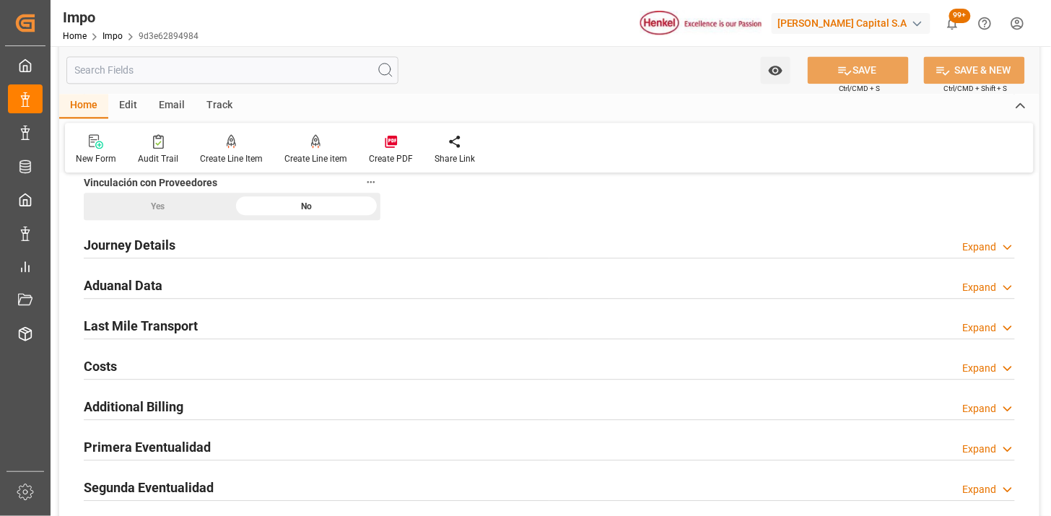
drag, startPoint x: 182, startPoint y: 251, endPoint x: 232, endPoint y: 303, distance: 72.5
click at [180, 253] on div "Journey Details Expand" at bounding box center [549, 243] width 931 height 27
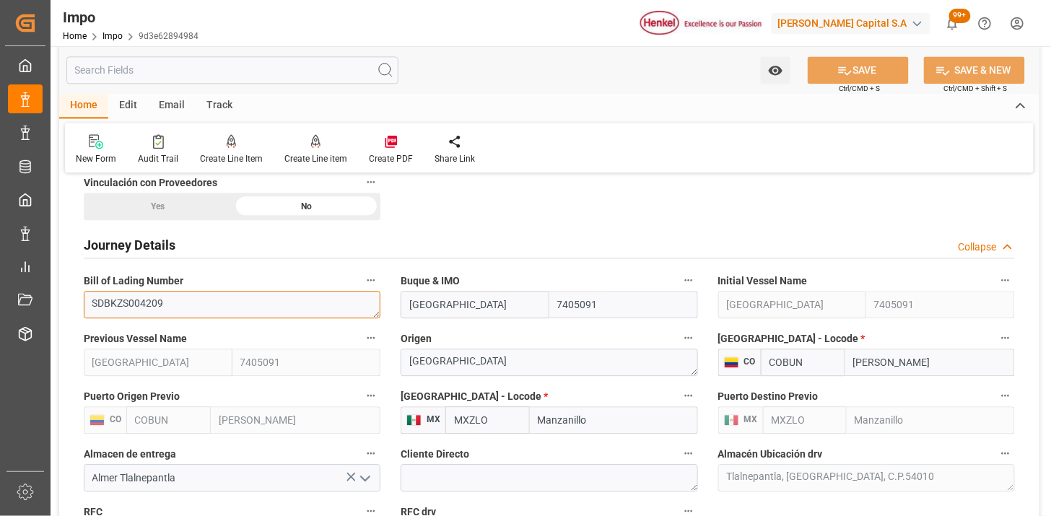
click at [232, 303] on textarea "SDBKZS004209" at bounding box center [232, 304] width 297 height 27
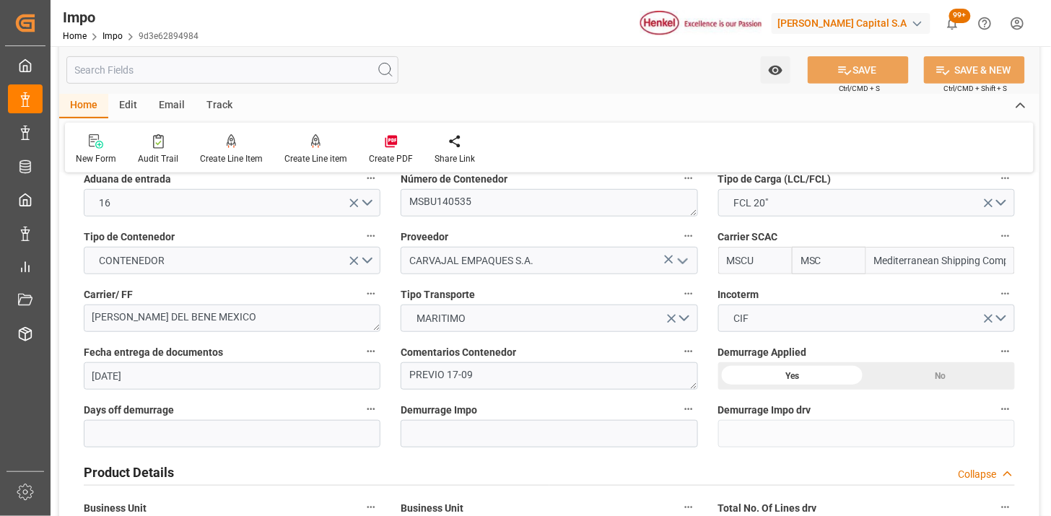
scroll to position [160, 0]
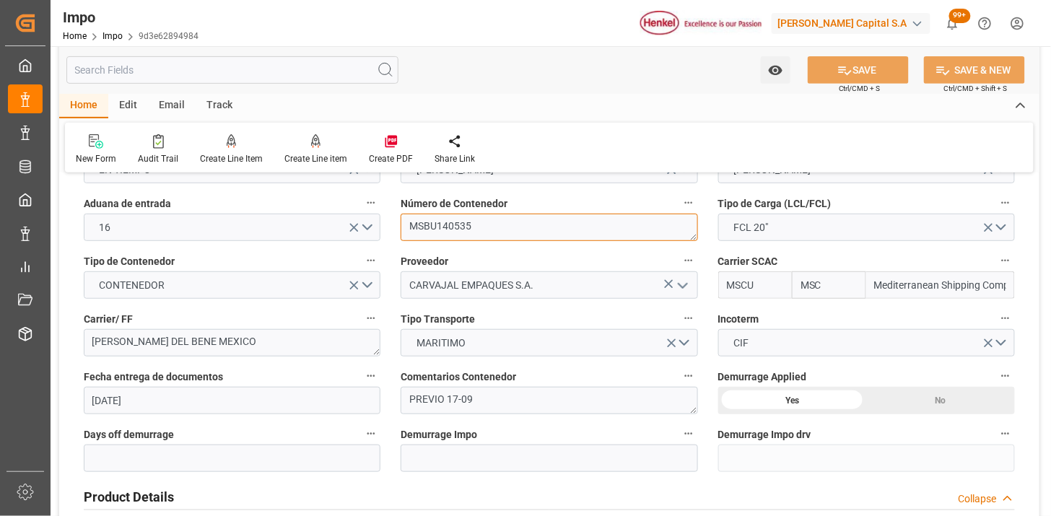
click at [570, 228] on textarea "MSBU140535" at bounding box center [548, 227] width 297 height 27
type textarea "MSBU1405351"
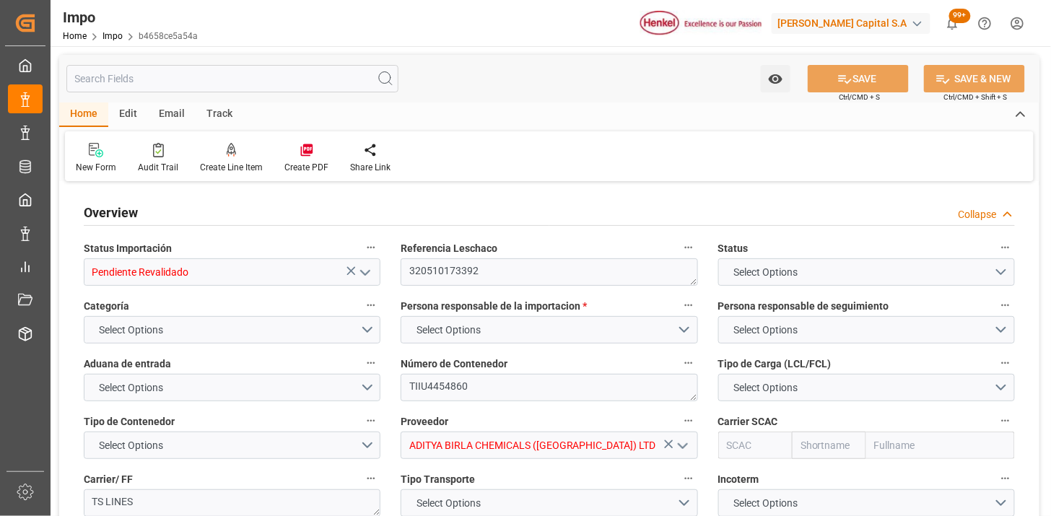
type input "1"
type input "50"
type input "20"
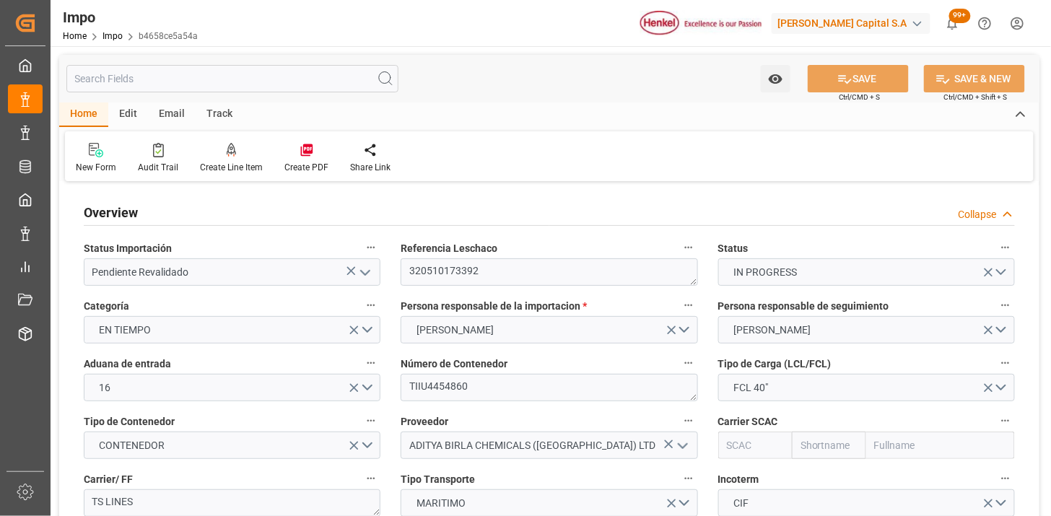
type input "[DATE]"
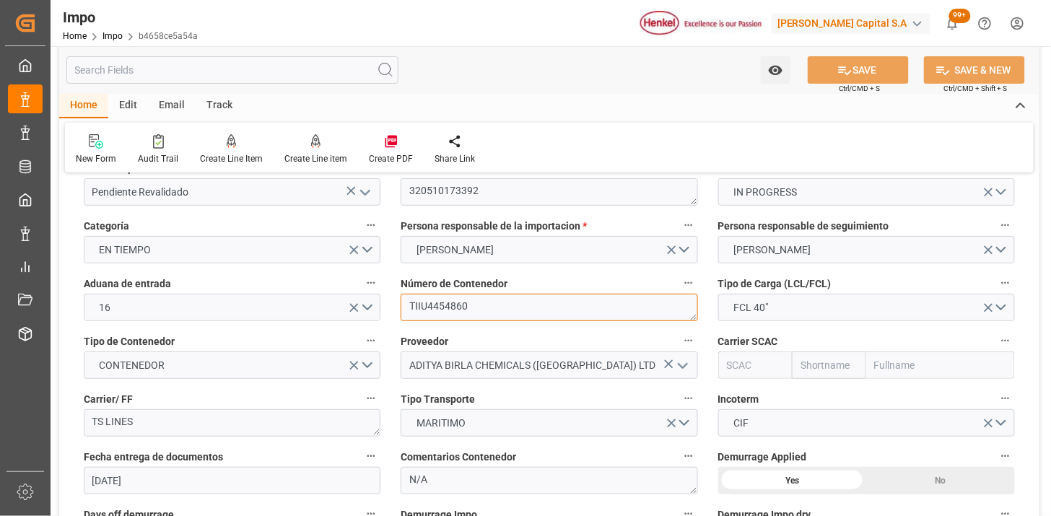
click at [495, 299] on textarea "TIIU4454860" at bounding box center [548, 307] width 297 height 27
click at [496, 299] on textarea "TIIU4454860" at bounding box center [548, 307] width 297 height 27
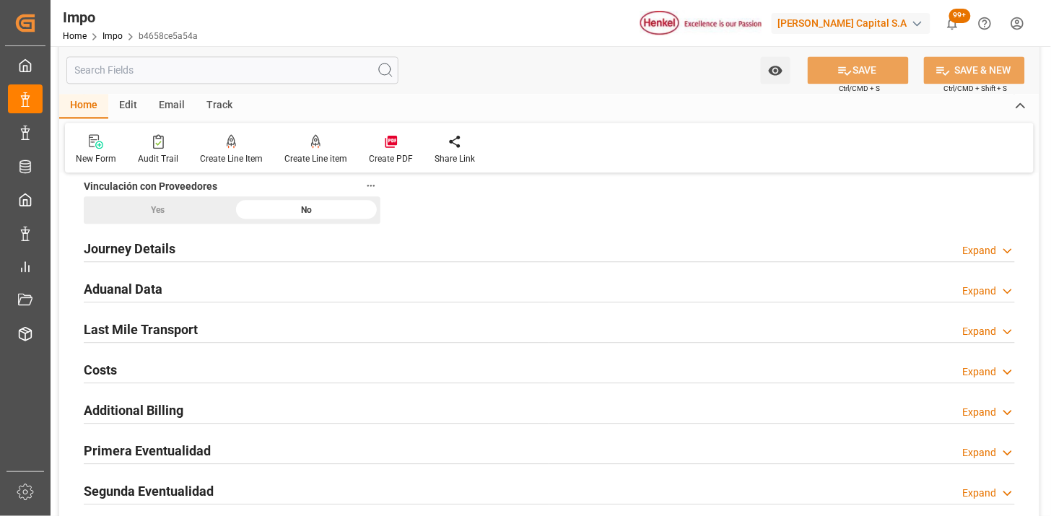
scroll to position [962, 0]
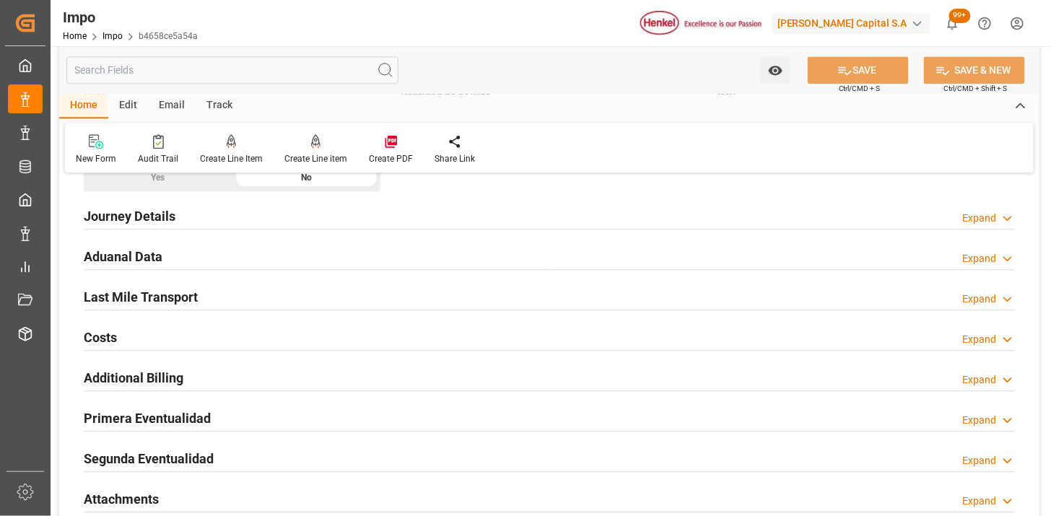
click at [196, 218] on div "Journey Details Expand" at bounding box center [549, 214] width 931 height 27
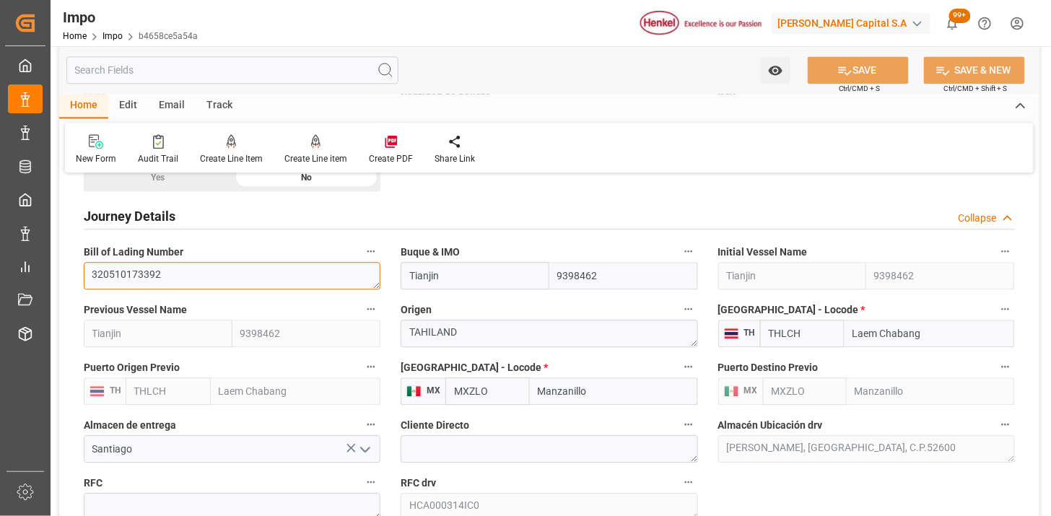
click at [236, 271] on textarea "320510173392" at bounding box center [232, 275] width 297 height 27
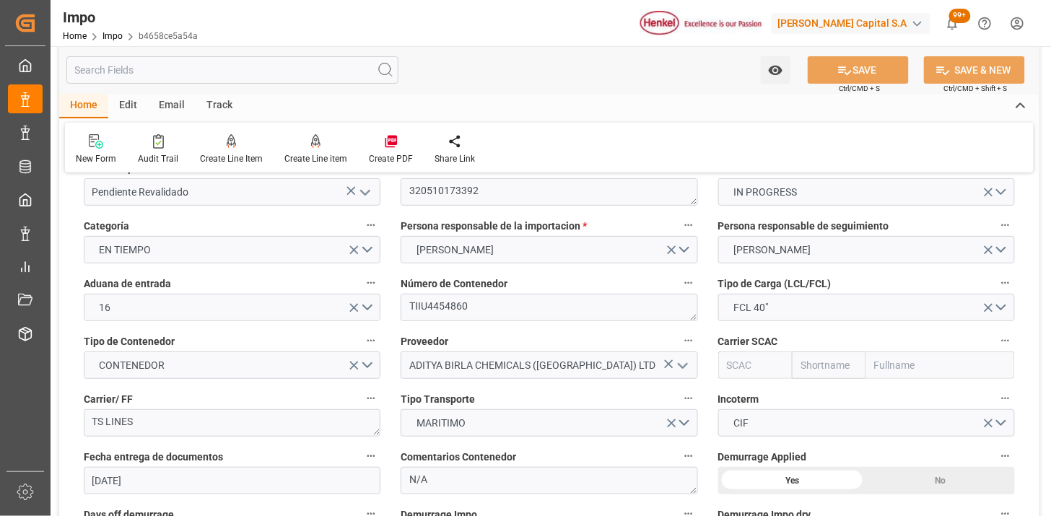
scroll to position [0, 0]
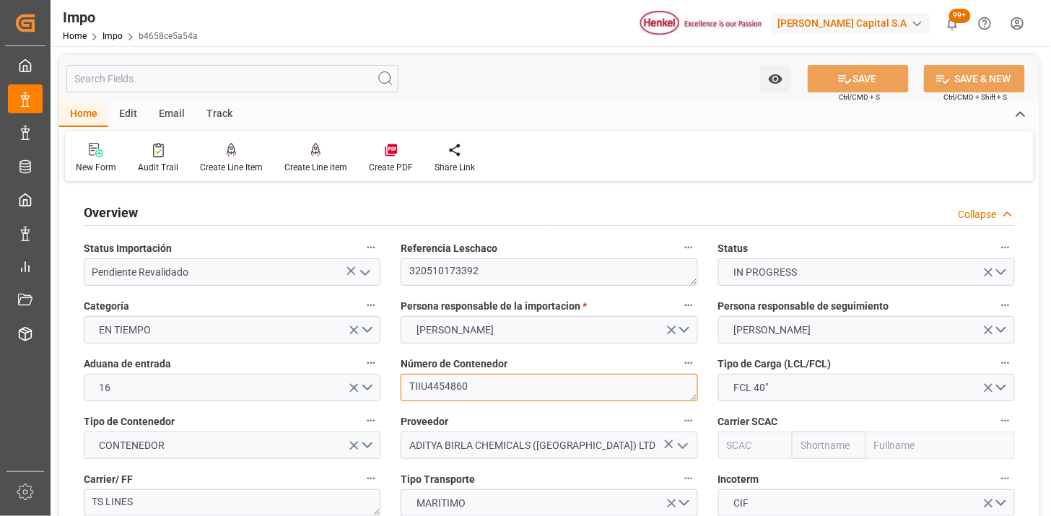
click at [477, 388] on textarea "TIIU4454860" at bounding box center [548, 387] width 297 height 27
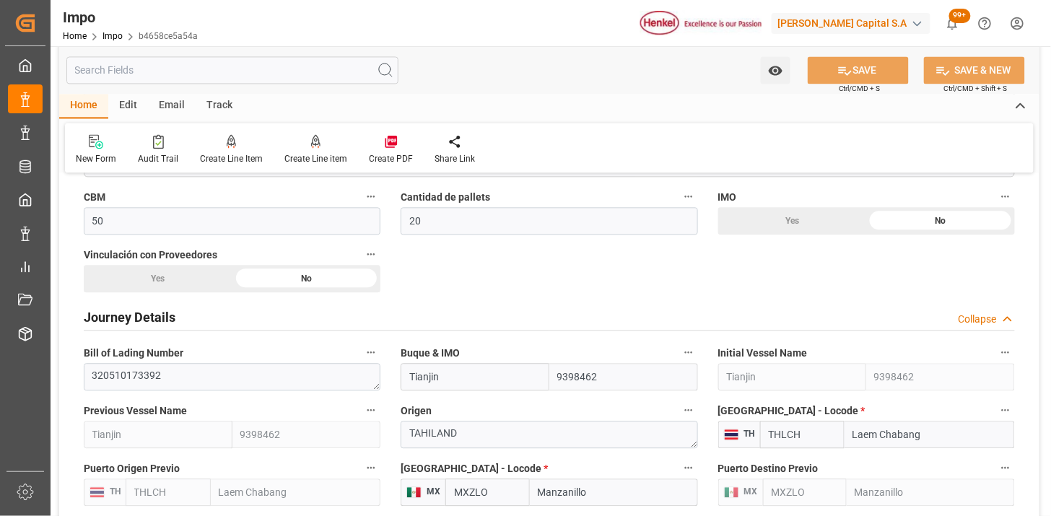
scroll to position [882, 0]
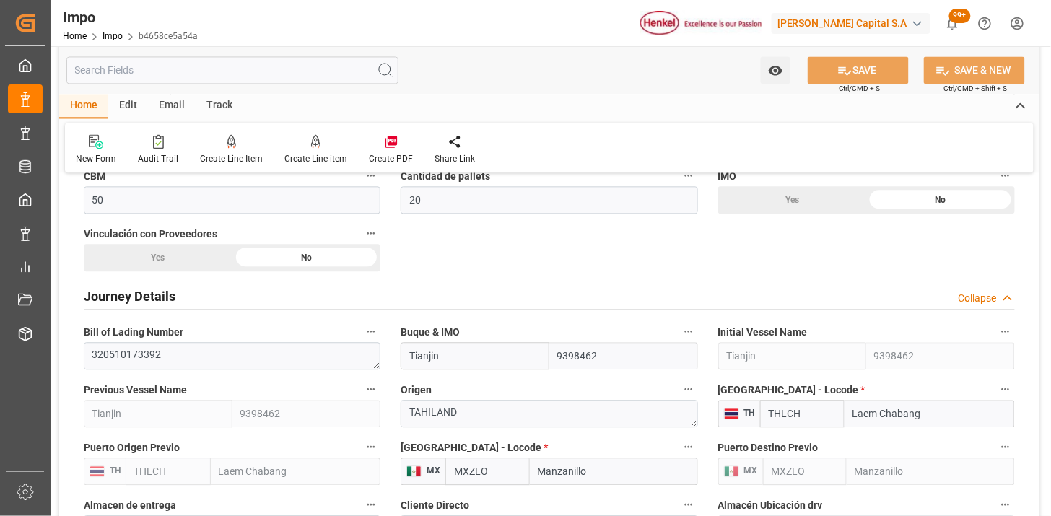
click at [409, 359] on input "Tianjin" at bounding box center [474, 355] width 149 height 27
click at [529, 354] on input "TS Tianjin" at bounding box center [474, 355] width 149 height 27
type input "TS Tianjin"
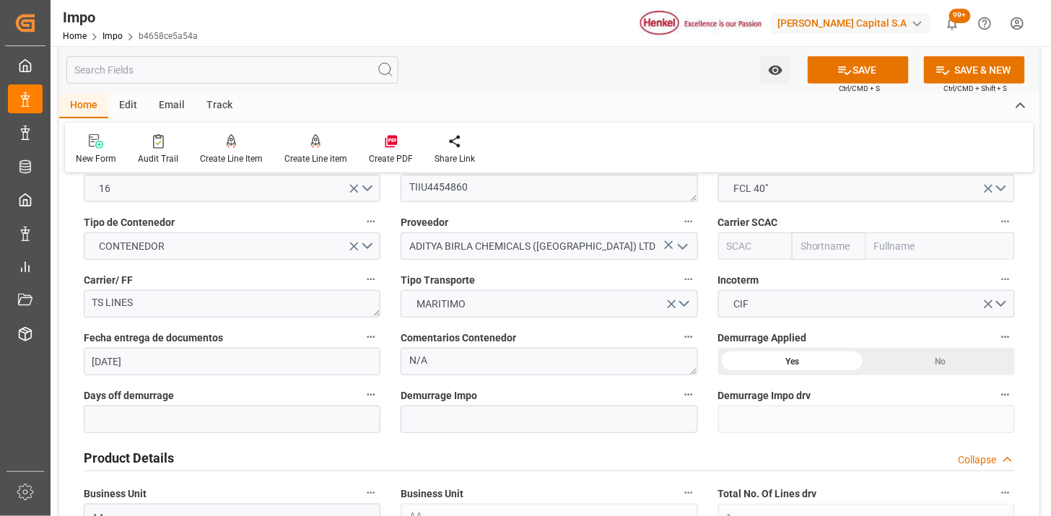
scroll to position [160, 0]
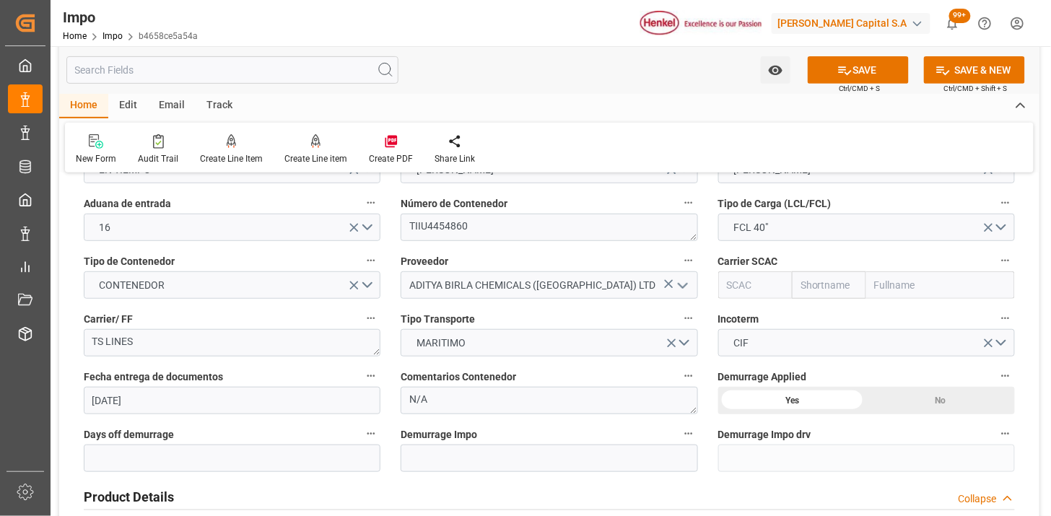
click at [759, 287] on input "text" at bounding box center [755, 284] width 74 height 27
type input "T"
click at [902, 286] on input "text" at bounding box center [940, 284] width 149 height 27
type input "T"
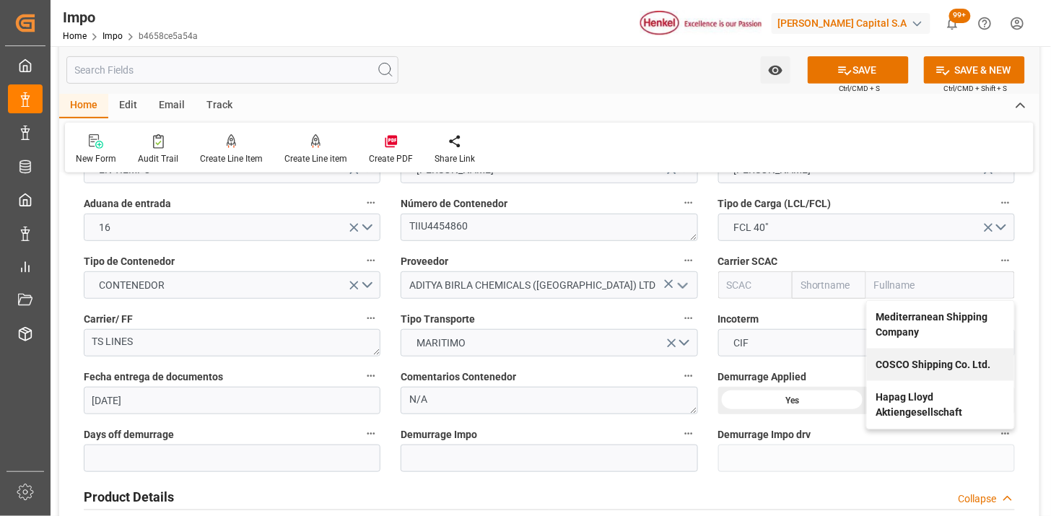
type input "C"
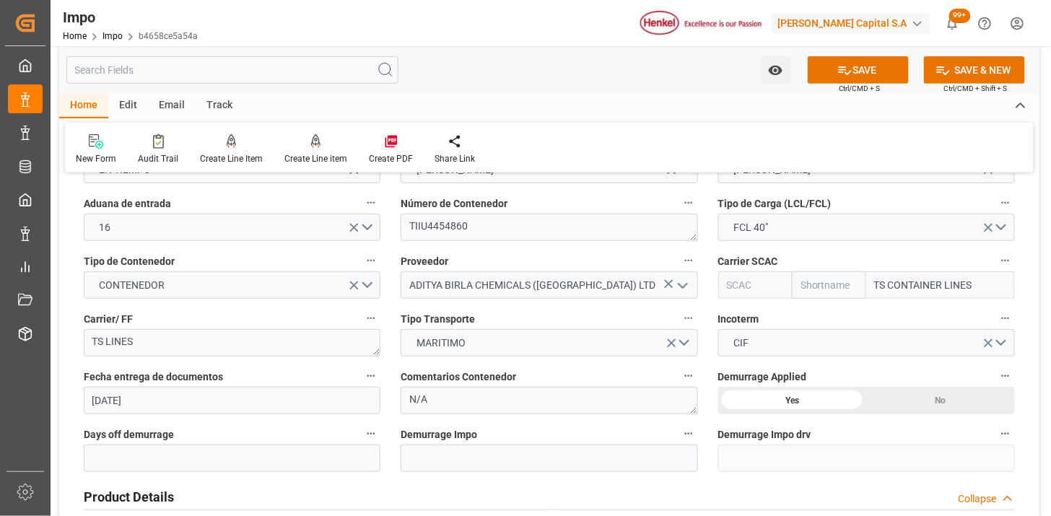
type input "TS CONTAINER LINES"
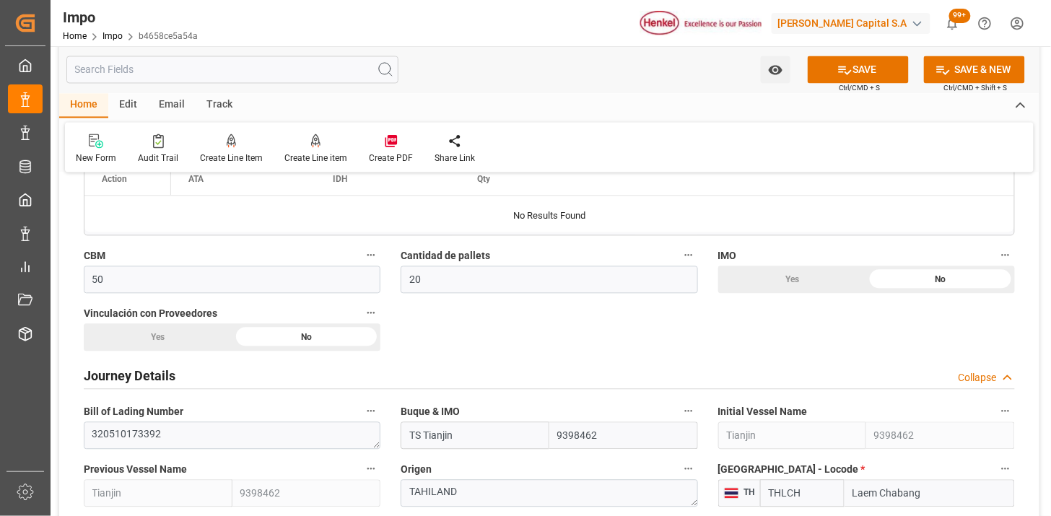
scroll to position [962, 0]
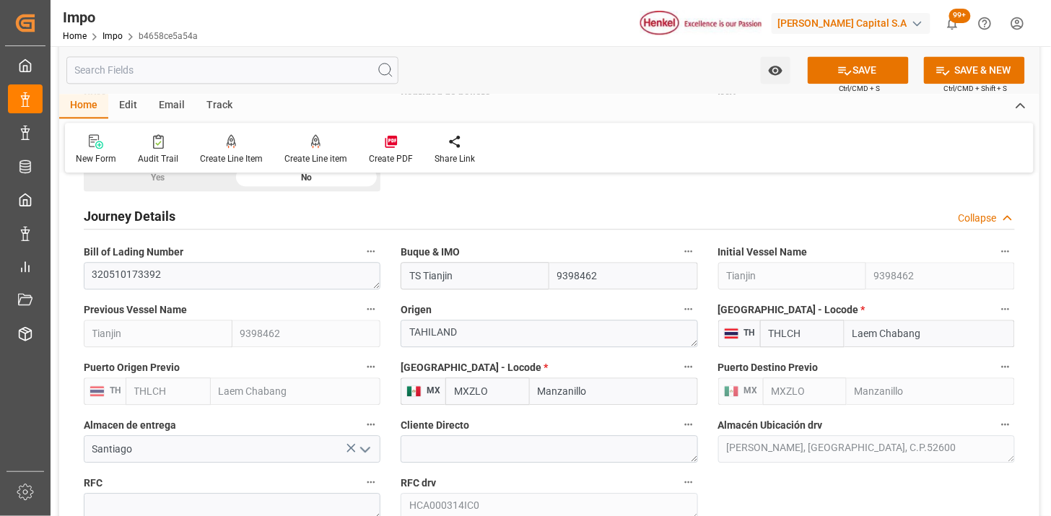
click at [523, 278] on input "TS Tianjin" at bounding box center [474, 275] width 149 height 27
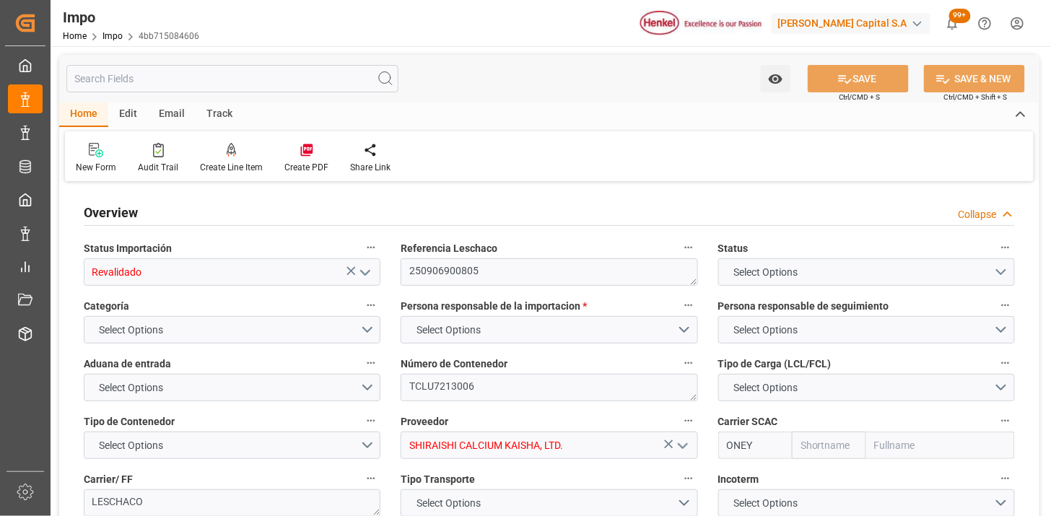
type input "ONE"
type input "Ocean Network Express"
type input "1"
type input "25.16"
type input "16"
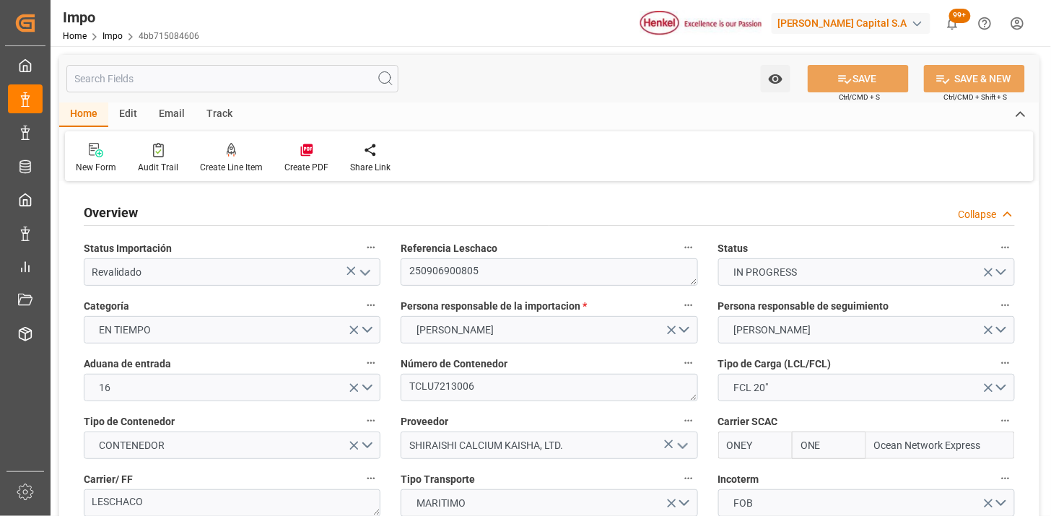
type input "[DATE]"
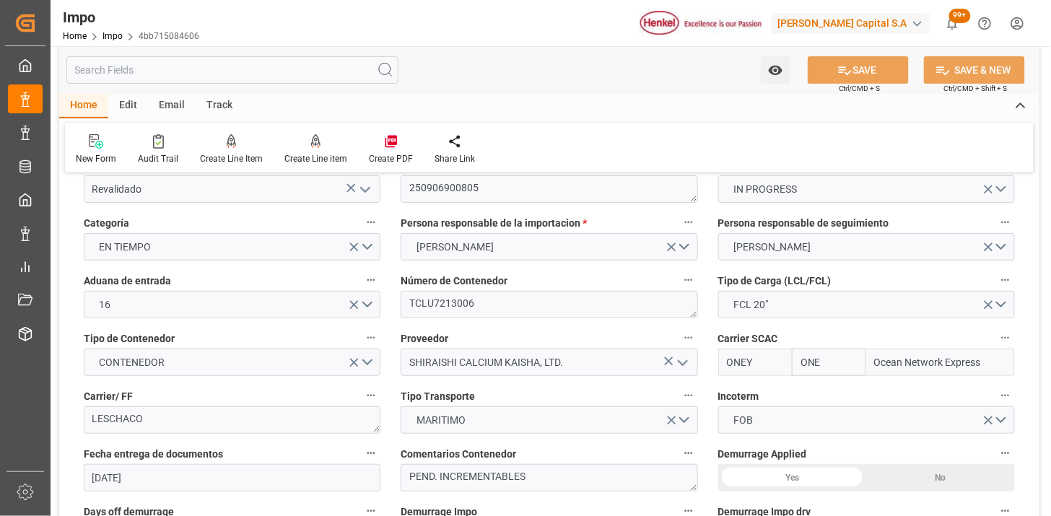
scroll to position [80, 0]
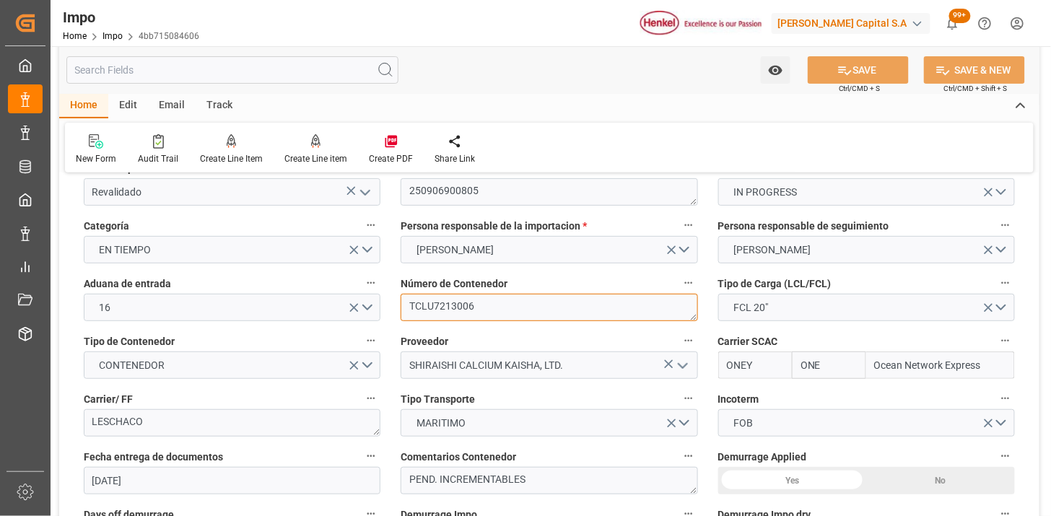
click at [540, 298] on textarea "TCLU7213006" at bounding box center [548, 307] width 297 height 27
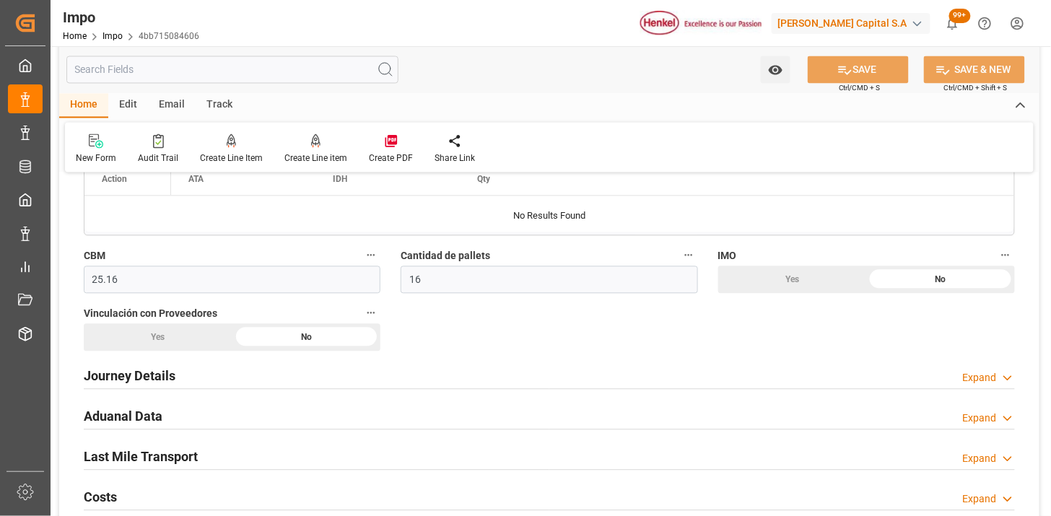
scroll to position [882, 0]
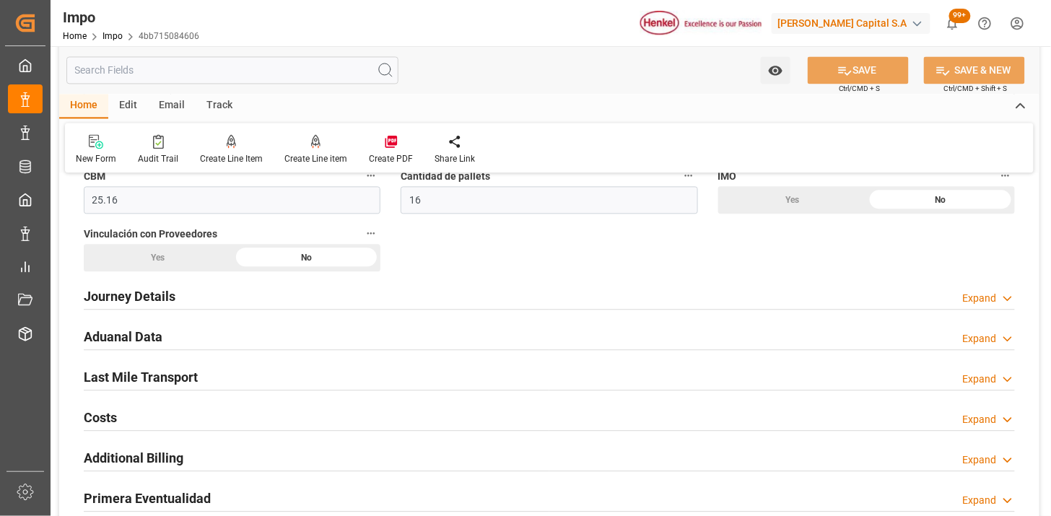
click at [318, 297] on div "Journey Details Expand" at bounding box center [549, 294] width 931 height 27
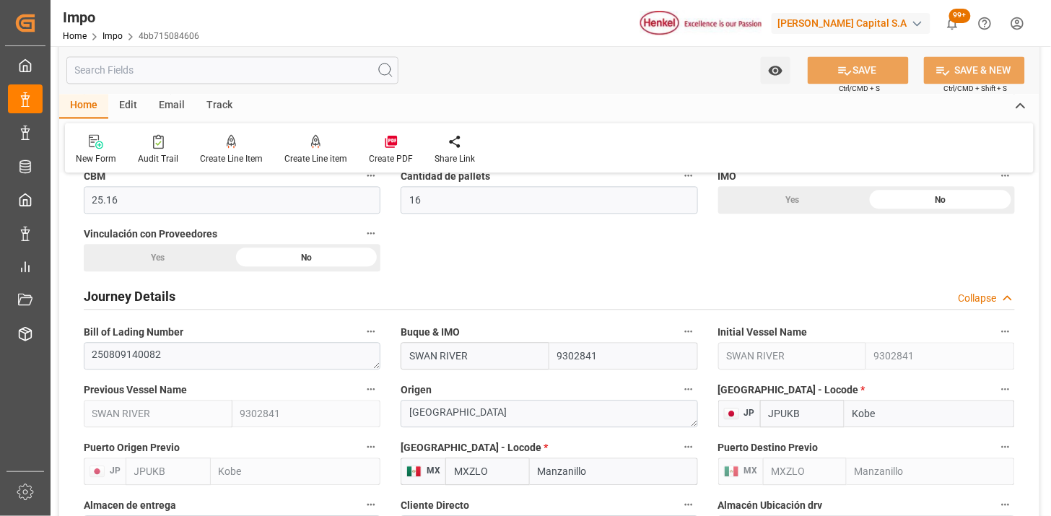
scroll to position [962, 0]
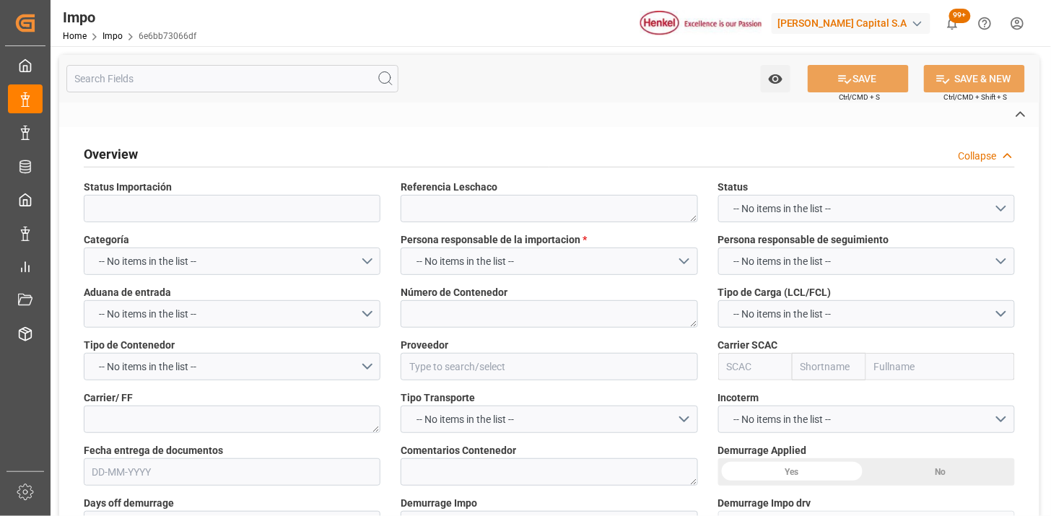
type textarea "250906900711"
type textarea "TCLU3330257"
type input "[PERSON_NAME] CHEMICAL TECHNOLOGIES([GEOGRAPHIC_DATA]) LIMITED"
type input "HDMU"
type textarea "OSE APEX LOGITICS"
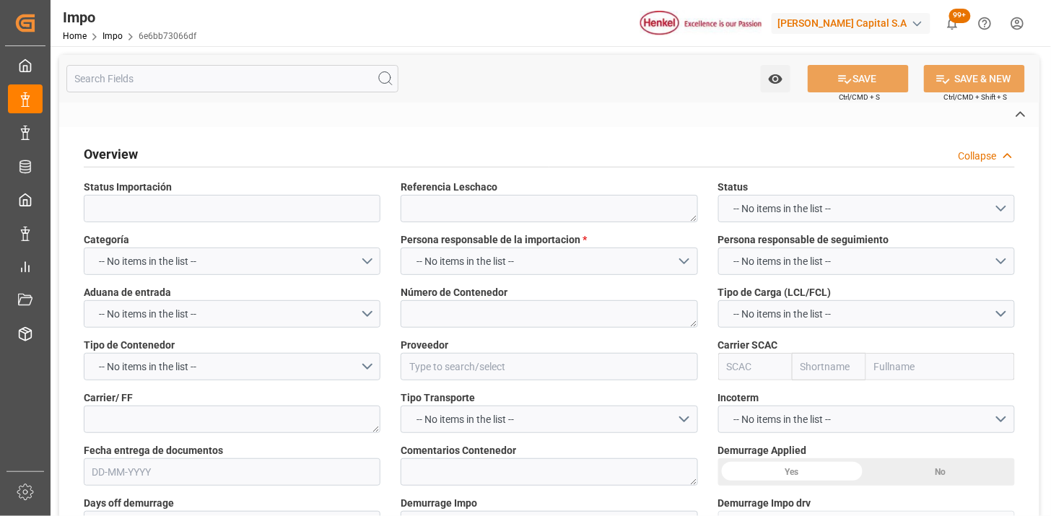
type textarea "N/A"
type input "AA"
type textarea "AA"
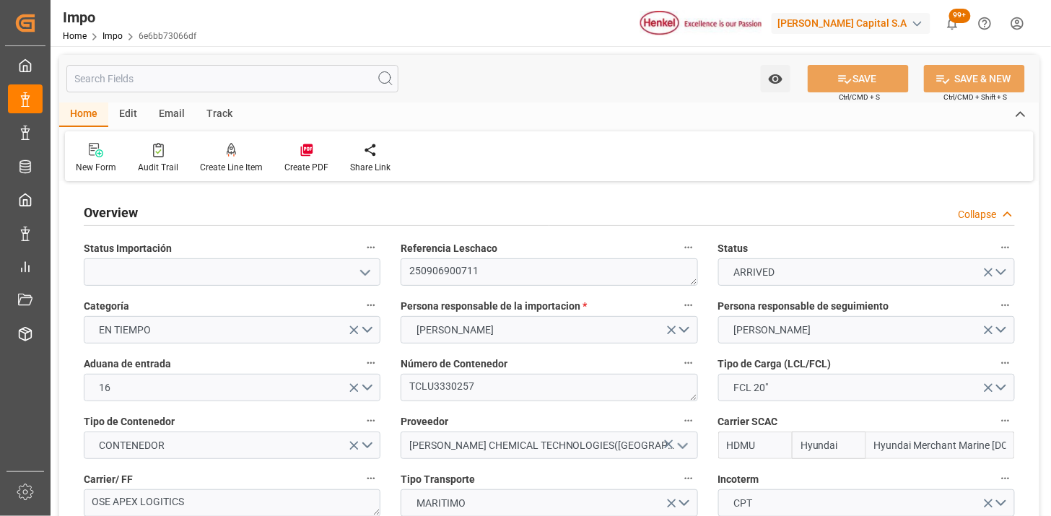
type input "Hyundai"
type input "Hyundai Merchant Marine [DOMAIN_NAME]."
type input "1"
type input "13.54"
type input "10"
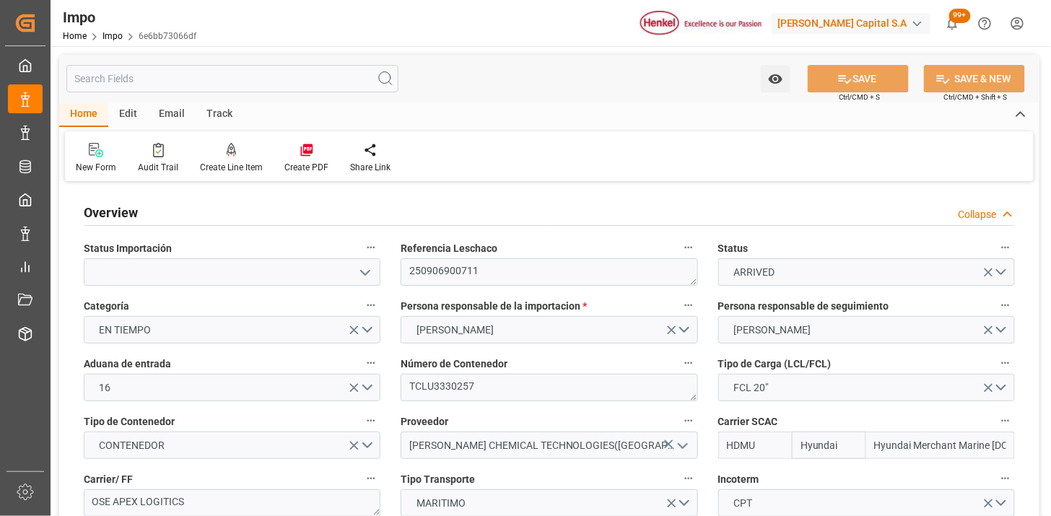
type input "[DATE]"
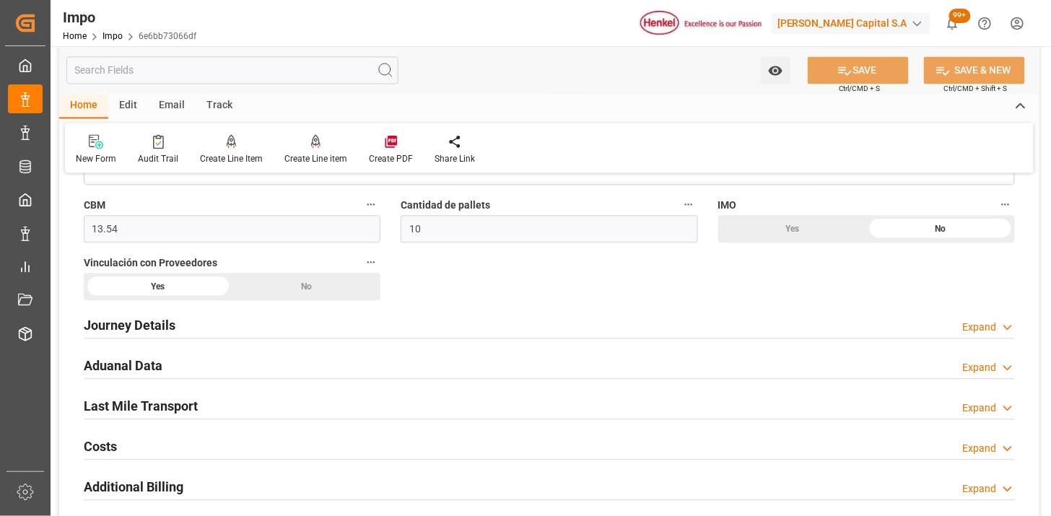
scroll to position [882, 0]
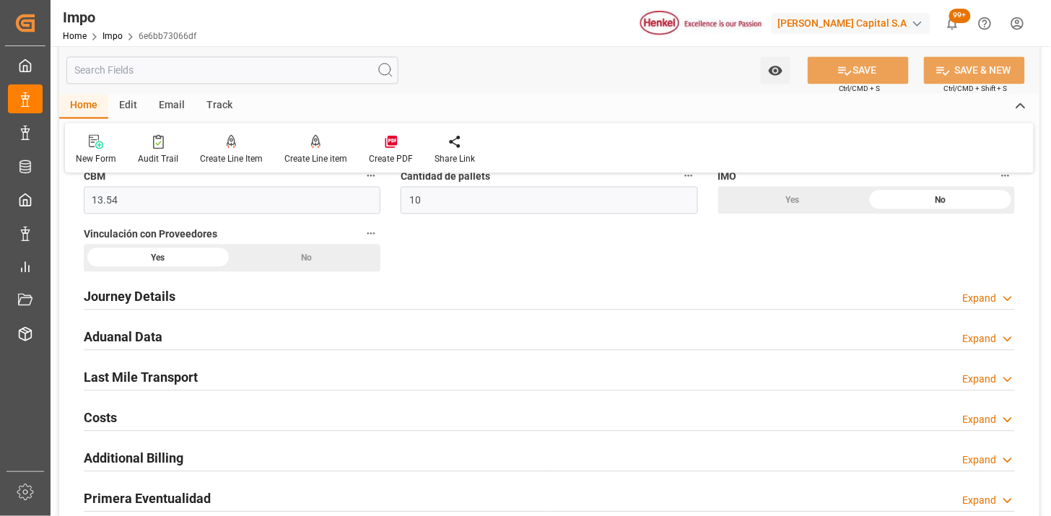
click at [218, 299] on div "Journey Details Expand" at bounding box center [549, 294] width 931 height 27
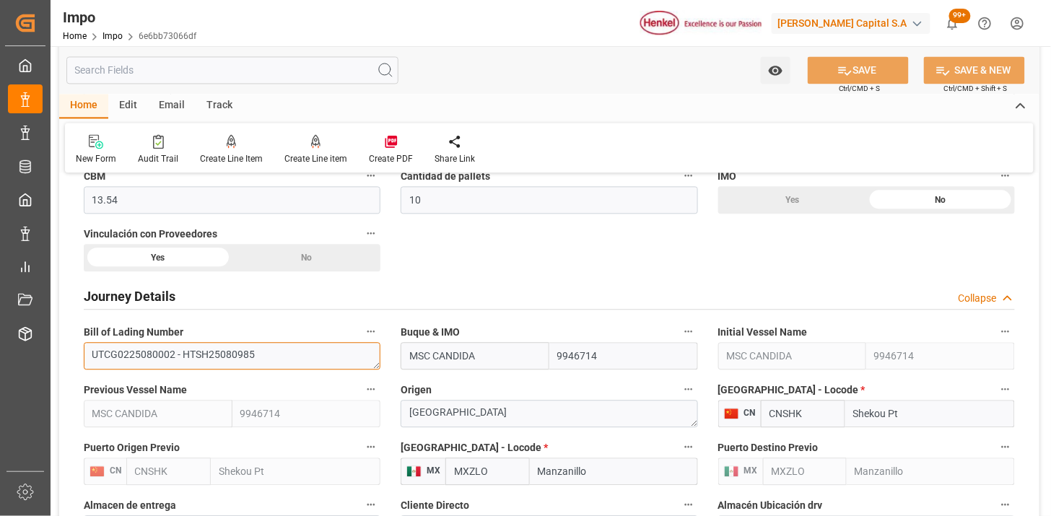
click at [248, 355] on textarea "UTCG0225080002 - HTSH25080985" at bounding box center [232, 355] width 297 height 27
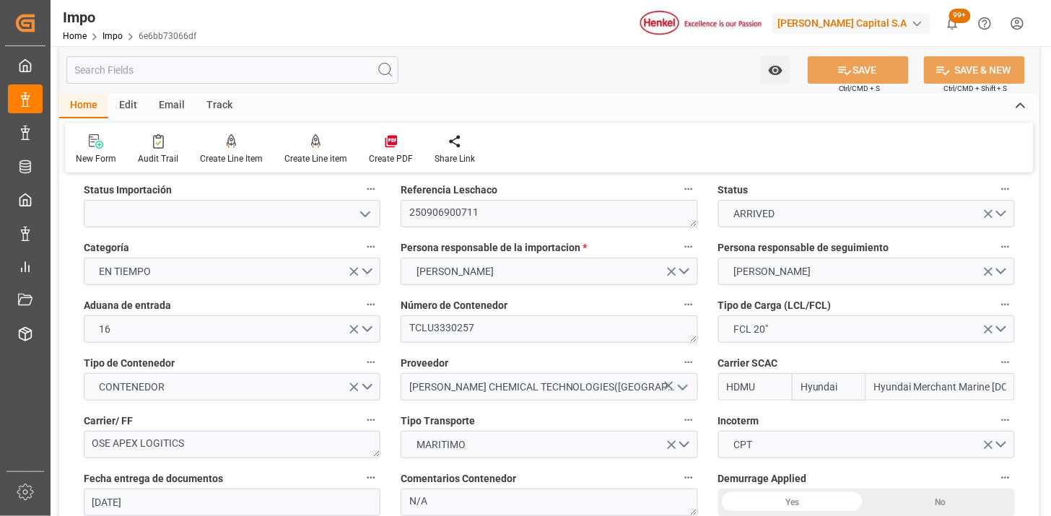
scroll to position [80, 0]
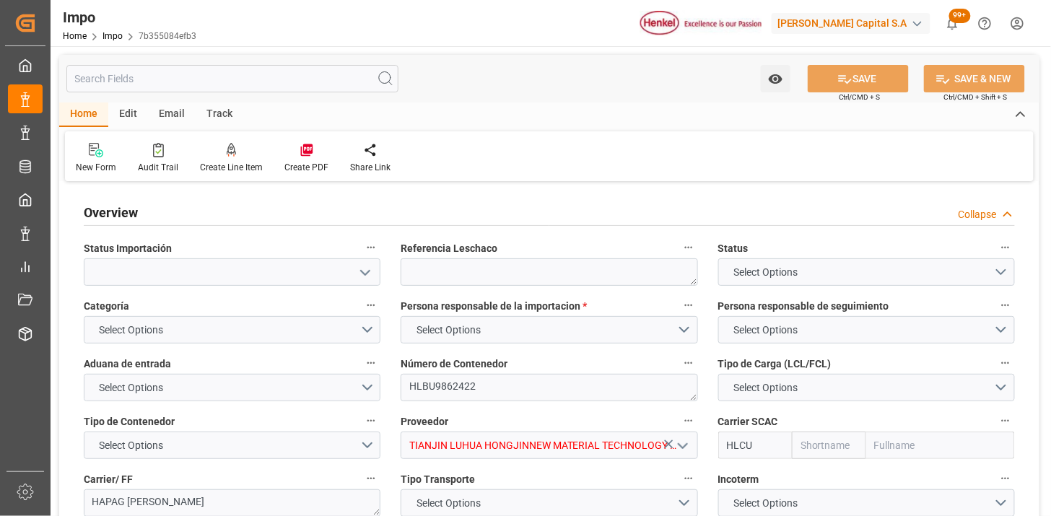
type input "Hapag [PERSON_NAME]"
type input "Hapag Lloyd Aktiengesellschaft"
type input "1"
type input "50"
type input "20"
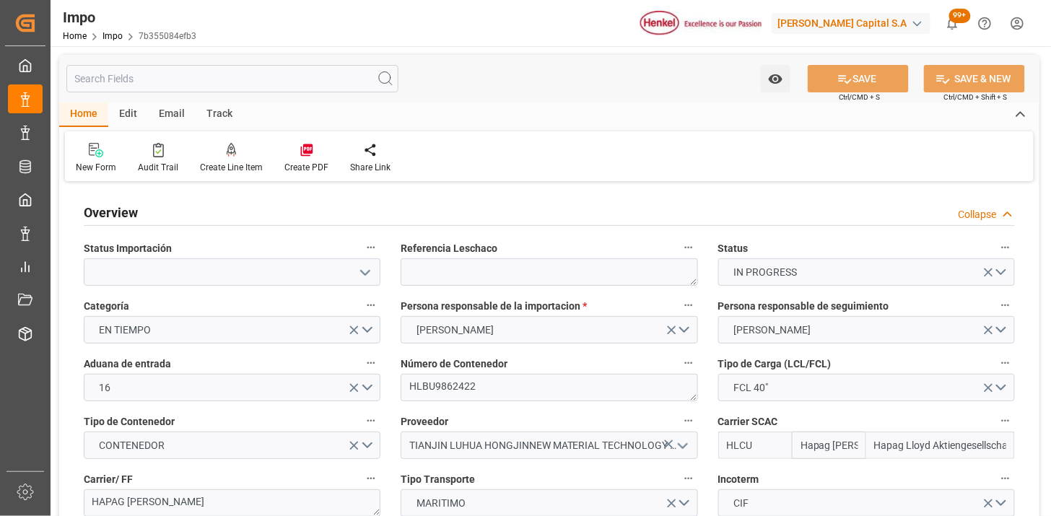
type input "[DATE]"
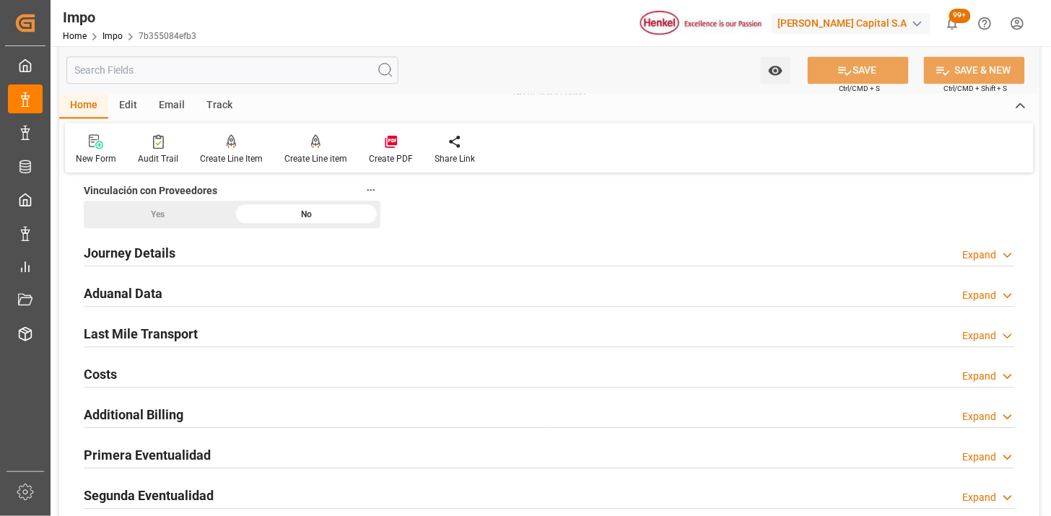
scroll to position [962, 0]
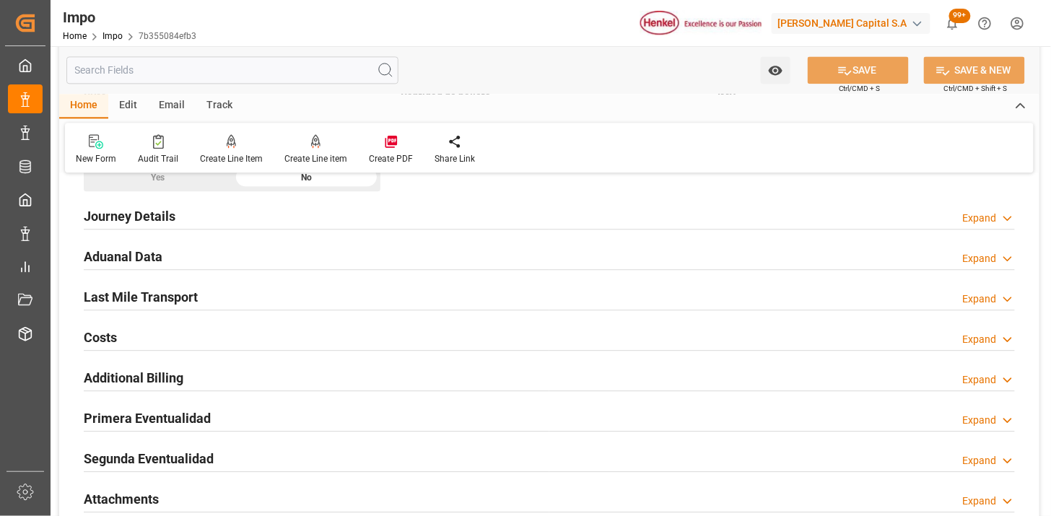
click at [240, 219] on div "Journey Details Expand" at bounding box center [549, 214] width 931 height 27
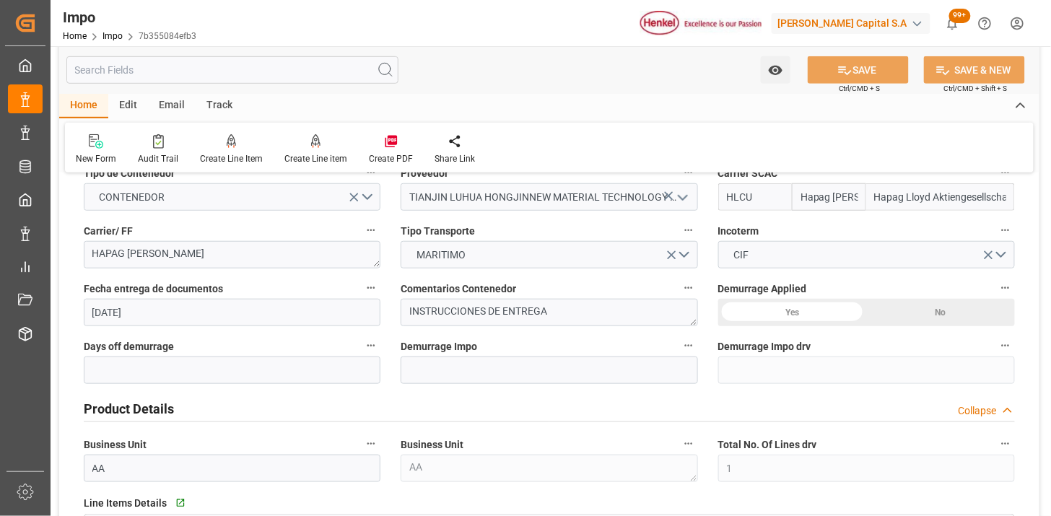
scroll to position [160, 0]
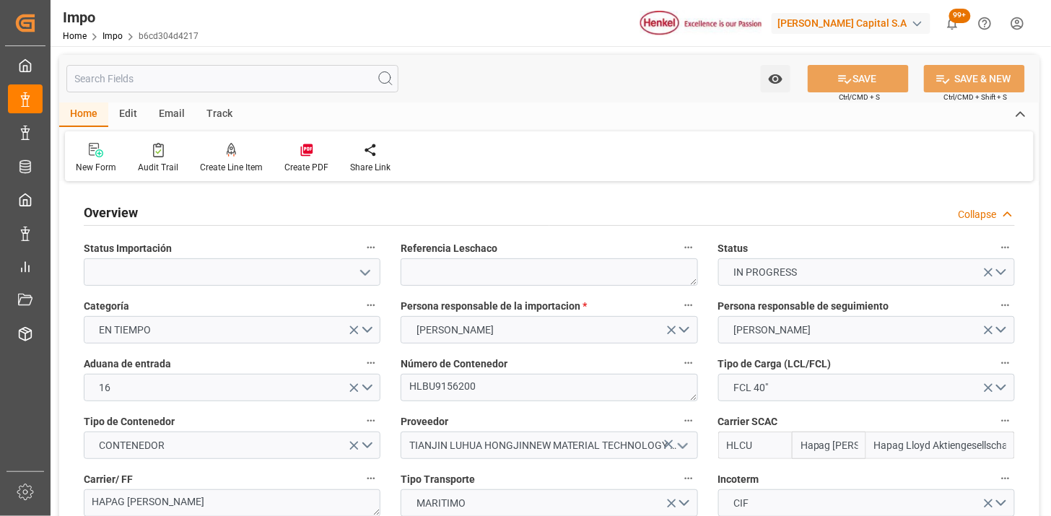
type input "Hapag [PERSON_NAME]"
type input "Hapag Lloyd Aktiengesellschaft"
type input "1"
type input "50"
type input "20"
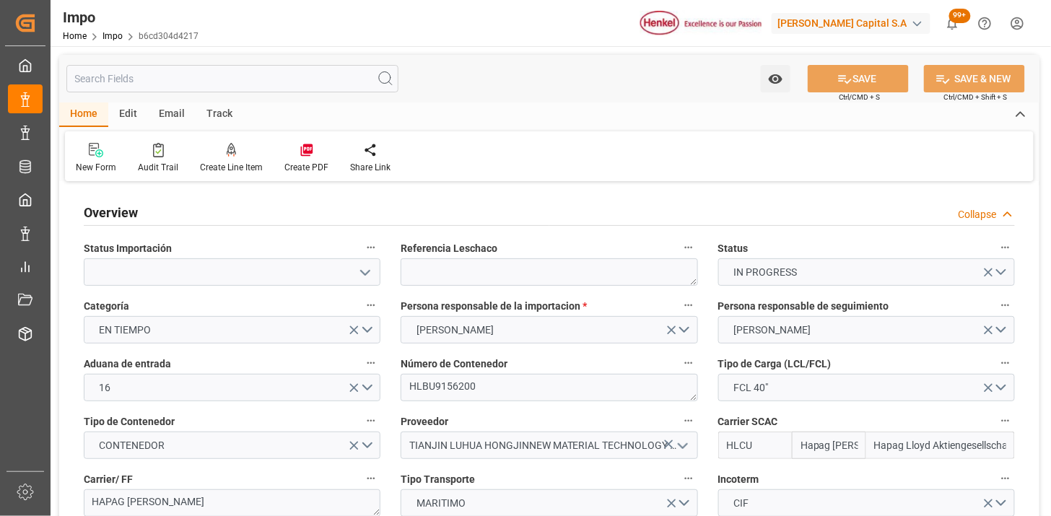
type input "[DATE]"
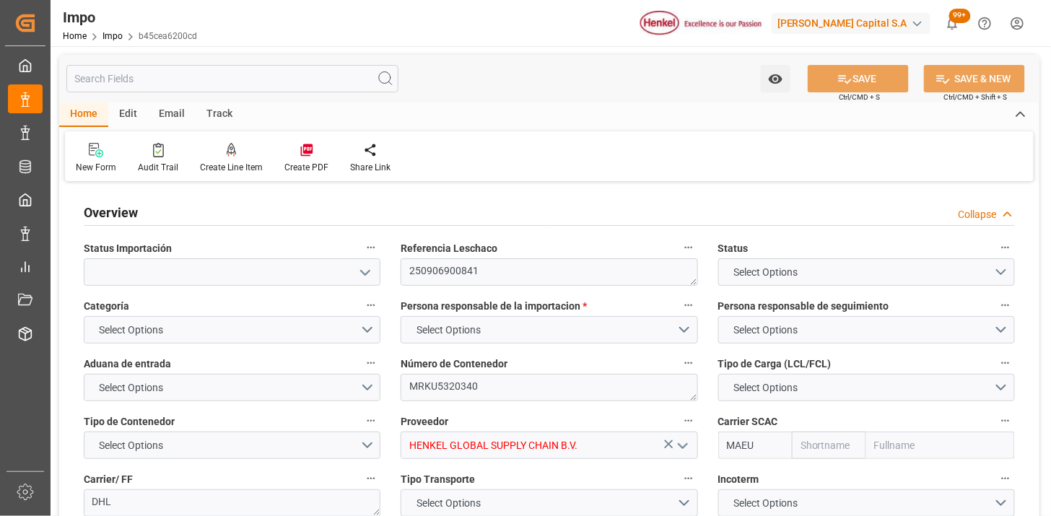
type input "Maersk"
type input "Maersk Line AS"
type input "6"
type input "50"
type input "11"
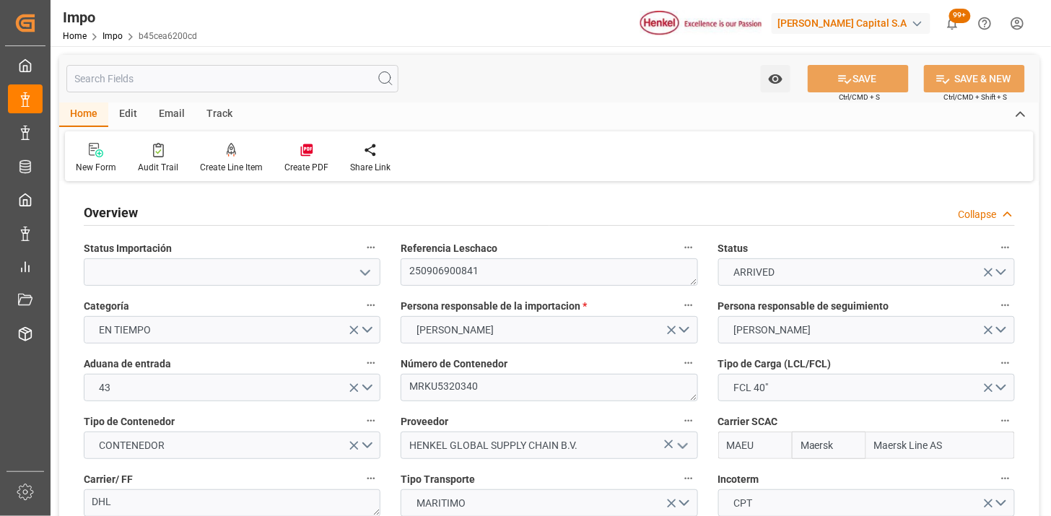
type input "[DATE]"
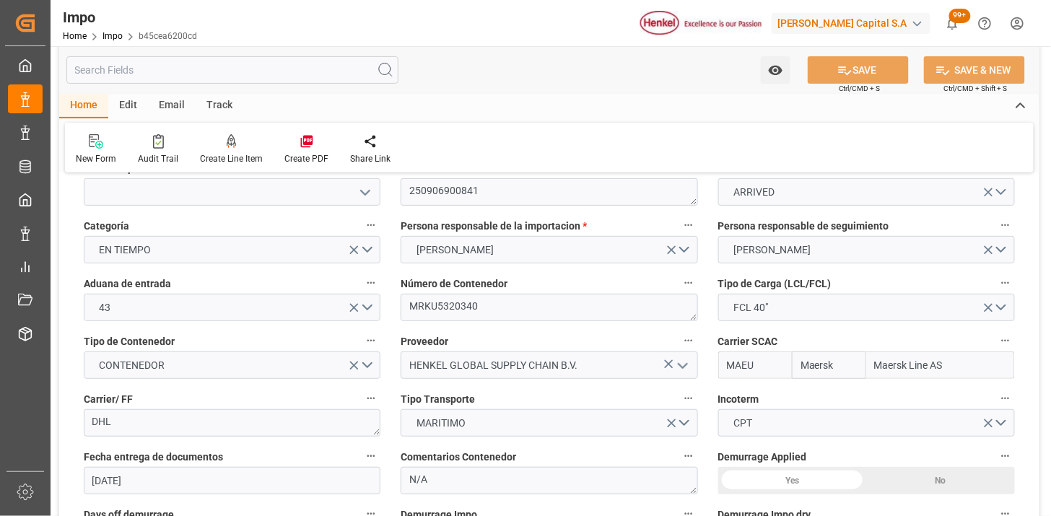
scroll to position [160, 0]
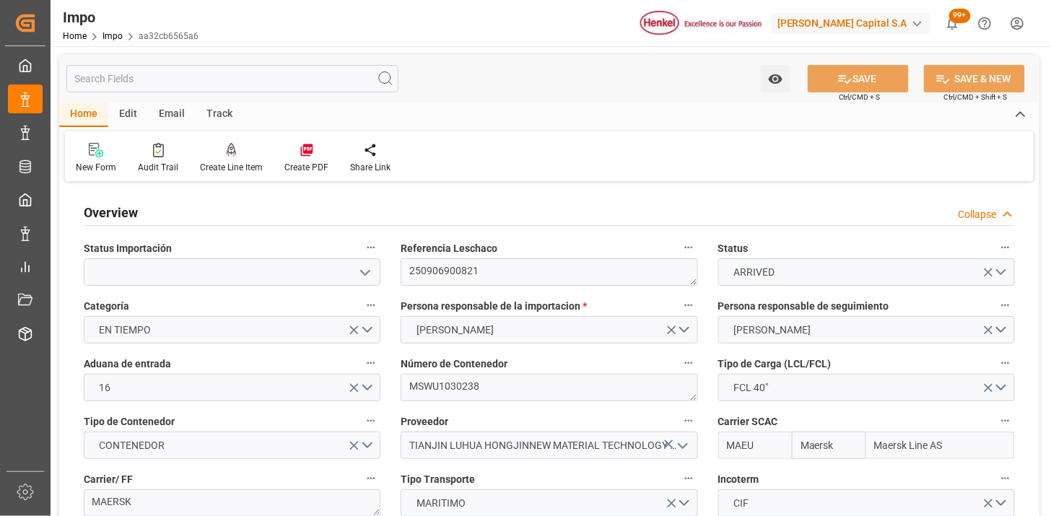
type input "Maersk"
type input "Maersk Line AS"
type input "1"
type input "50"
type input "20"
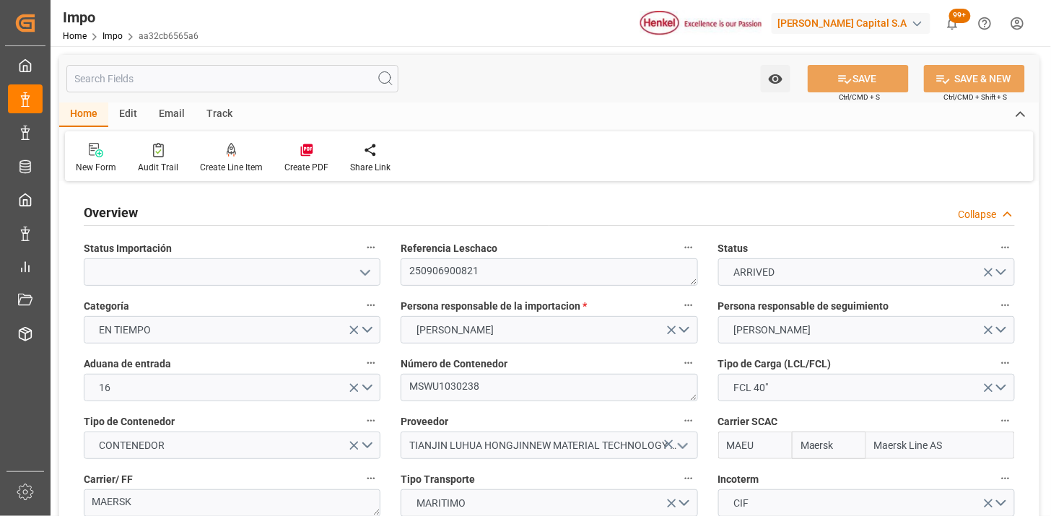
type input "[DATE]"
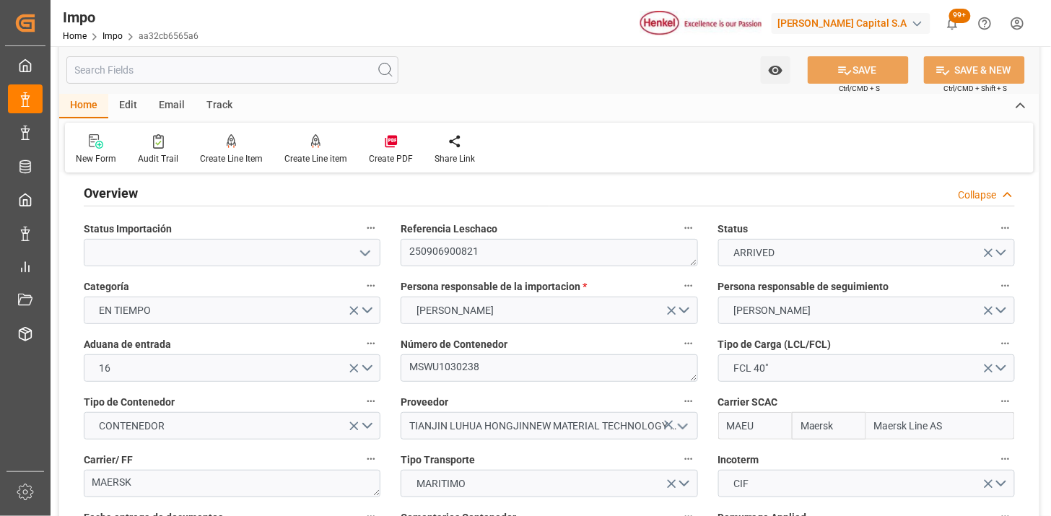
scroll to position [80, 0]
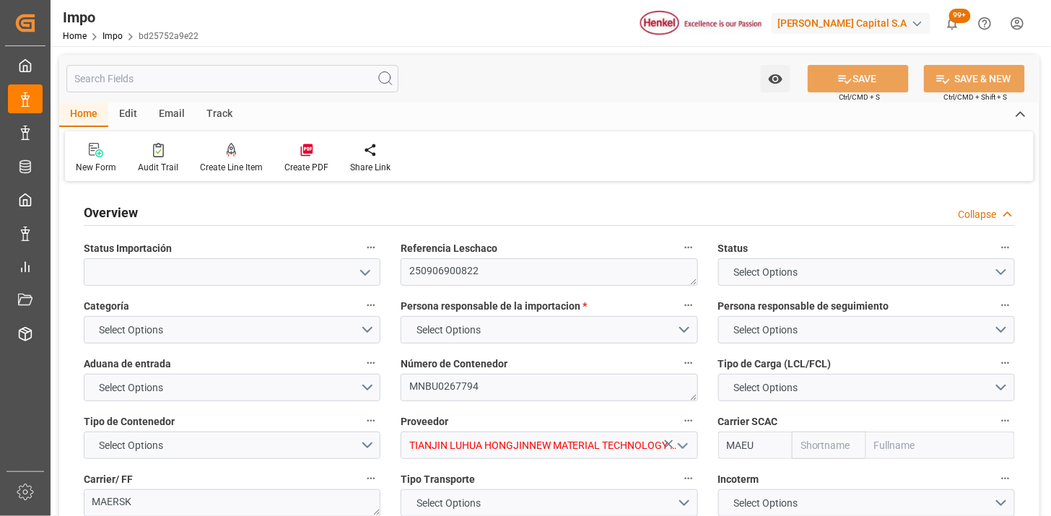
type input "Maersk"
type input "Maersk Line AS"
type input "1"
type input "50"
type input "20"
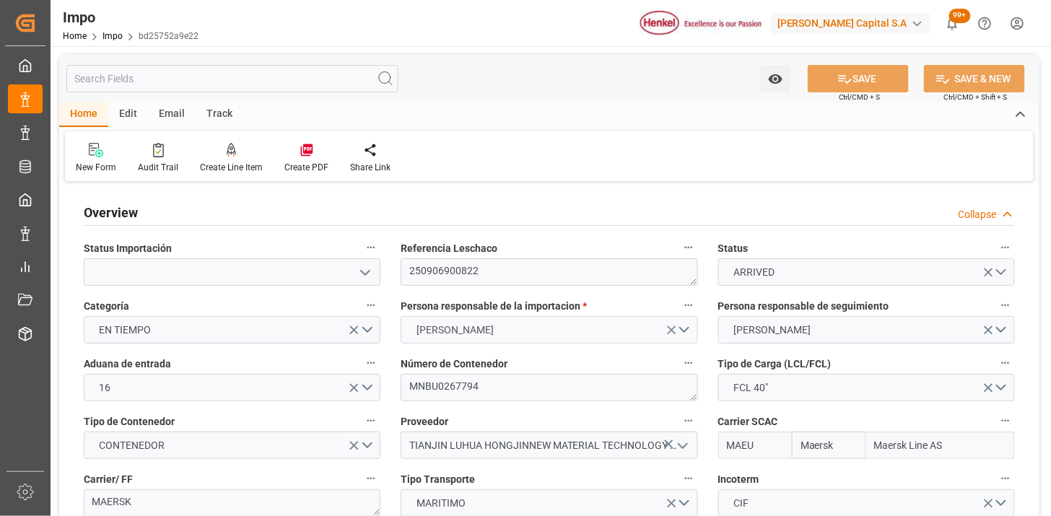
type input "[DATE]"
type input "Maersk"
type input "Maersk Line AS"
type input "1"
type input "30"
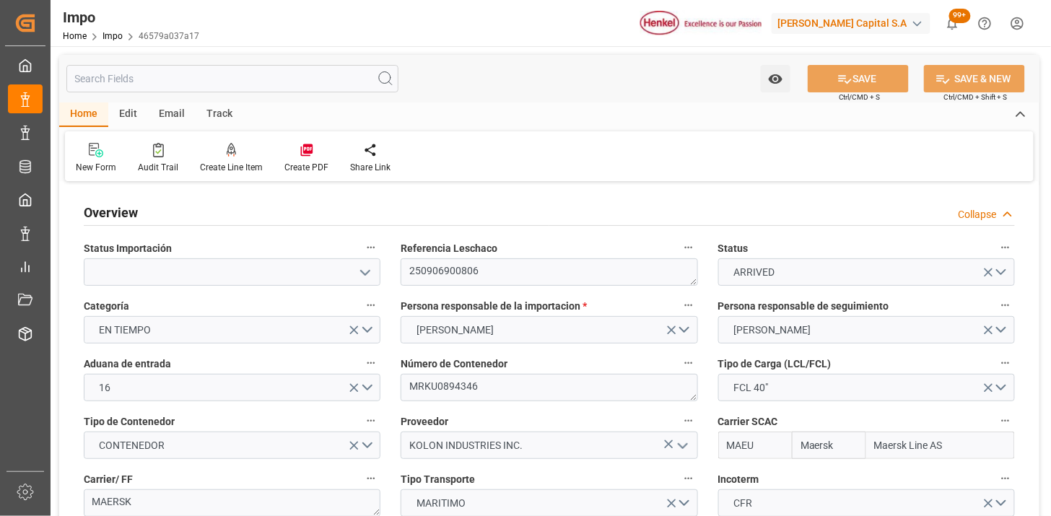
type input "36"
type input "[DATE]"
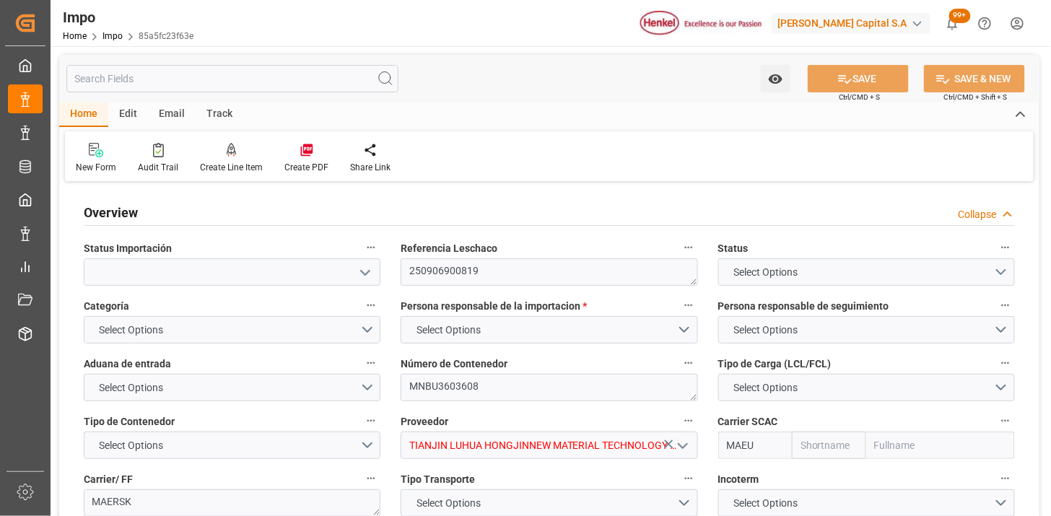
type textarea "250906900819"
type textarea "MNBU3603608"
type input "TIANJIN LUHUA HONGJINNEW MATERIAL TECHNOLOGY CO., LTD"
type input "MAEU"
type textarea "MAERSK"
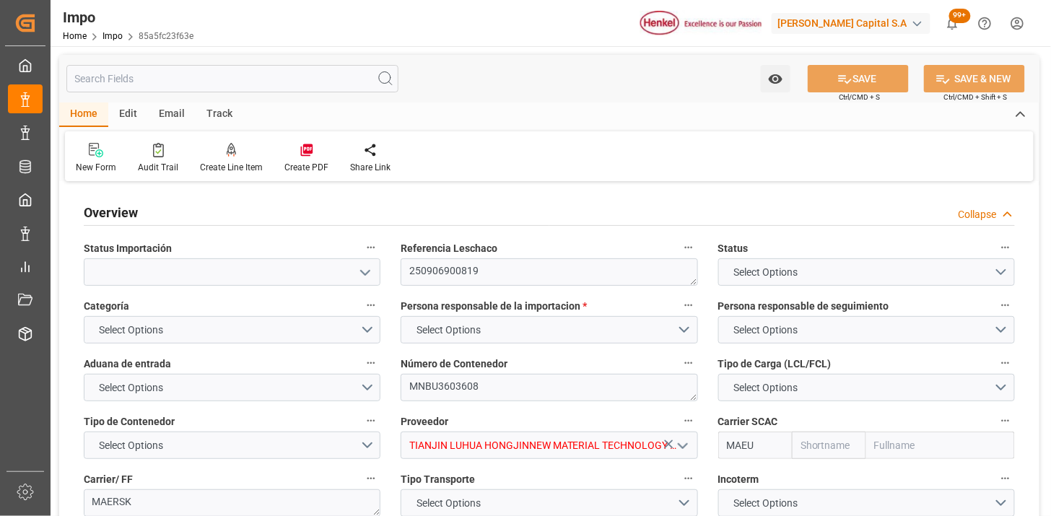
type textarea "INSTRUCCIONES DE ENTREGA"
type input "AA"
type textarea "AA"
type input "Maersk"
type input "Maersk Line AS"
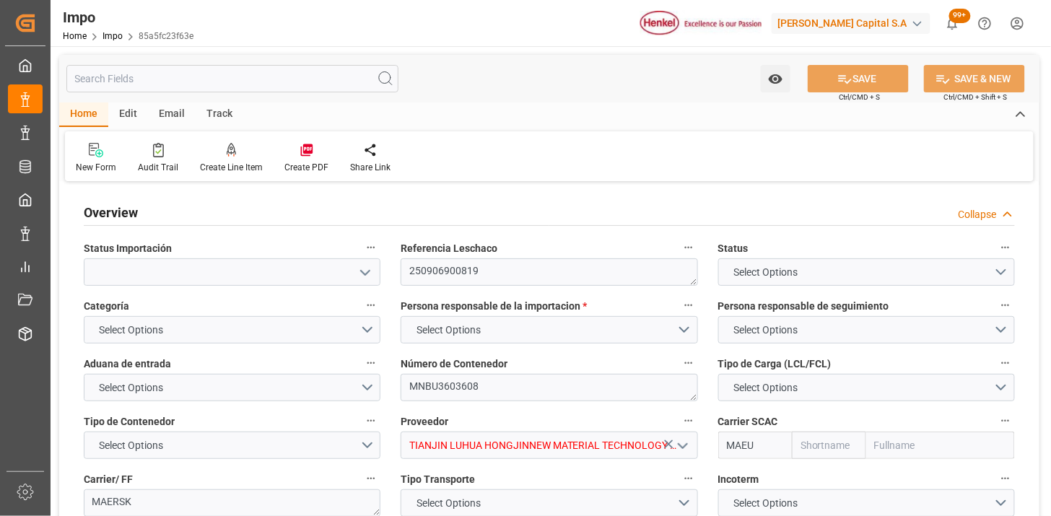
type input "1"
type input "50"
type input "20"
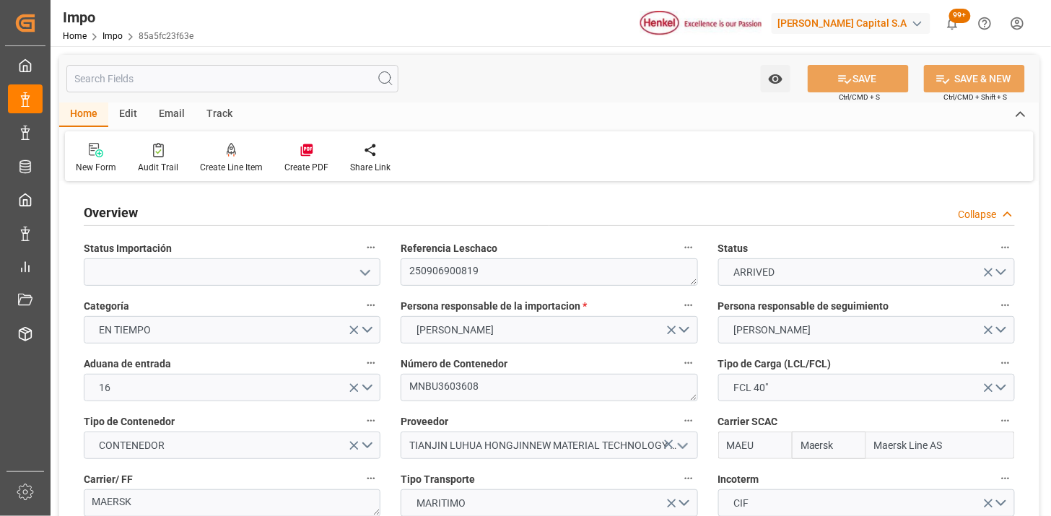
type input "[DATE]"
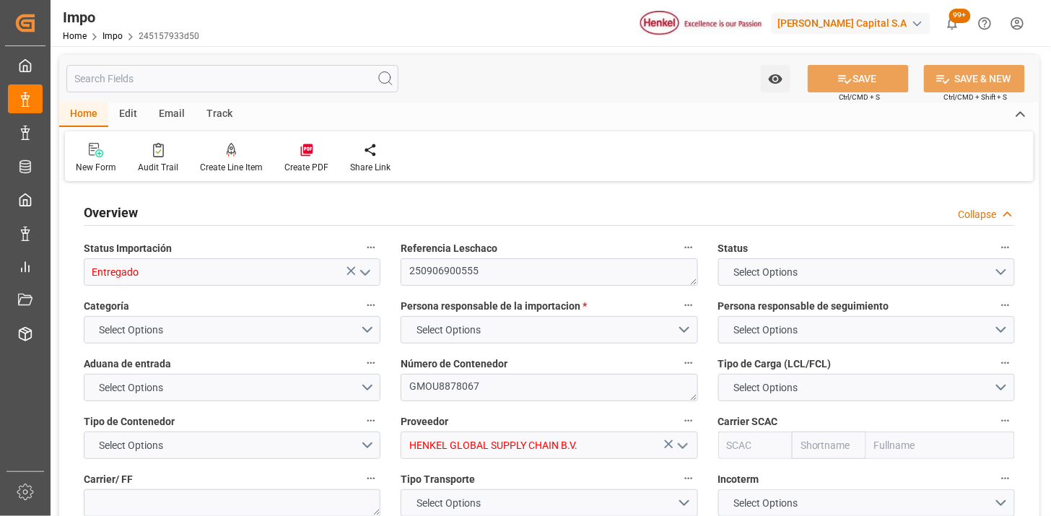
type input "20"
type input "15"
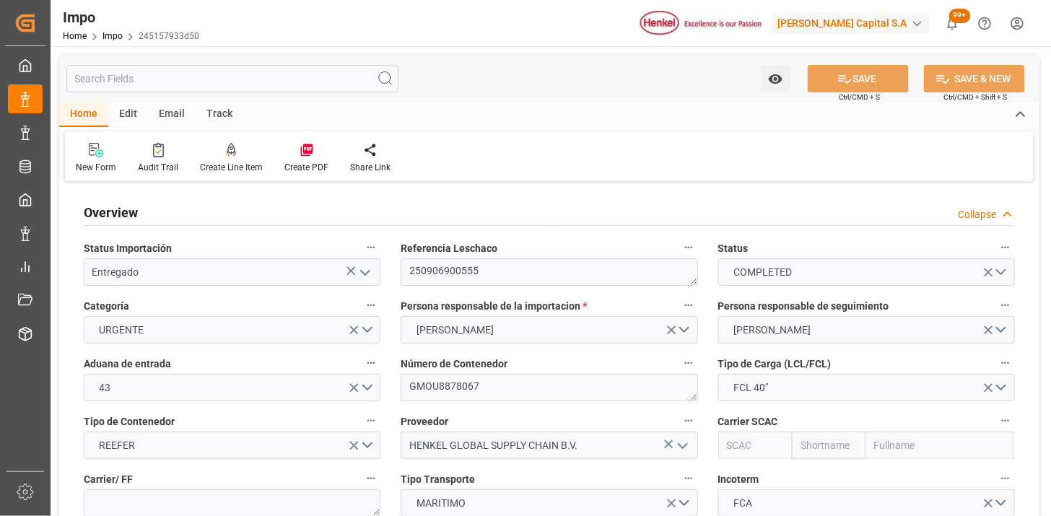
type input "[DATE]"
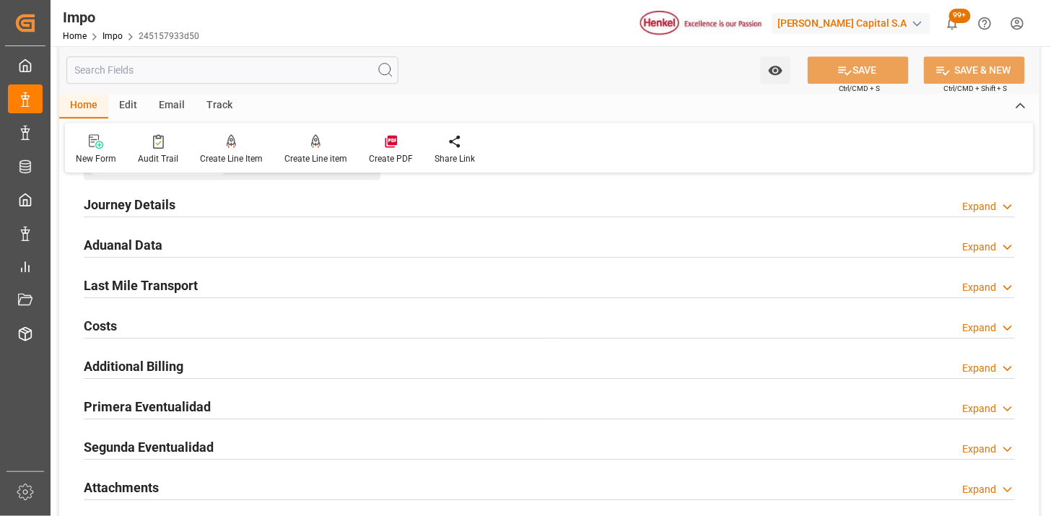
scroll to position [1202, 0]
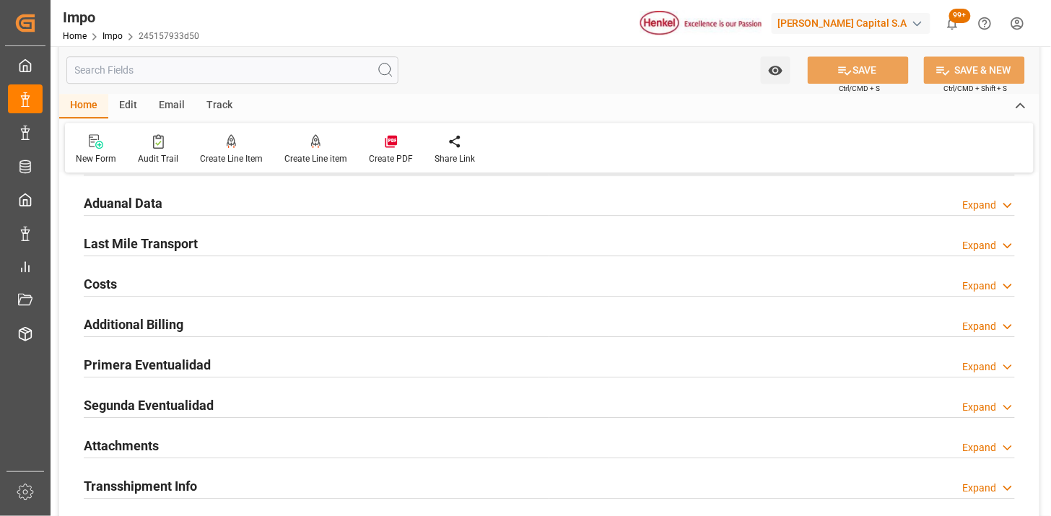
click at [206, 203] on div "Aduanal Data Expand" at bounding box center [549, 201] width 931 height 27
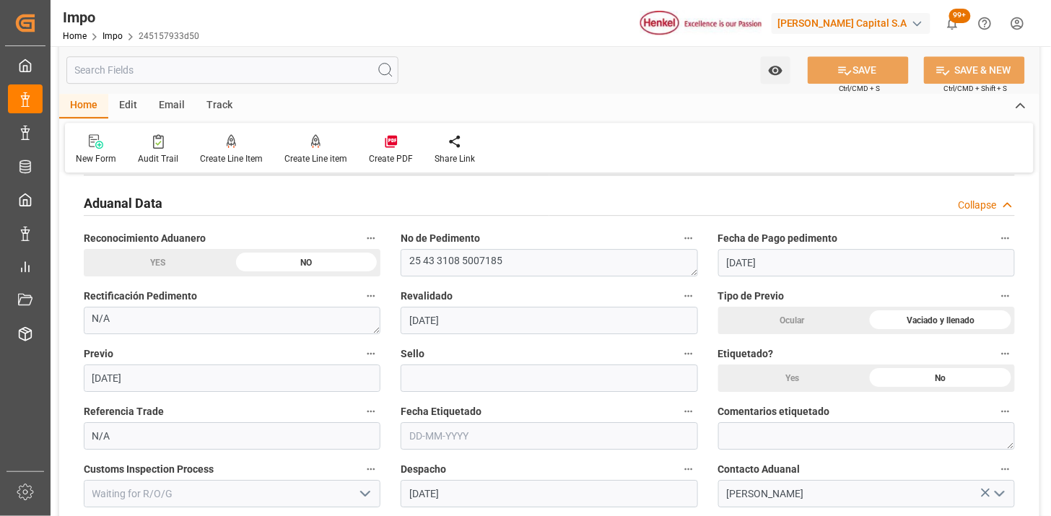
scroll to position [1122, 0]
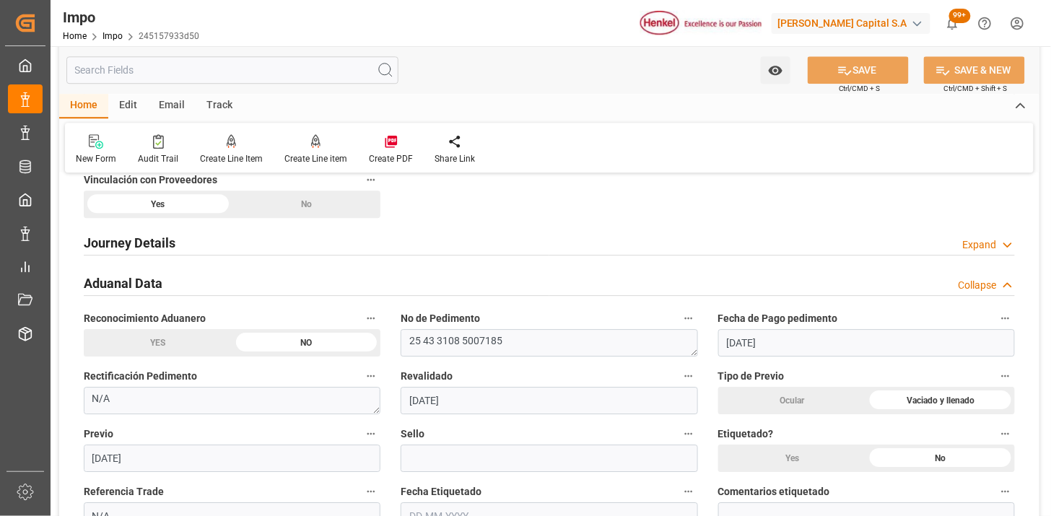
drag, startPoint x: 196, startPoint y: 292, endPoint x: 202, endPoint y: 250, distance: 41.6
click at [195, 290] on div "Aduanal Data Collapse" at bounding box center [549, 281] width 931 height 27
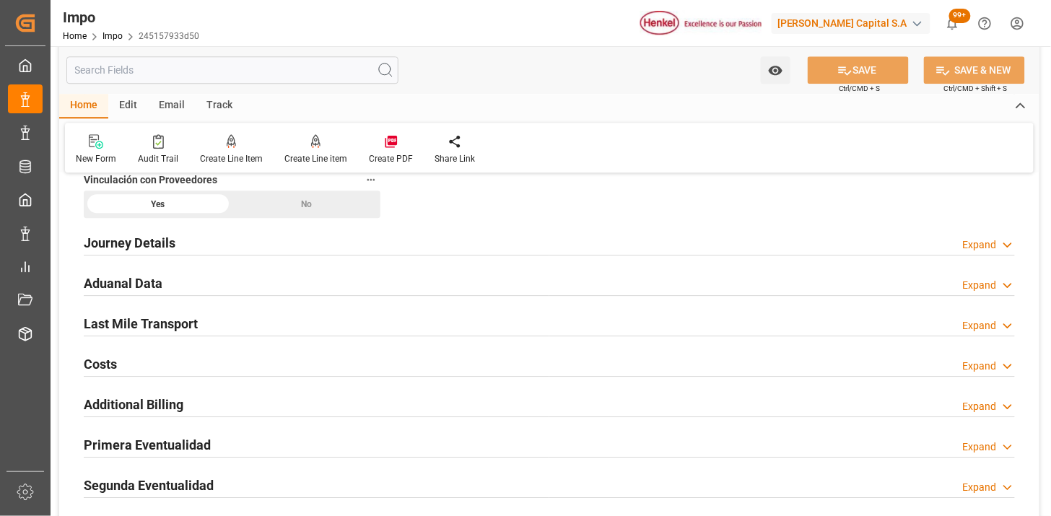
click at [203, 241] on div "Journey Details Expand" at bounding box center [549, 241] width 931 height 27
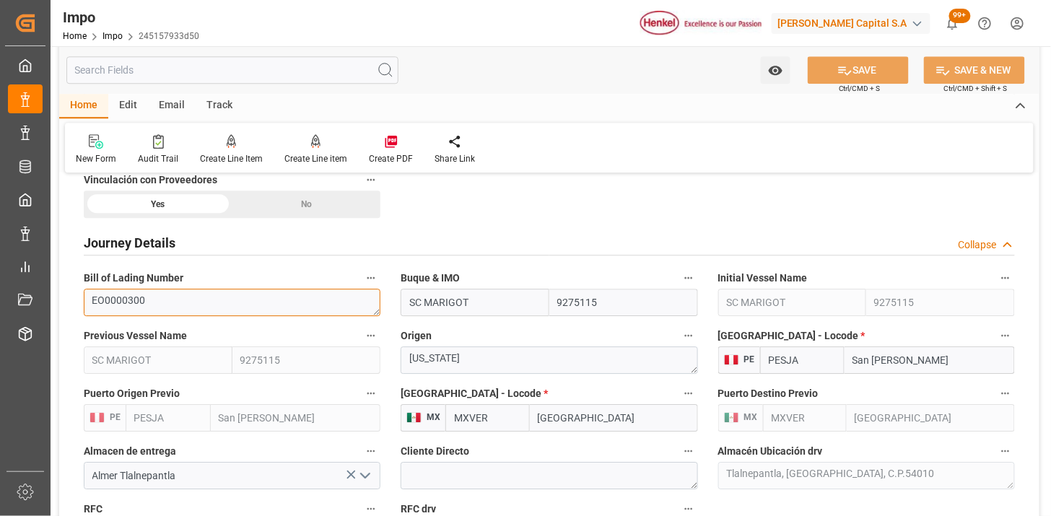
click at [214, 299] on textarea "EO0000300" at bounding box center [232, 302] width 297 height 27
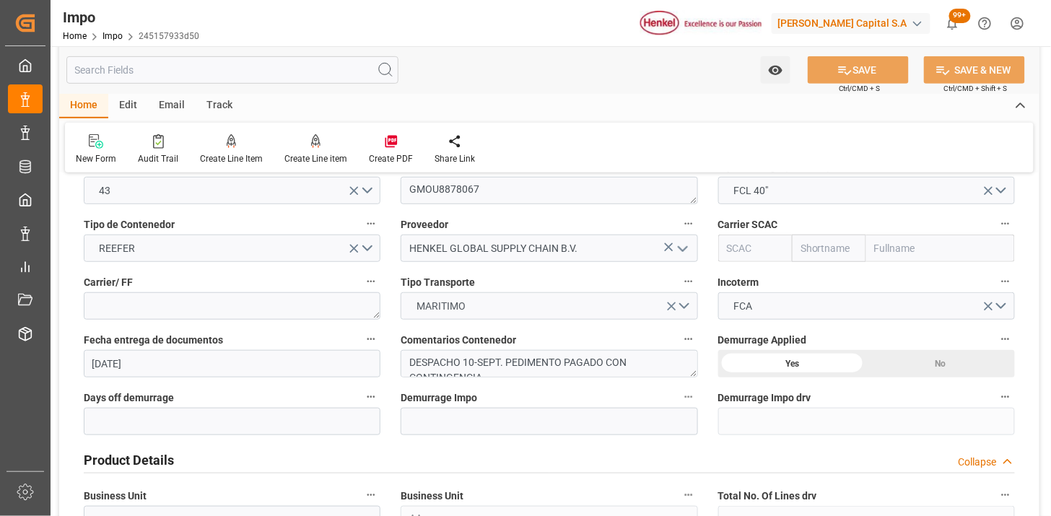
scroll to position [160, 0]
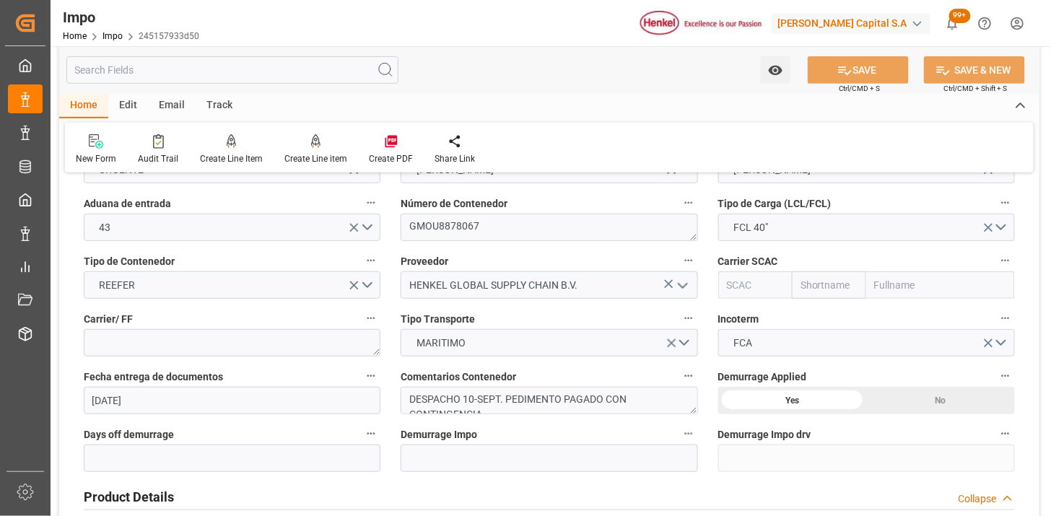
click at [752, 289] on input "text" at bounding box center [755, 284] width 74 height 27
type input "ZIMU"
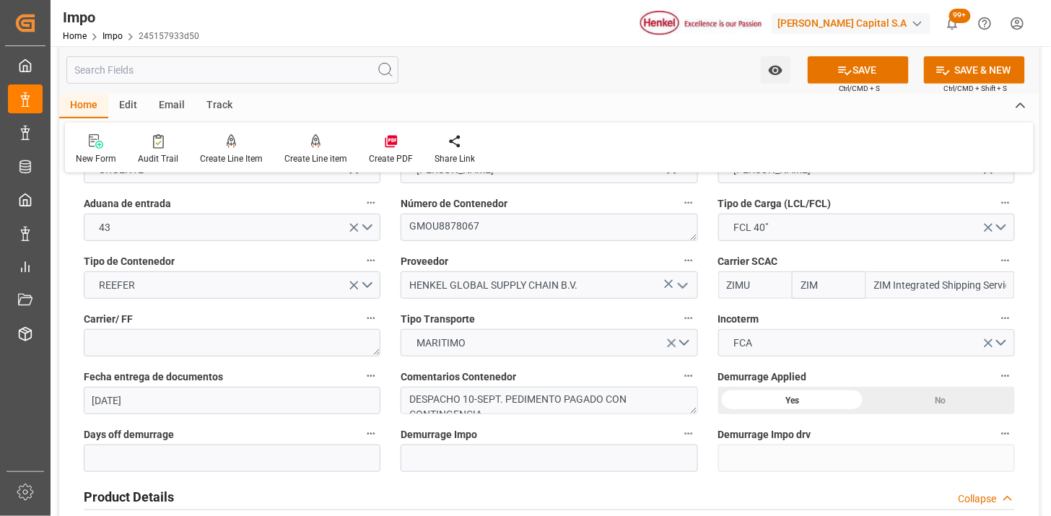
type input "ZIM"
type input "ZIM Integrated Shipping Services Ltd."
type input "ZIMU"
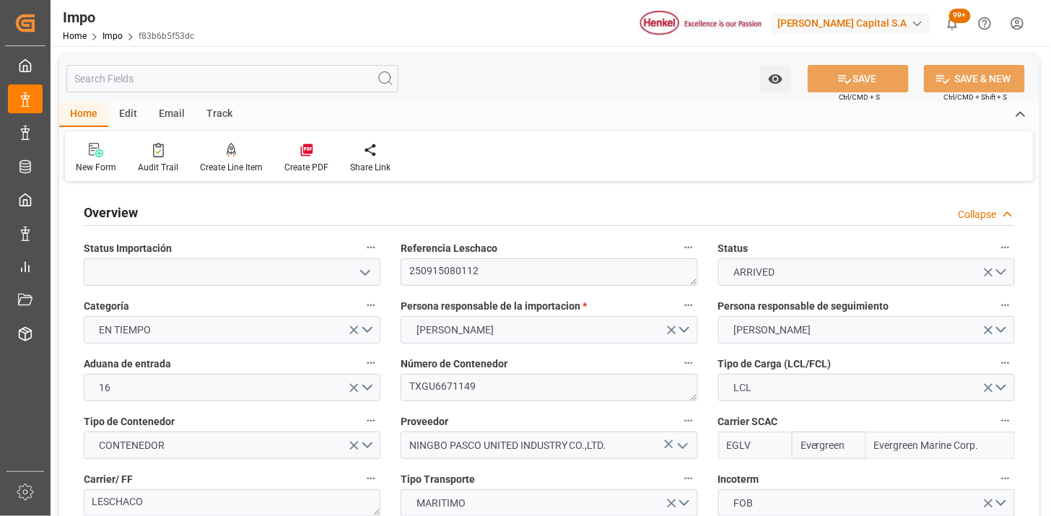
type input "Evergreen"
type input "Evergreen Marine Corp."
type input "2"
type input "12.116"
type input "11"
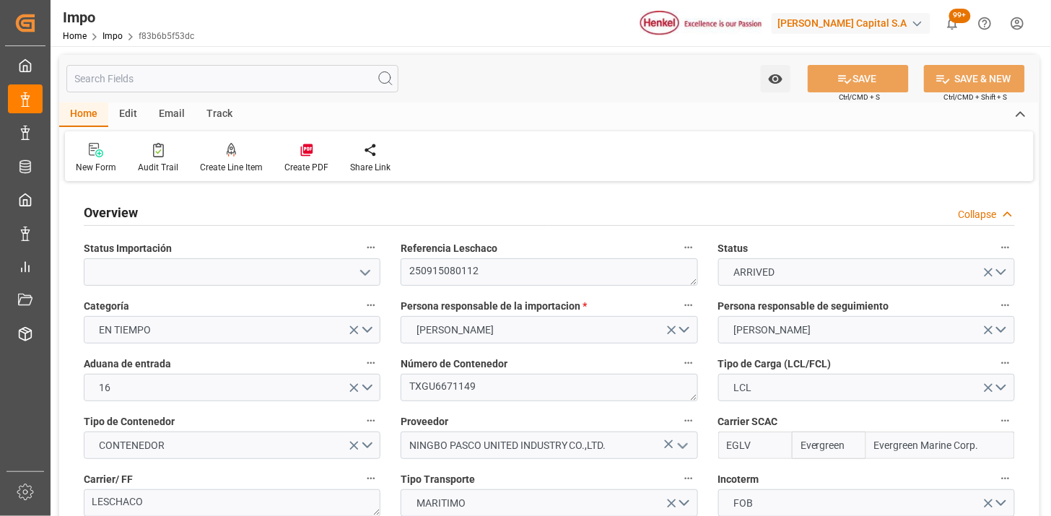
type input "[DATE]"
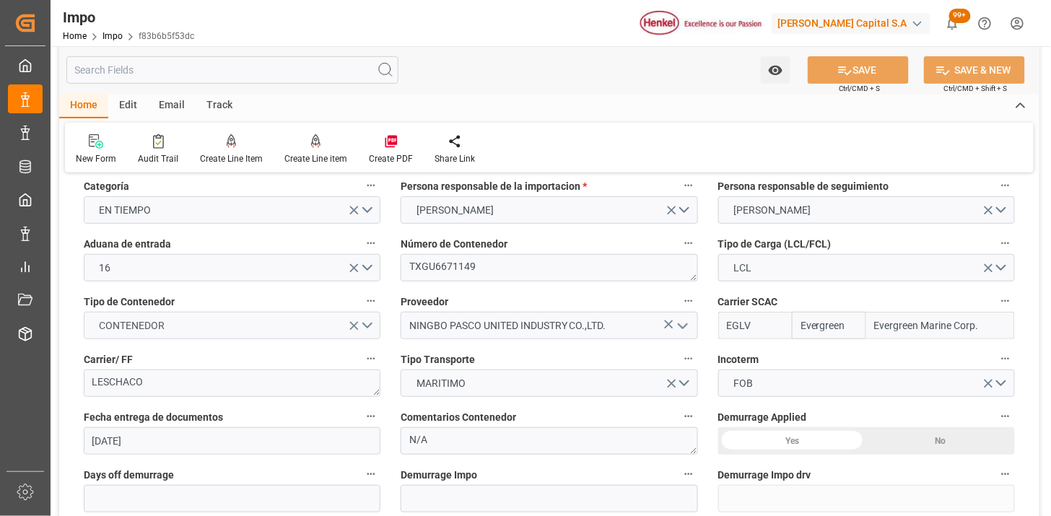
scroll to position [160, 0]
